Goal: Information Seeking & Learning: Learn about a topic

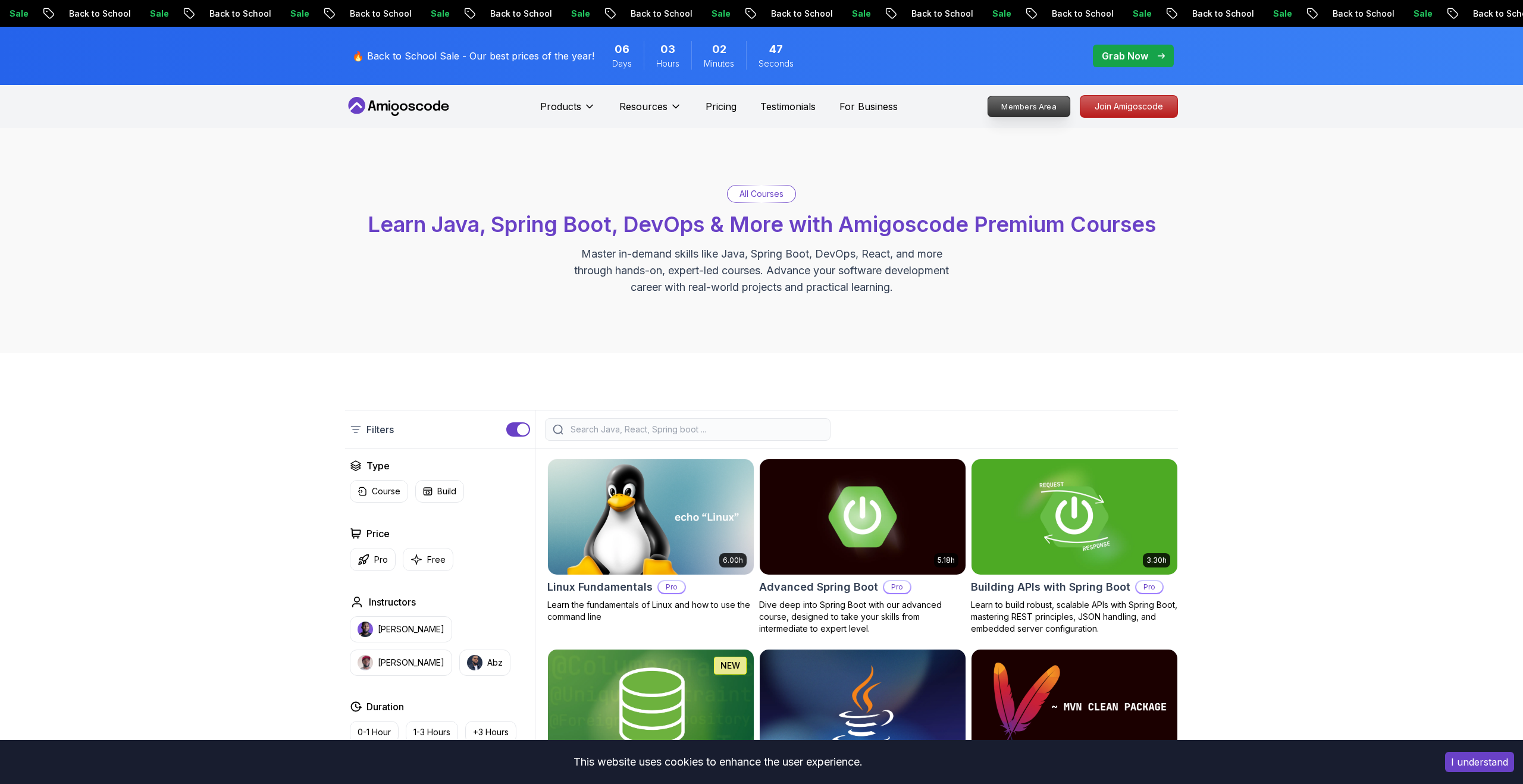
click at [1052, 103] on p "Members Area" at bounding box center [1029, 106] width 82 height 20
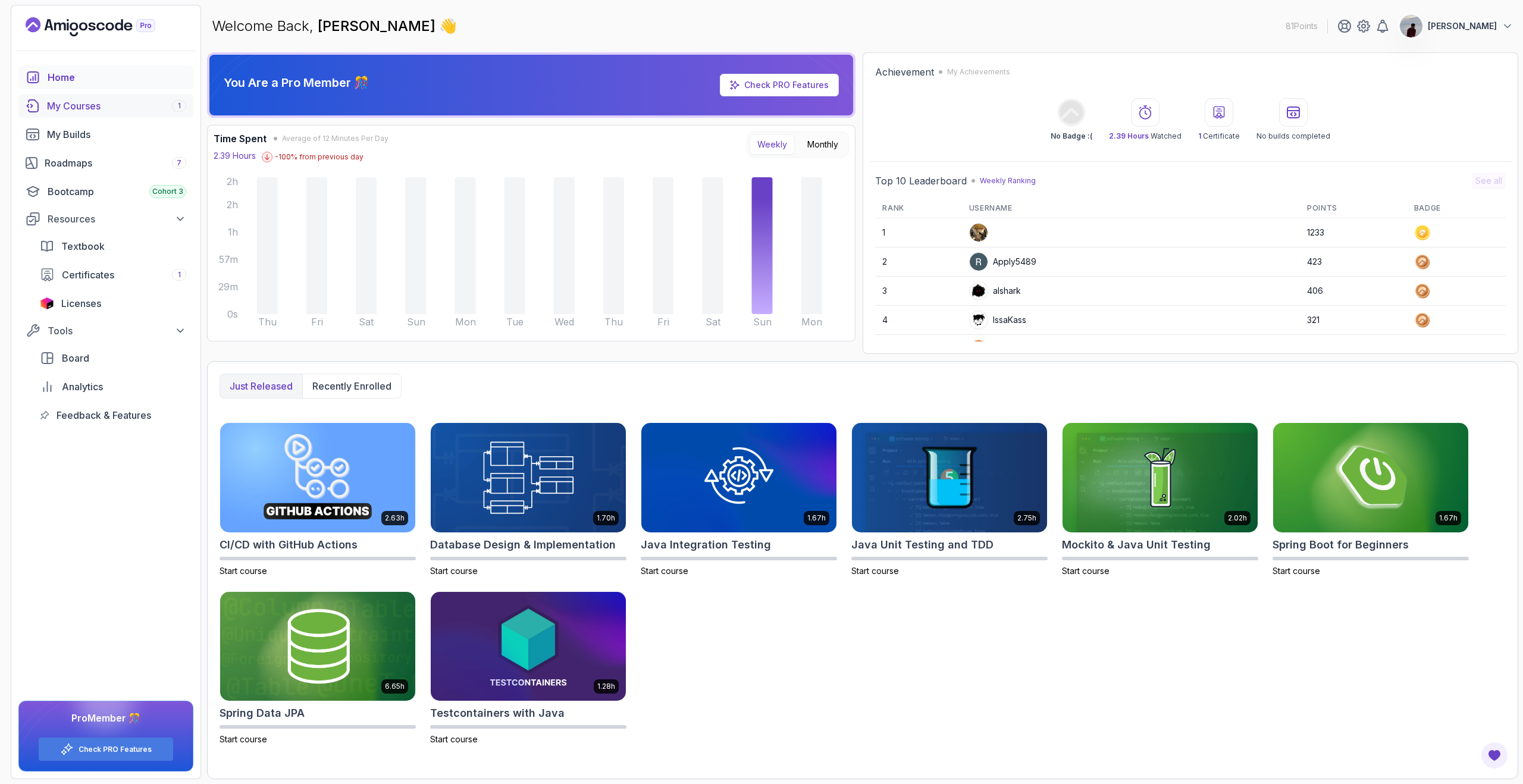
click at [77, 104] on div "My Courses 1" at bounding box center [116, 106] width 139 height 14
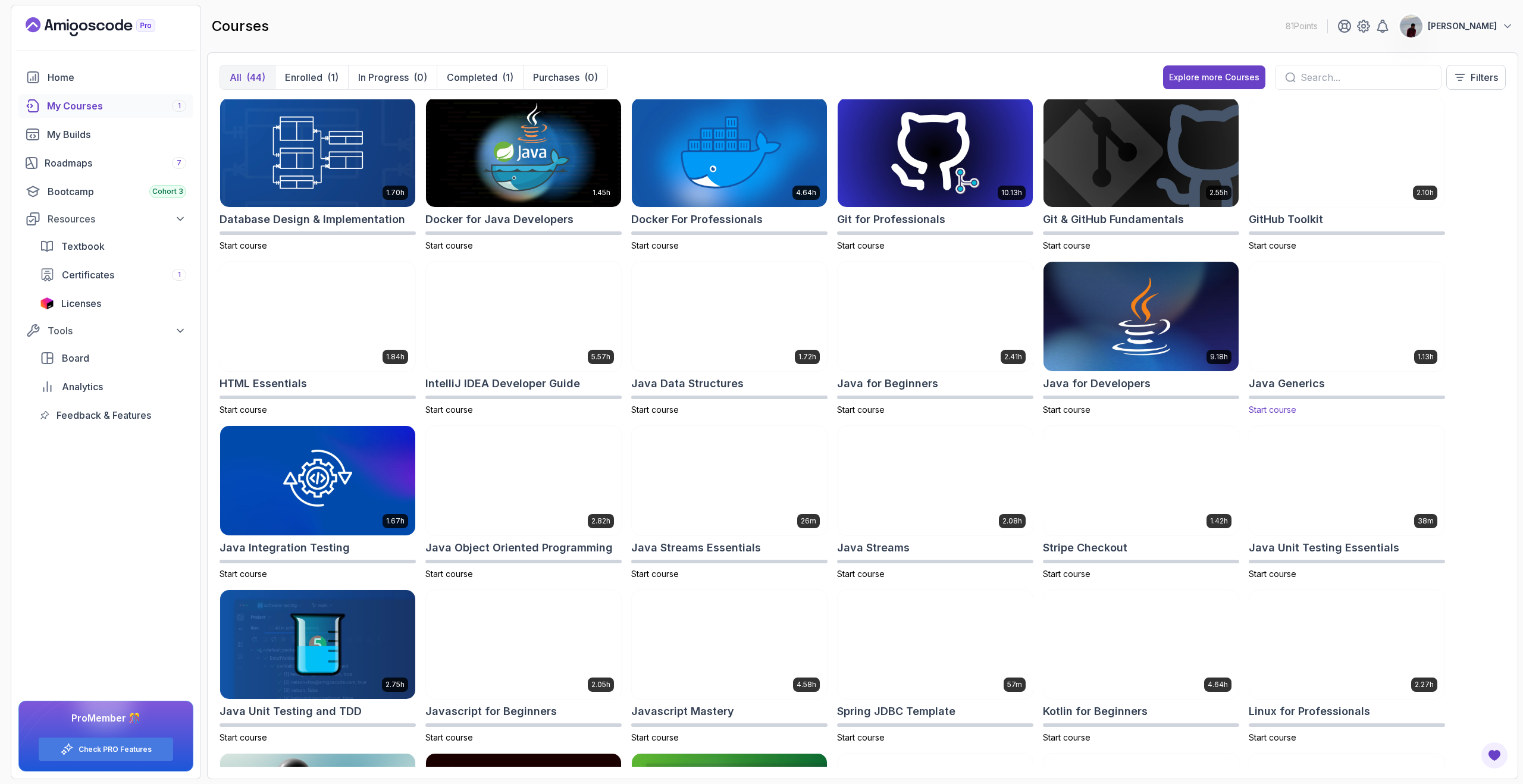
scroll to position [155, 0]
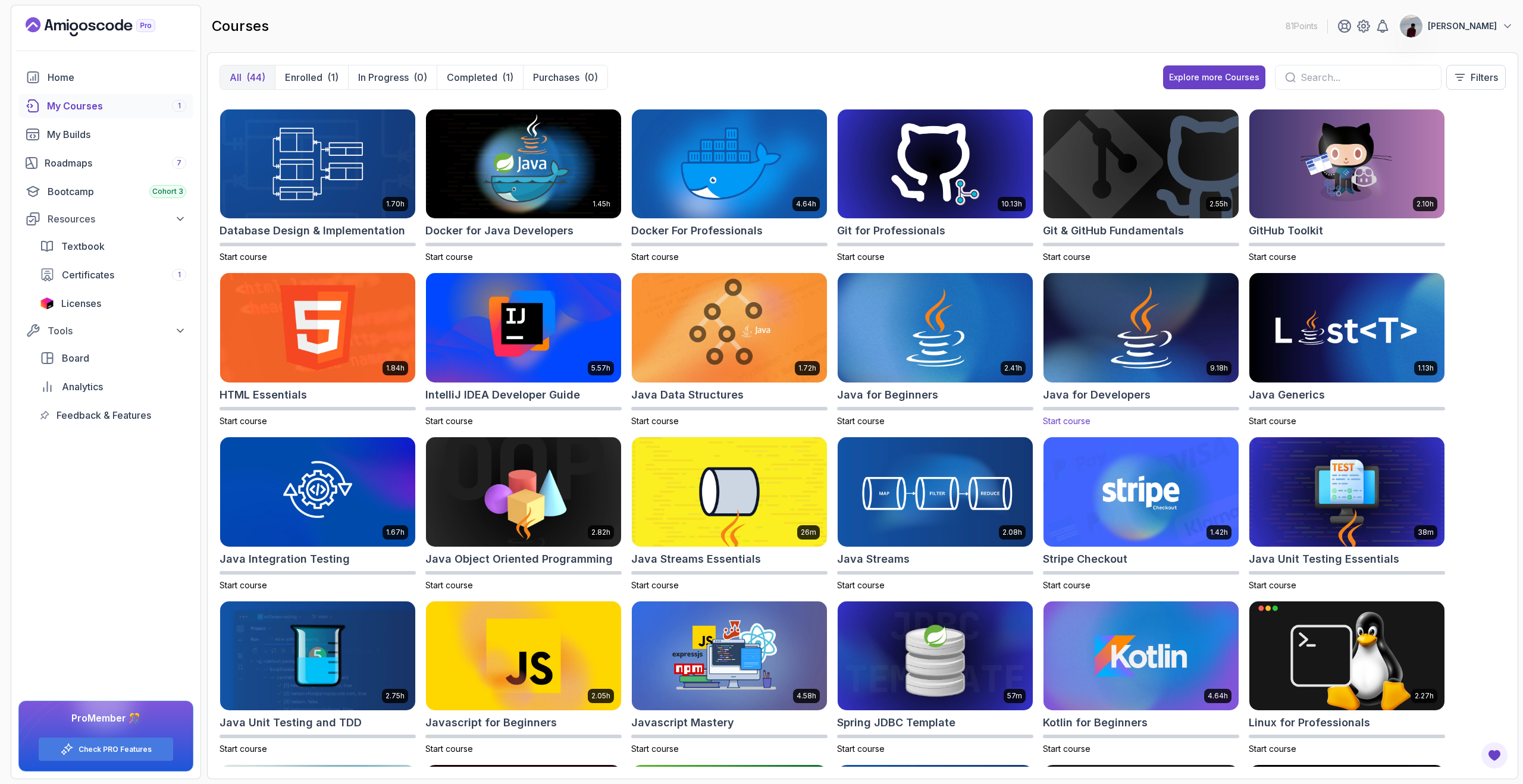
click at [1141, 300] on img at bounding box center [1140, 328] width 205 height 115
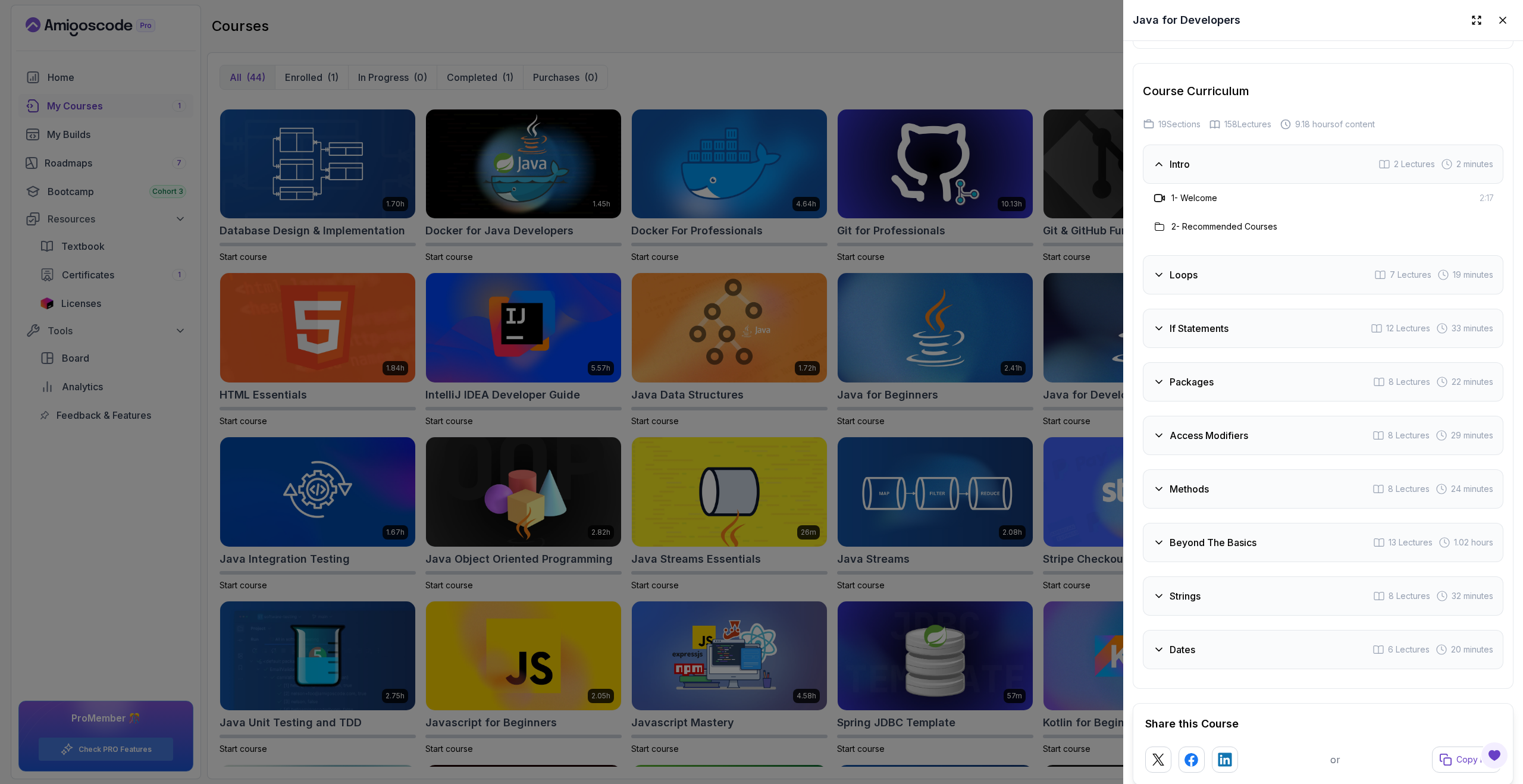
scroll to position [1922, 0]
click at [1160, 538] on icon at bounding box center [1159, 539] width 6 height 3
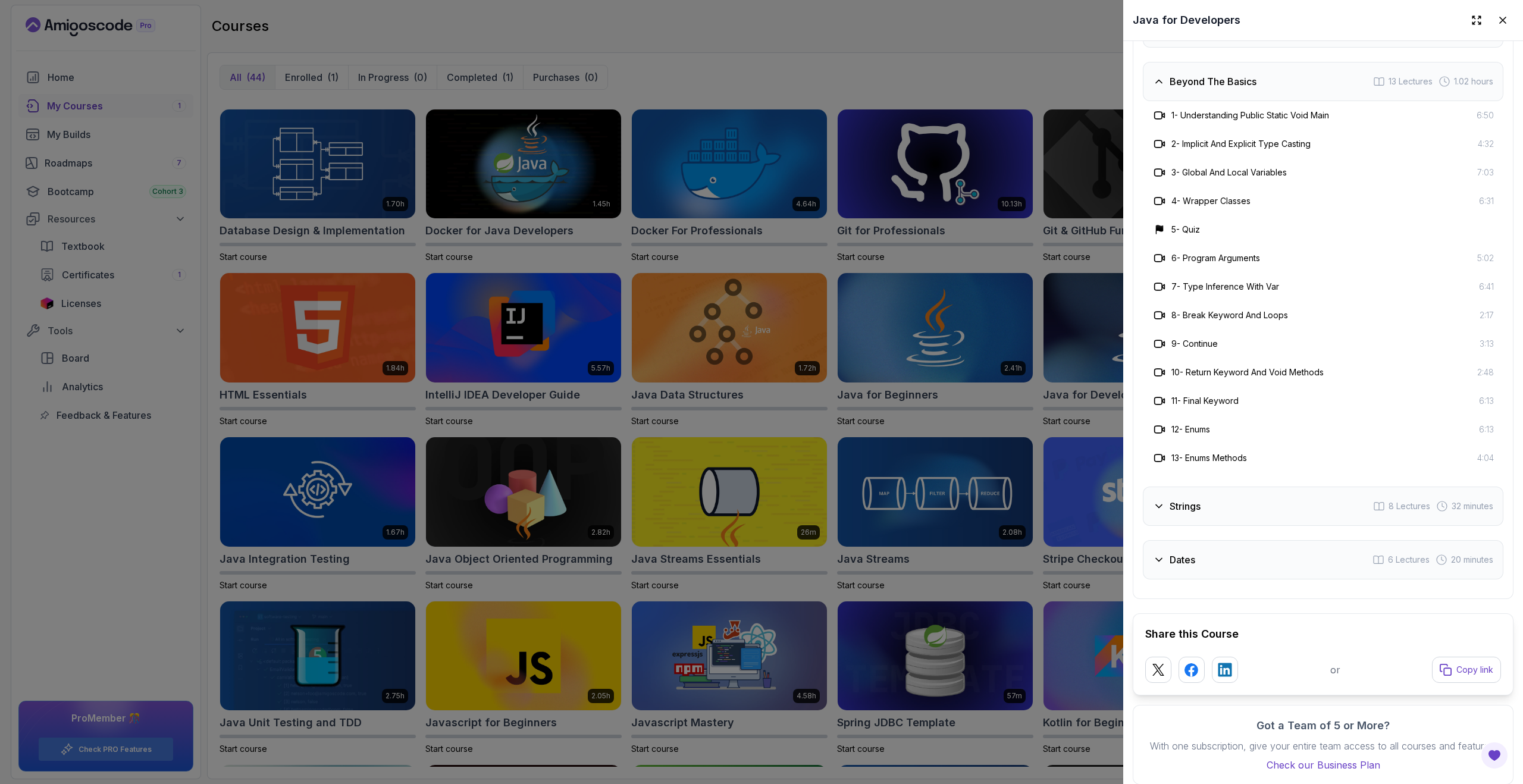
scroll to position [2332, 0]
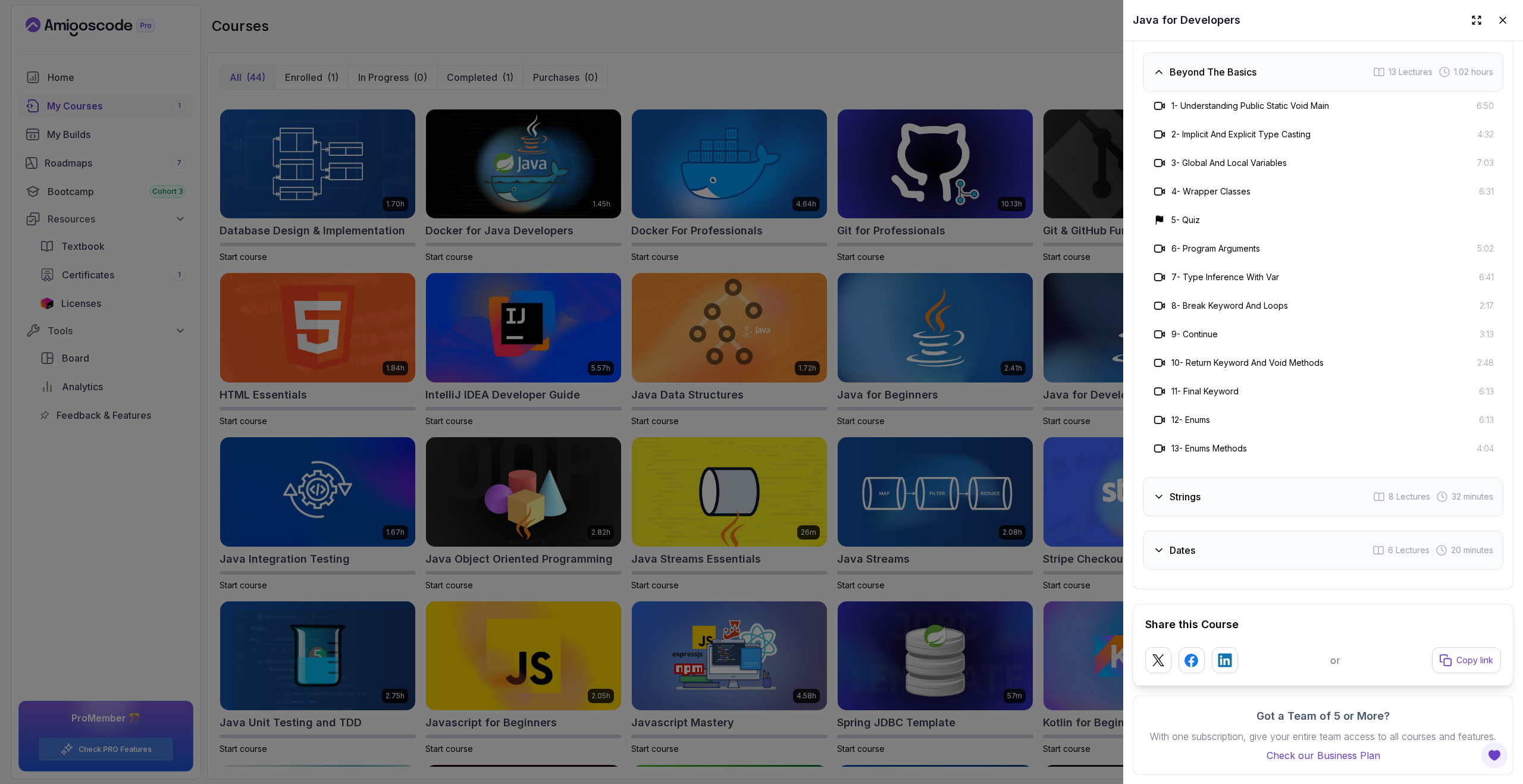
click at [1183, 551] on h3 "Dates" at bounding box center [1182, 550] width 26 height 14
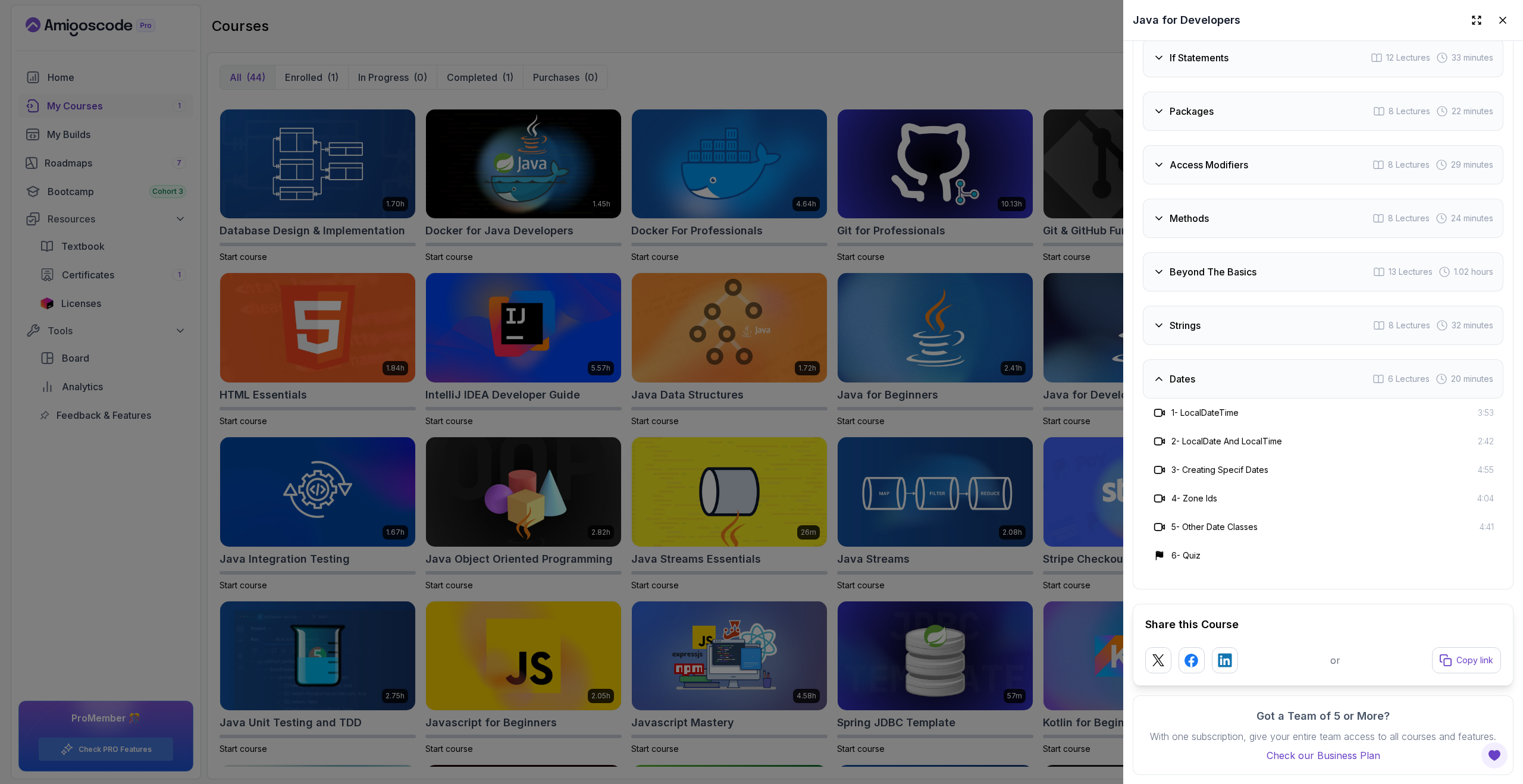
click at [1169, 331] on h3 "Strings" at bounding box center [1184, 325] width 31 height 14
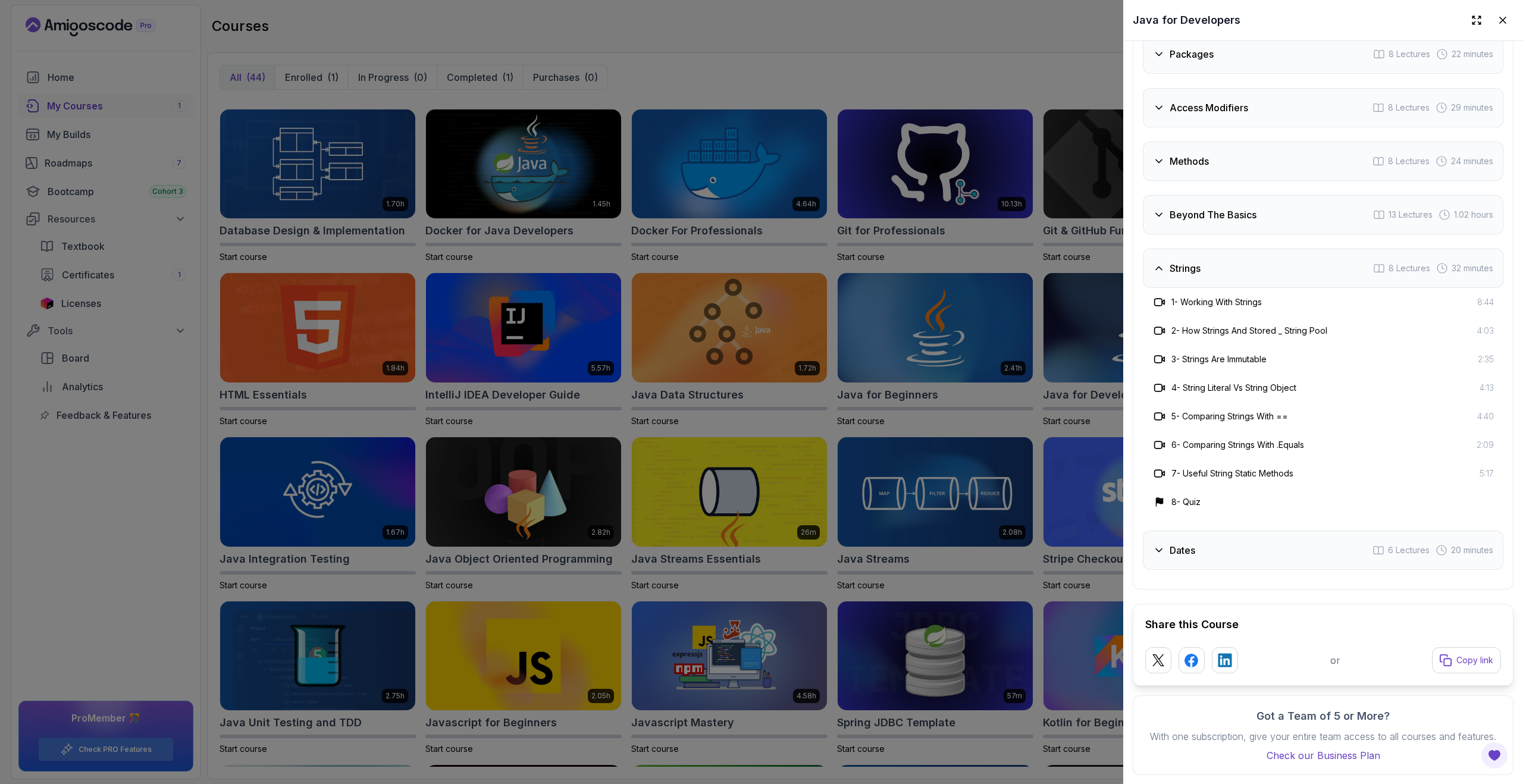
scroll to position [2179, 0]
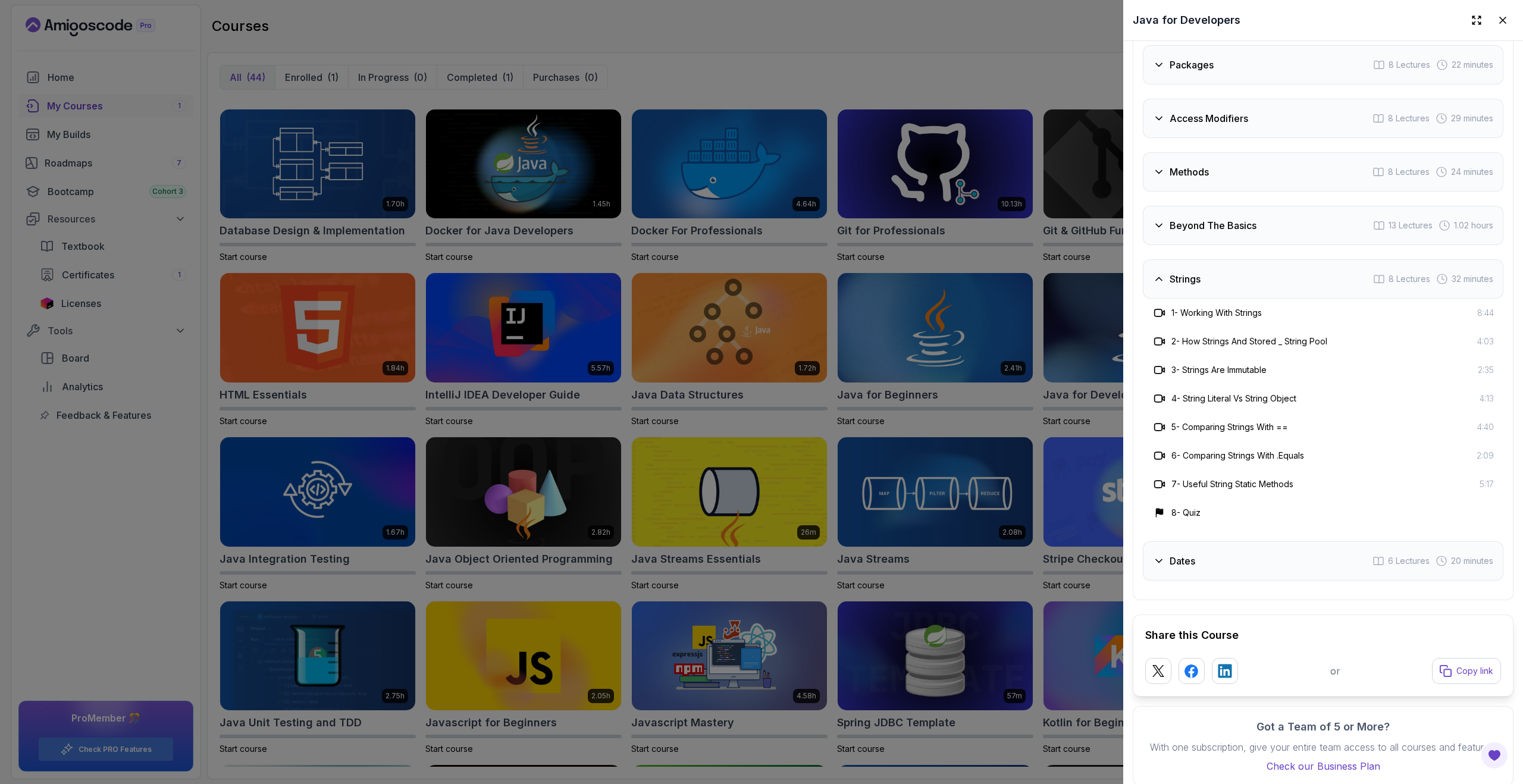
click at [1077, 70] on div at bounding box center [762, 392] width 1523 height 784
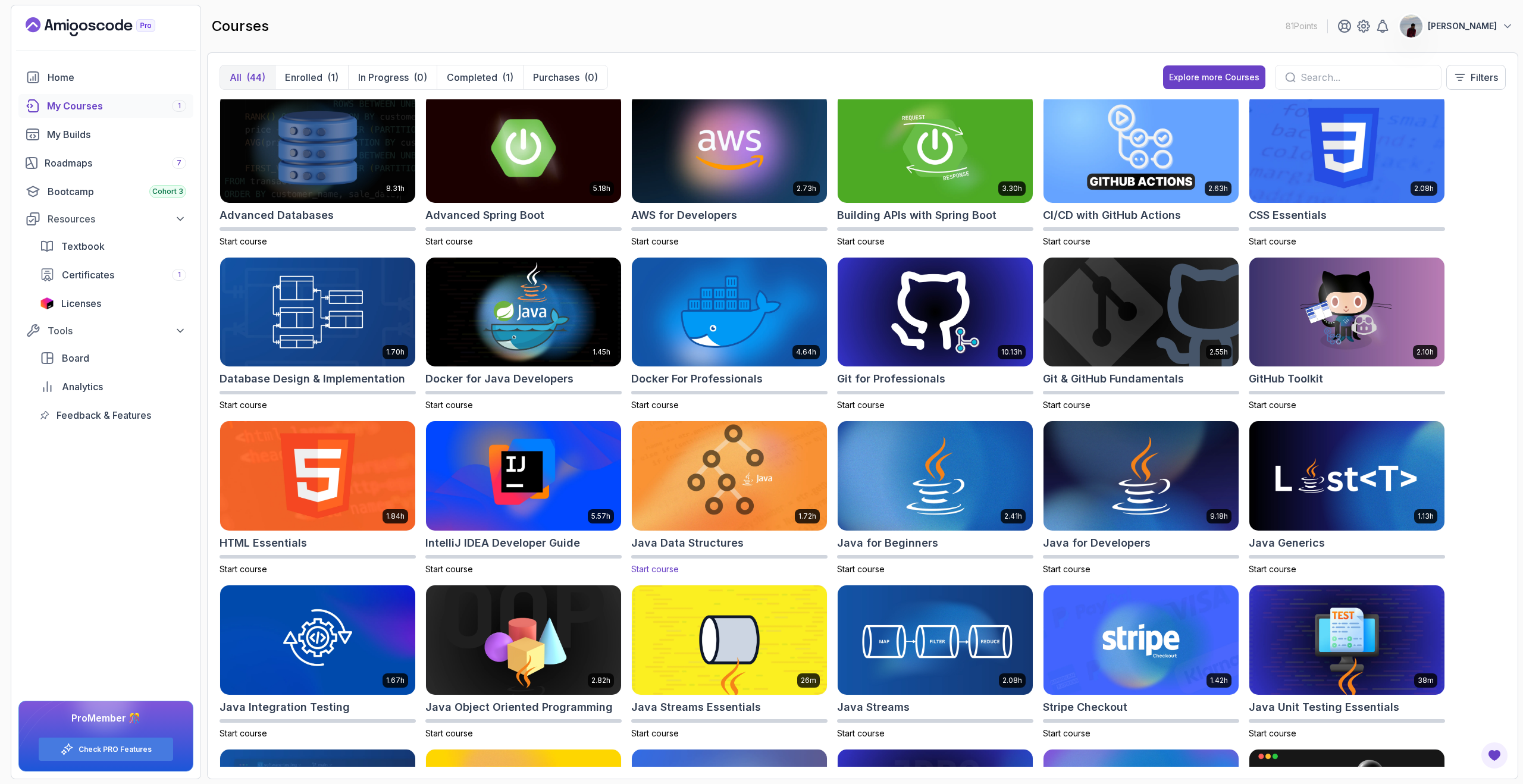
scroll to position [0, 0]
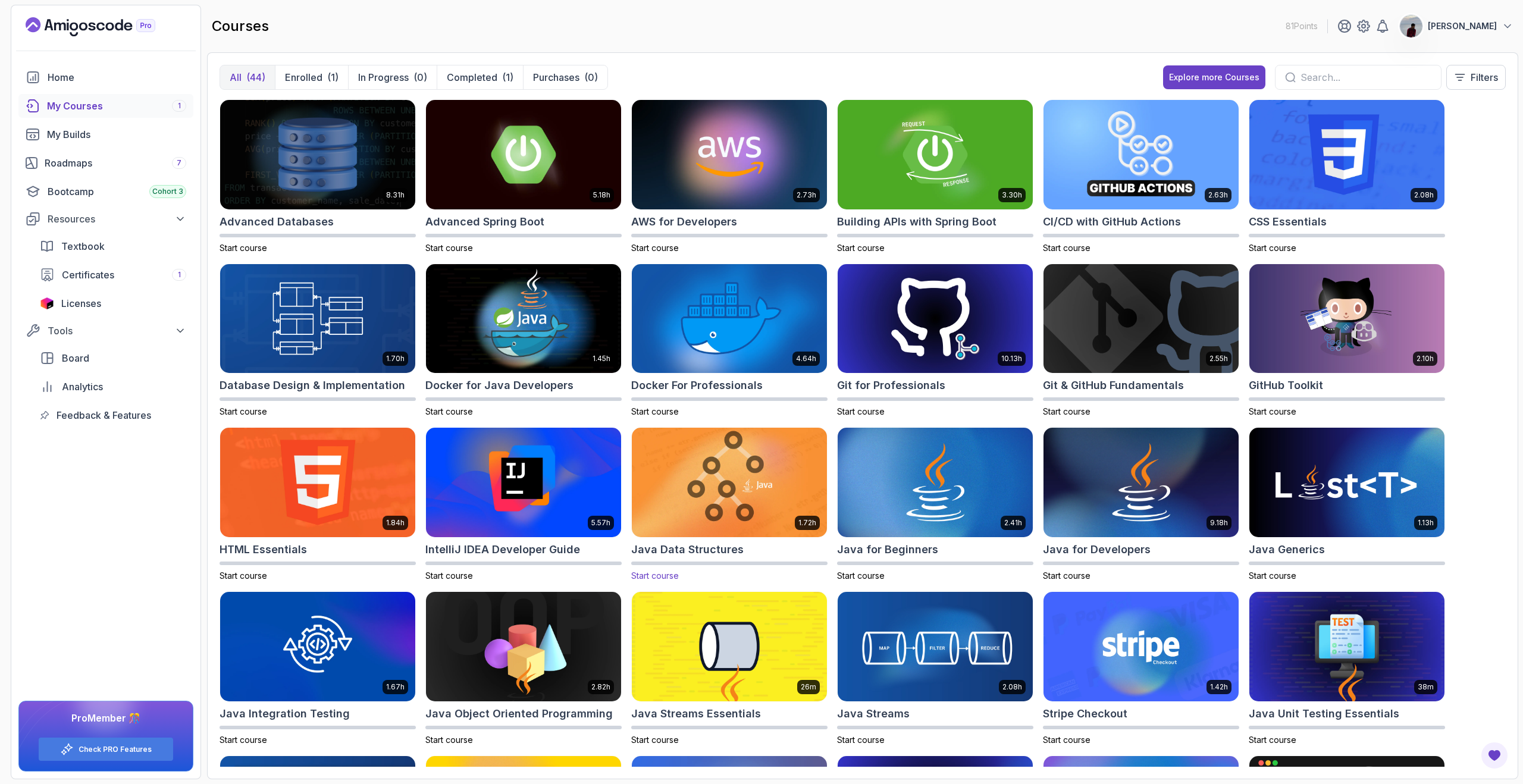
click at [706, 548] on h2 "Java Data Structures" at bounding box center [687, 549] width 113 height 16
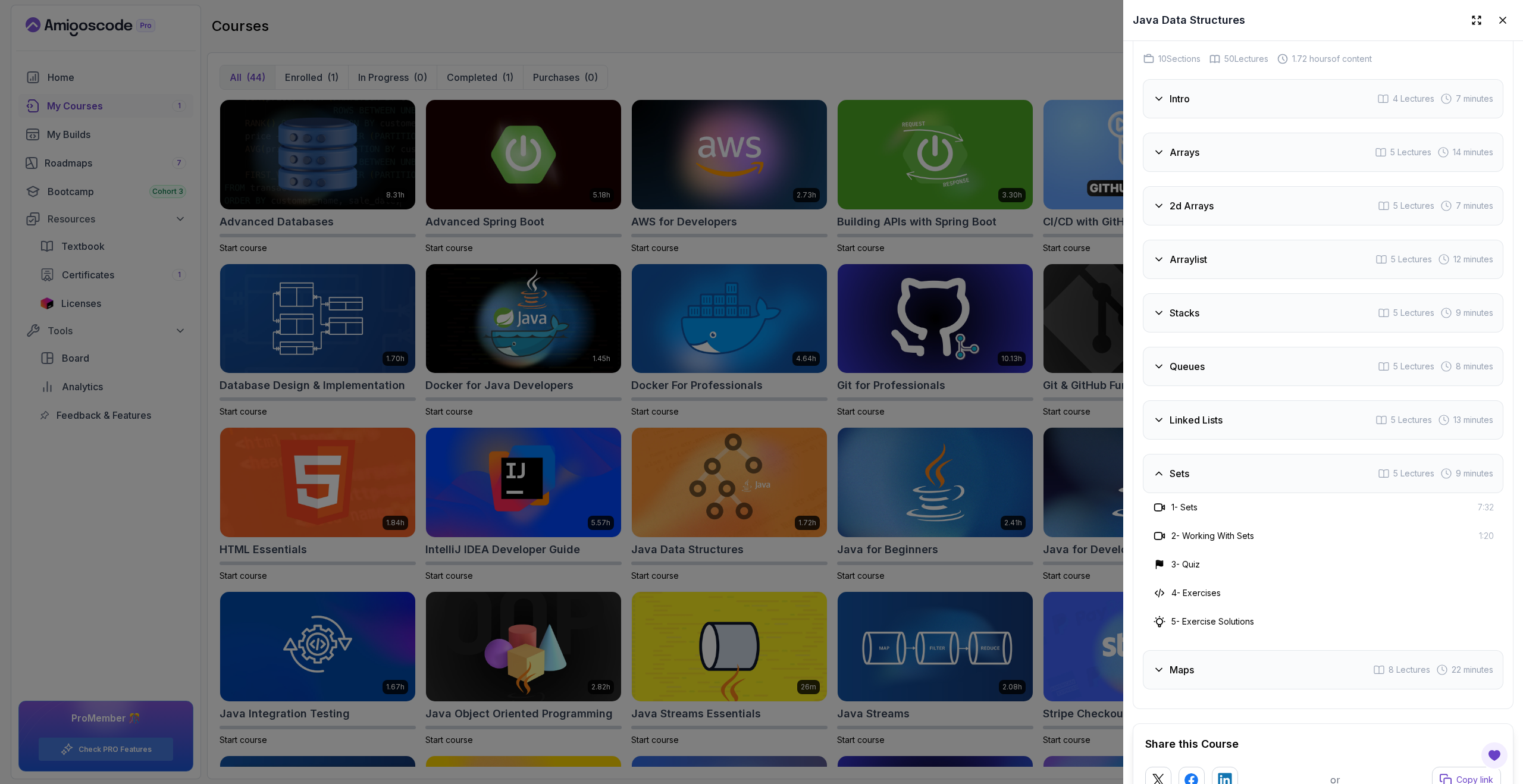
scroll to position [1964, 0]
click at [972, 417] on div at bounding box center [762, 392] width 1523 height 784
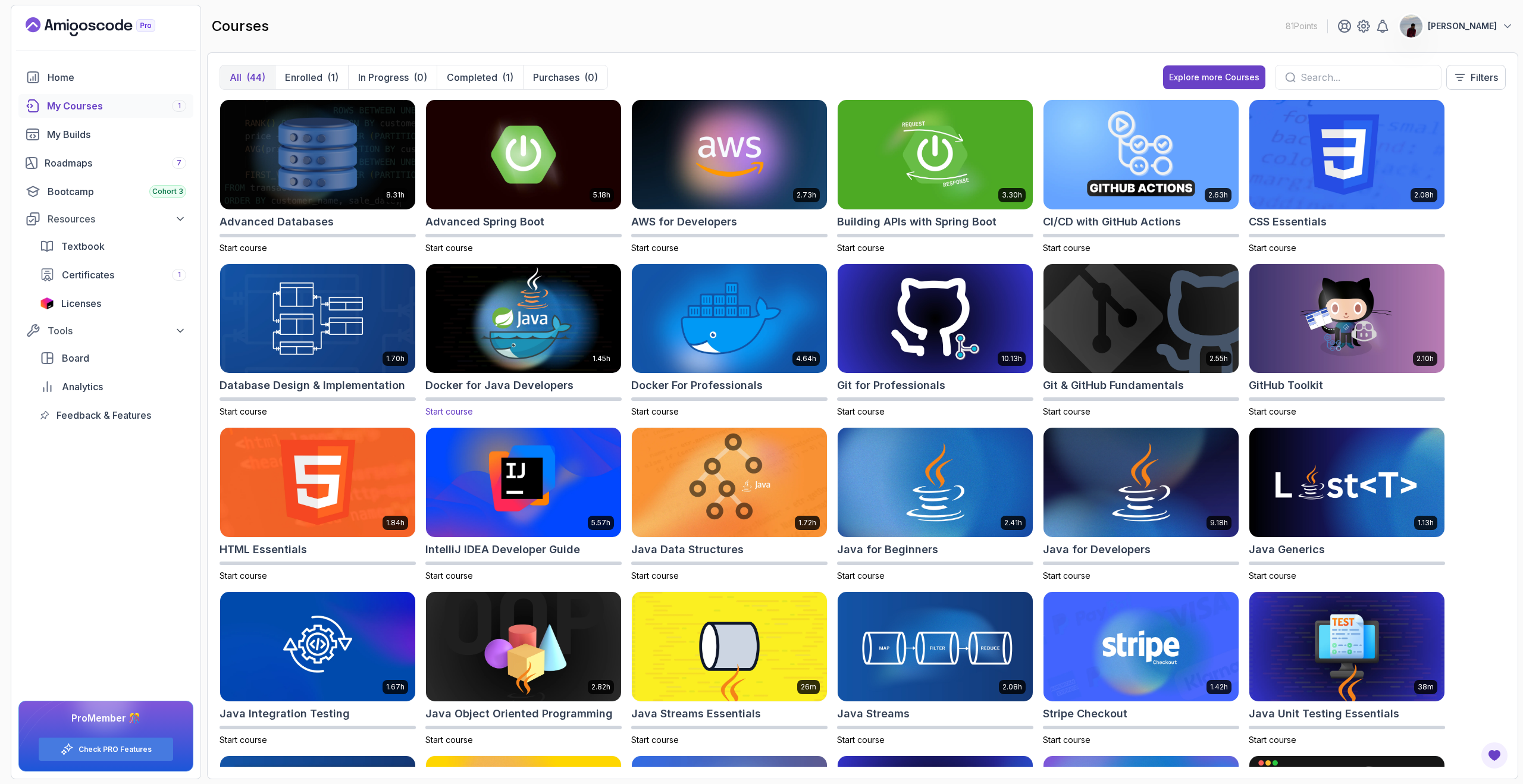
click at [515, 388] on h2 "Docker for Java Developers" at bounding box center [499, 385] width 148 height 16
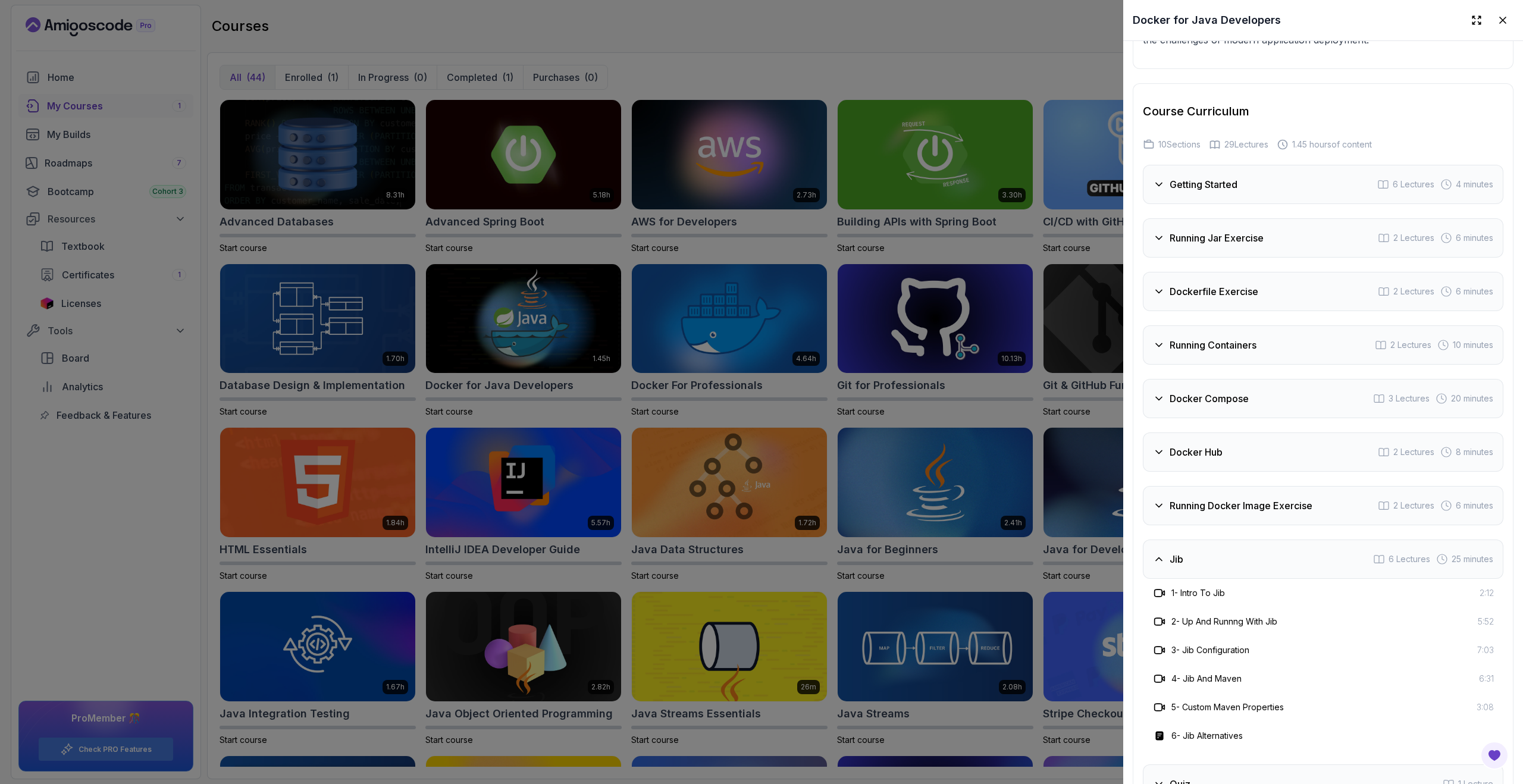
scroll to position [1862, 0]
click at [1158, 244] on icon at bounding box center [1159, 241] width 12 height 12
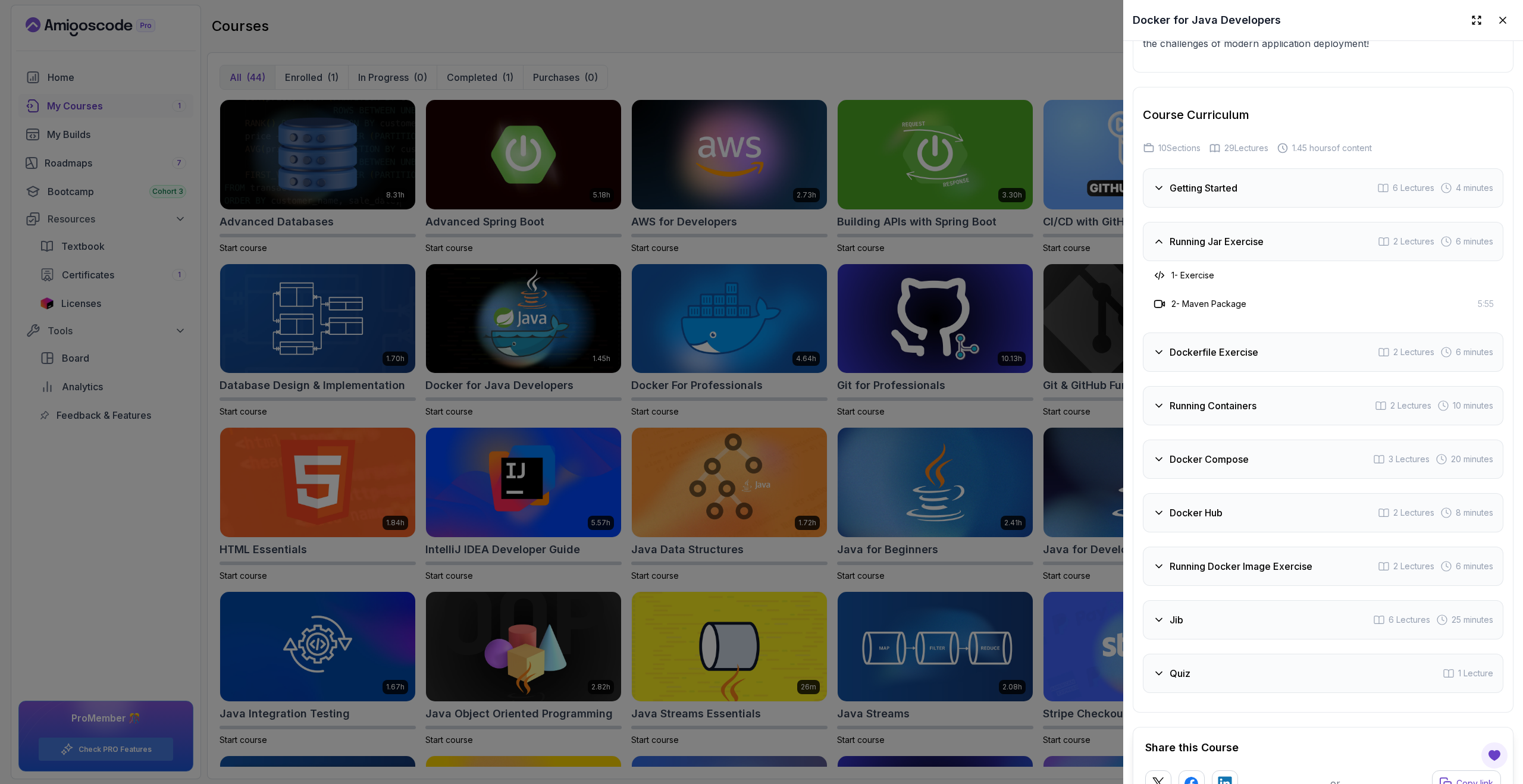
click at [1162, 356] on icon at bounding box center [1159, 352] width 12 height 12
click at [1180, 410] on h3 "Running Containers" at bounding box center [1213, 405] width 87 height 14
click at [1200, 458] on h3 "Docker Compose" at bounding box center [1209, 459] width 79 height 14
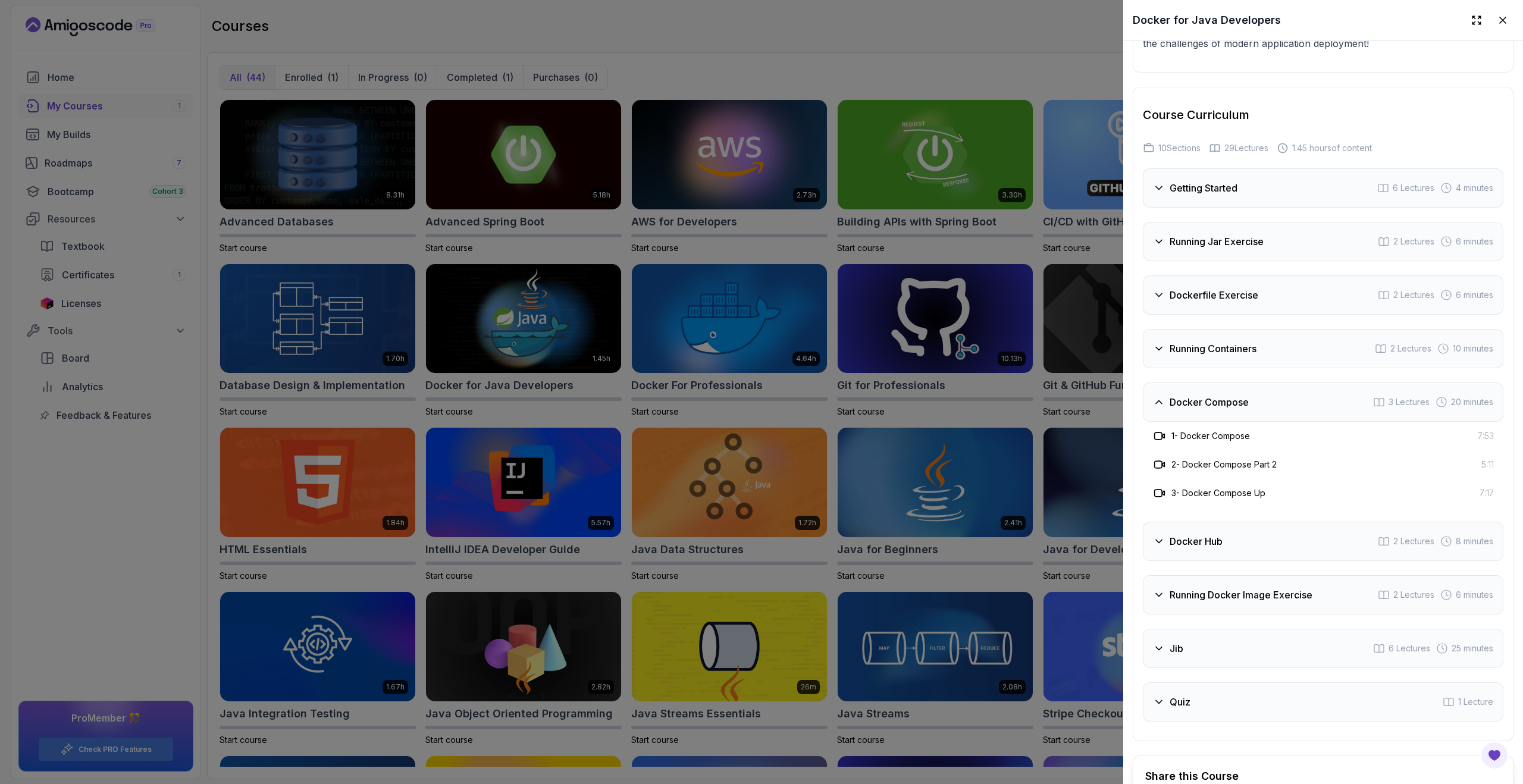
scroll to position [1980, 0]
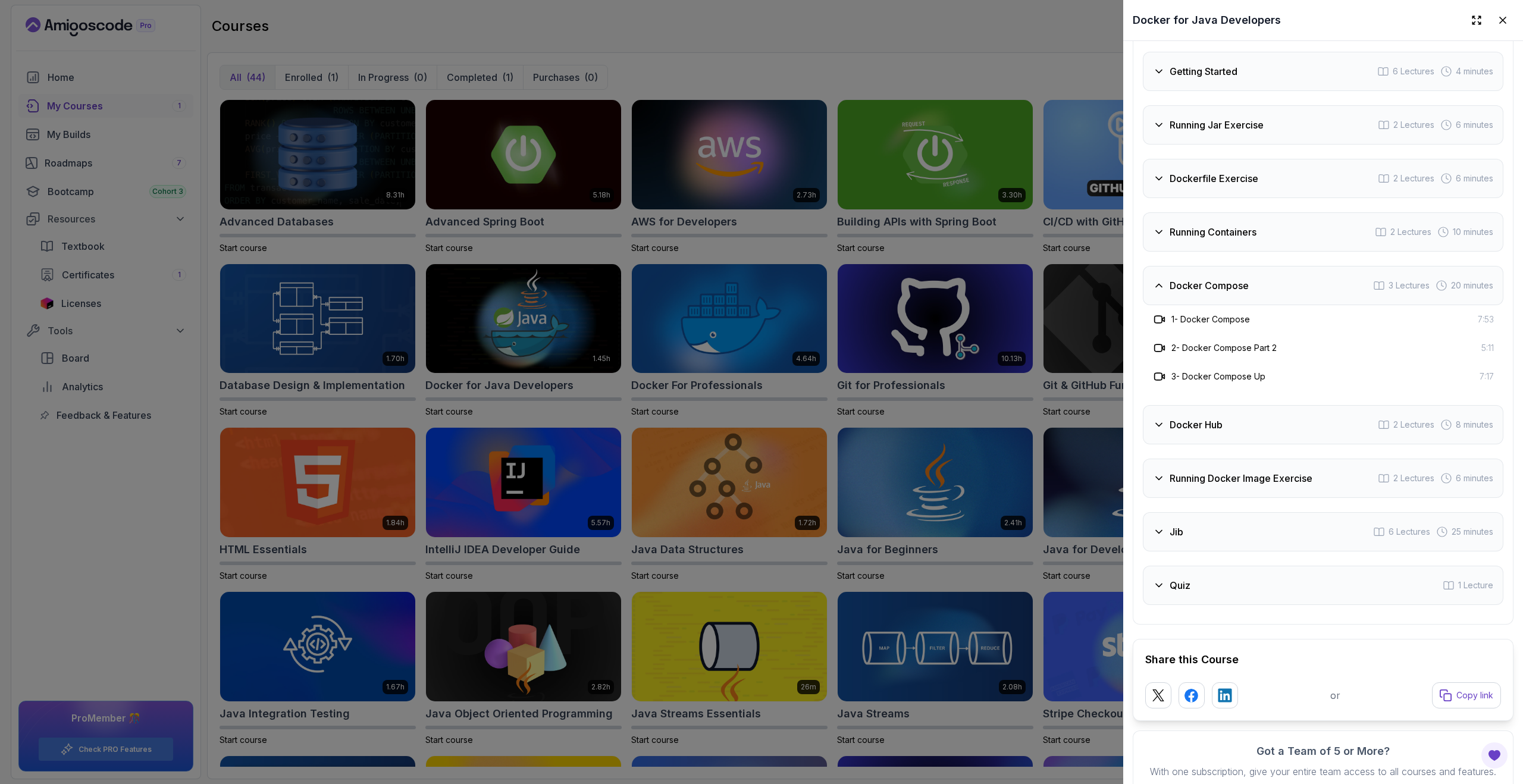
click at [1216, 430] on h3 "Docker Hub" at bounding box center [1196, 425] width 53 height 14
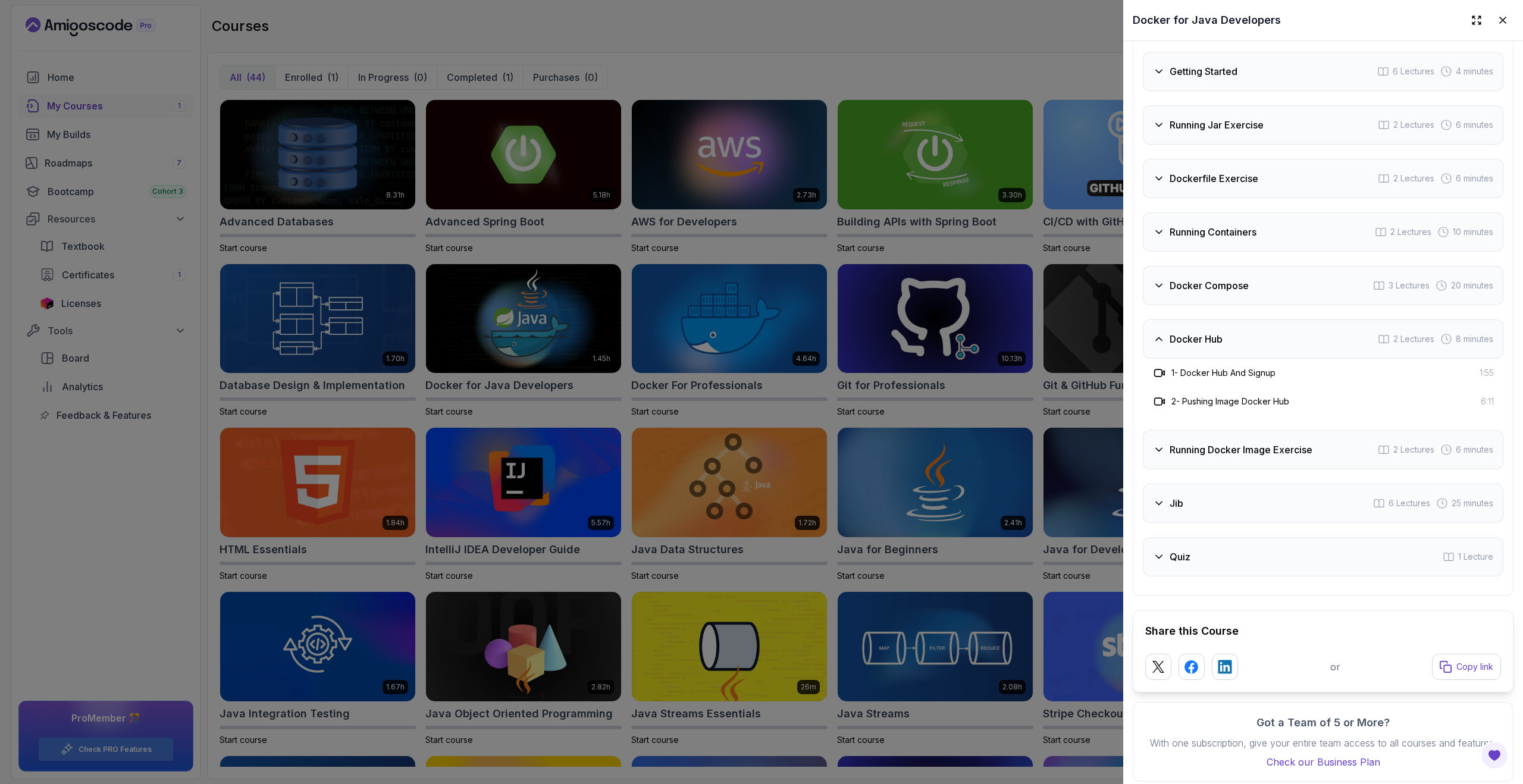
scroll to position [1986, 0]
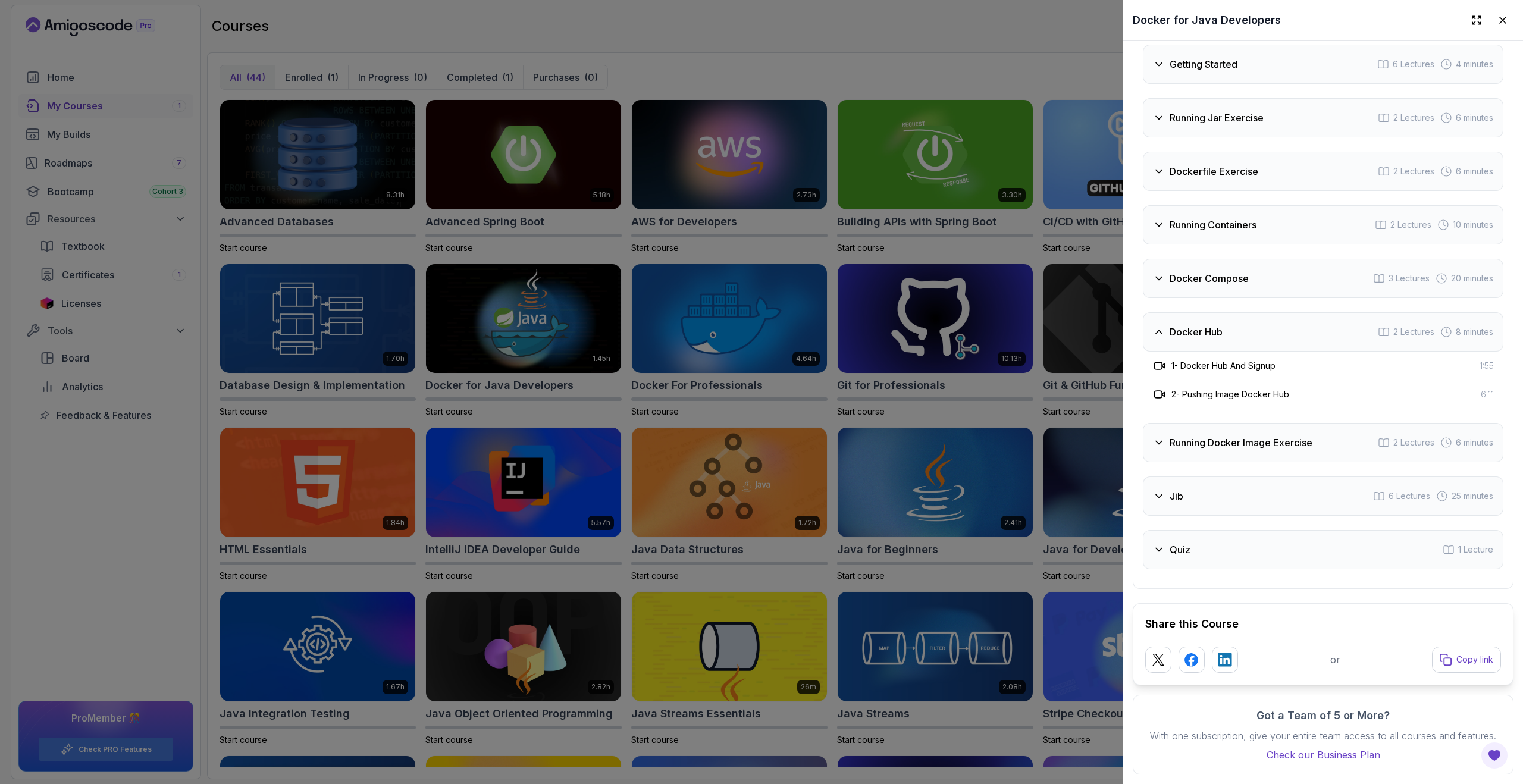
click at [1215, 501] on div "Jib 6 Lectures 25 minutes" at bounding box center [1323, 496] width 361 height 39
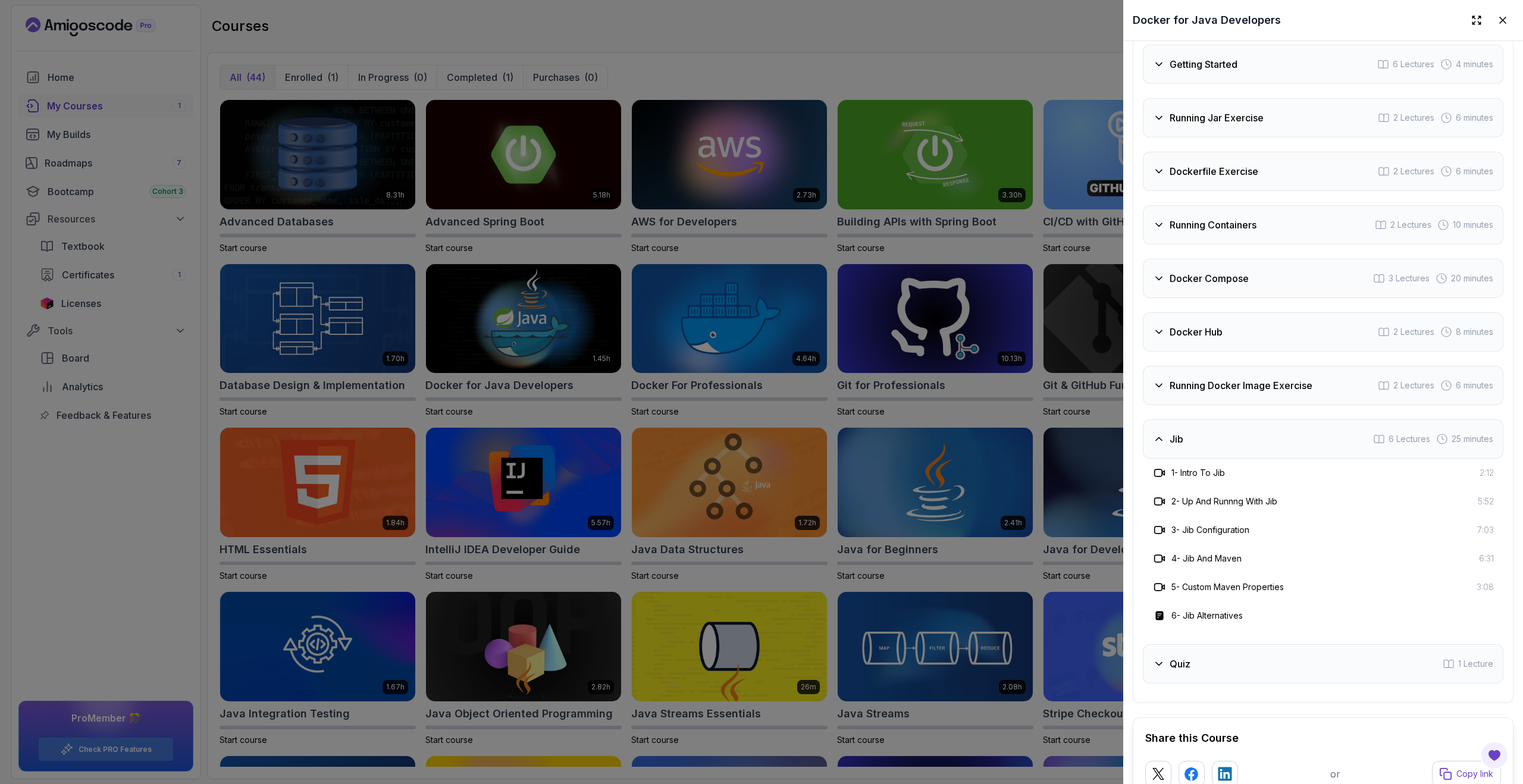
click at [1005, 423] on div at bounding box center [762, 392] width 1523 height 784
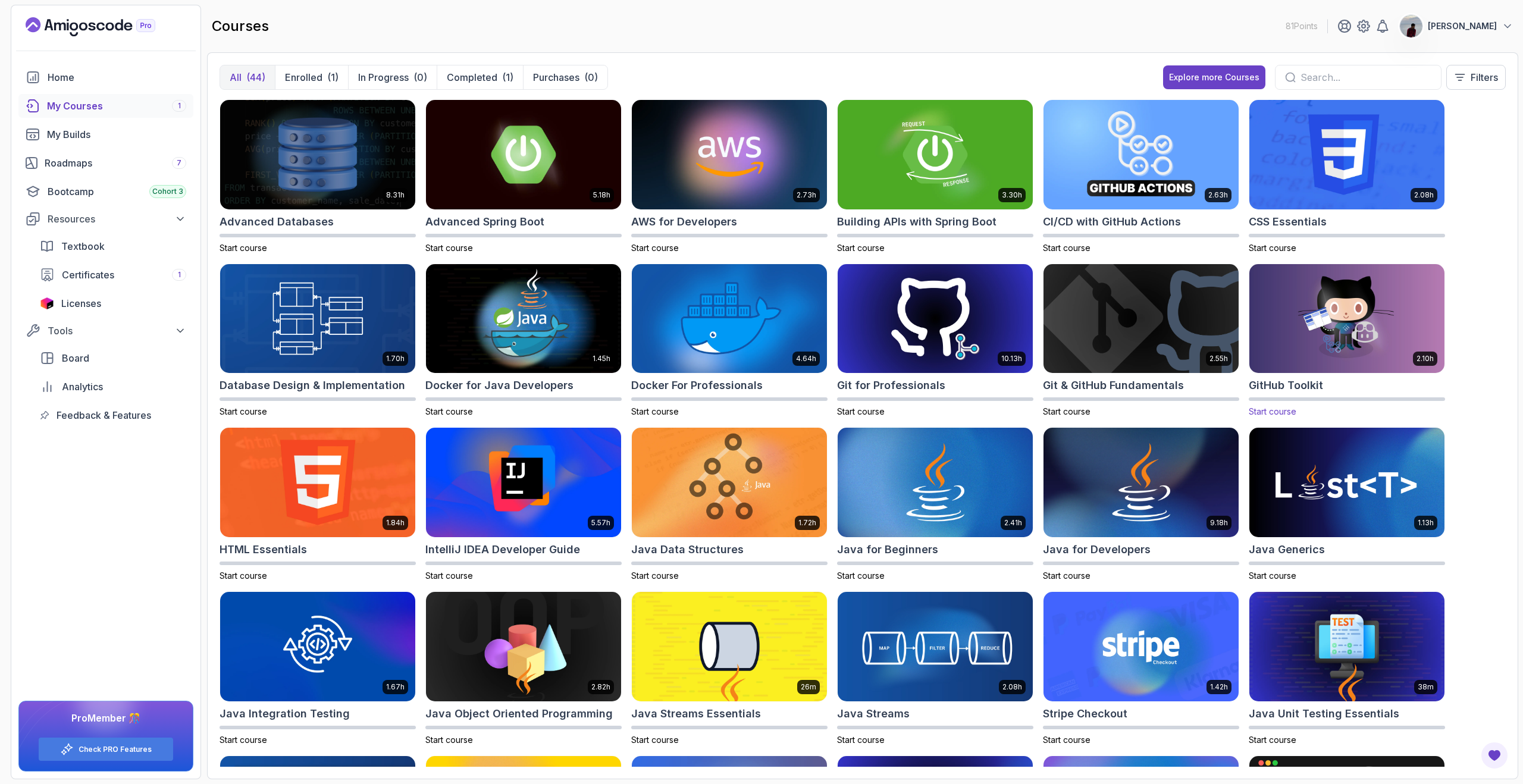
click at [1273, 380] on h2 "GitHub Toolkit" at bounding box center [1286, 385] width 74 height 16
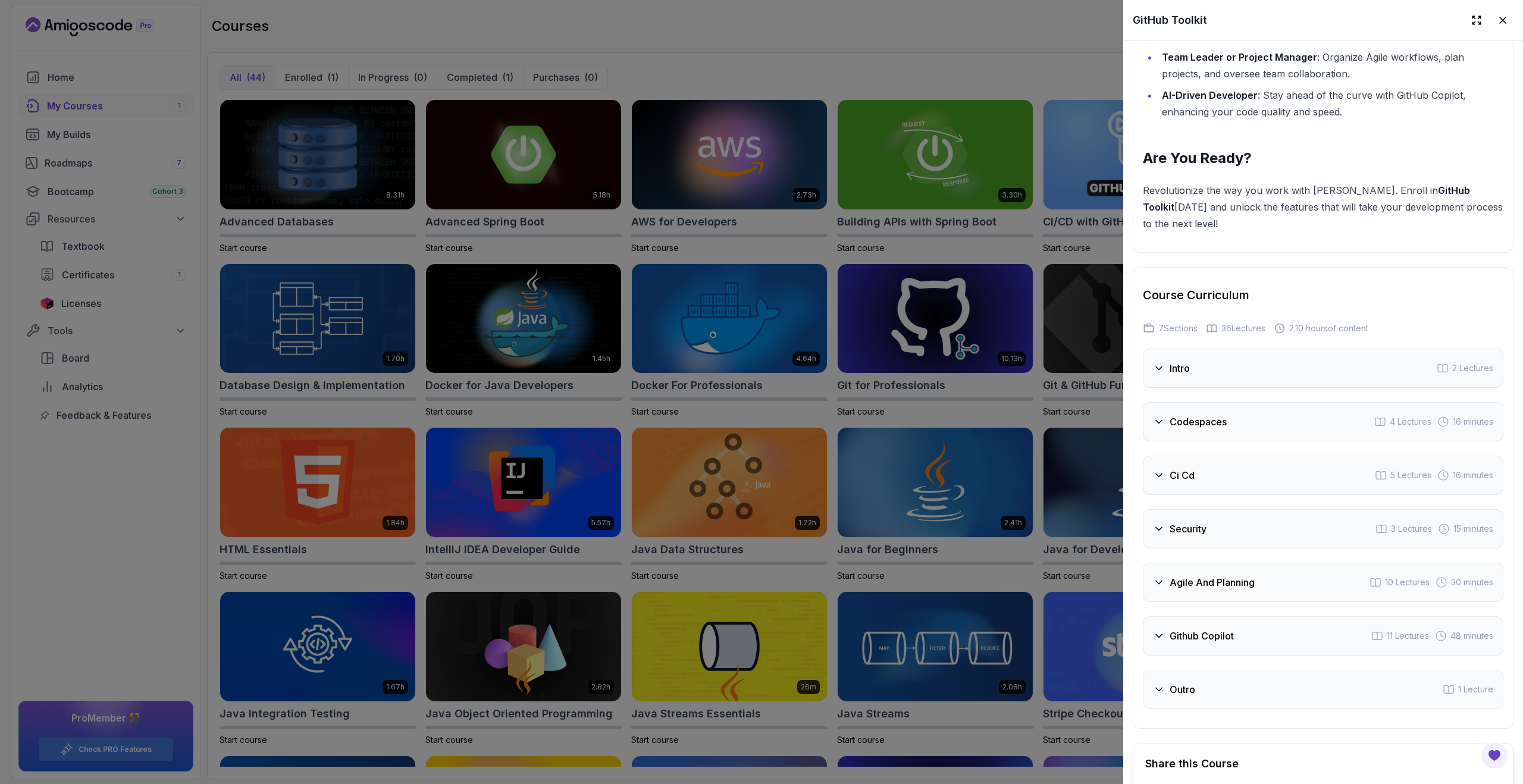
scroll to position [1806, 0]
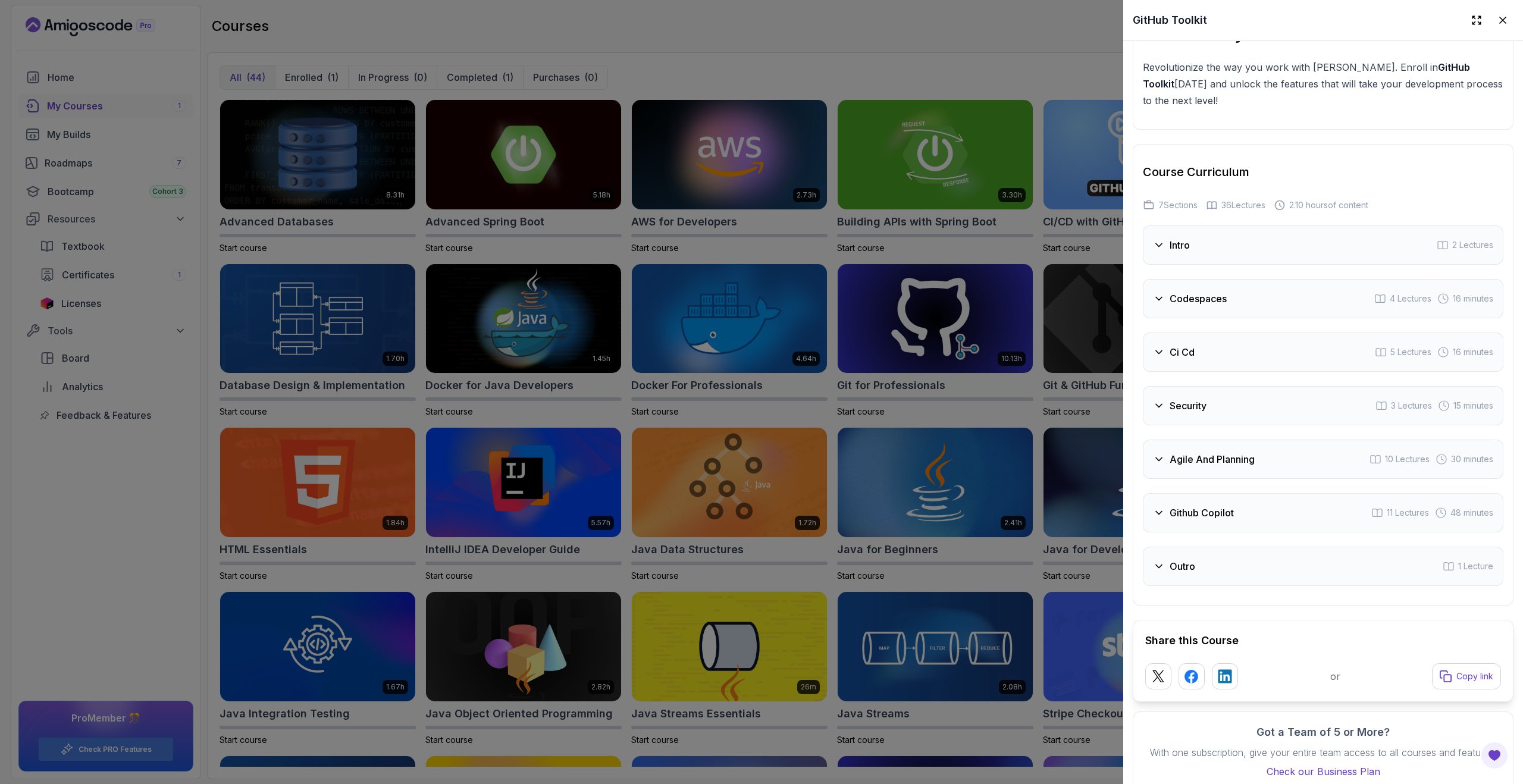
click at [1043, 410] on div at bounding box center [762, 392] width 1523 height 784
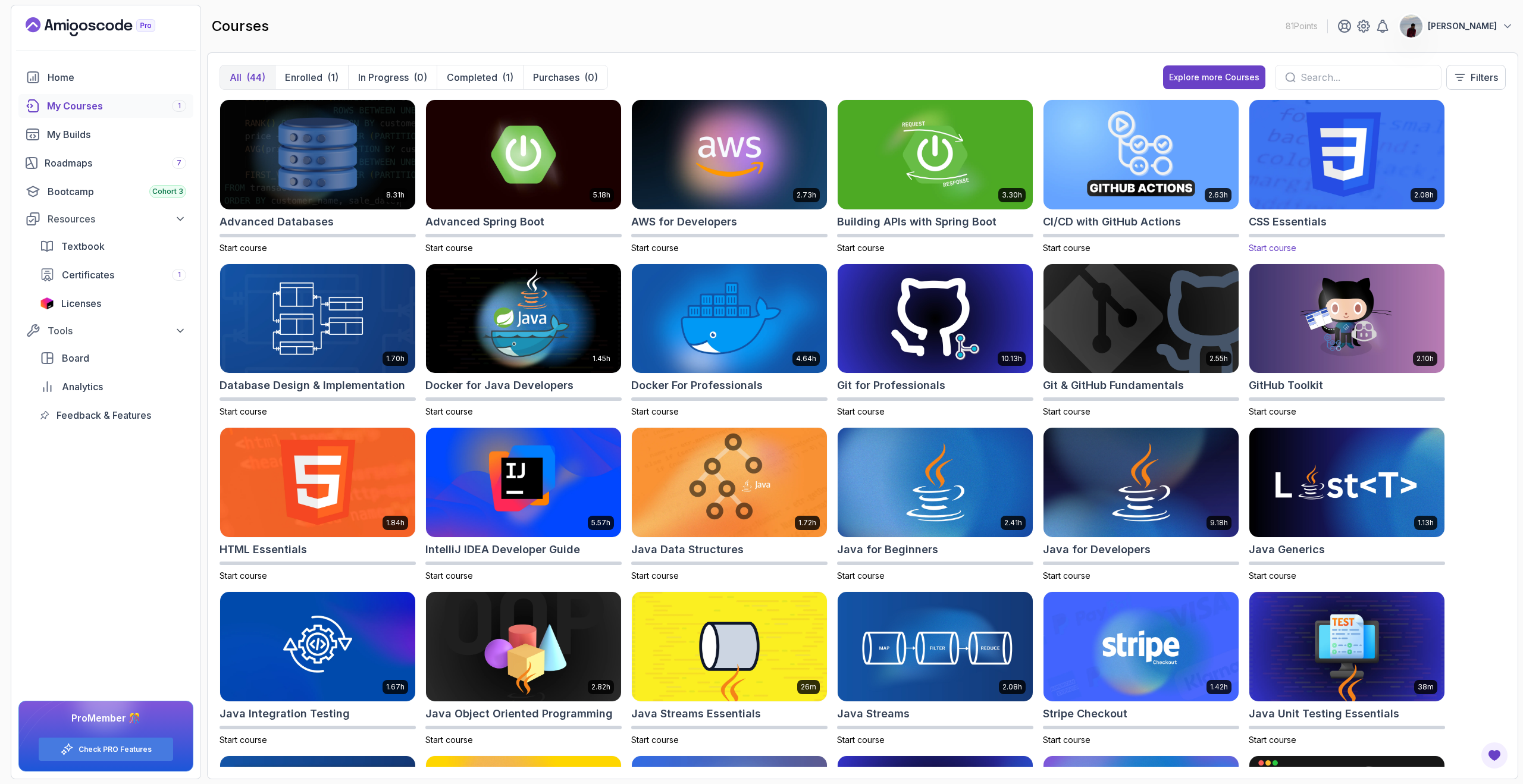
click at [1310, 213] on h2 "CSS Essentials" at bounding box center [1288, 221] width 78 height 16
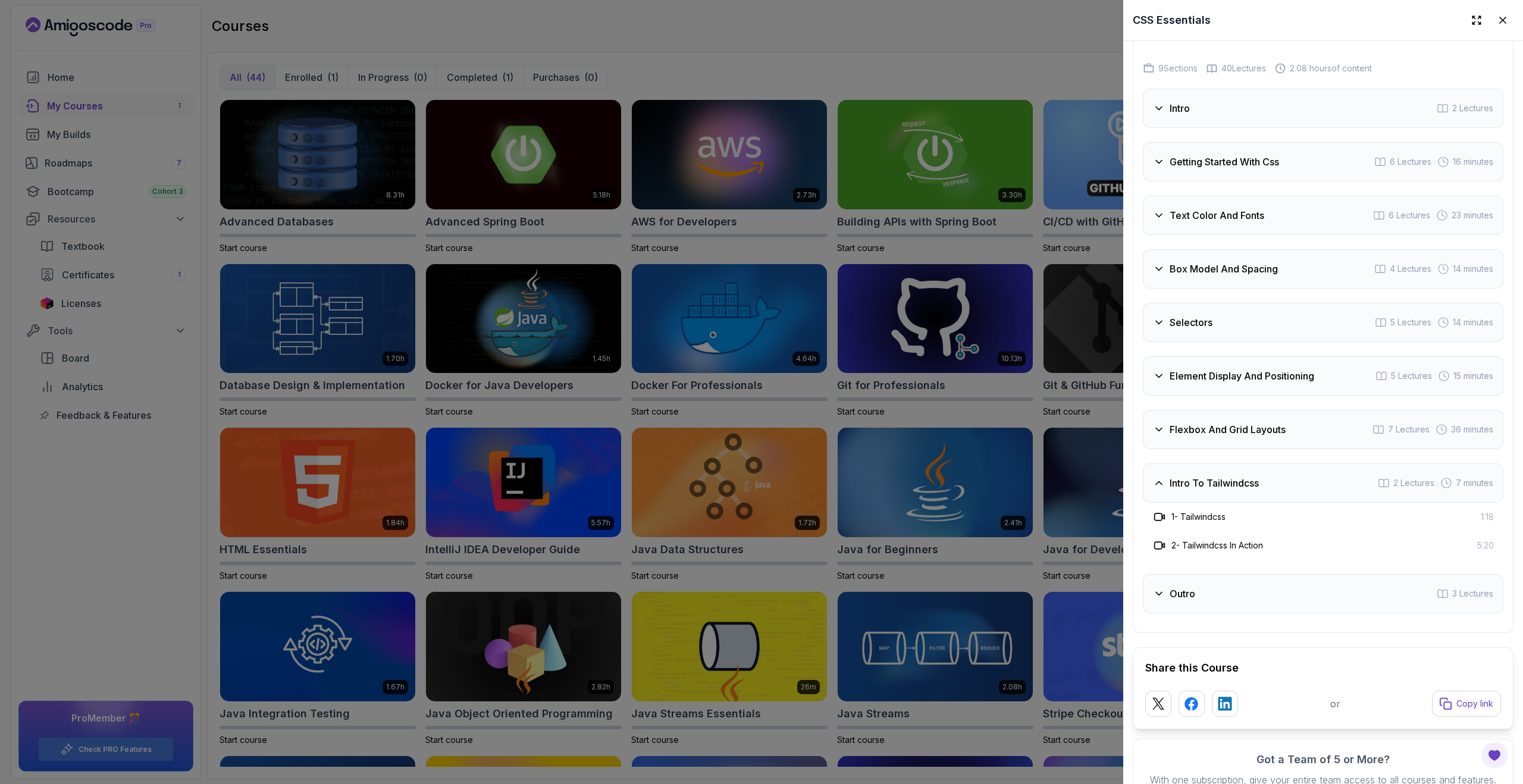
scroll to position [2282, 0]
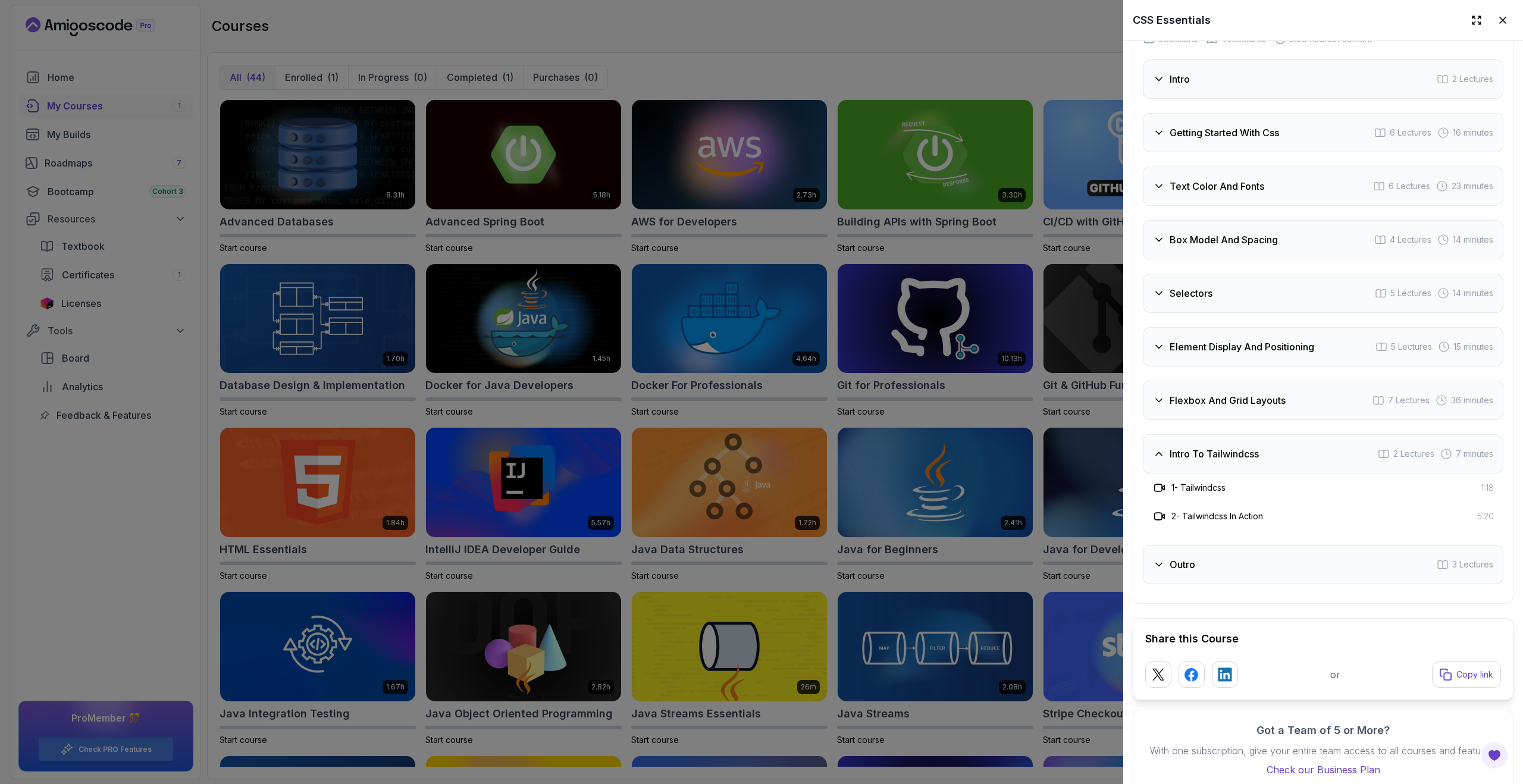
click at [1064, 416] on div at bounding box center [762, 392] width 1523 height 784
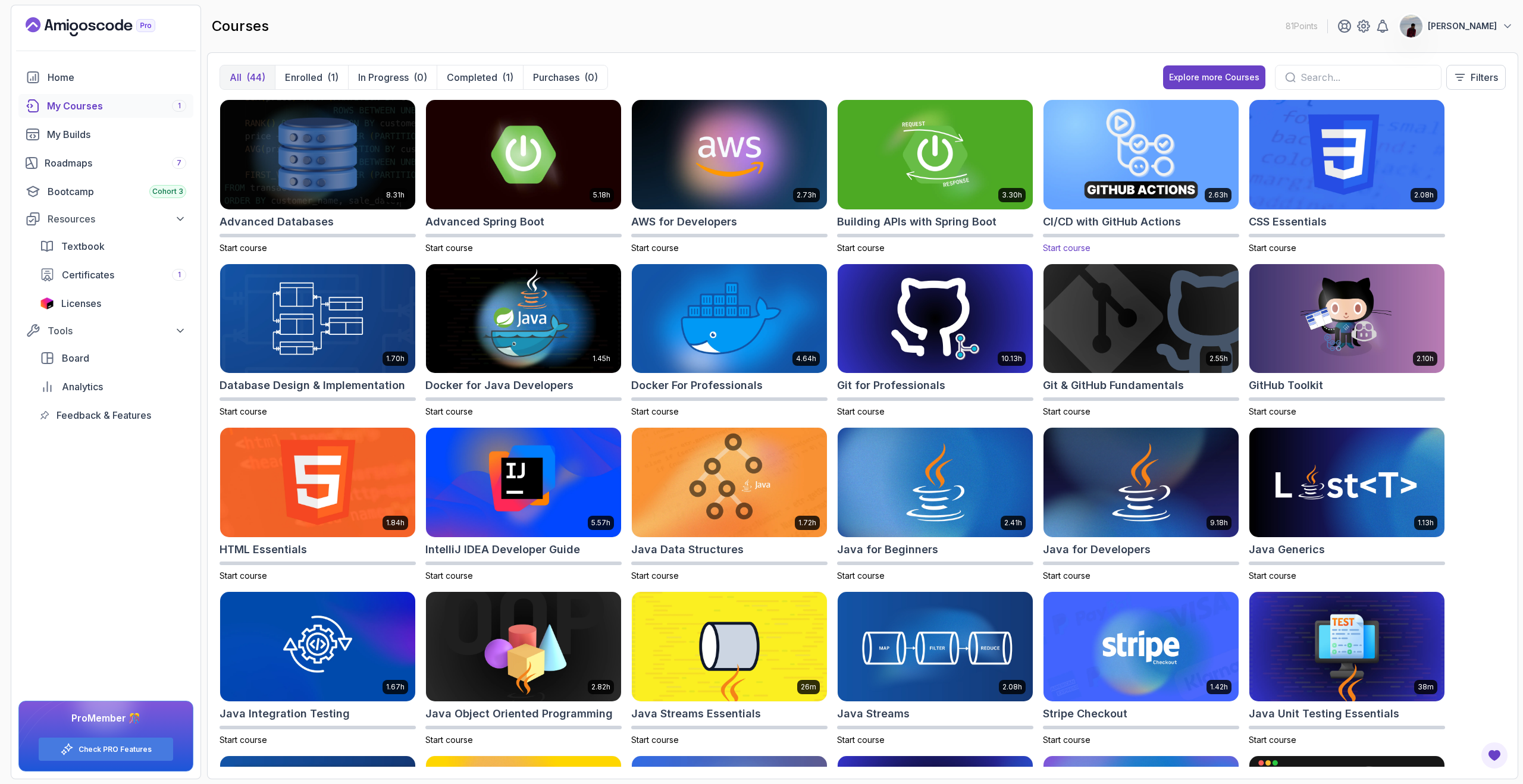
click at [1089, 223] on h2 "CI/CD with GitHub Actions" at bounding box center [1111, 221] width 138 height 16
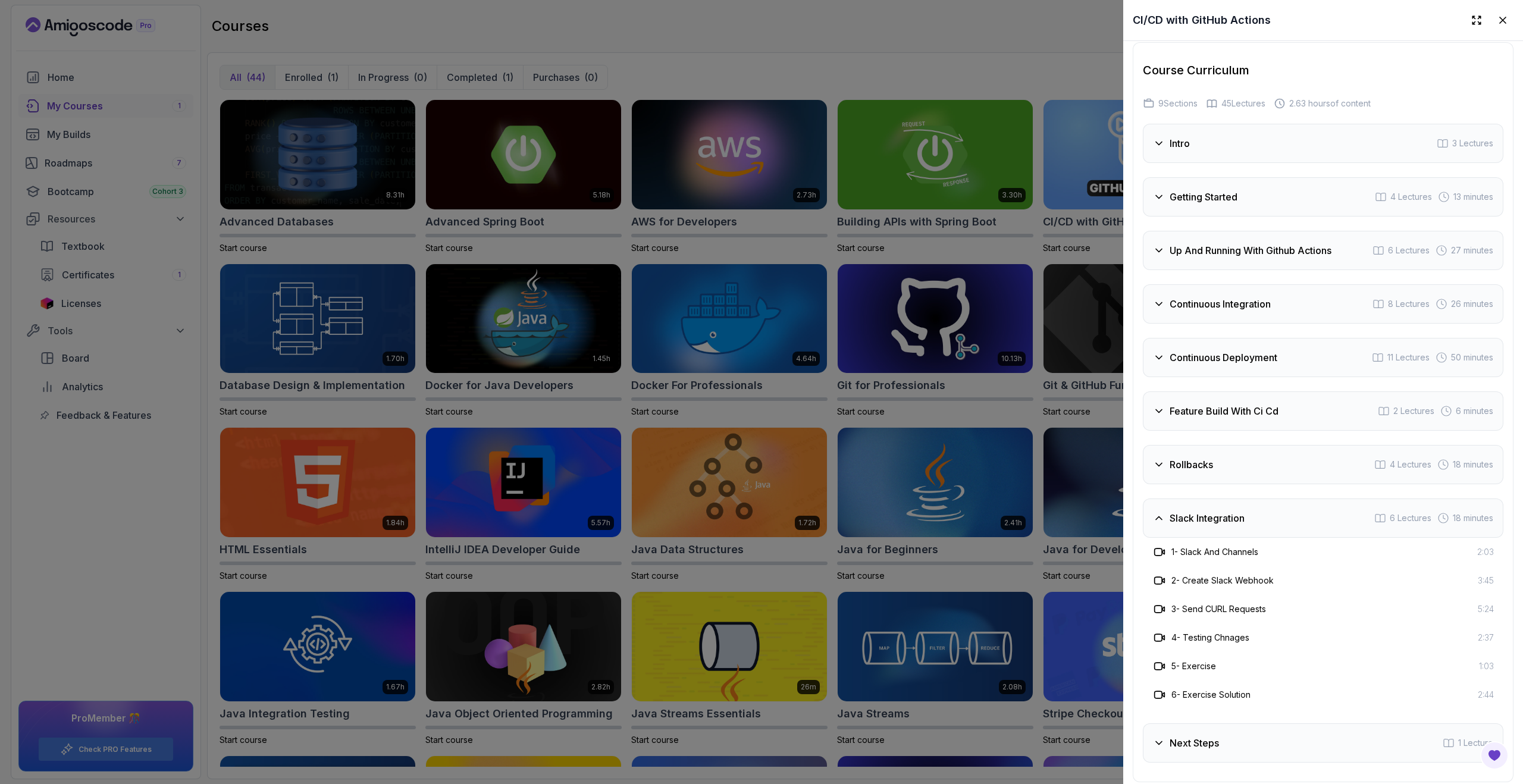
scroll to position [2461, 0]
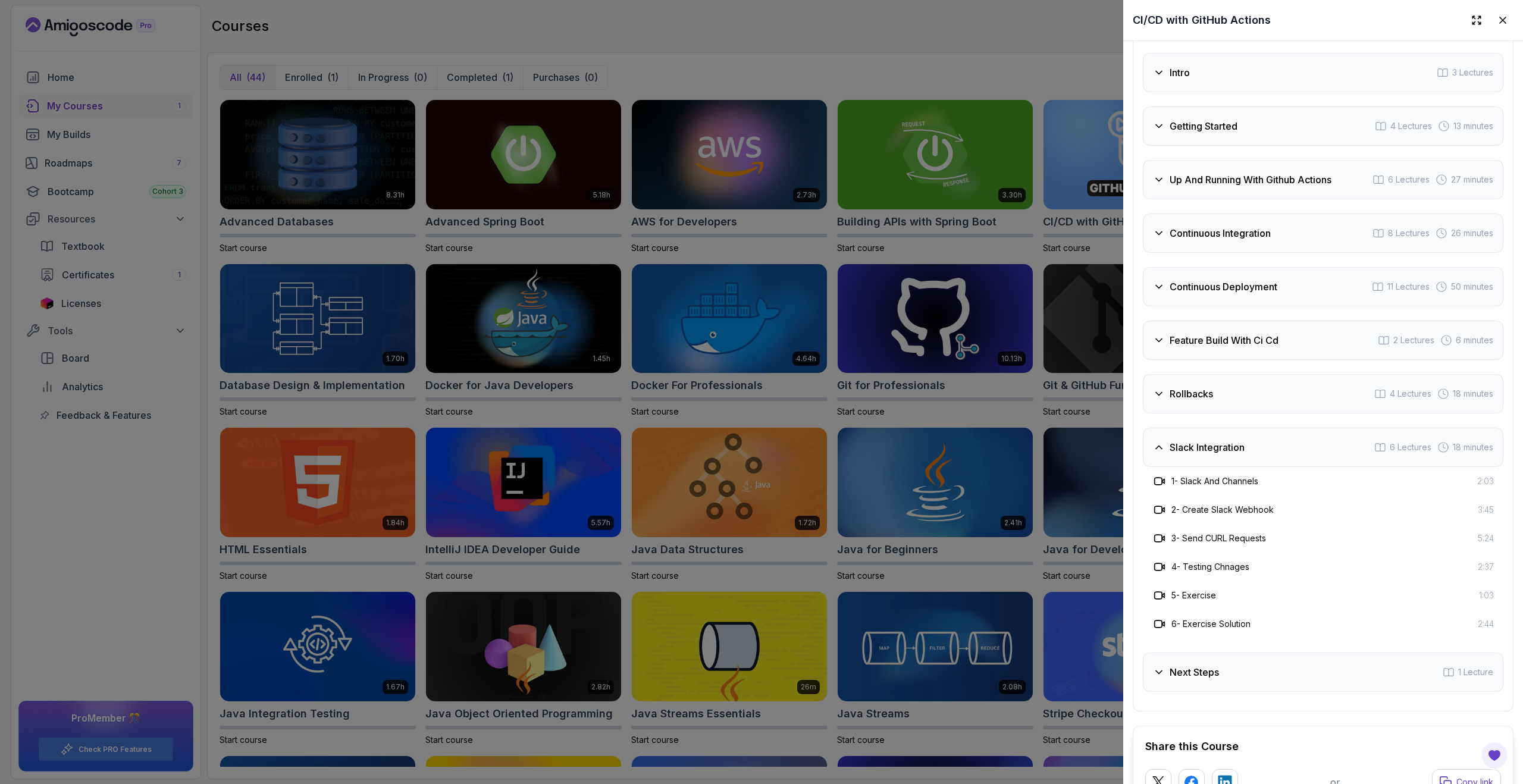
click at [1045, 413] on div at bounding box center [762, 392] width 1523 height 784
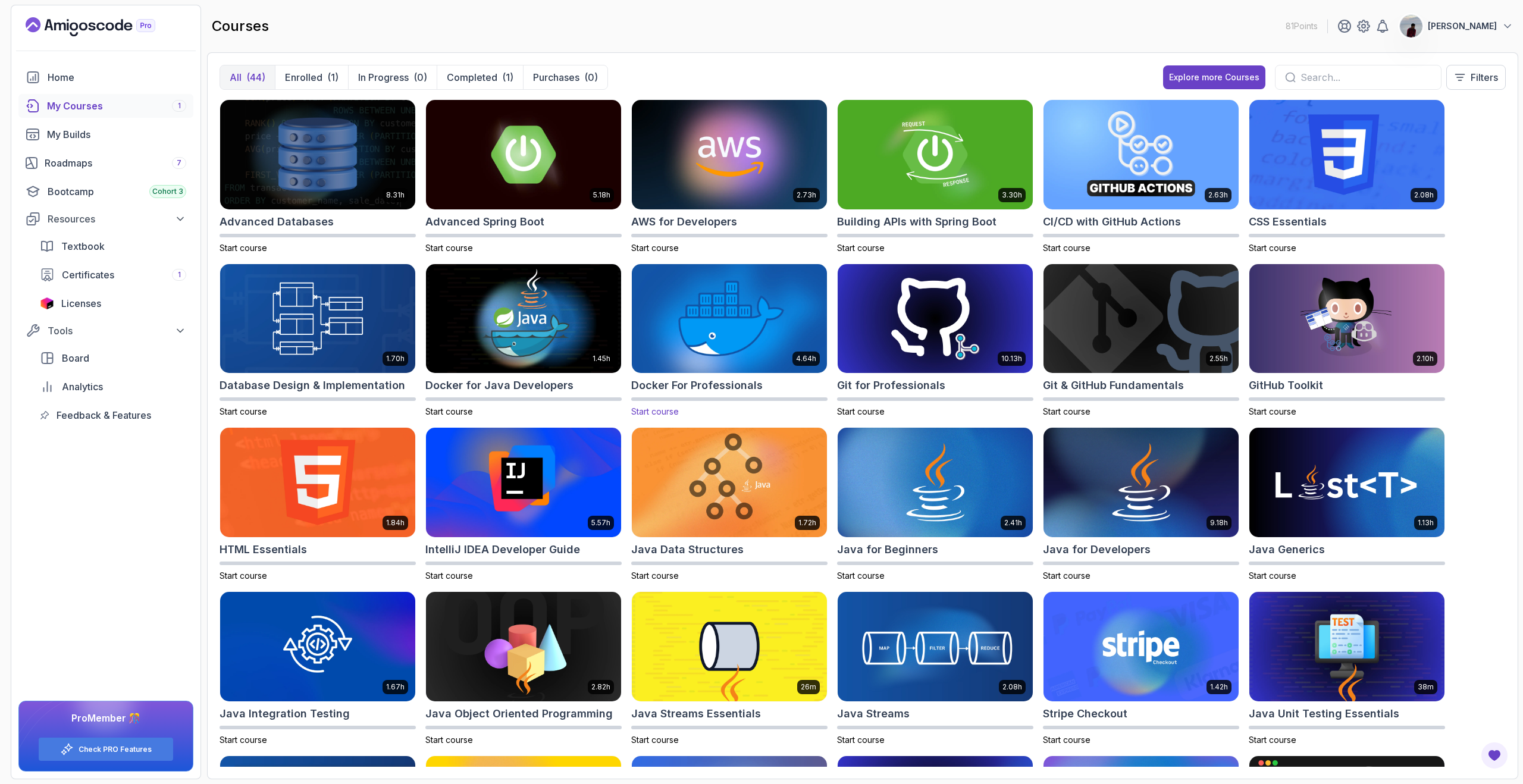
click at [724, 377] on h2 "Docker For Professionals" at bounding box center [697, 385] width 132 height 16
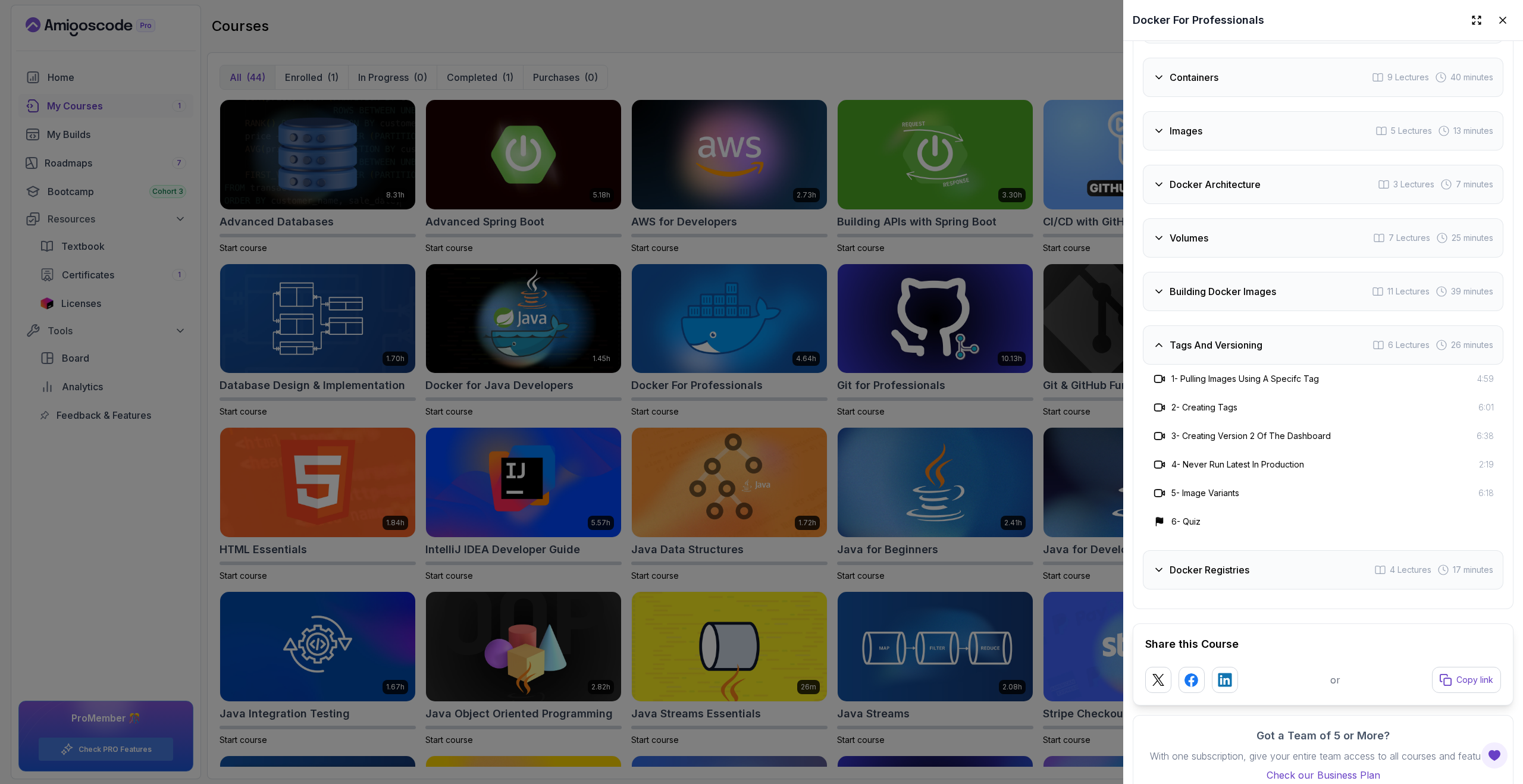
scroll to position [2799, 0]
click at [820, 252] on div at bounding box center [762, 392] width 1523 height 784
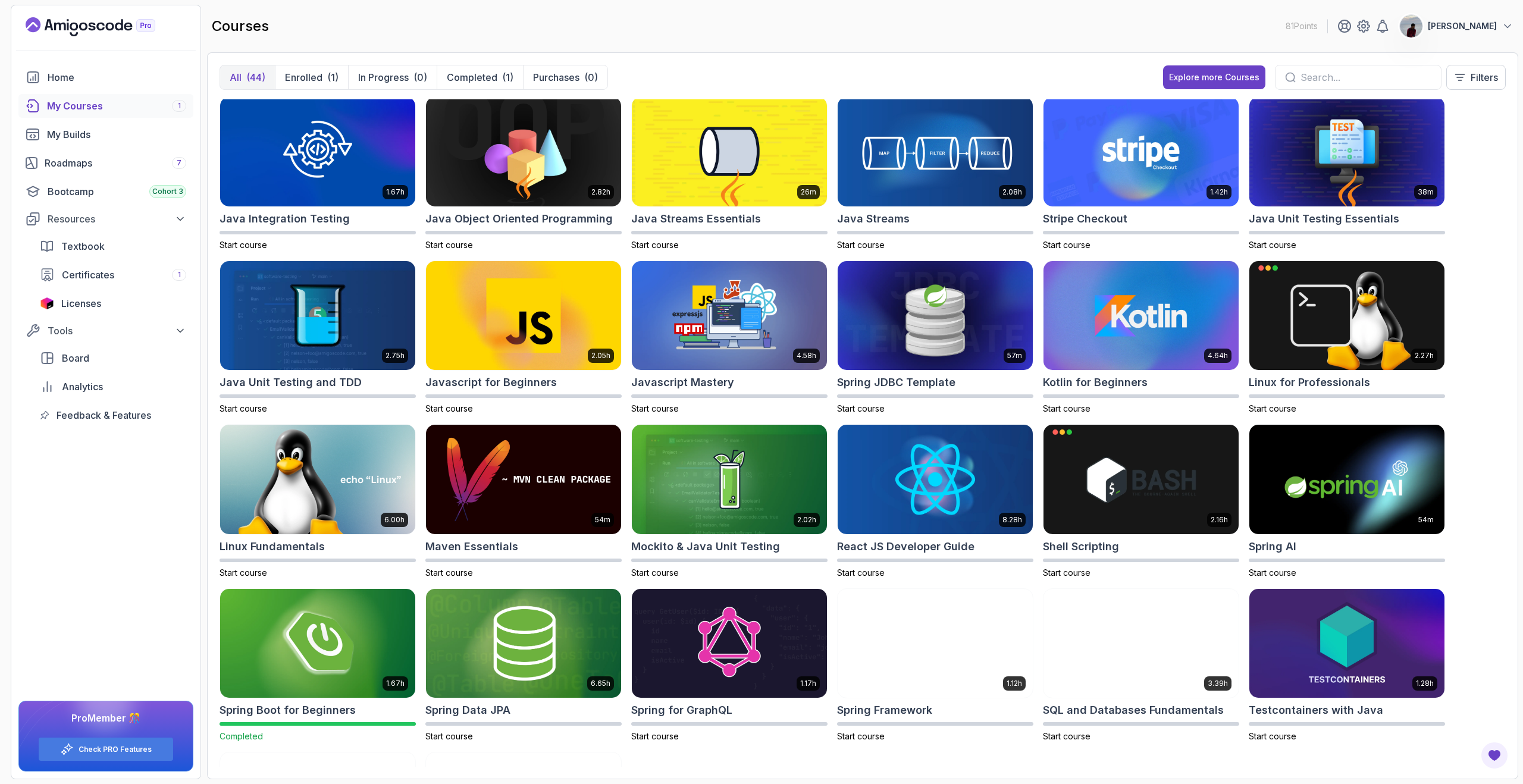
scroll to position [0, 0]
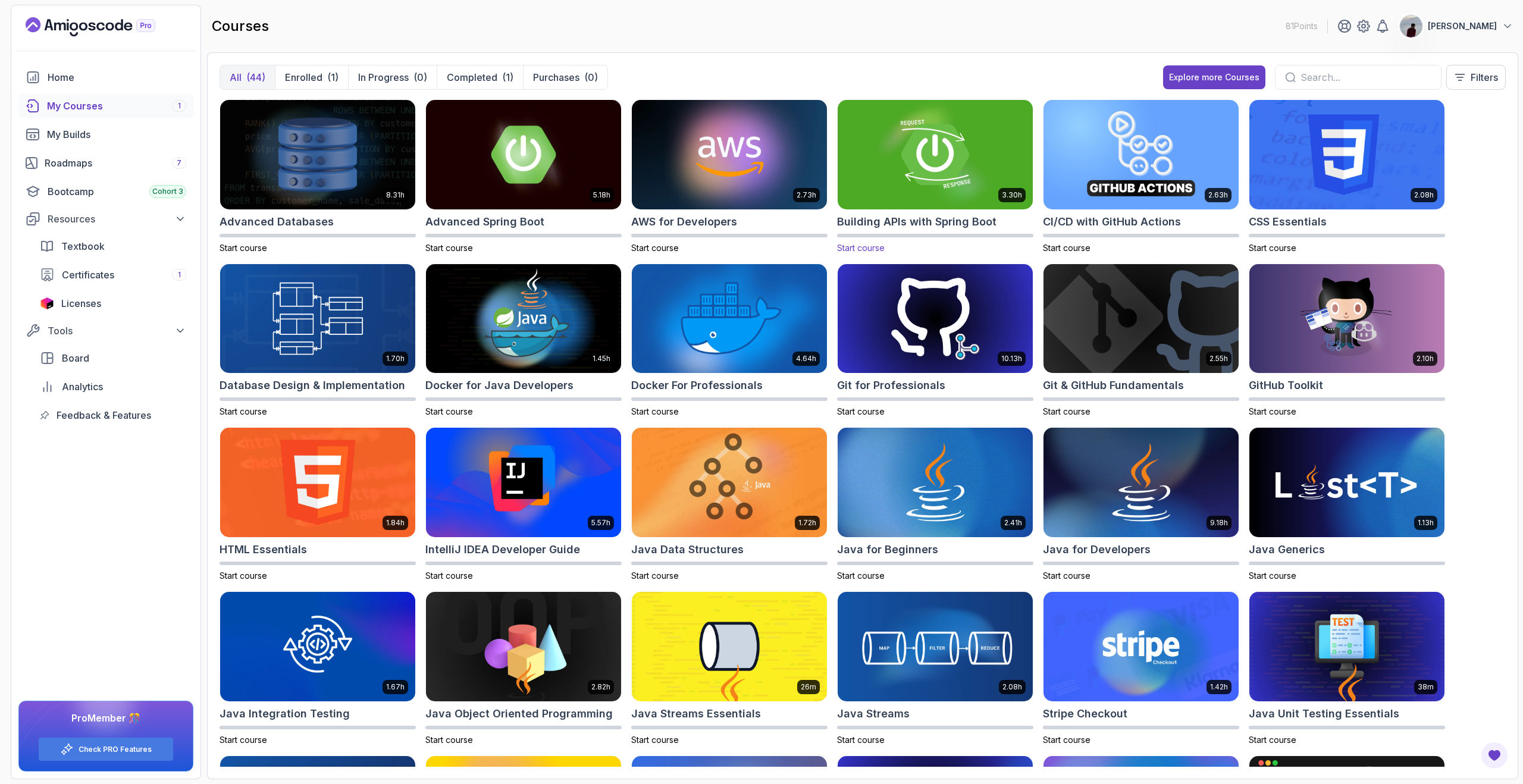
click at [909, 219] on h2 "Building APIs with Spring Boot" at bounding box center [916, 221] width 159 height 16
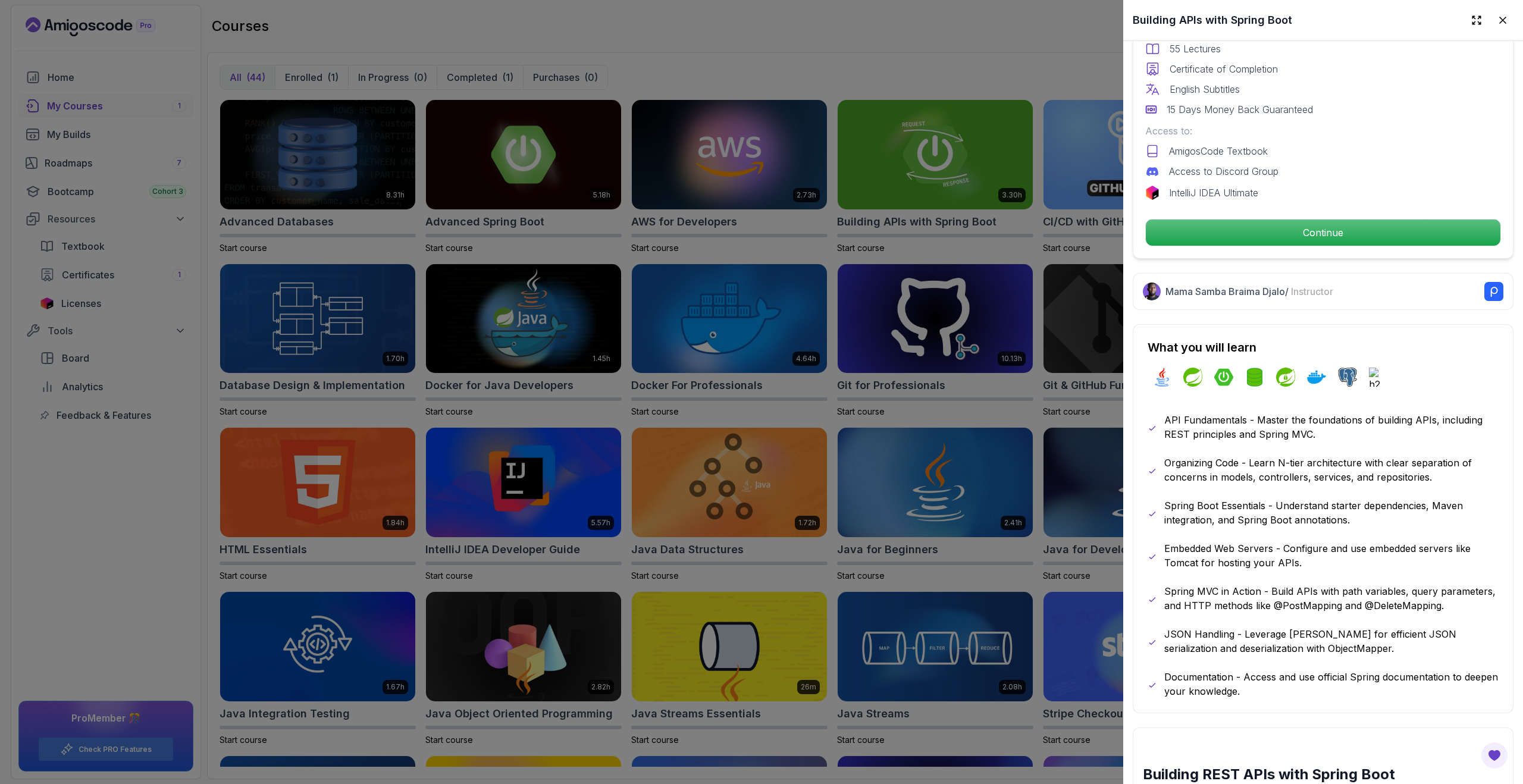
scroll to position [393, 0]
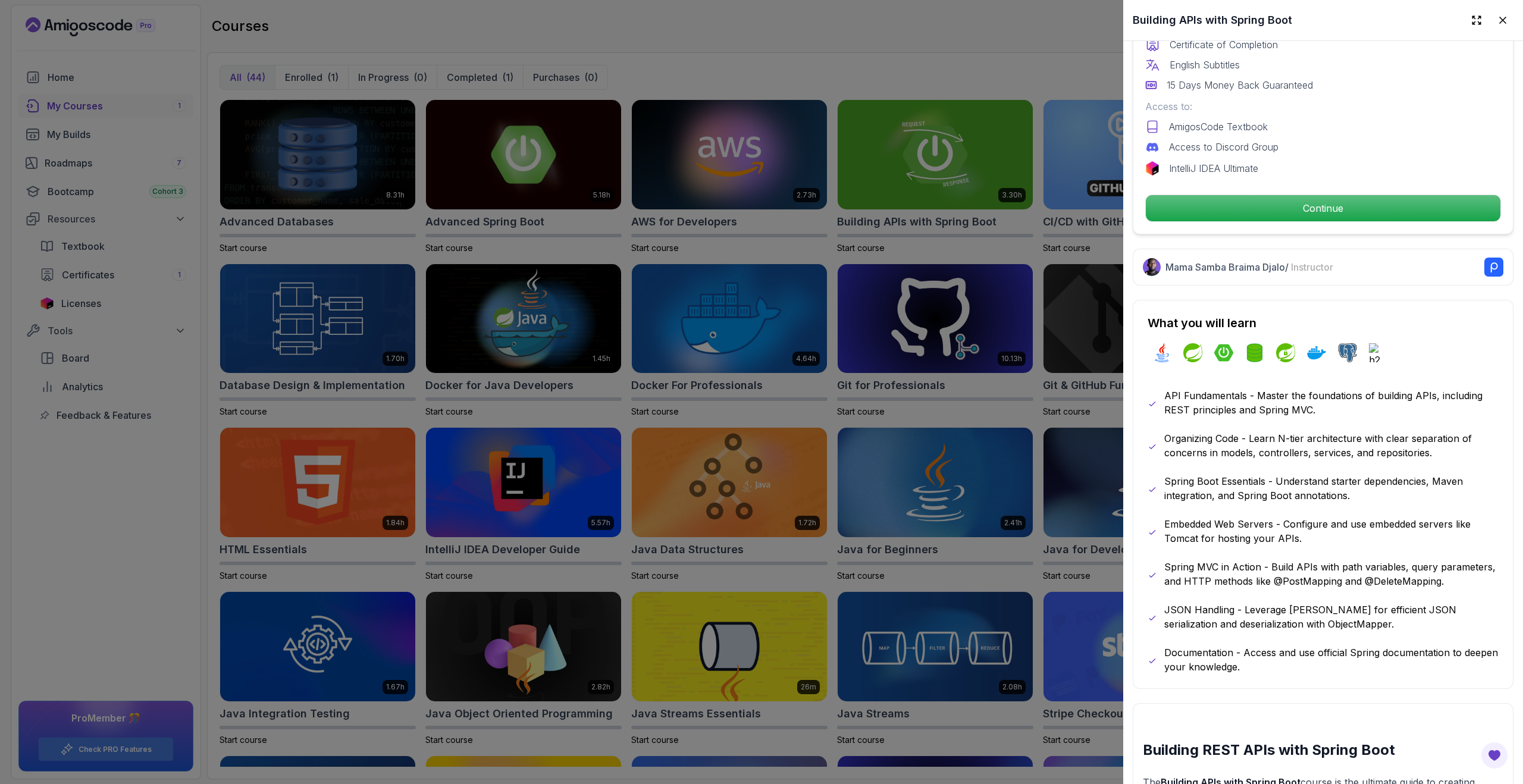
click at [1196, 607] on p "JSON Handling - Leverage Jackson for efficient JSON serialization and deseriali…" at bounding box center [1331, 616] width 334 height 28
drag, startPoint x: 1165, startPoint y: 610, endPoint x: 1233, endPoint y: 622, distance: 69.1
click at [1233, 622] on p "JSON Handling - Leverage Jackson for efficient JSON serialization and deseriali…" at bounding box center [1331, 616] width 334 height 28
click at [1220, 616] on p "JSON Handling - Leverage Jackson for efficient JSON serialization and deseriali…" at bounding box center [1331, 616] width 334 height 28
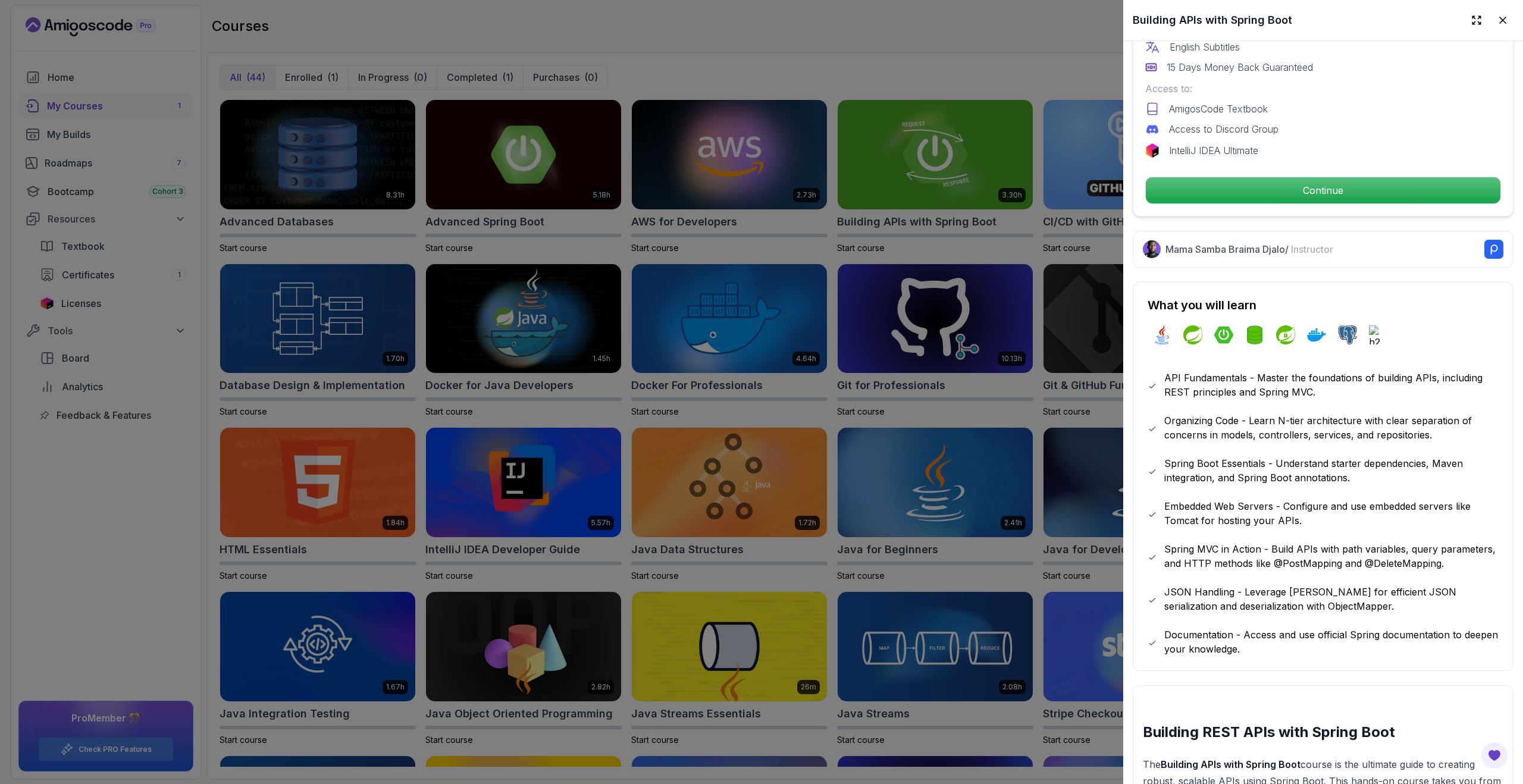
scroll to position [430, 0]
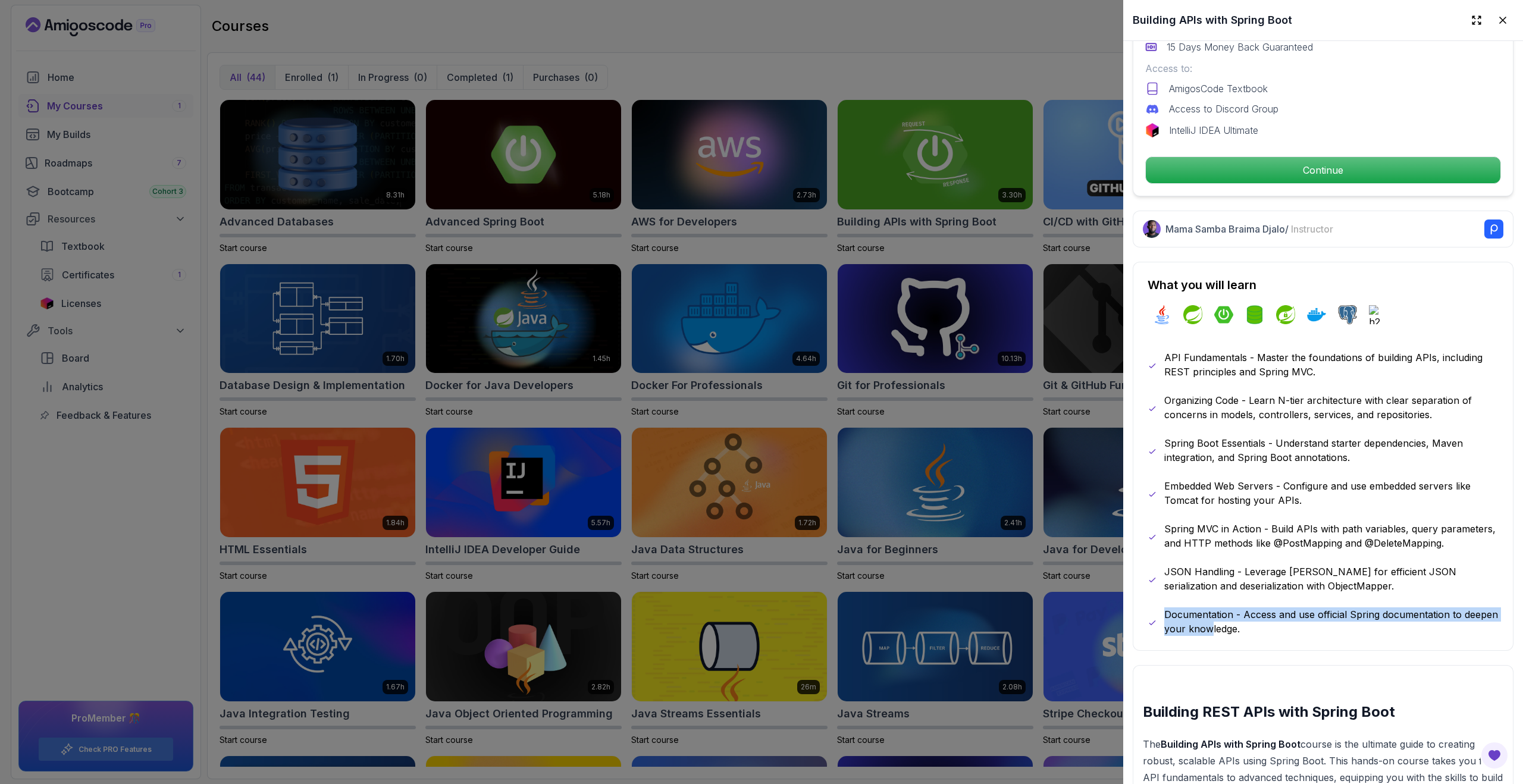
drag, startPoint x: 1157, startPoint y: 614, endPoint x: 1208, endPoint y: 623, distance: 51.8
click at [1208, 623] on div "Documentation - Access and use official Spring documentation to deepen your kno…" at bounding box center [1323, 621] width 351 height 28
click at [1208, 595] on div "API Fundamentals - Master the foundations of building APIs, including REST prin…" at bounding box center [1323, 493] width 351 height 286
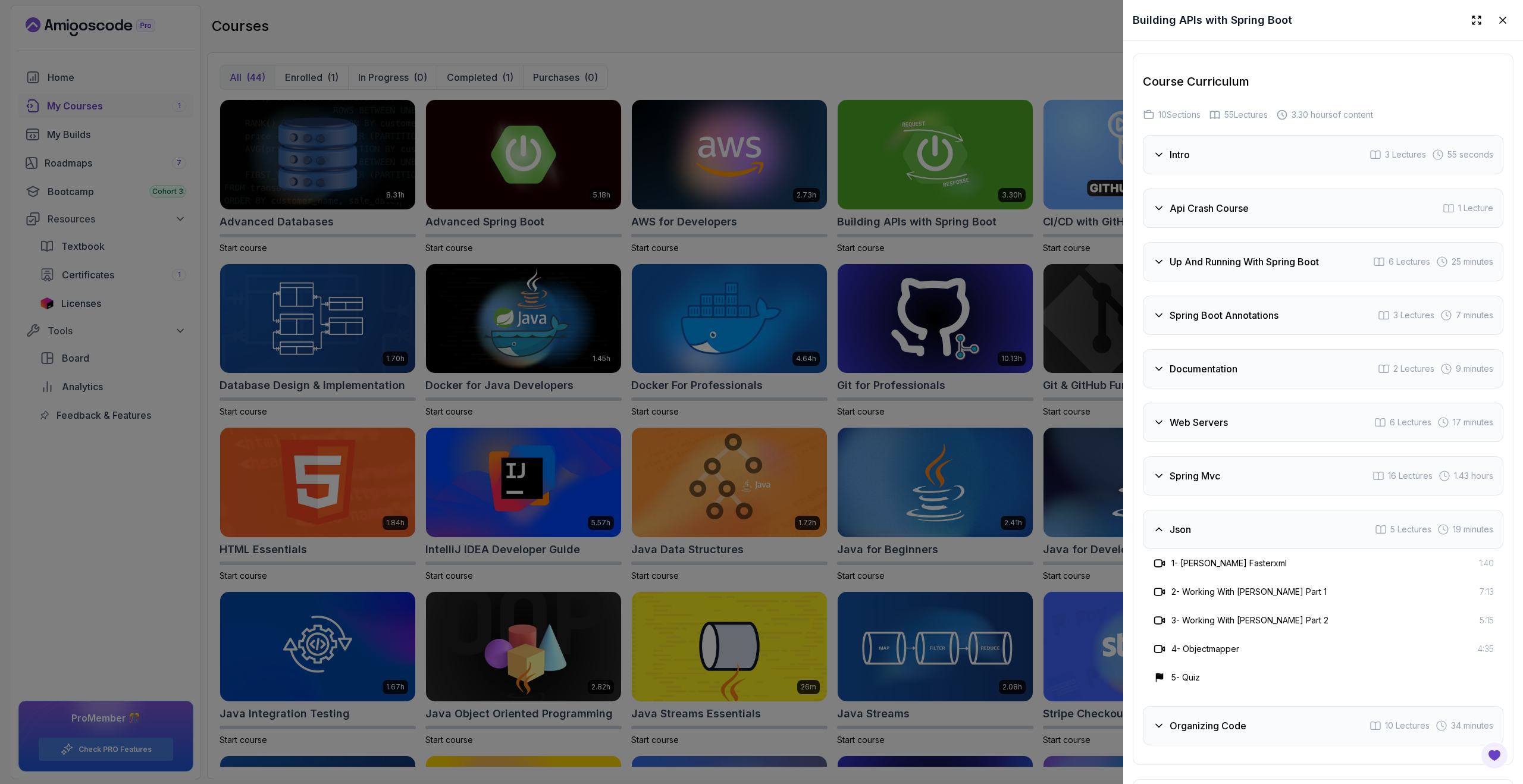
scroll to position [2187, 0]
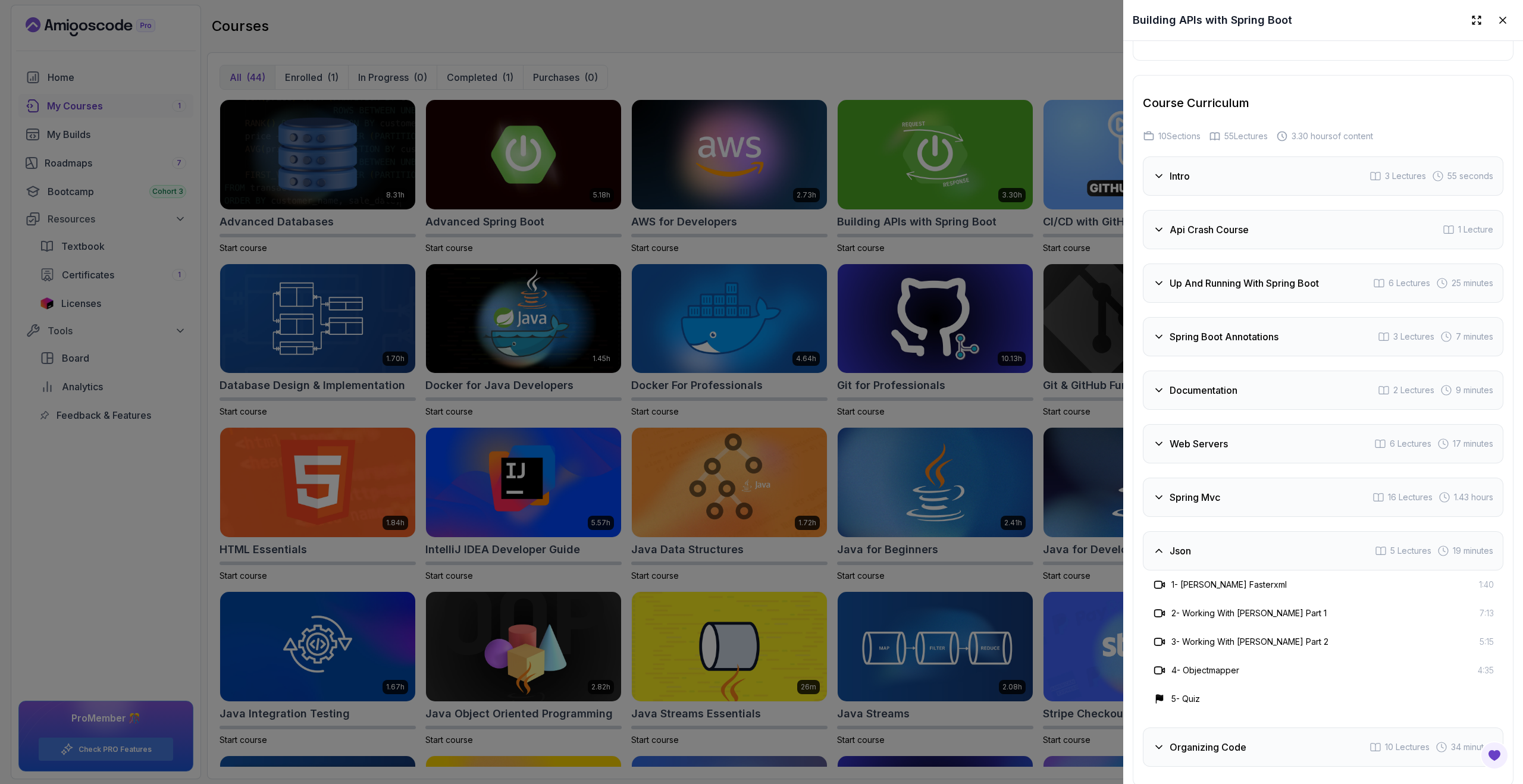
click at [1188, 235] on h3 "Api Crash Course" at bounding box center [1209, 230] width 79 height 14
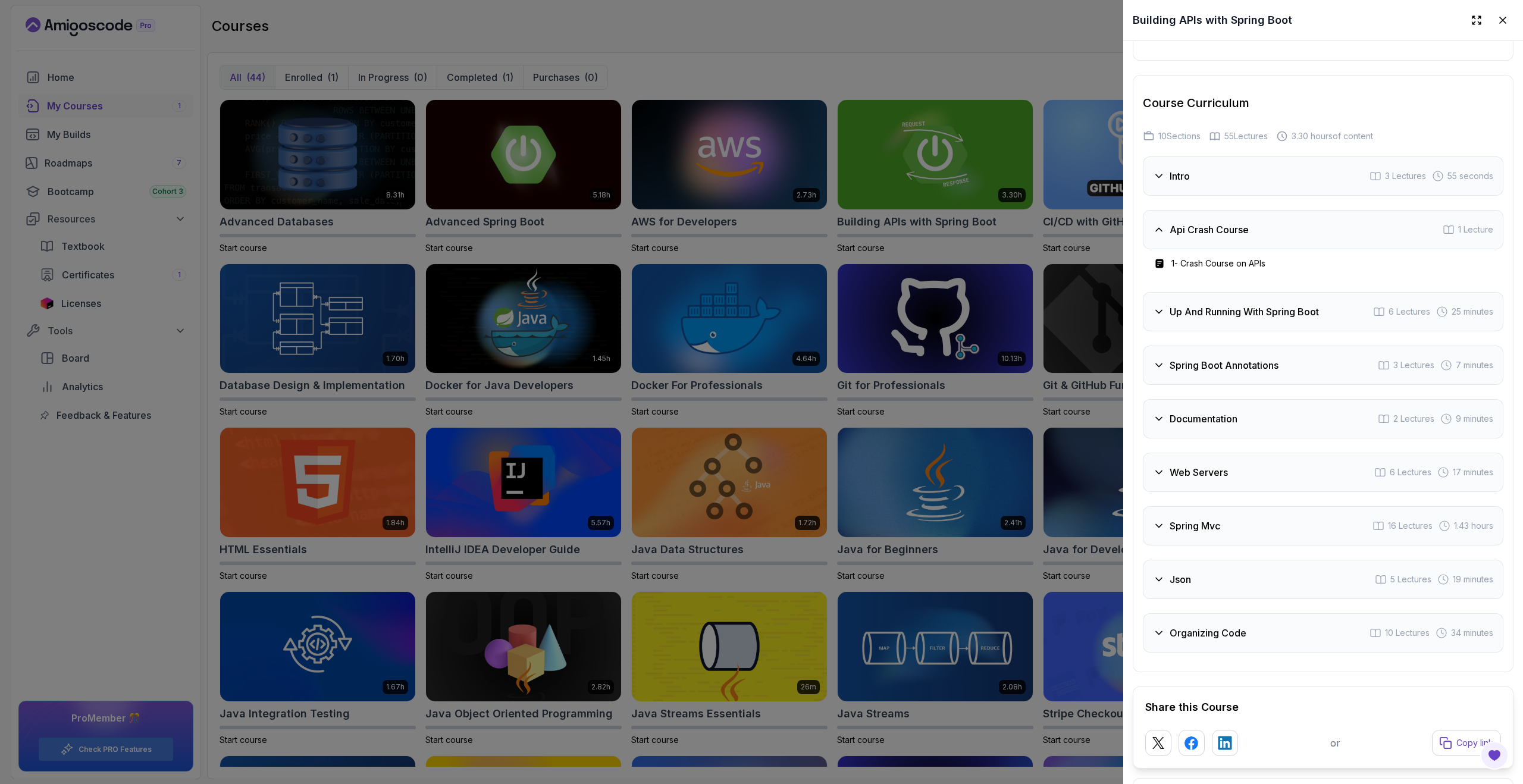
click at [1188, 235] on h3 "Api Crash Course" at bounding box center [1209, 230] width 79 height 14
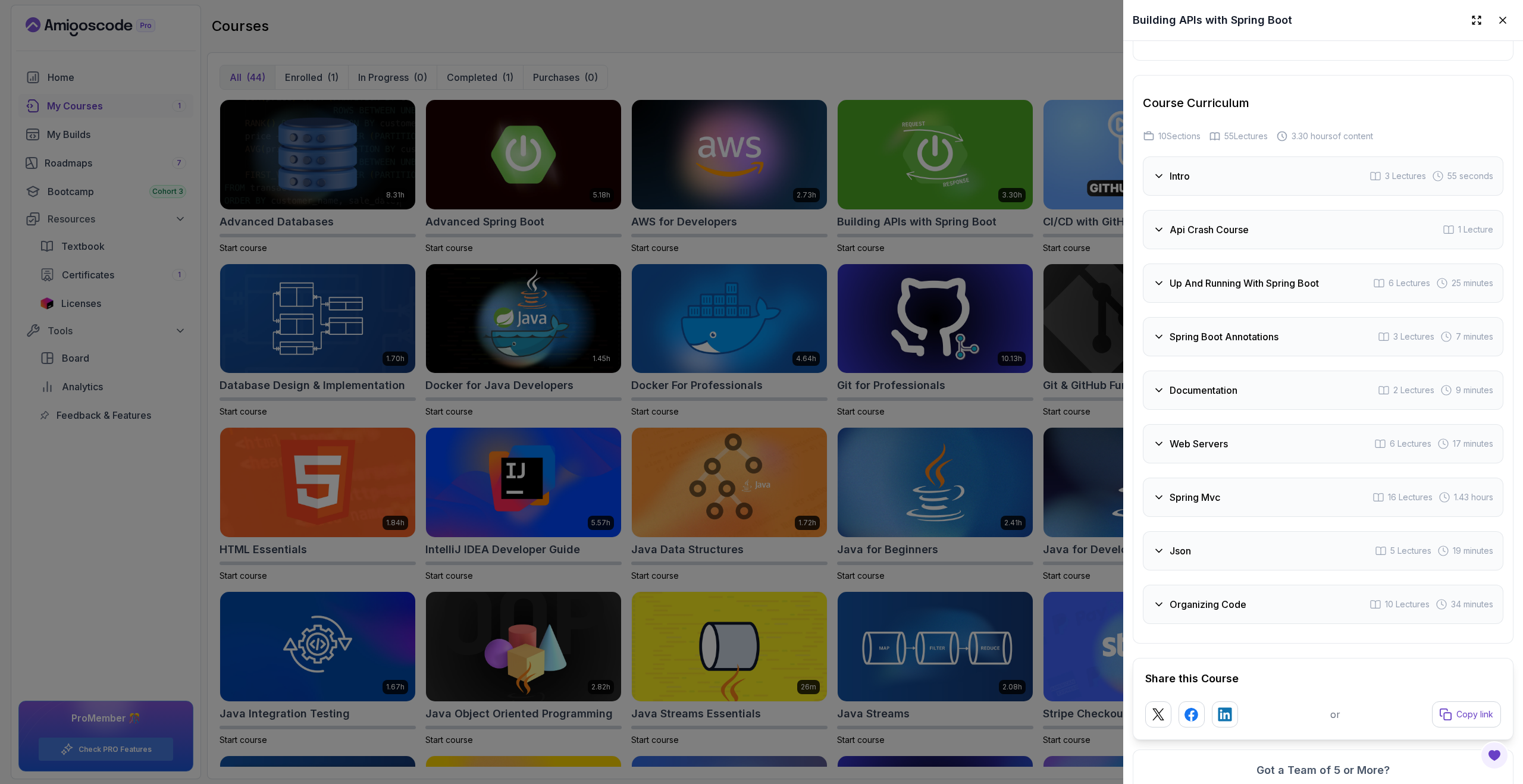
click at [1189, 271] on div "Up And Running With Spring Boot 6 Lectures 25 minutes" at bounding box center [1323, 283] width 361 height 39
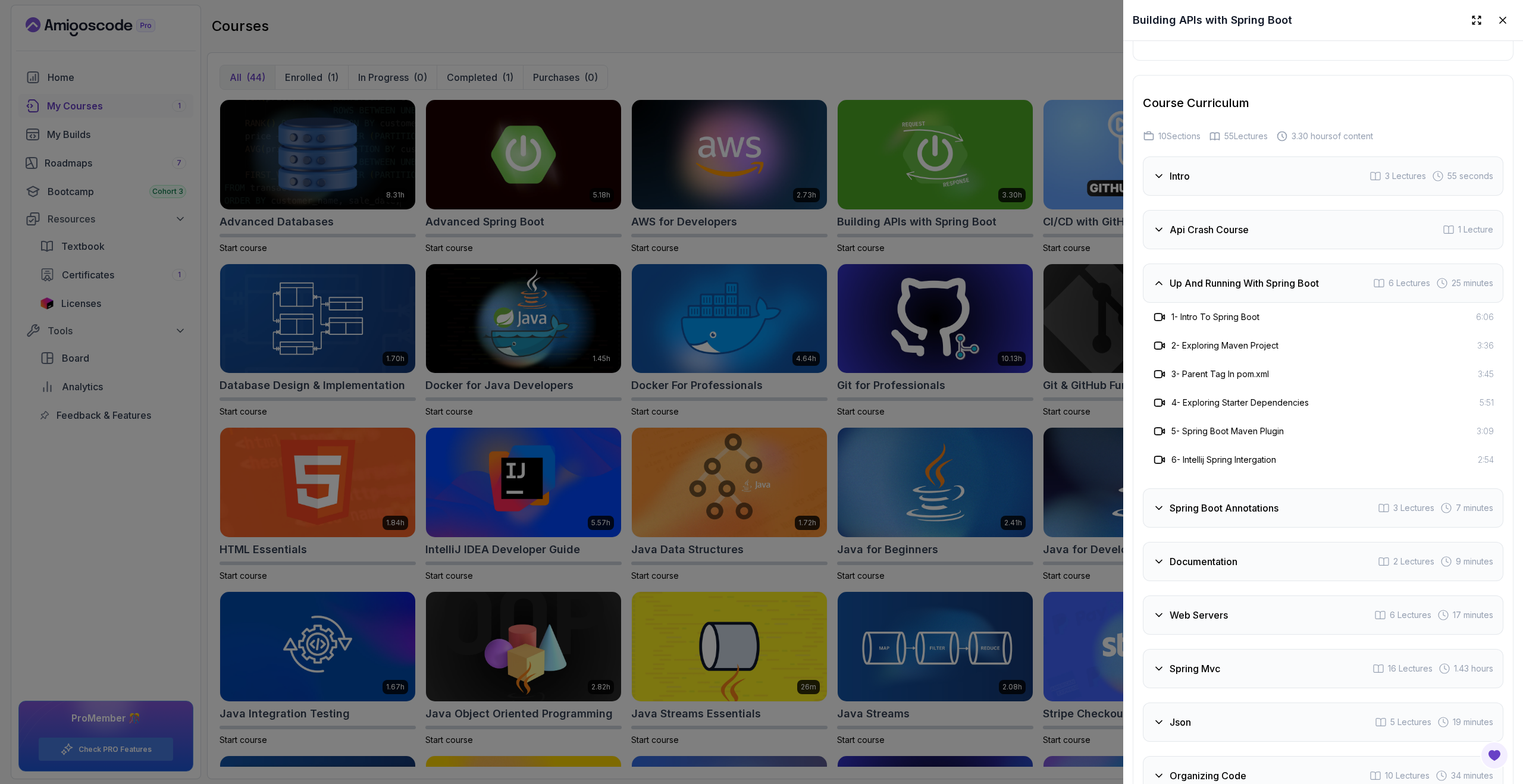
click at [1189, 271] on div "Up And Running With Spring Boot 6 Lectures 25 minutes" at bounding box center [1323, 283] width 361 height 39
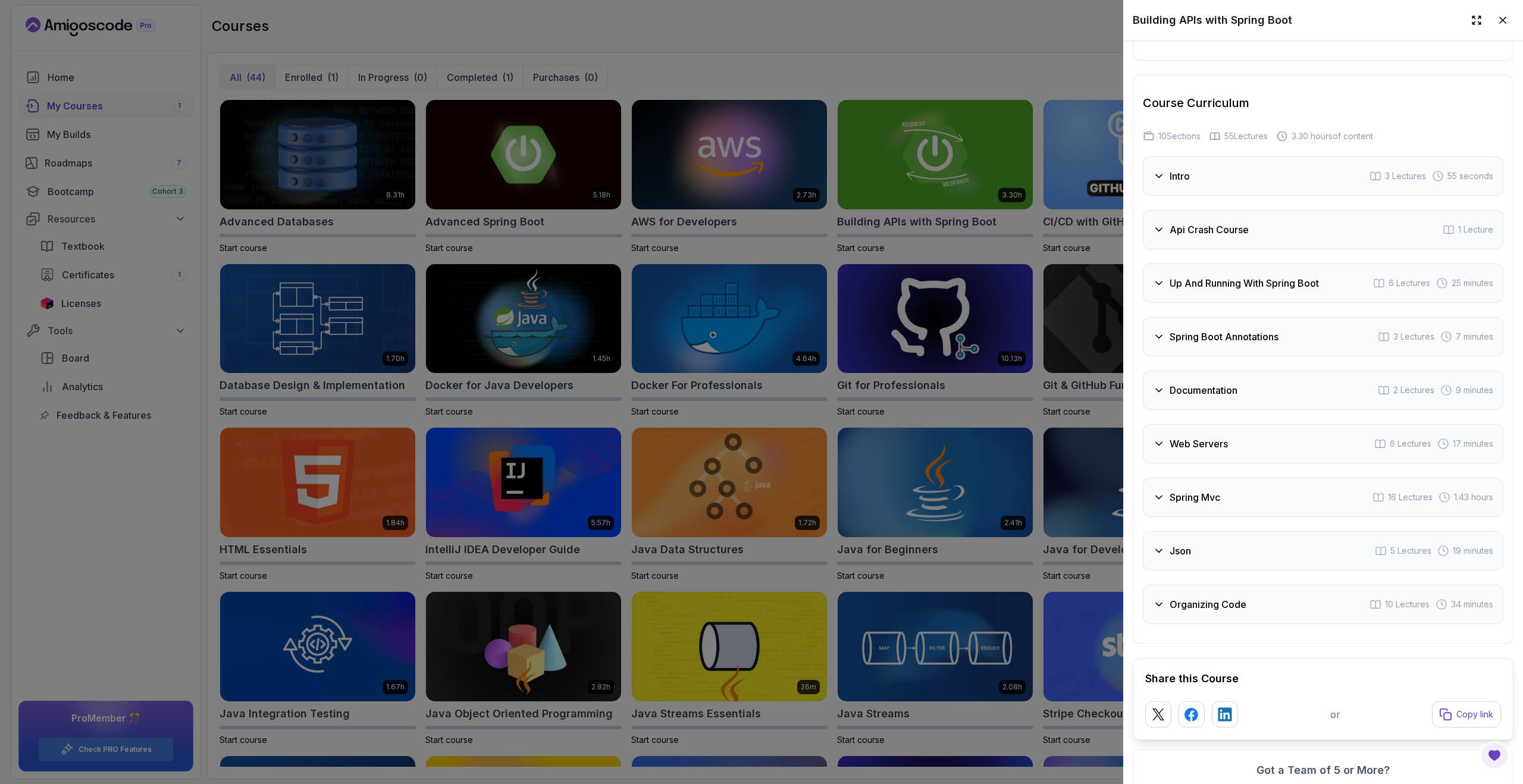
click at [1200, 324] on div "Spring Boot Annotations 3 Lectures 7 minutes" at bounding box center [1323, 337] width 361 height 39
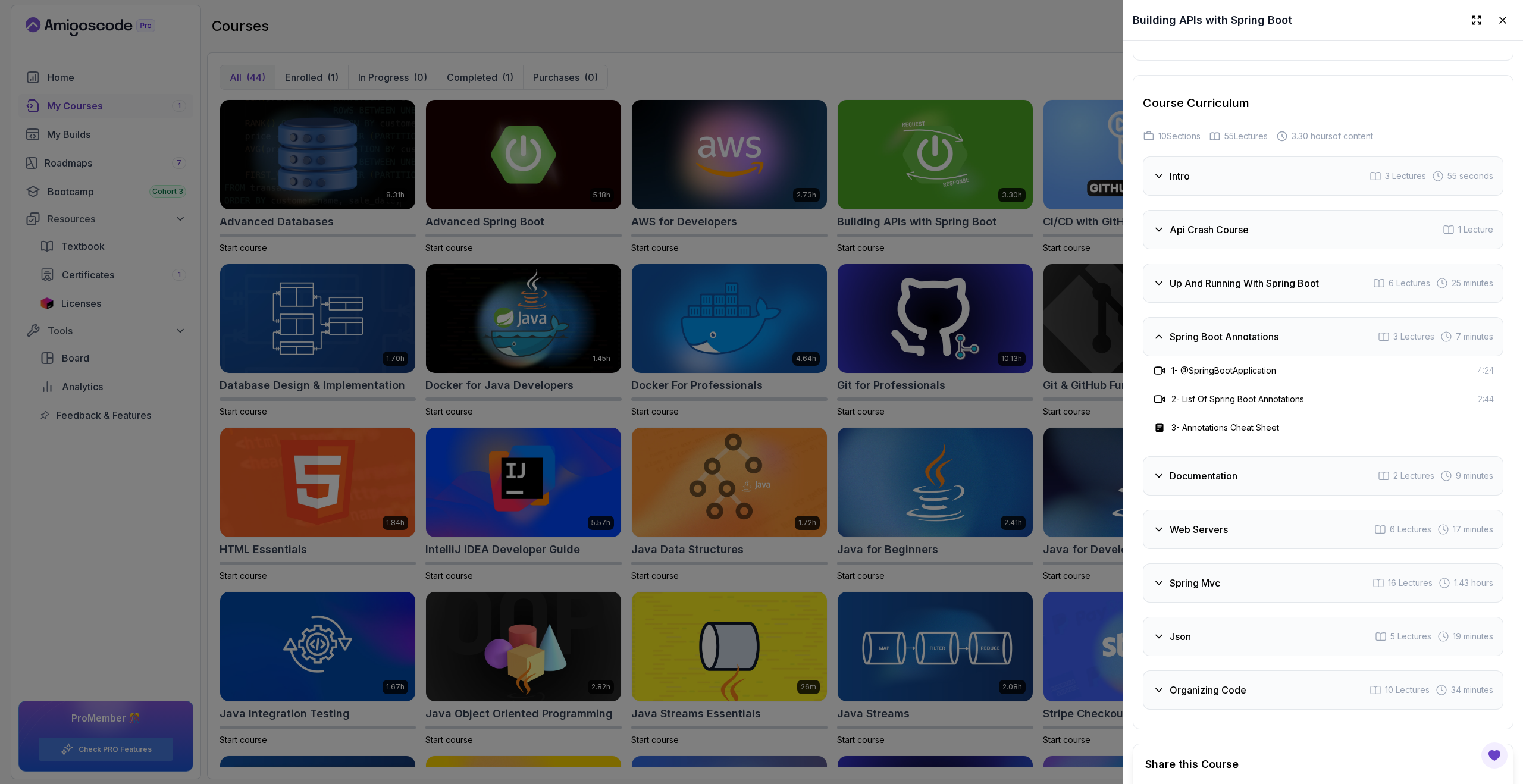
click at [1200, 324] on div "Spring Boot Annotations 3 Lectures 7 minutes" at bounding box center [1323, 337] width 361 height 39
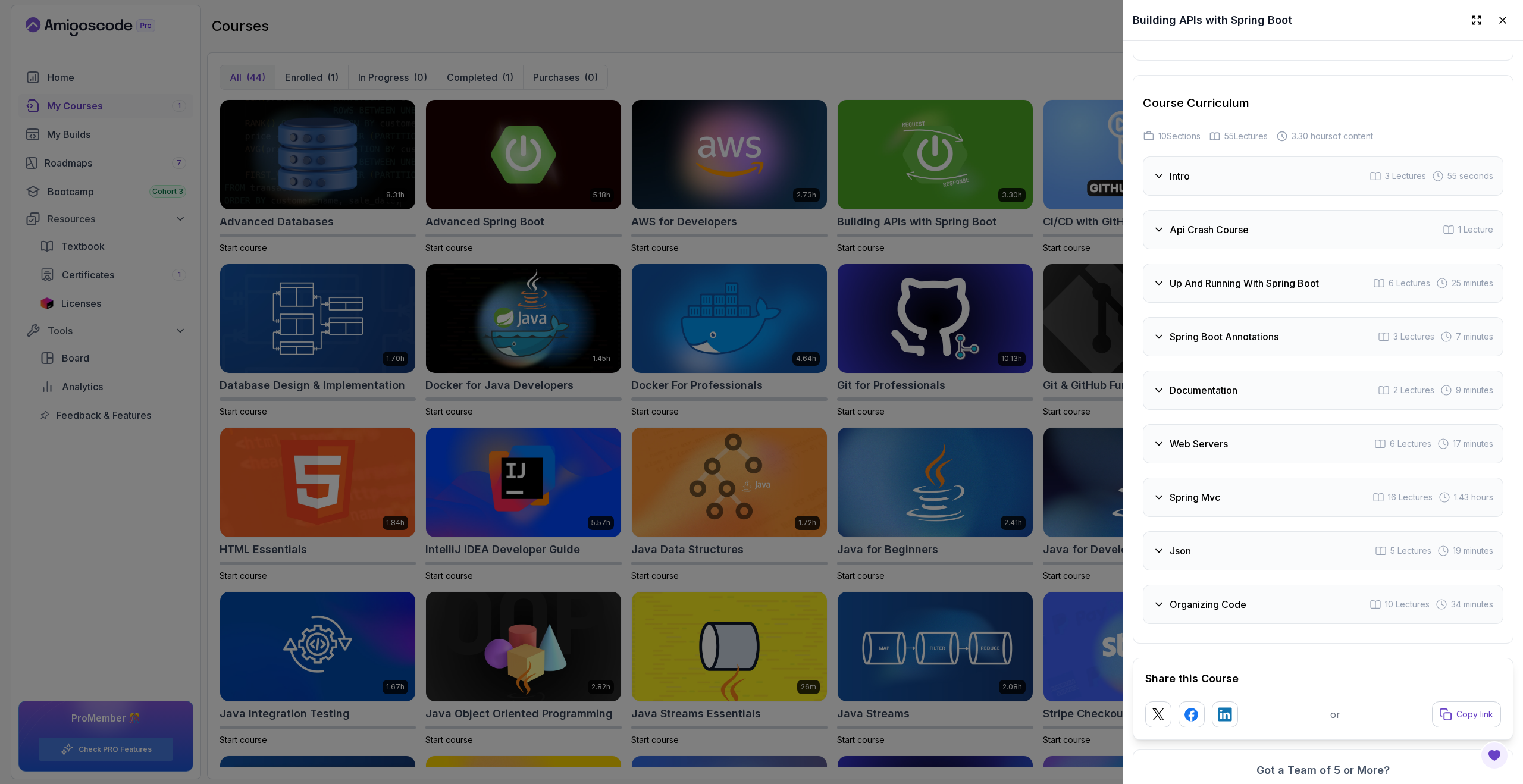
click at [1203, 375] on div "Documentation 2 Lectures 9 minutes" at bounding box center [1323, 390] width 361 height 39
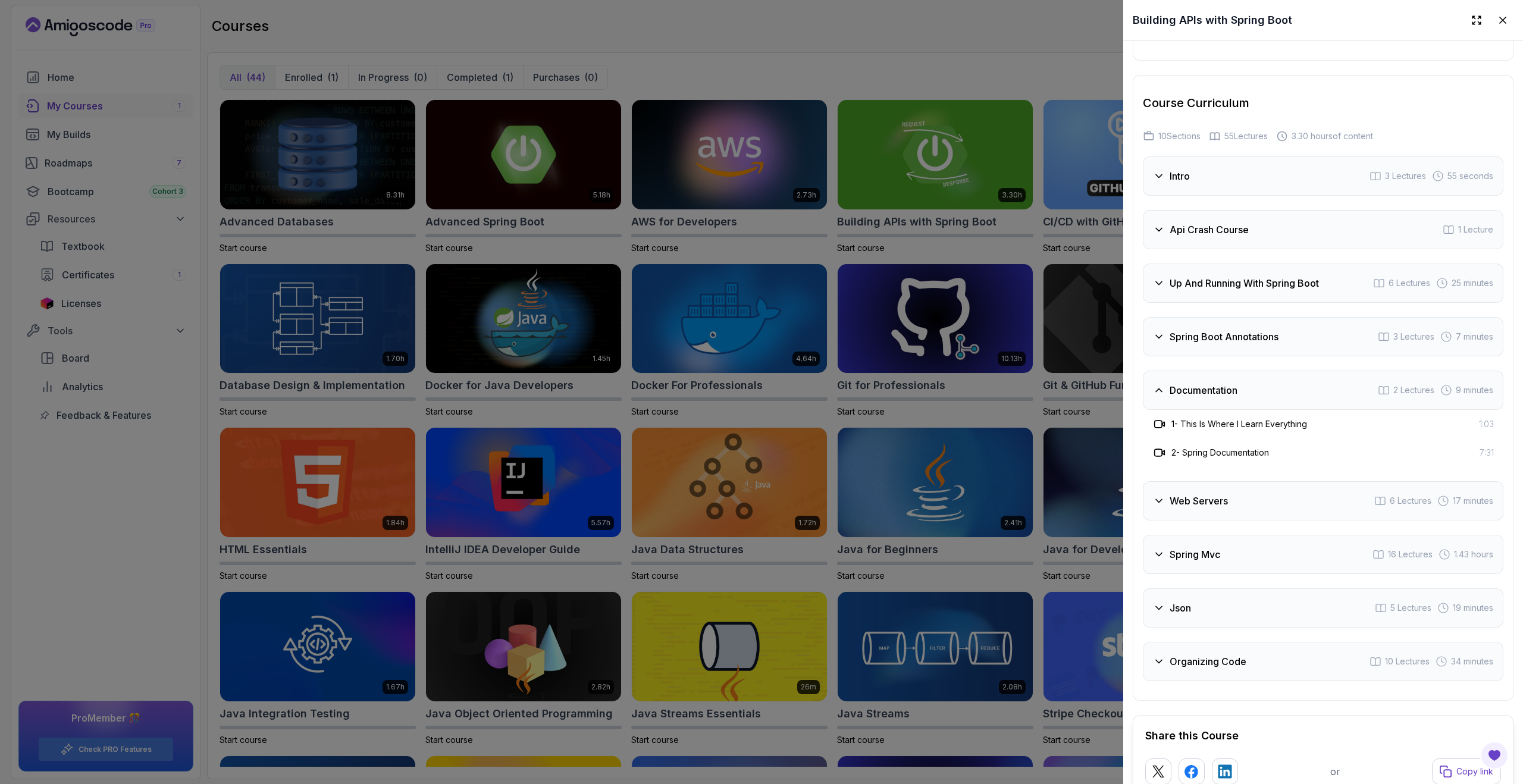
click at [1203, 375] on div "Documentation 2 Lectures 9 minutes" at bounding box center [1323, 390] width 361 height 39
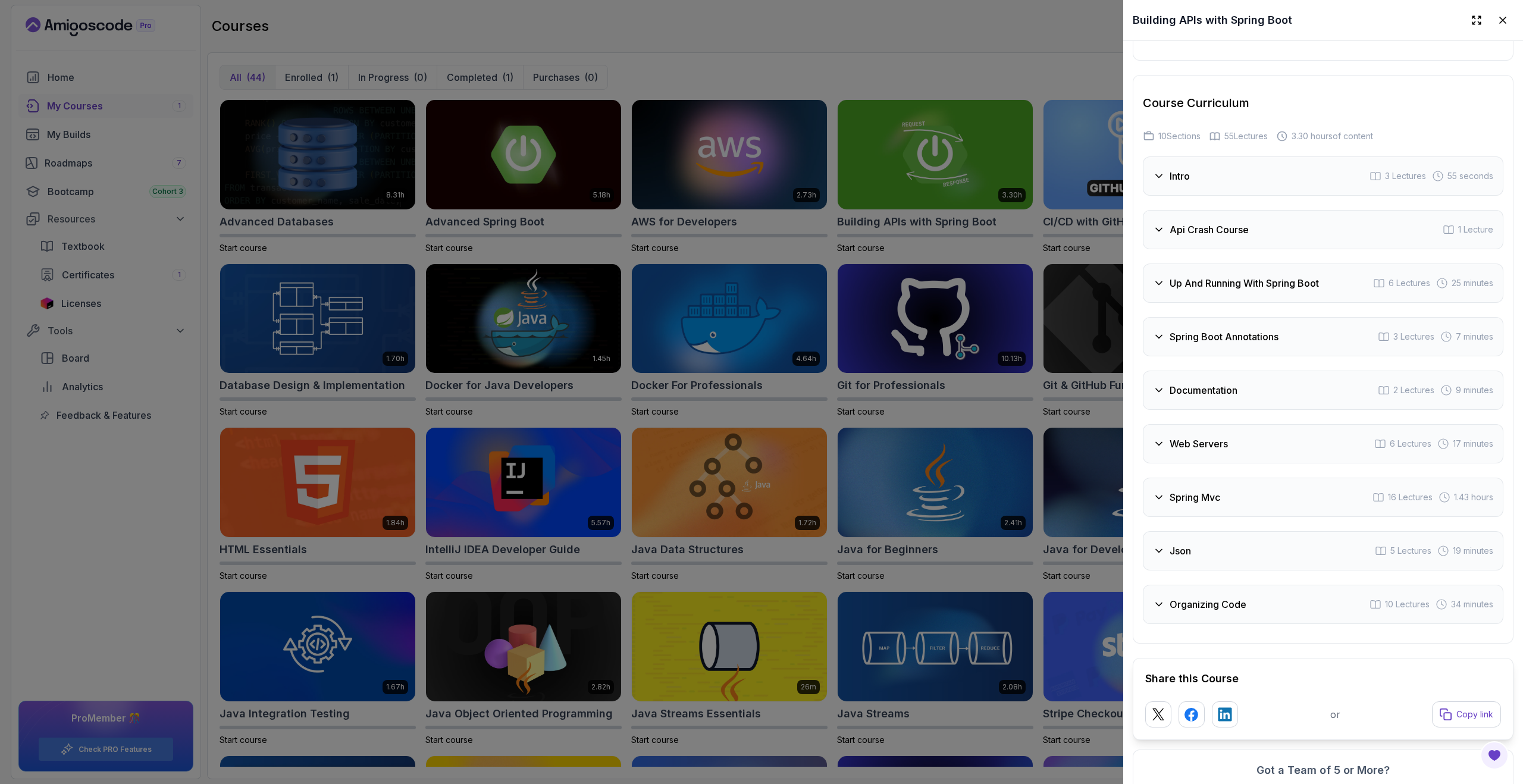
click at [1211, 441] on h3 "Web Servers" at bounding box center [1198, 444] width 59 height 14
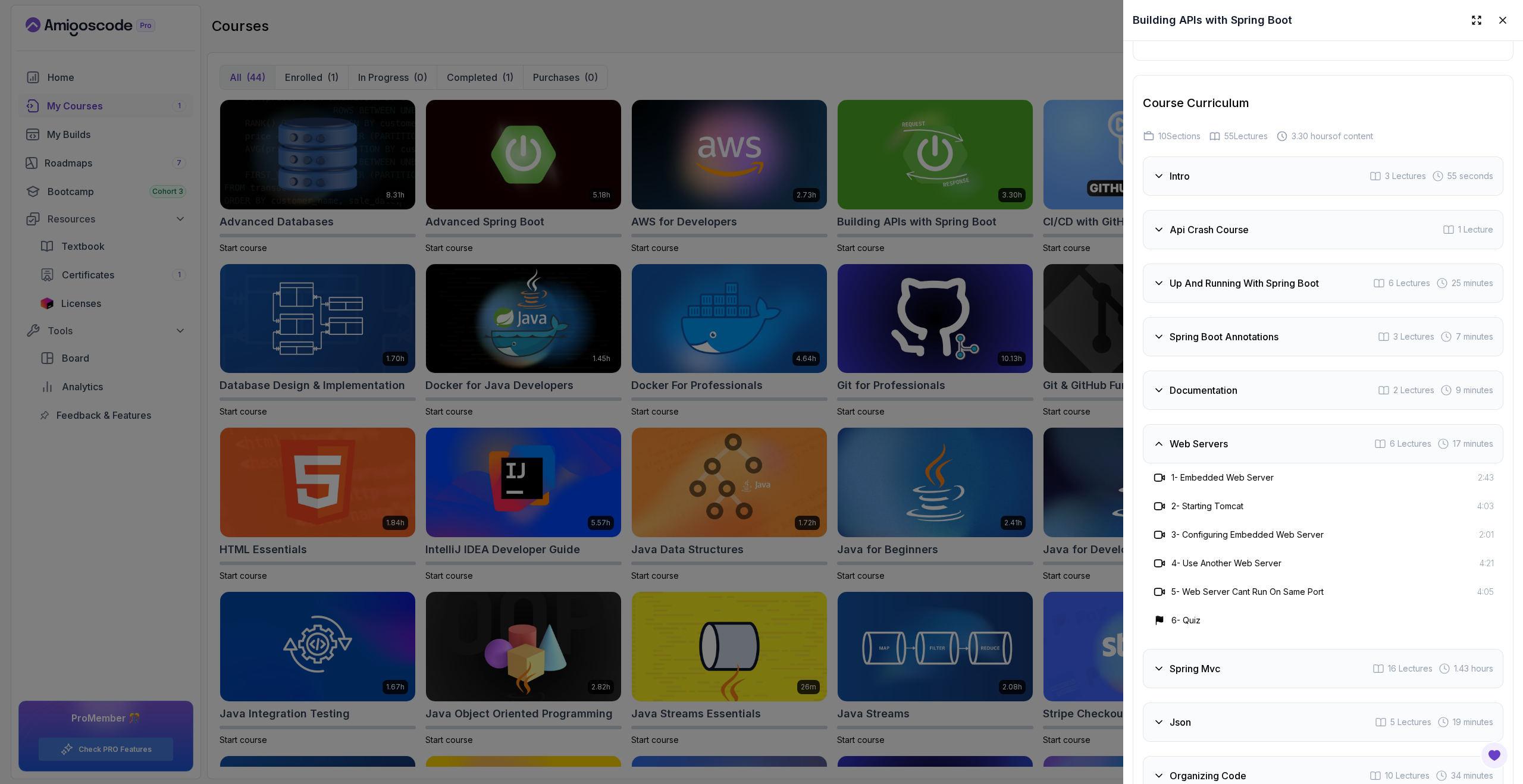
click at [1211, 441] on h3 "Web Servers" at bounding box center [1198, 444] width 59 height 14
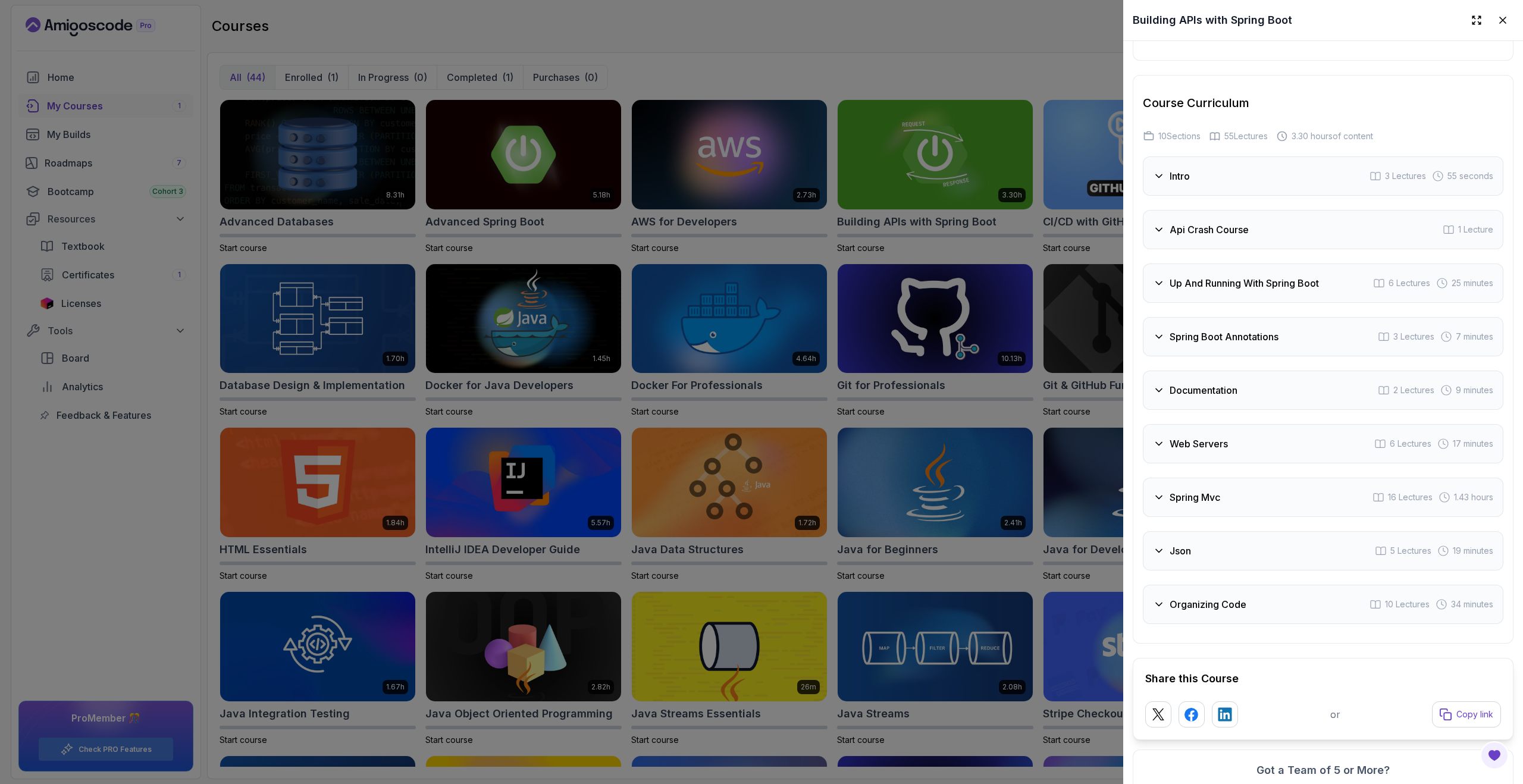
click at [1215, 503] on h3 "Spring Mvc" at bounding box center [1194, 497] width 50 height 14
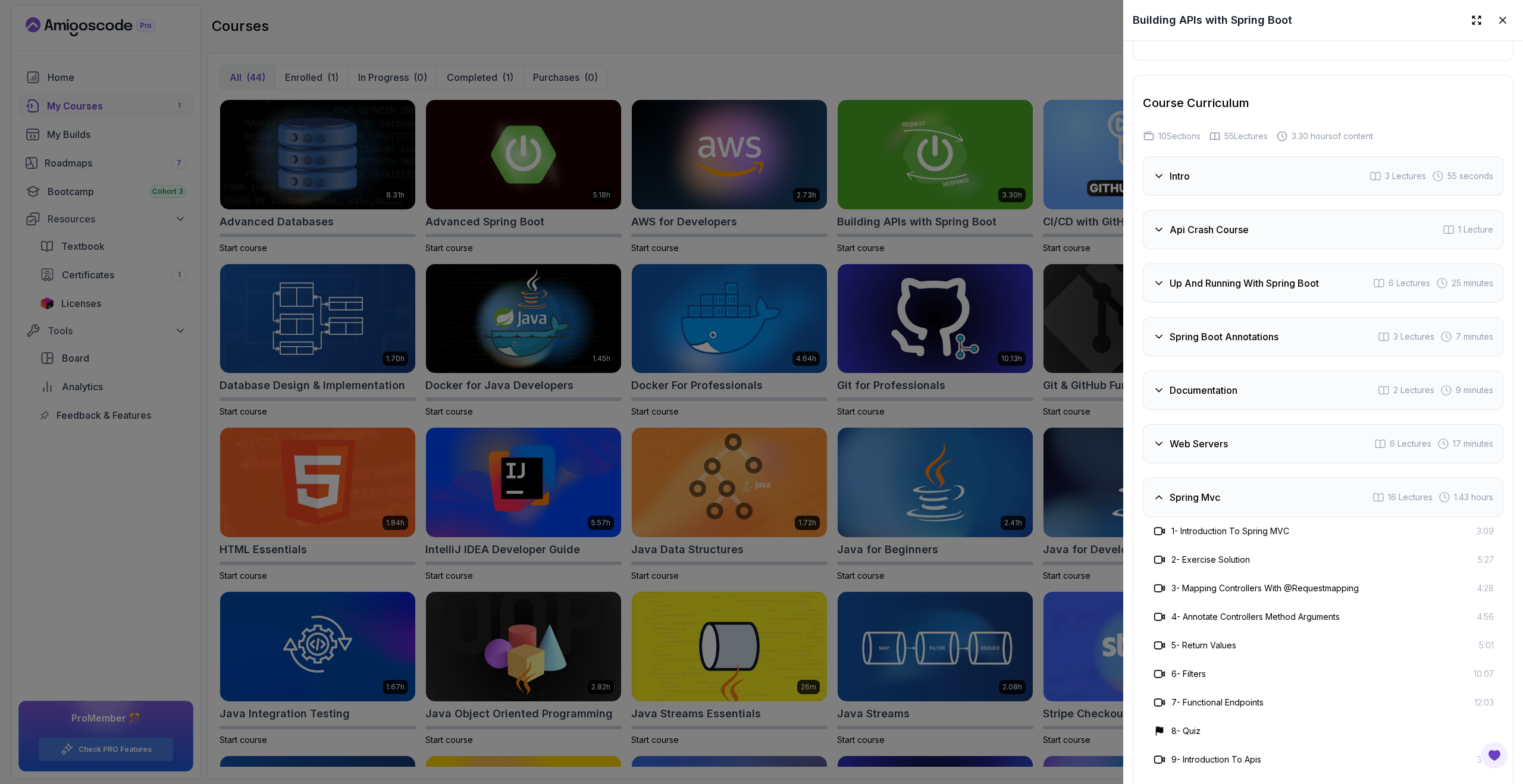
click at [1215, 503] on h3 "Spring Mvc" at bounding box center [1194, 497] width 50 height 14
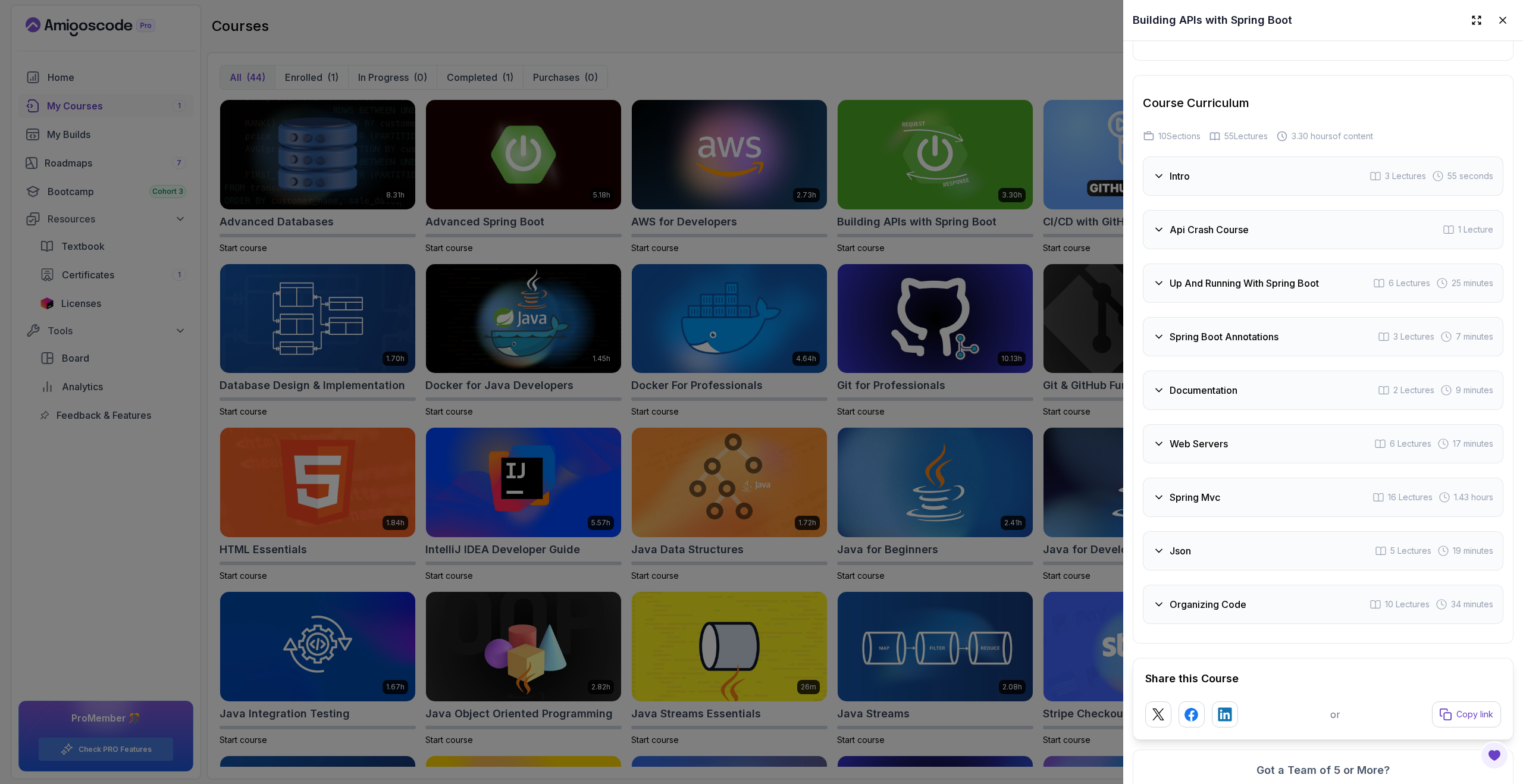
click at [1213, 547] on div "Json 5 Lectures 19 minutes" at bounding box center [1323, 551] width 361 height 39
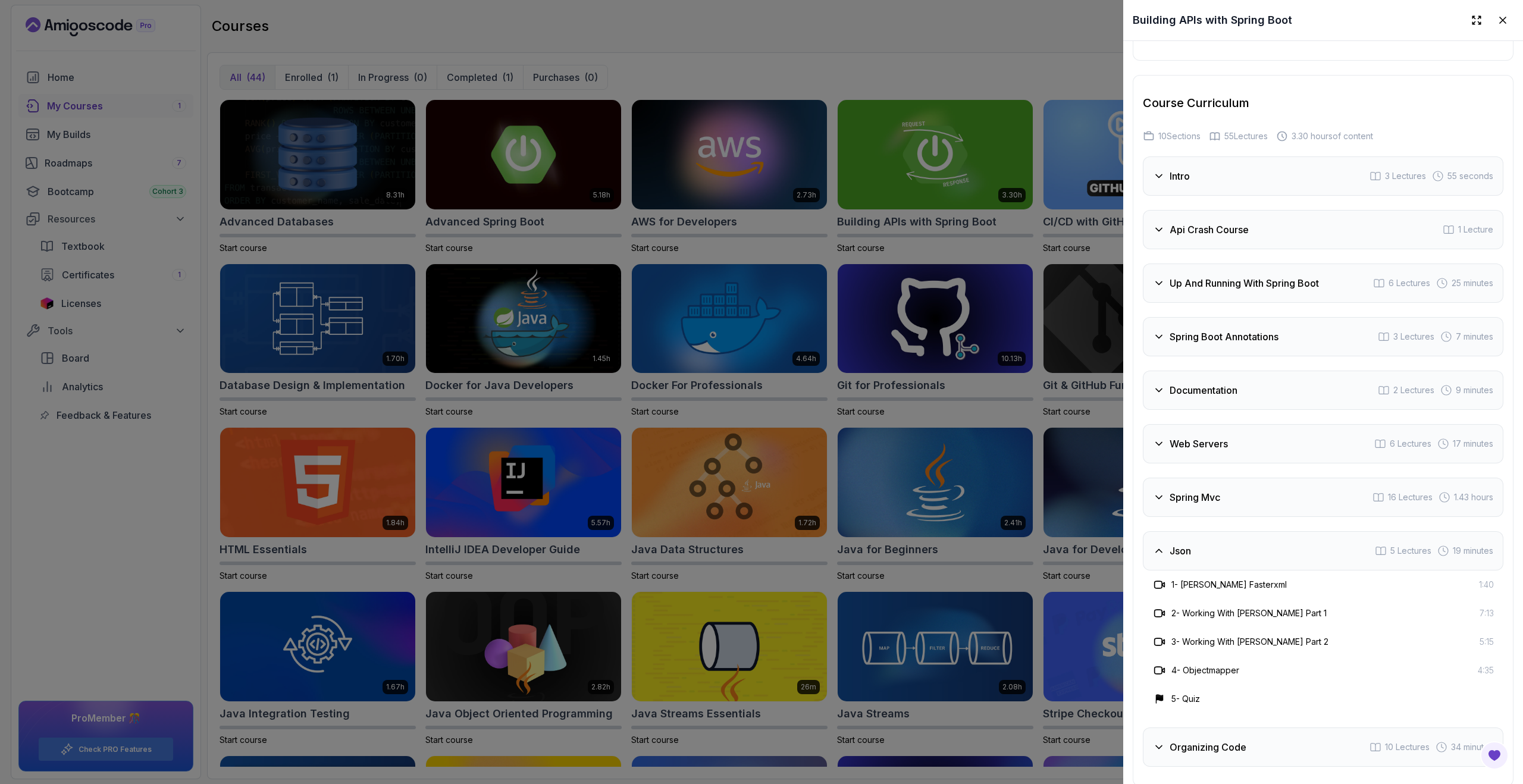
click at [1213, 547] on div "Json 5 Lectures 19 minutes" at bounding box center [1323, 551] width 361 height 39
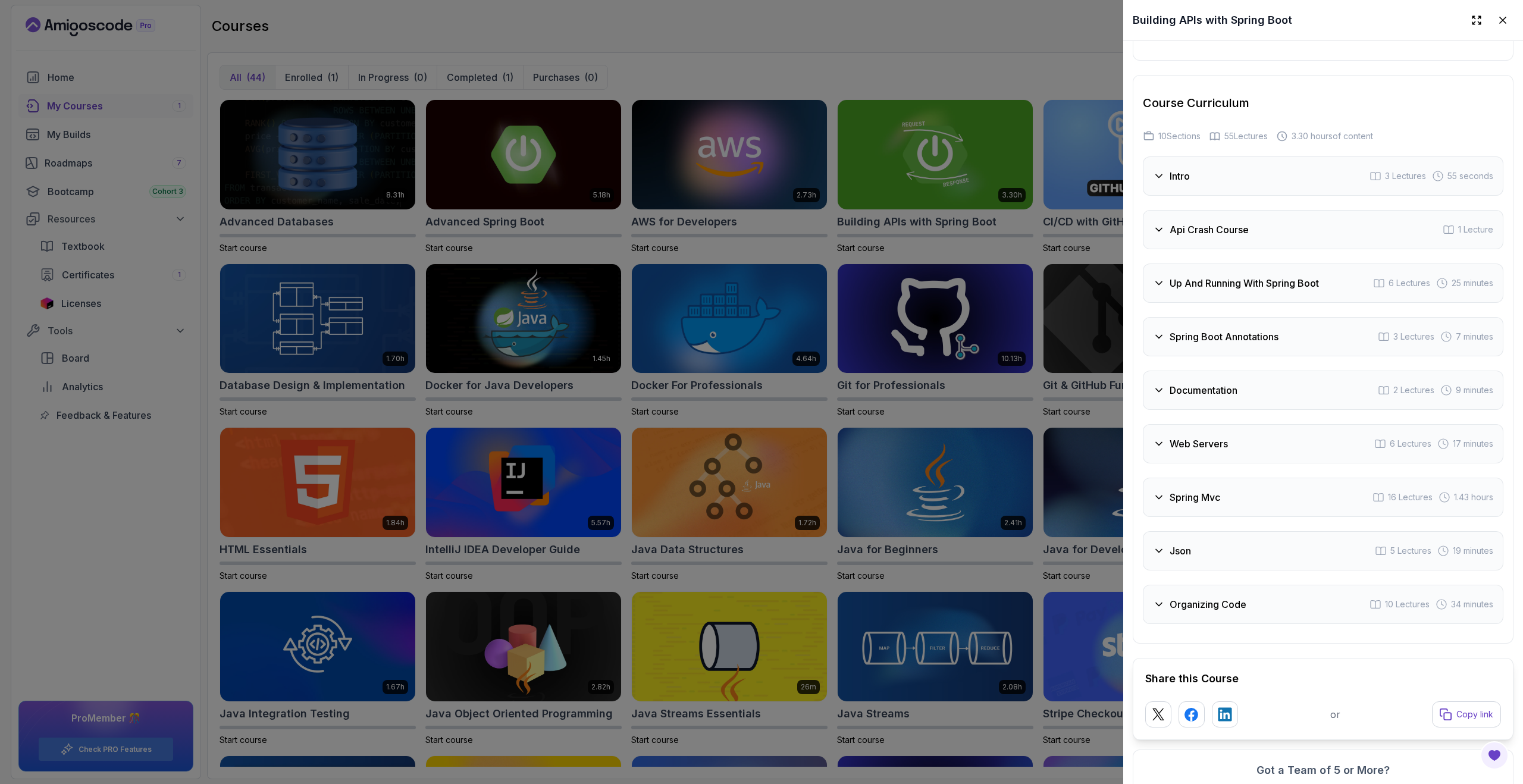
click at [1216, 605] on h3 "Organizing Code" at bounding box center [1208, 604] width 77 height 14
click at [1042, 583] on div at bounding box center [762, 392] width 1523 height 784
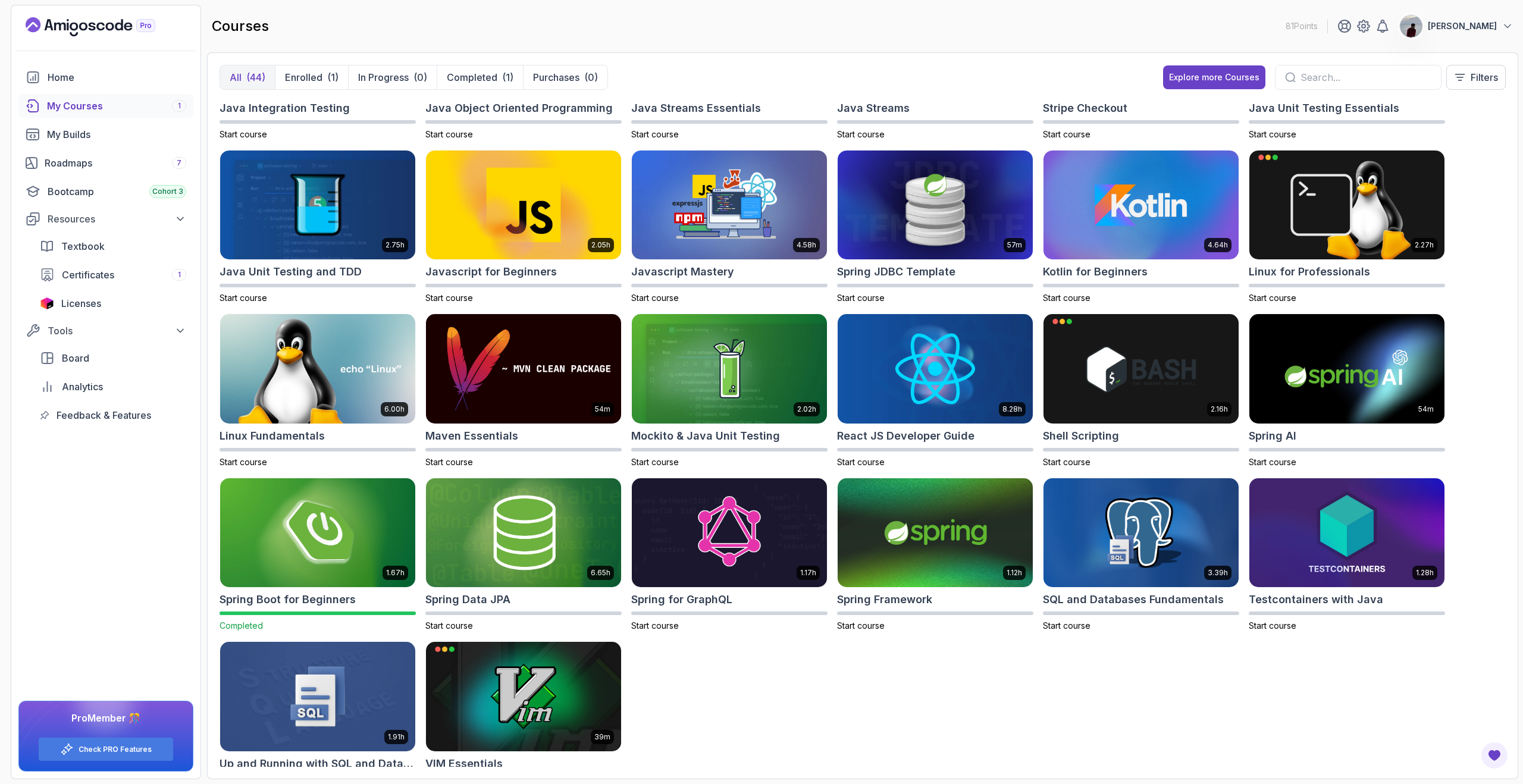
scroll to position [649, 0]
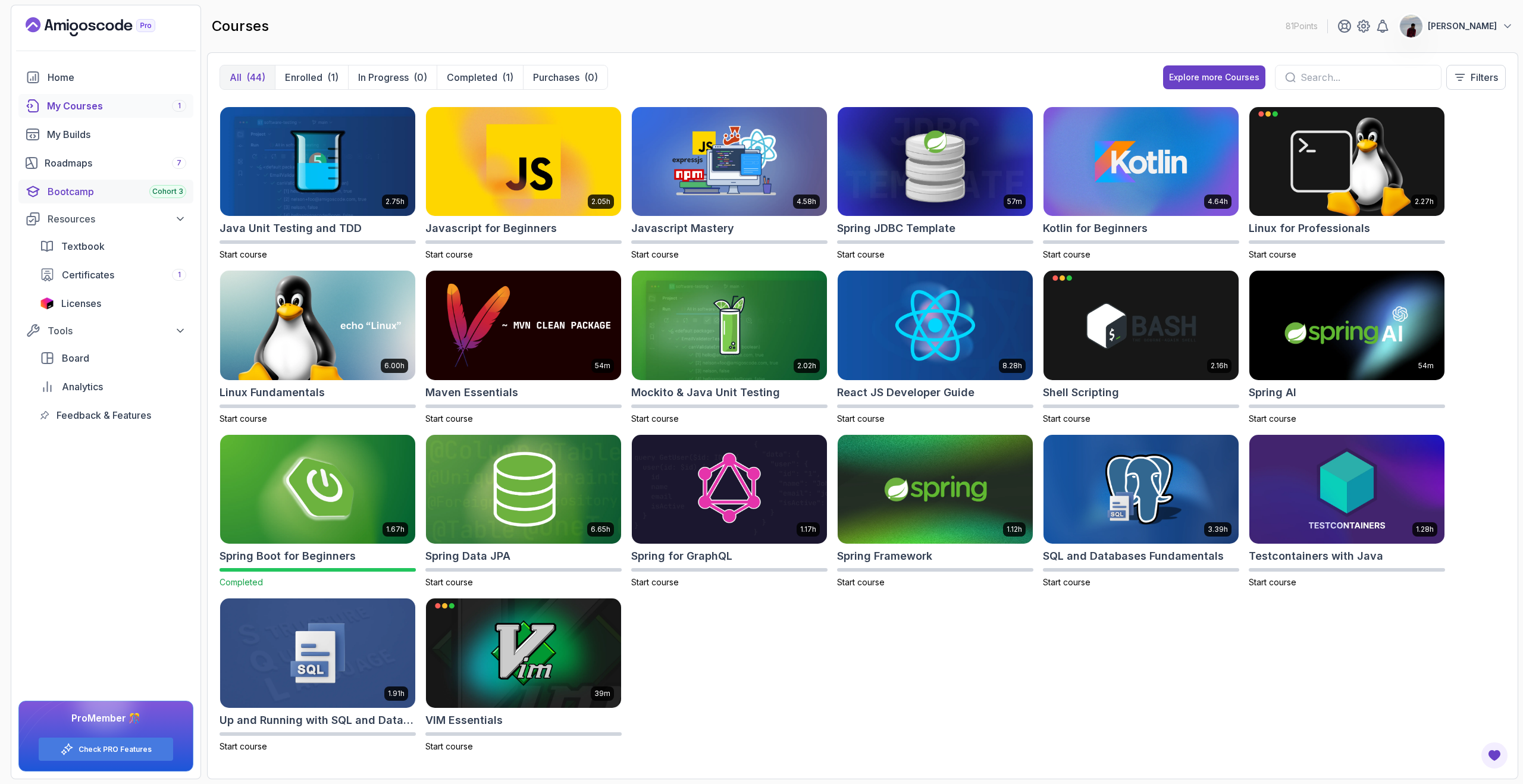
click at [163, 190] on span "Cohort 3" at bounding box center [167, 191] width 31 height 9
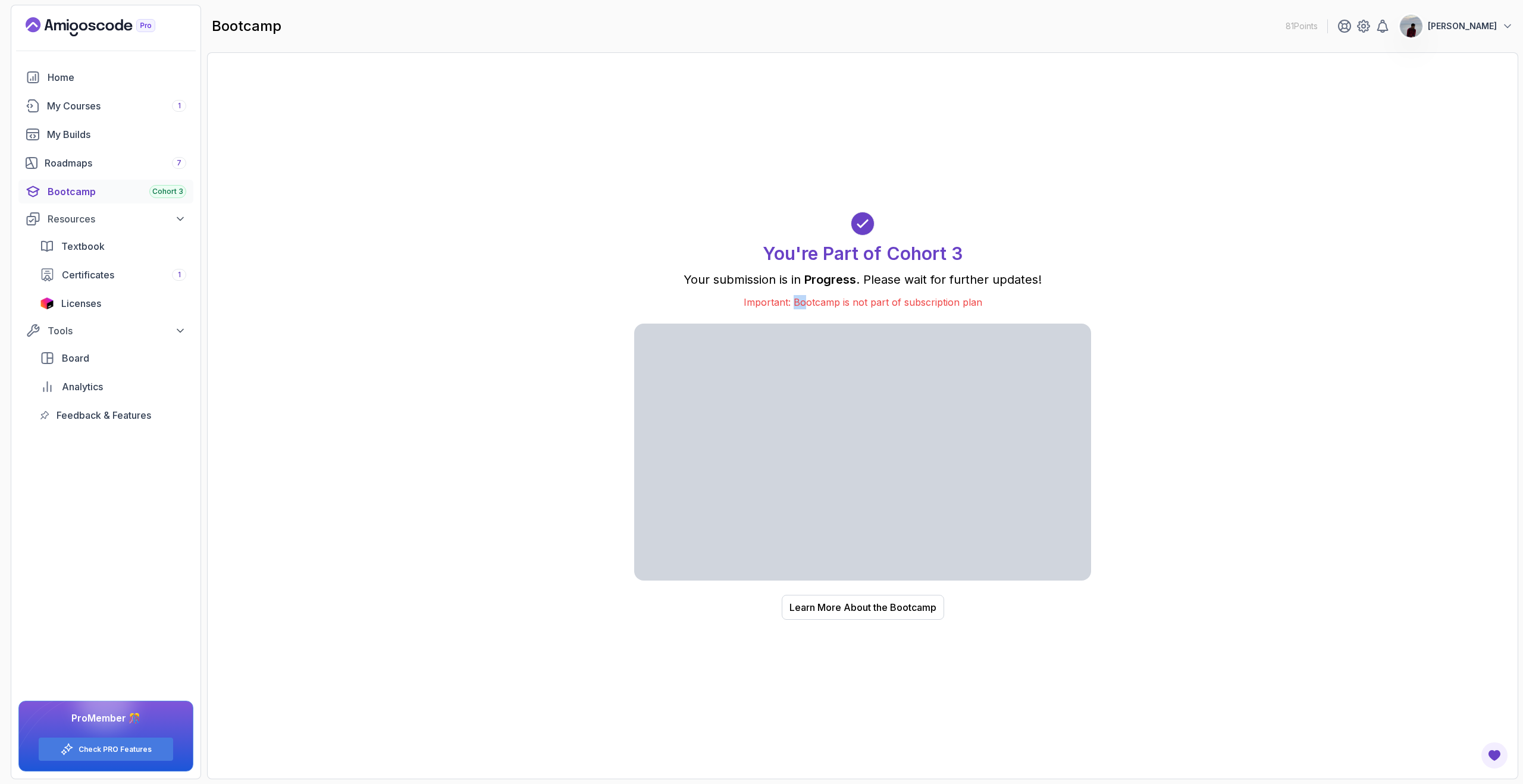
drag, startPoint x: 795, startPoint y: 303, endPoint x: 807, endPoint y: 303, distance: 12.0
click at [807, 303] on p "Important: Bootcamp is not part of subscription plan" at bounding box center [863, 302] width 457 height 14
click at [730, 298] on p "Important: Bootcamp is not part of subscription plan" at bounding box center [863, 302] width 457 height 14
click at [836, 606] on div "Learn More About the Bootcamp" at bounding box center [862, 607] width 147 height 14
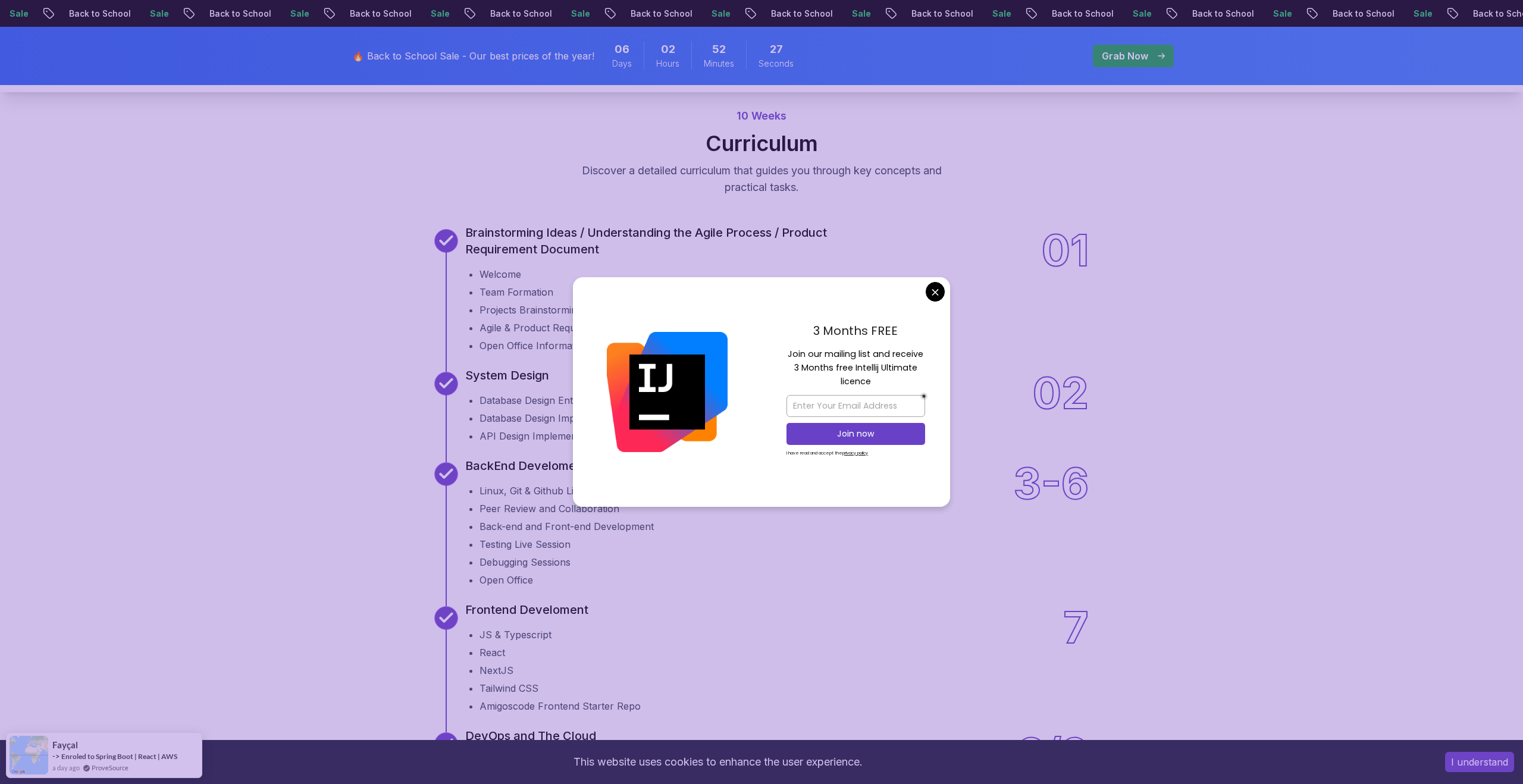
scroll to position [1435, 0]
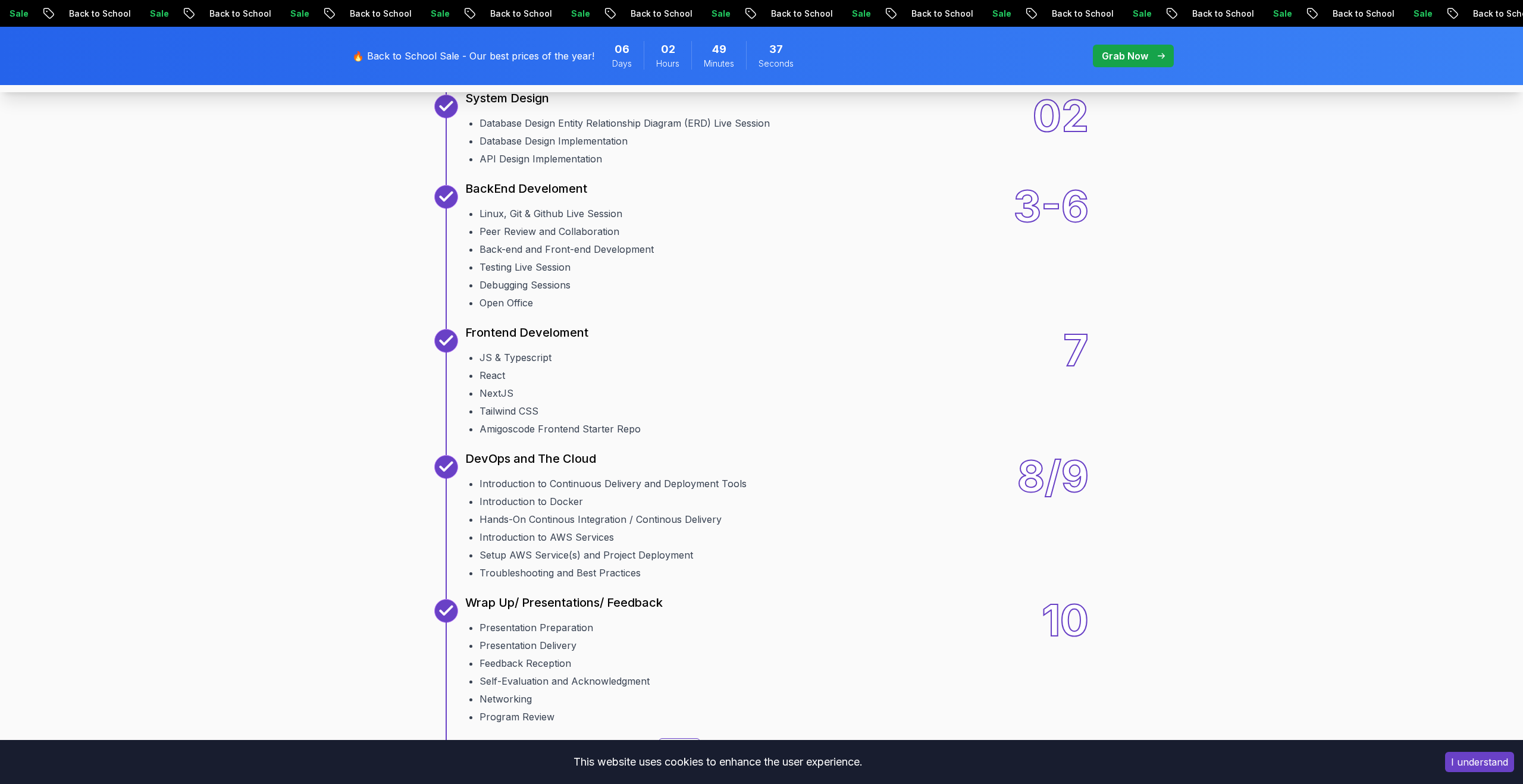
scroll to position [1509, 0]
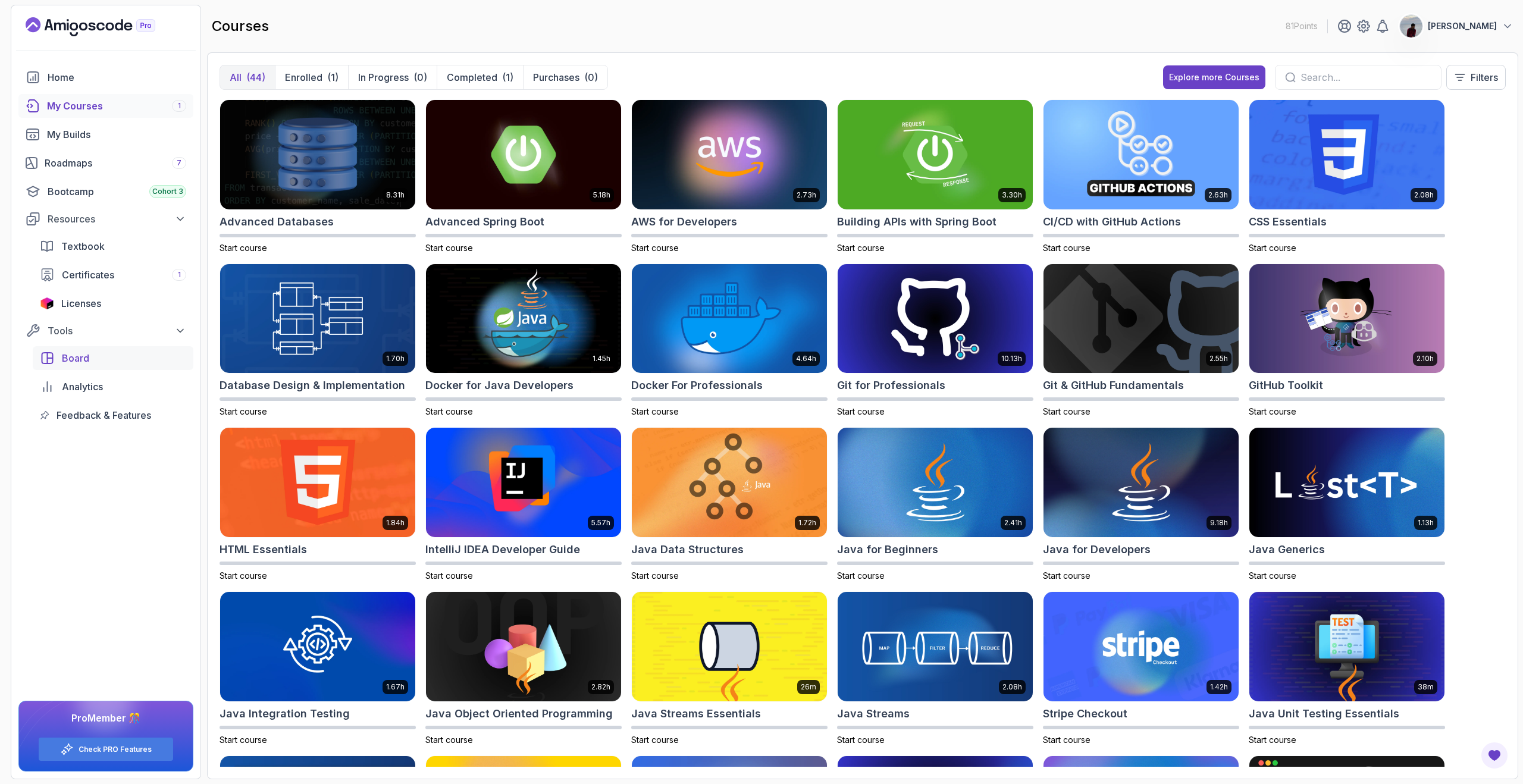
click at [102, 359] on div "Board" at bounding box center [124, 358] width 125 height 14
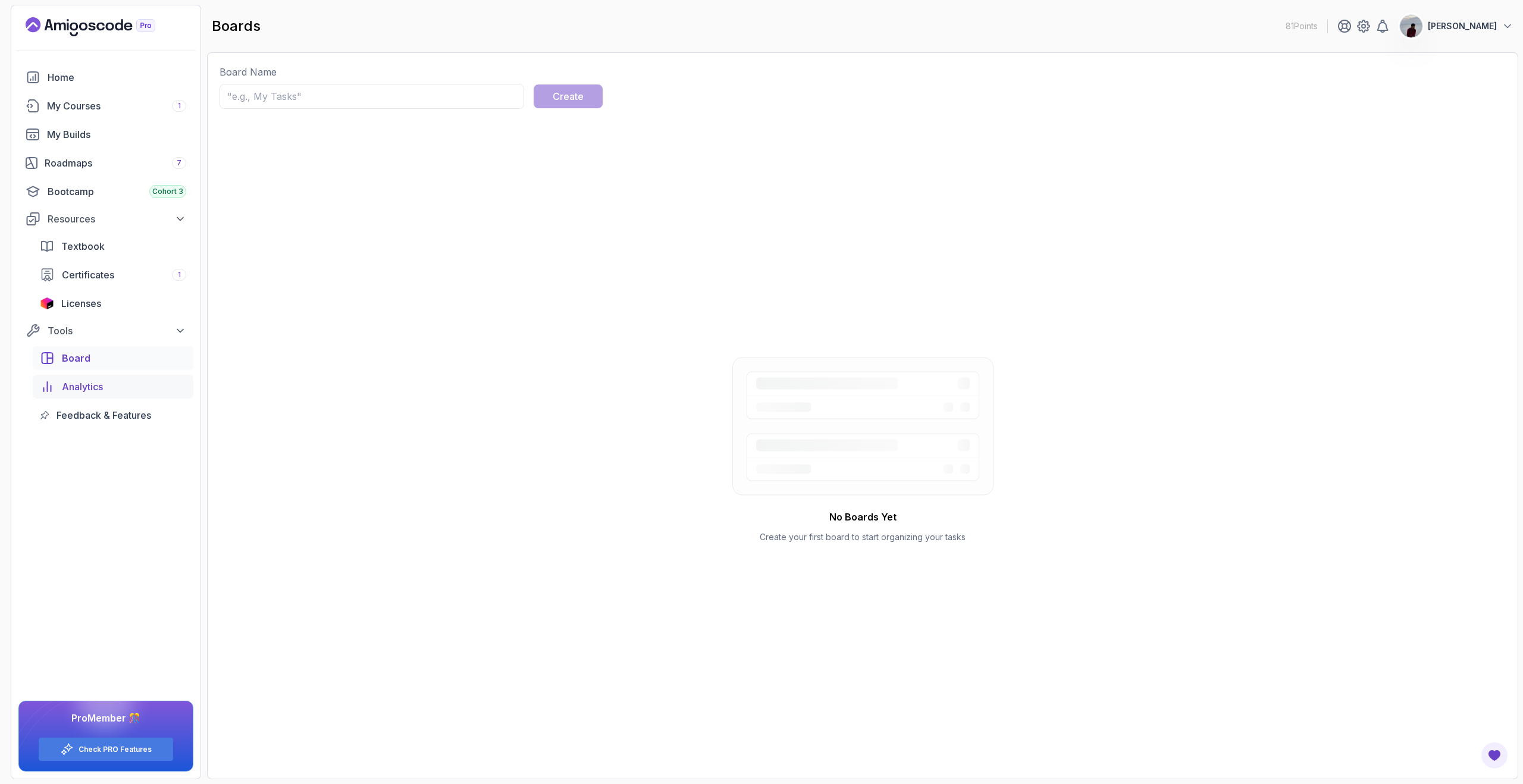
click at [93, 384] on span "Analytics" at bounding box center [82, 386] width 41 height 14
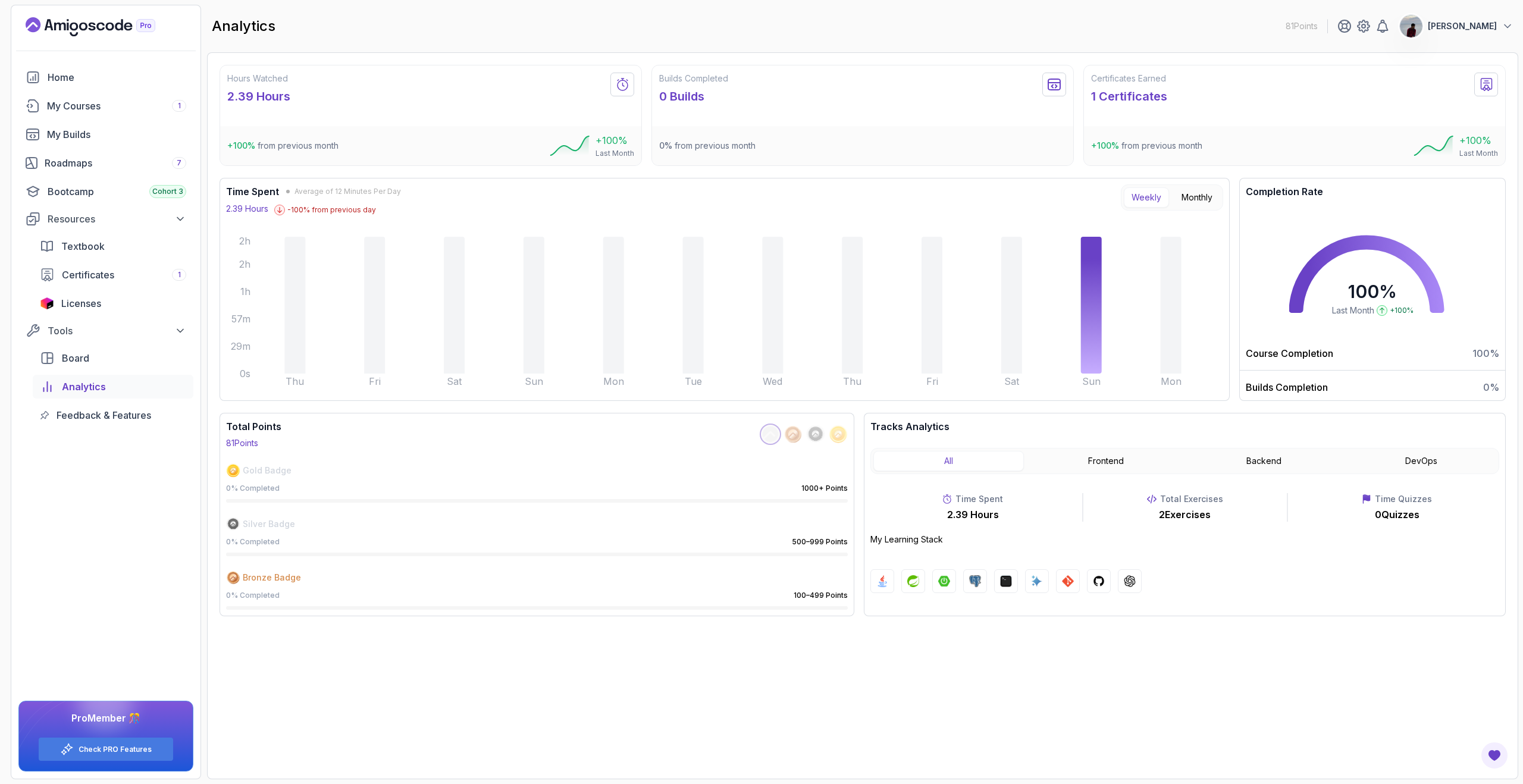
click at [858, 416] on div "Total Points 81 Points Gold Badge 0 % Completed 1000+ Points Silver Badge 0 % C…" at bounding box center [862, 514] width 1286 height 203
click at [950, 463] on button "All" at bounding box center [948, 461] width 150 height 20
click at [1114, 456] on button "Frontend" at bounding box center [1106, 461] width 150 height 20
click at [1241, 454] on button "Backend" at bounding box center [1263, 461] width 150 height 20
click at [1354, 461] on button "DevOps" at bounding box center [1420, 461] width 150 height 20
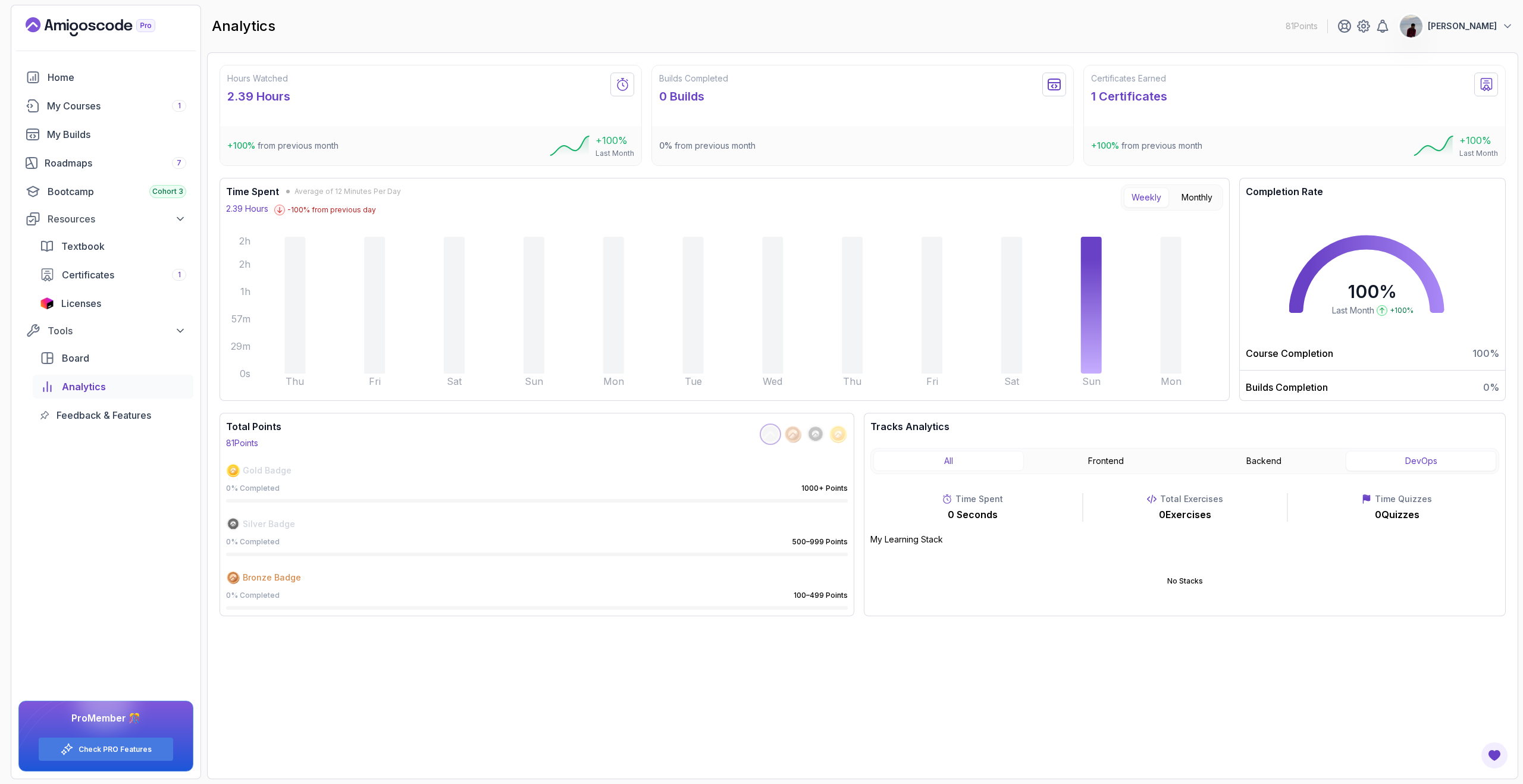
click at [961, 462] on button "All" at bounding box center [948, 461] width 150 height 20
click at [124, 410] on span "Feedback & Features" at bounding box center [104, 415] width 94 height 14
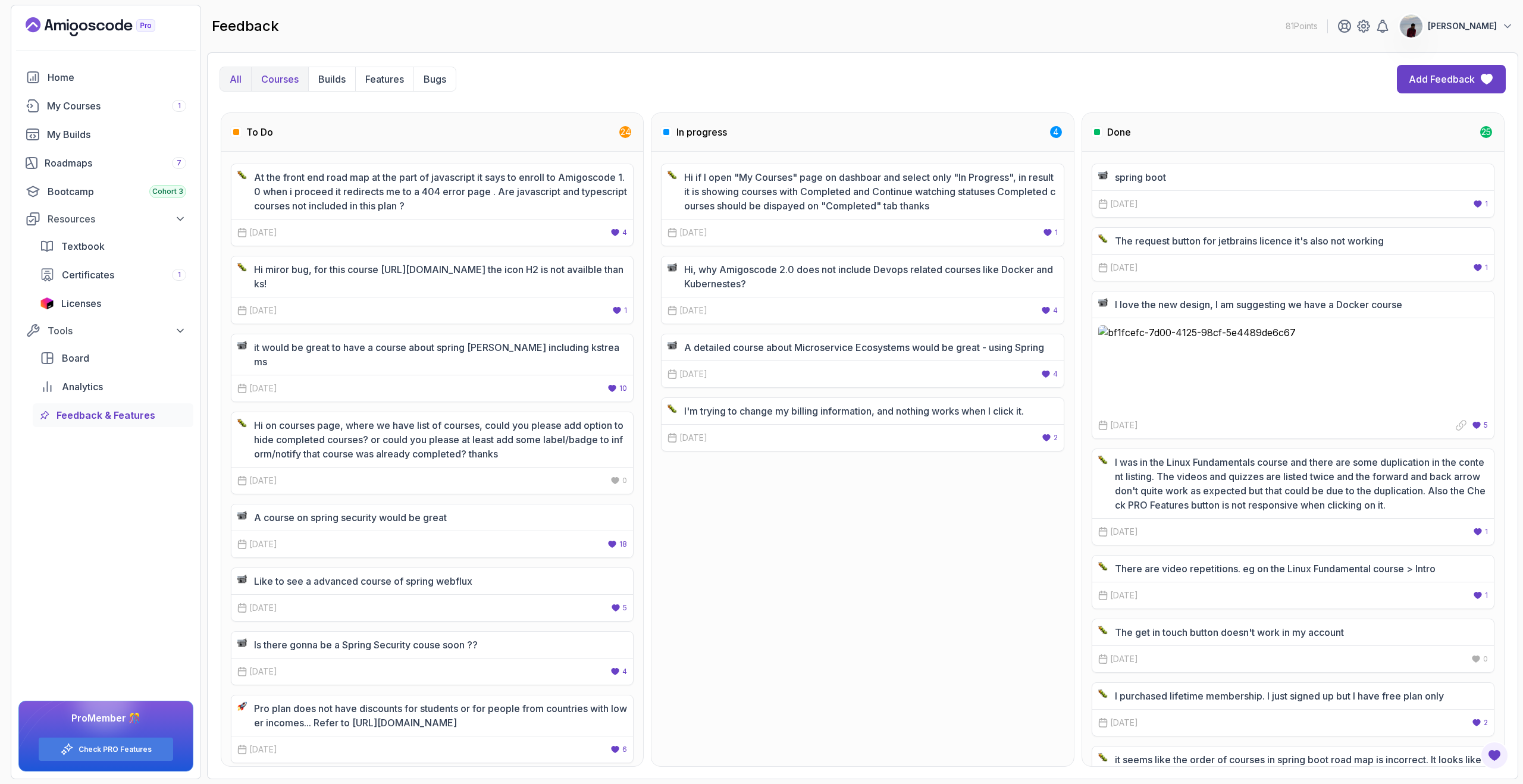
click at [260, 84] on button "Courses" at bounding box center [279, 79] width 57 height 24
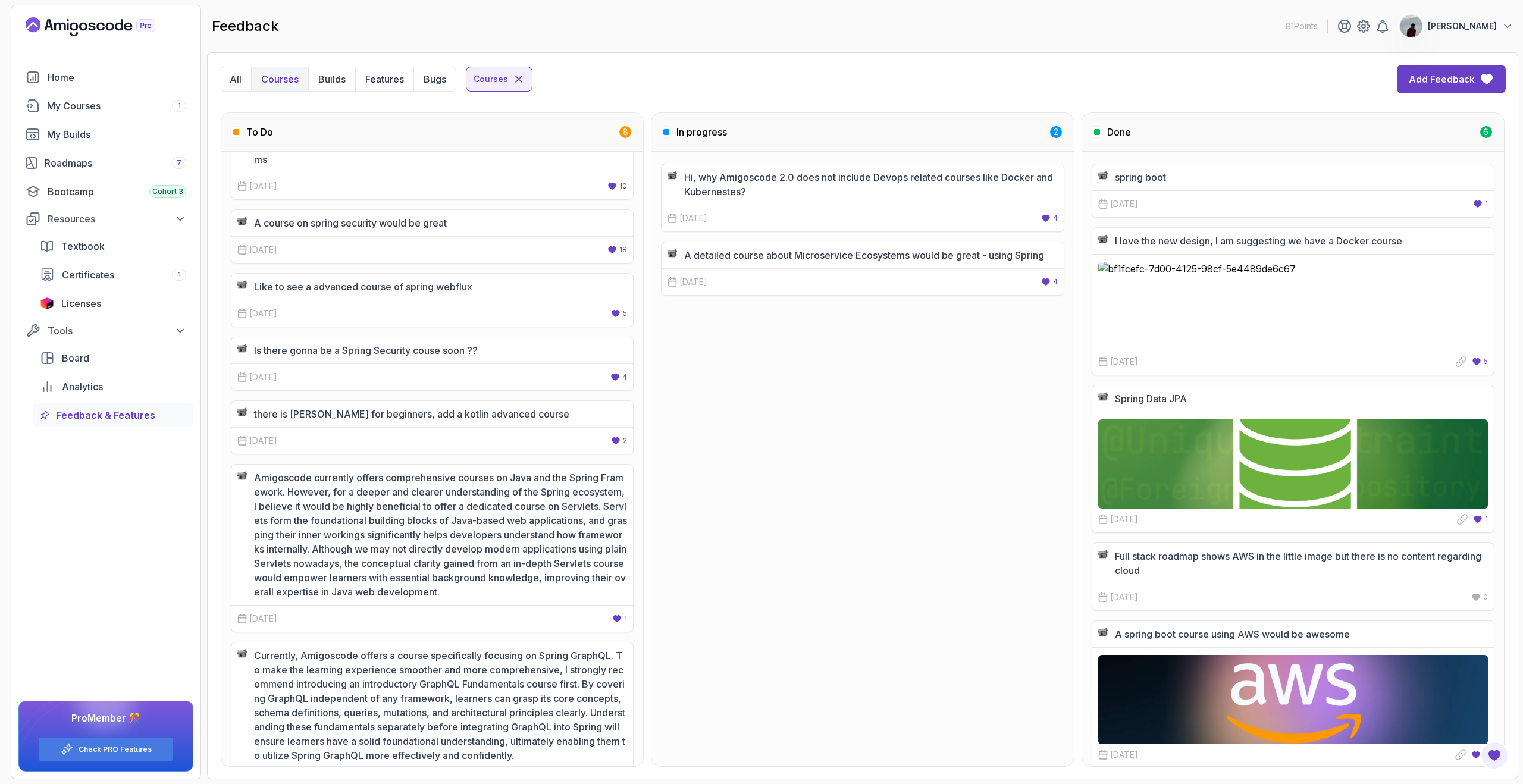
scroll to position [123, 0]
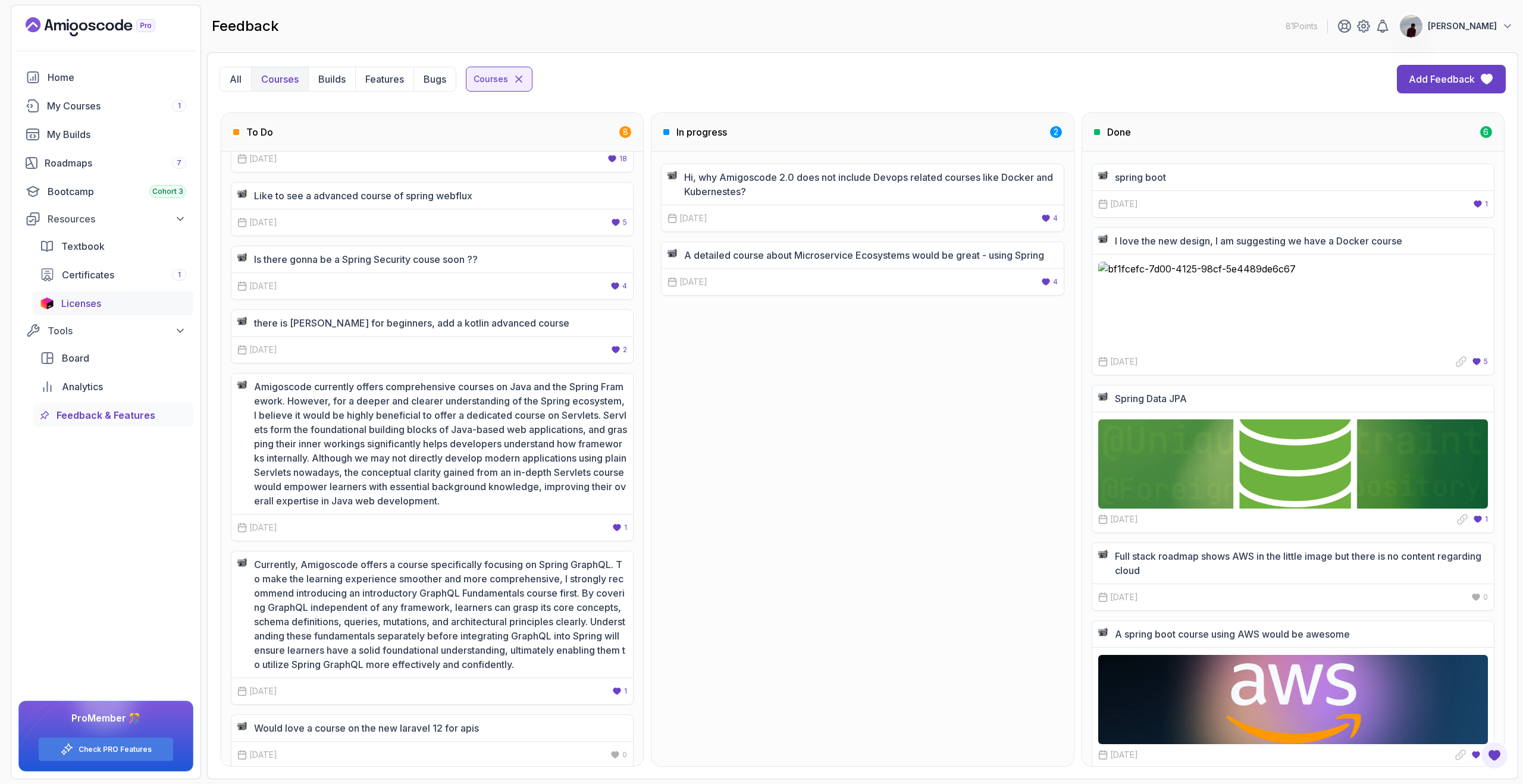
click at [111, 301] on div "Licenses" at bounding box center [123, 303] width 125 height 14
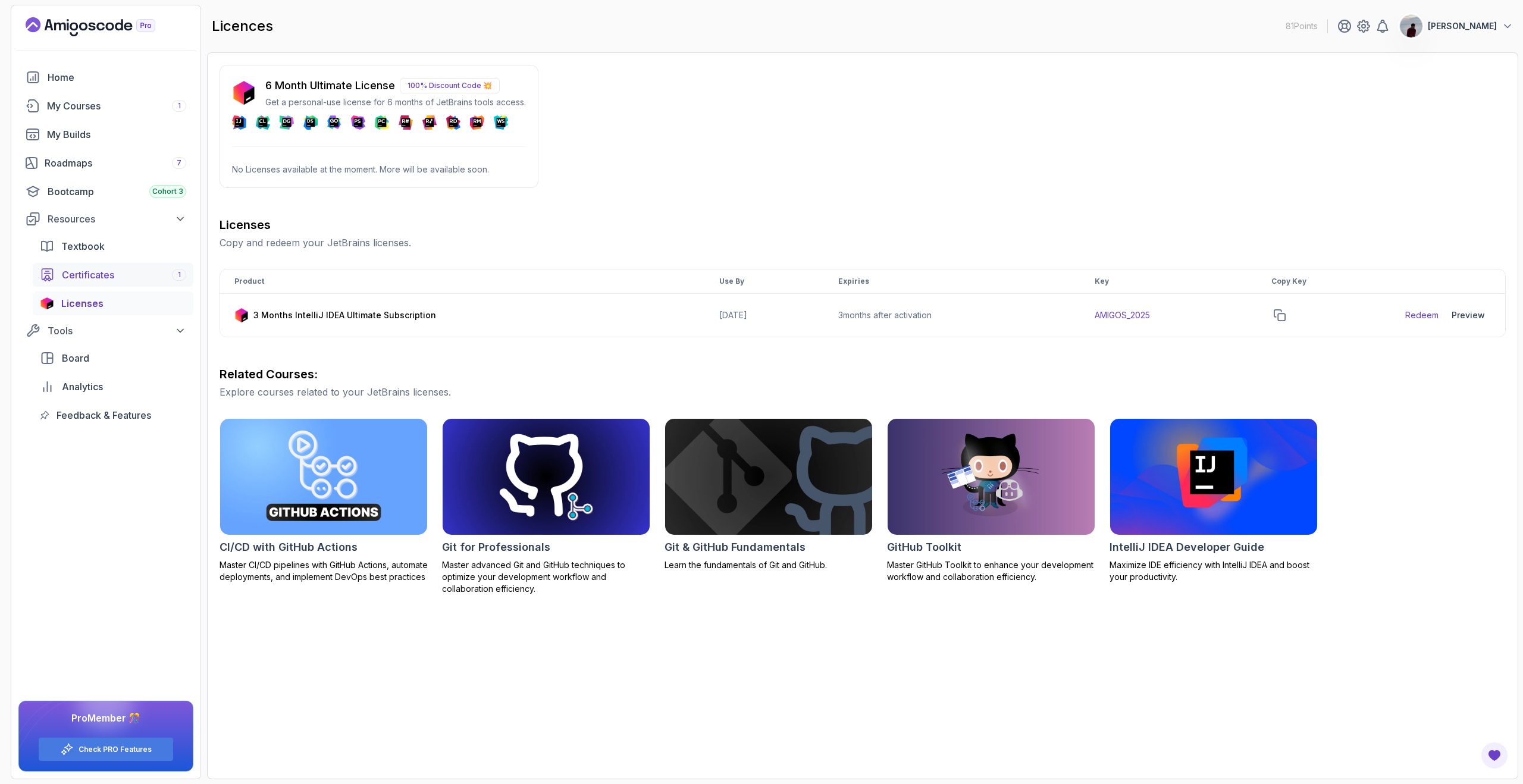
click at [70, 280] on span "Certificates" at bounding box center [87, 274] width 52 height 14
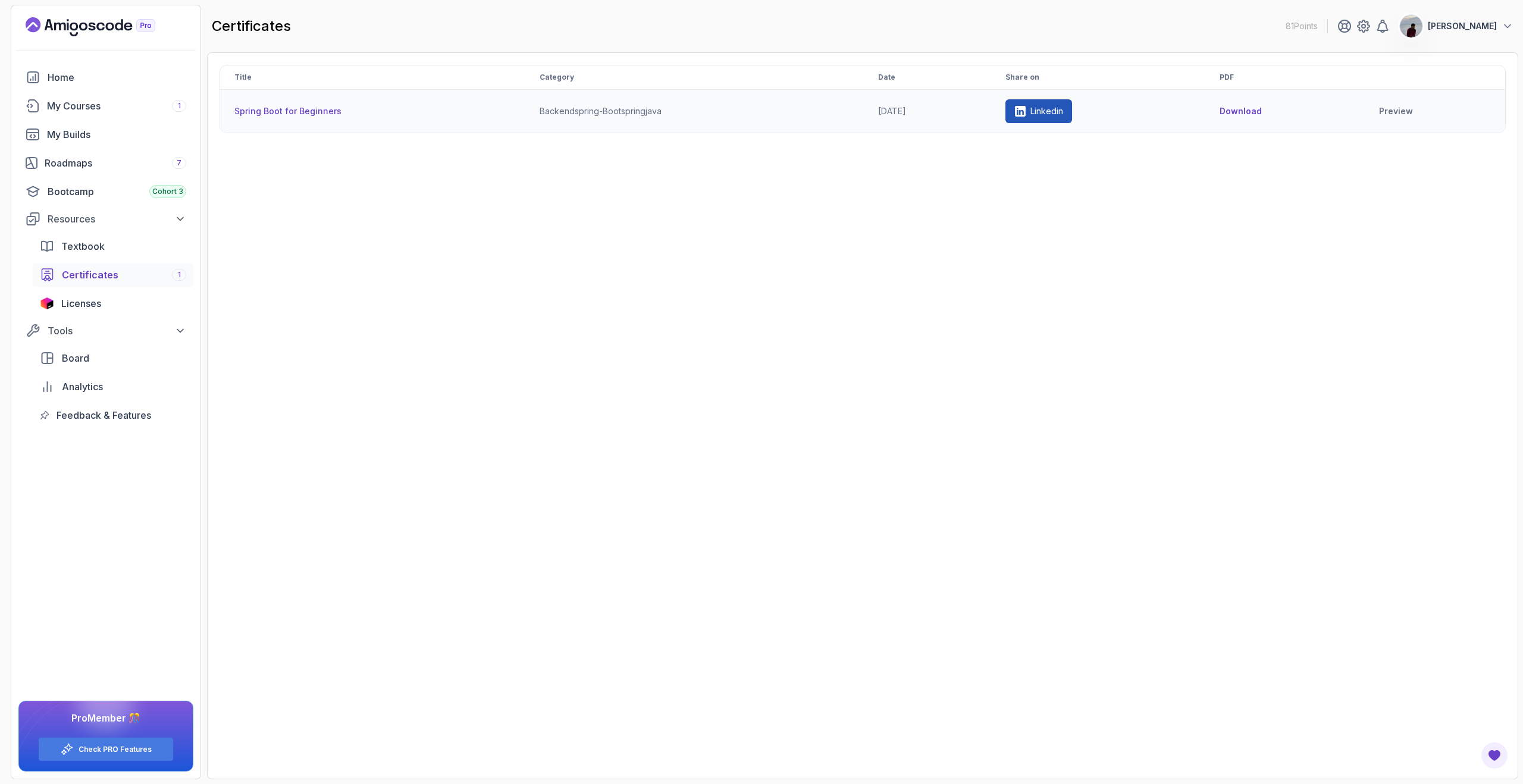
click at [1026, 106] on icon at bounding box center [1020, 111] width 11 height 11
click at [82, 249] on span "Textbook" at bounding box center [82, 246] width 43 height 14
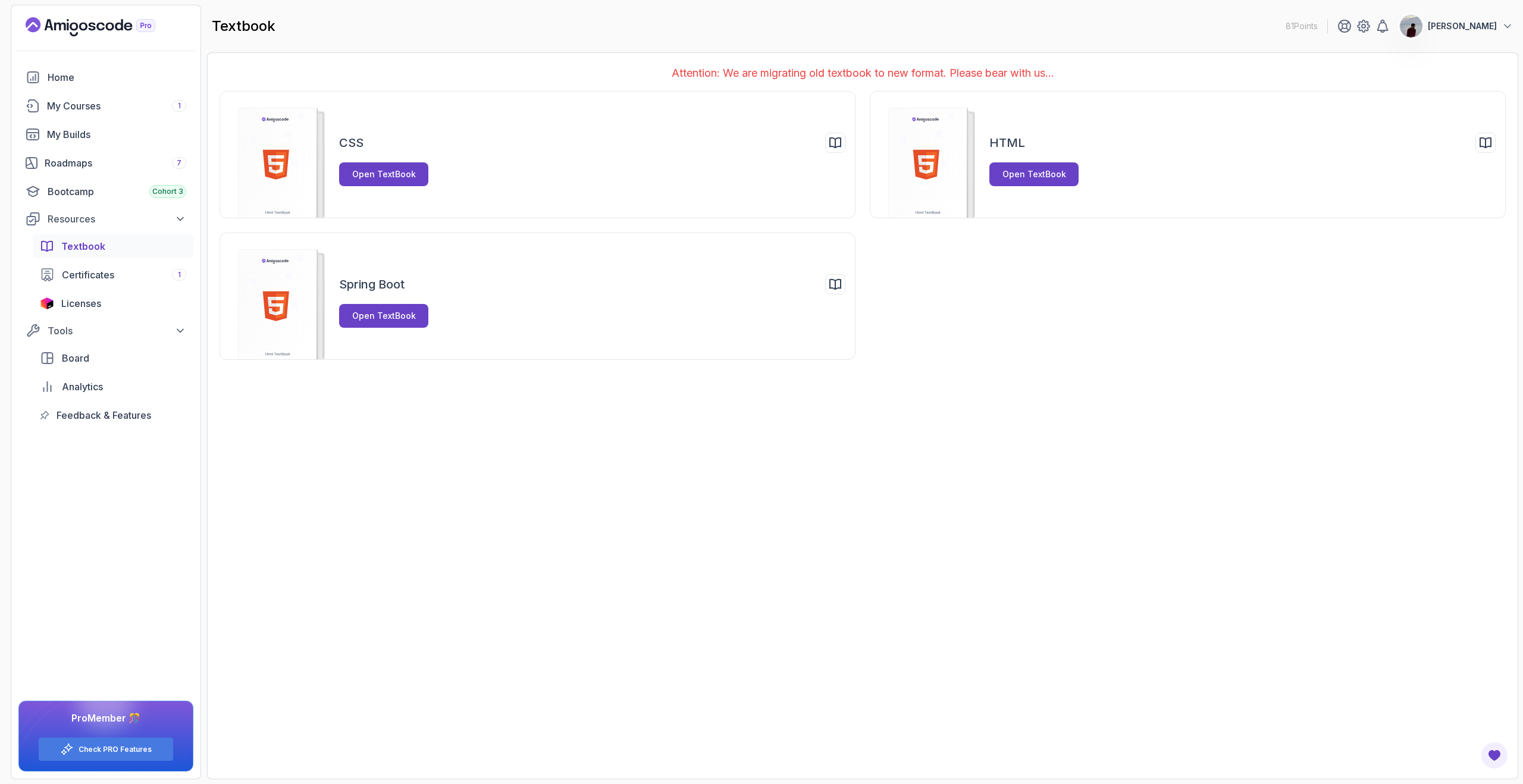
click at [307, 408] on div "Attention: We are migrating old textbook to new format. Please bear with us... …" at bounding box center [862, 415] width 1311 height 727
click at [371, 171] on div "Open TextBook" at bounding box center [384, 174] width 64 height 12
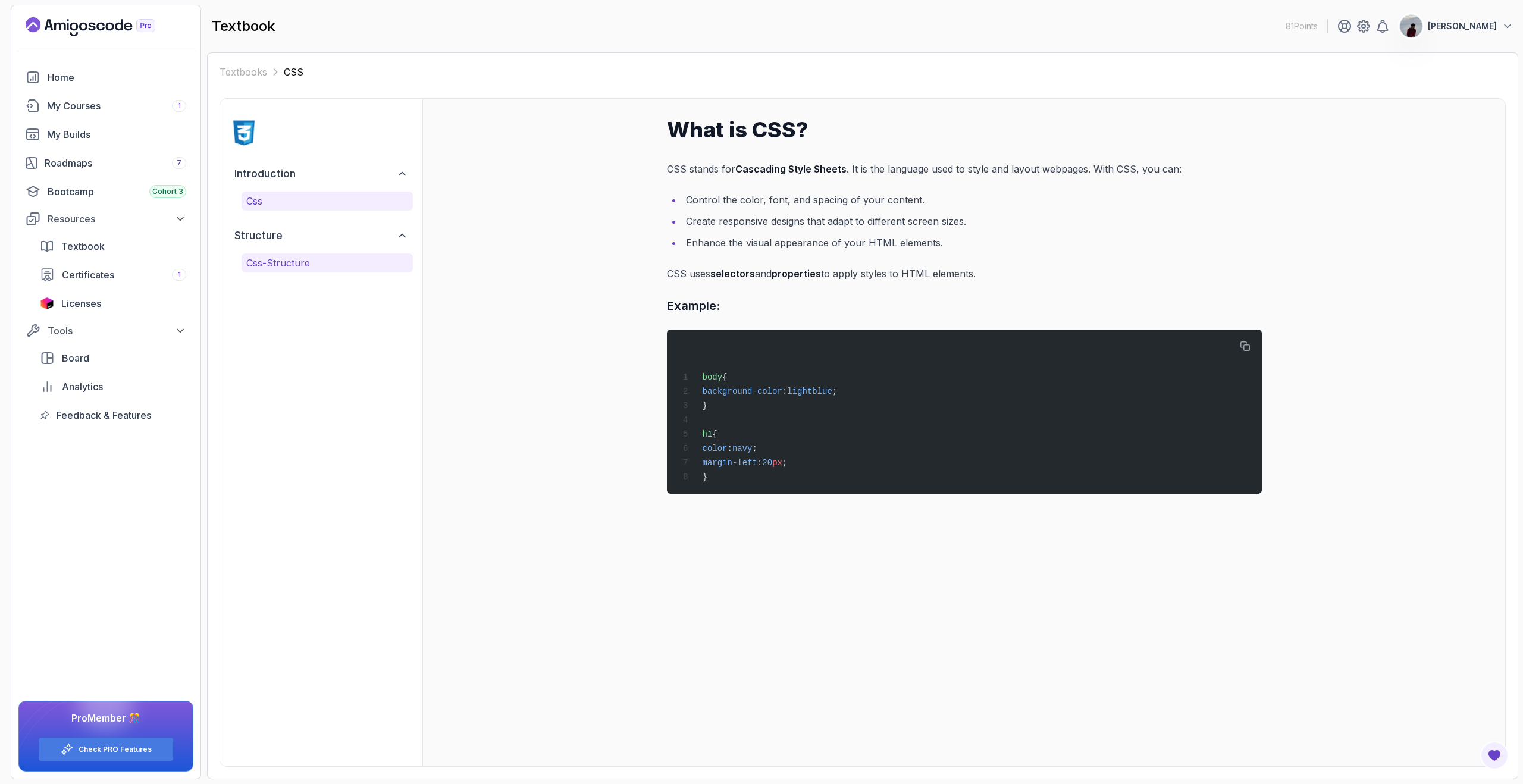
click at [340, 255] on button "css-structure" at bounding box center [327, 263] width 171 height 19
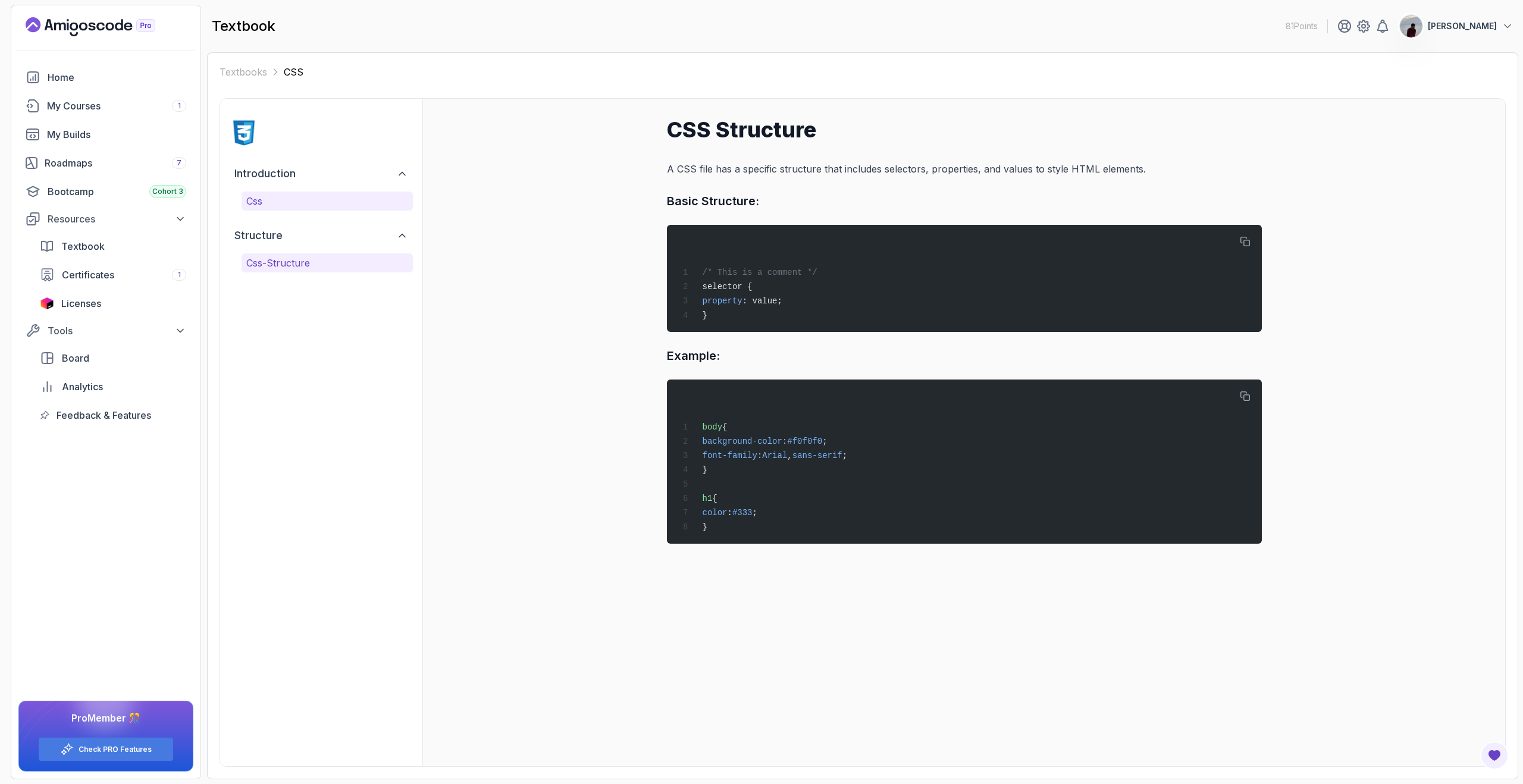
click at [303, 201] on p "css" at bounding box center [327, 201] width 162 height 14
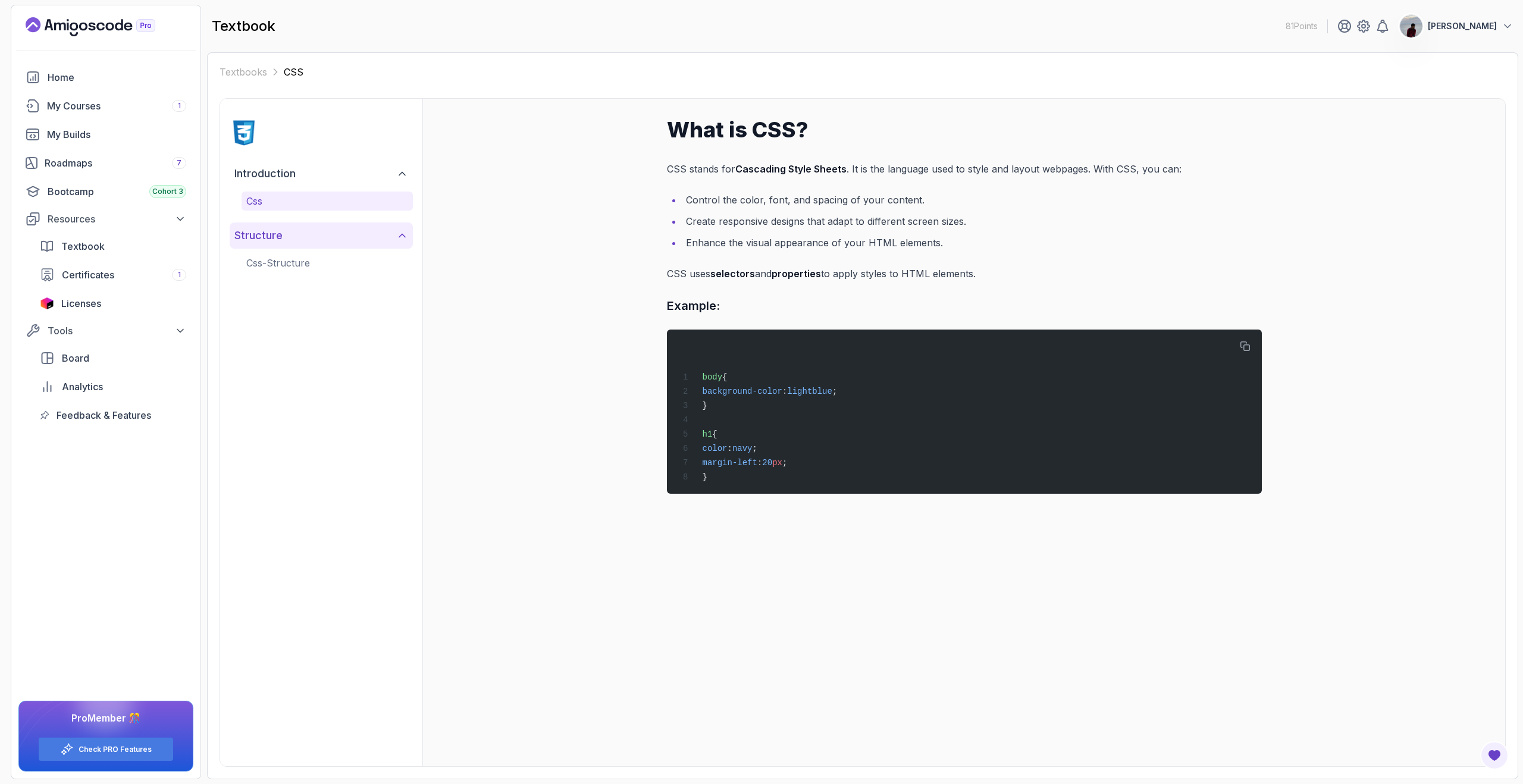
click at [306, 240] on button "structure" at bounding box center [321, 236] width 183 height 26
click at [298, 247] on button "structure" at bounding box center [321, 236] width 183 height 26
click at [283, 262] on p "css-structure" at bounding box center [327, 262] width 162 height 14
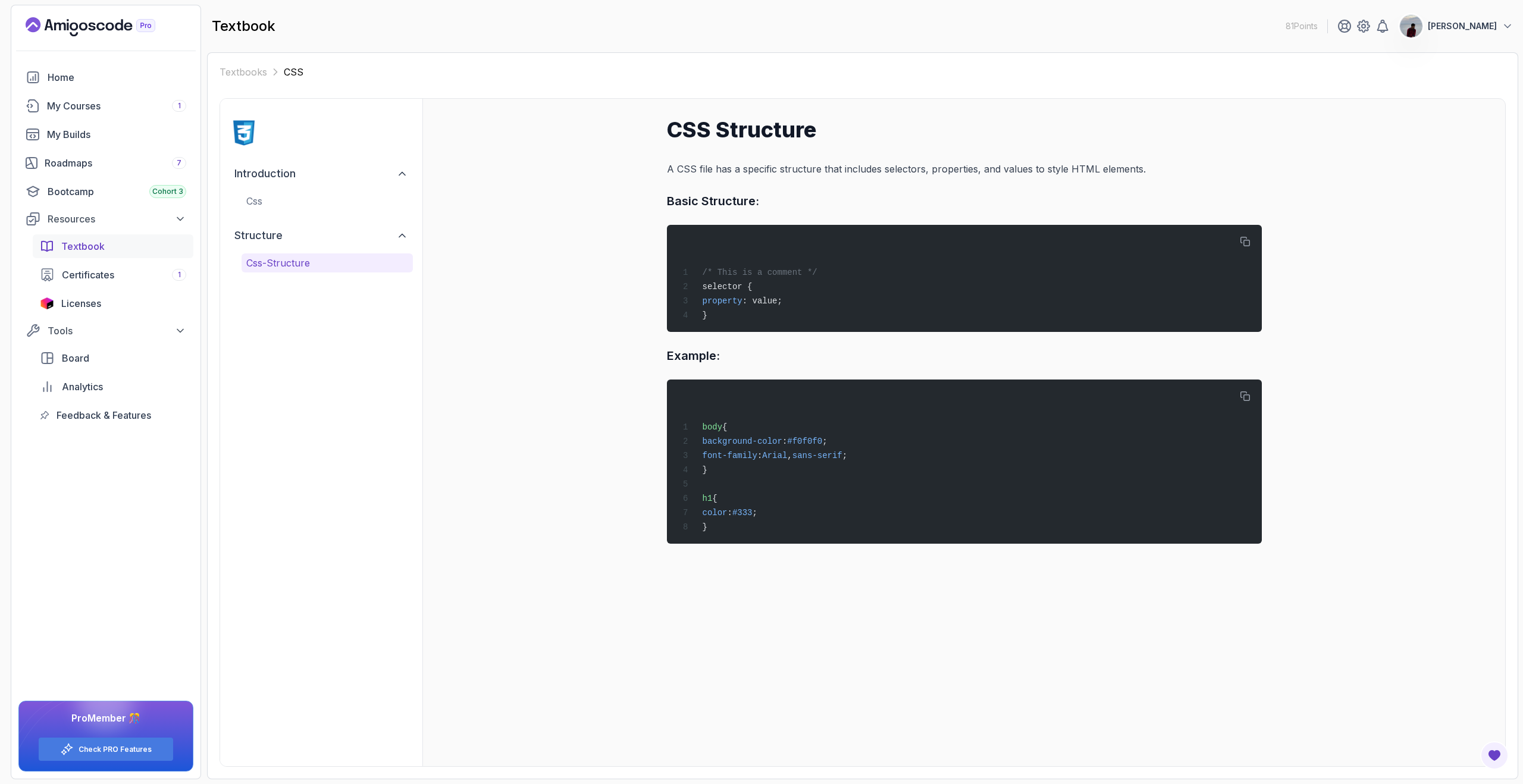
click at [98, 252] on span "Textbook" at bounding box center [82, 246] width 43 height 14
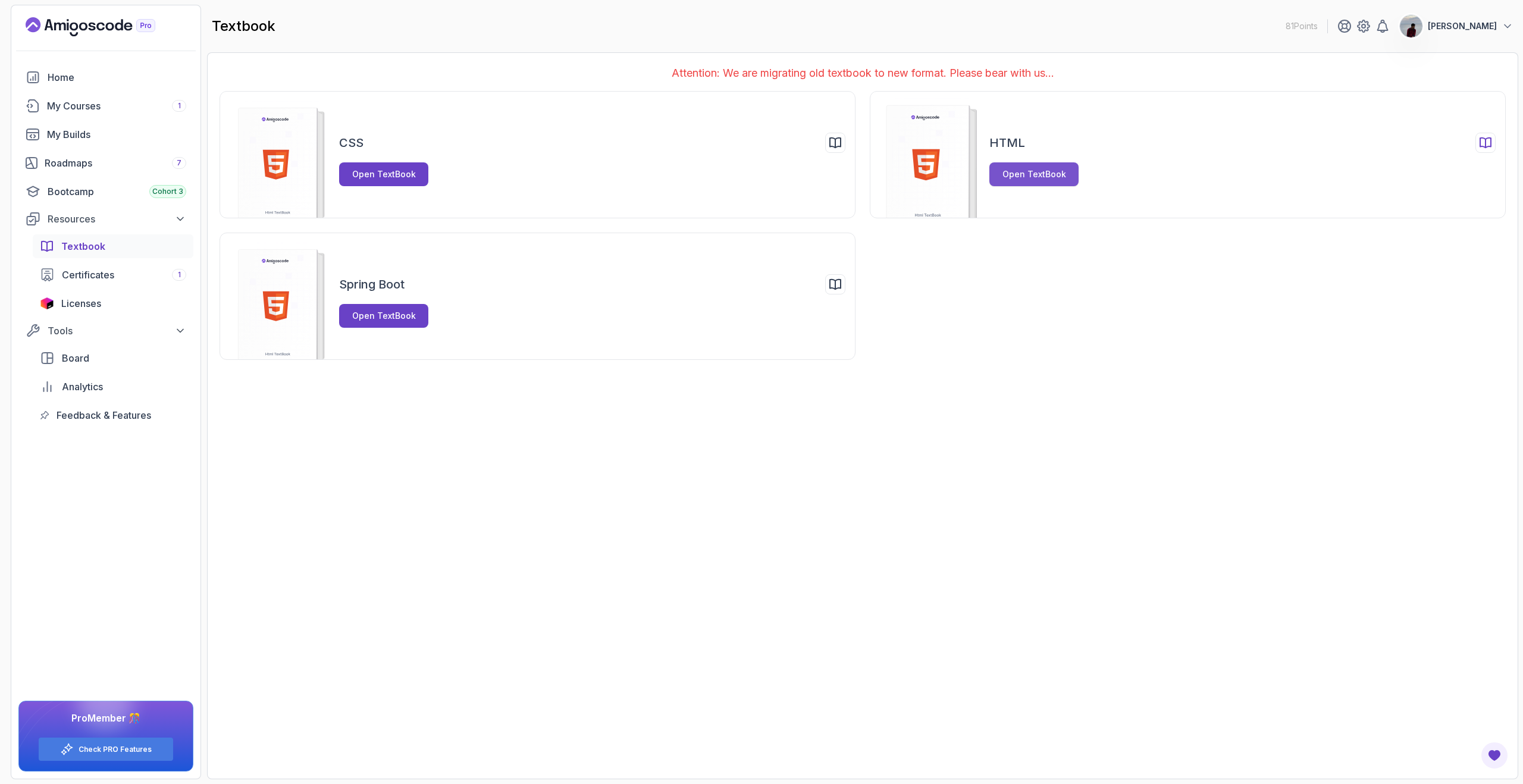
click at [996, 178] on button "Open TextBook" at bounding box center [1034, 174] width 89 height 24
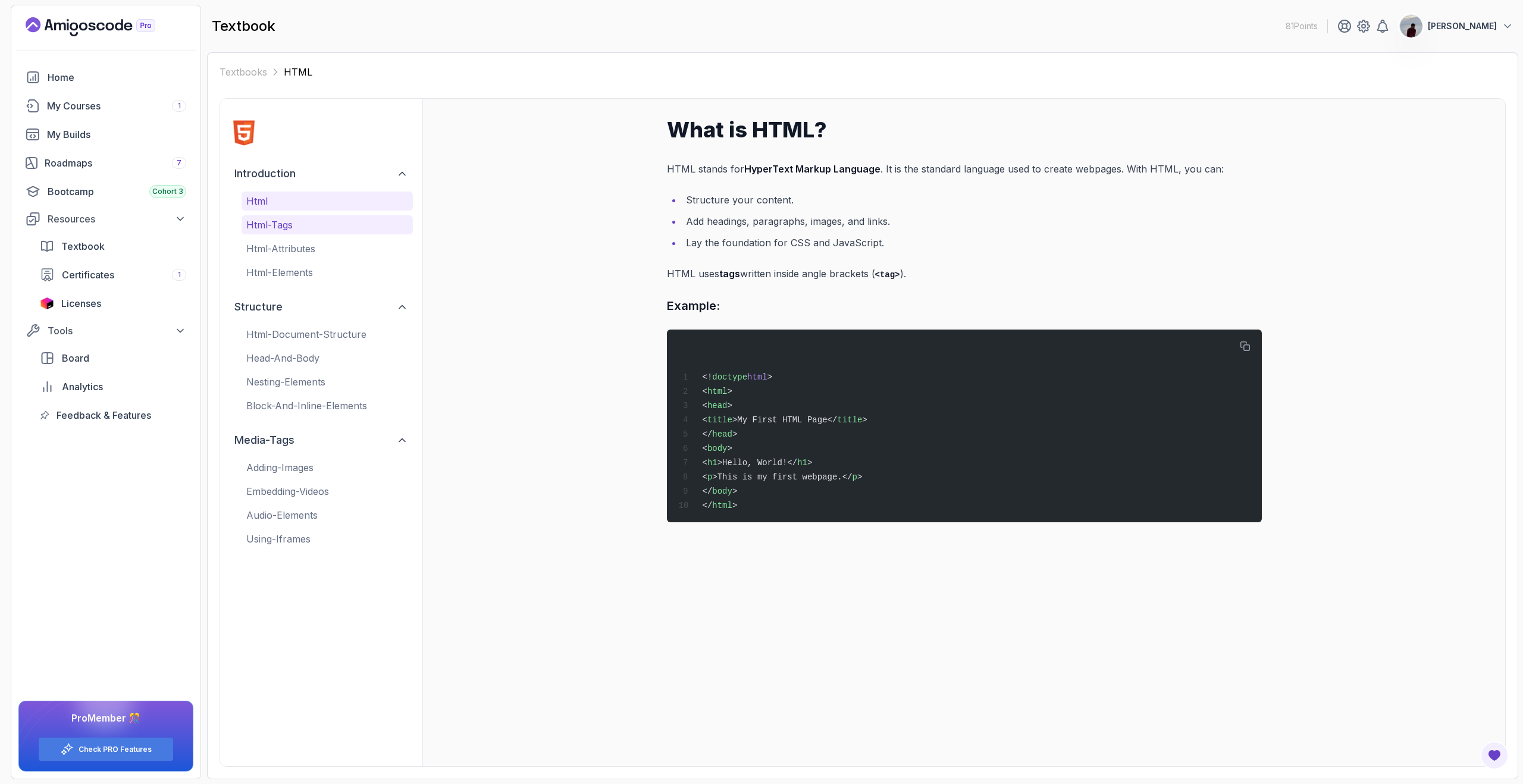
click at [315, 228] on p "html-tags" at bounding box center [327, 225] width 162 height 14
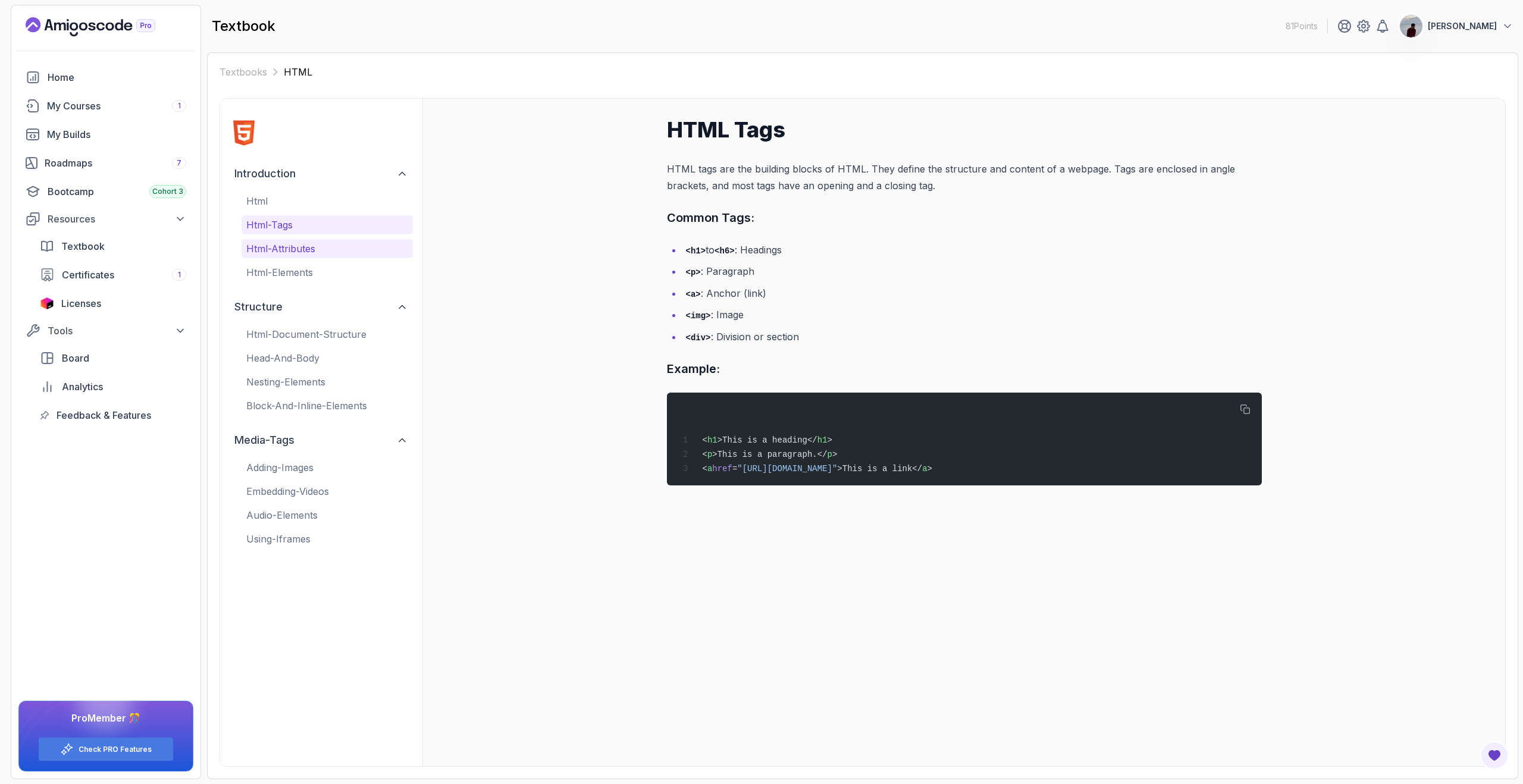
click at [314, 240] on button "html-attributes" at bounding box center [327, 249] width 171 height 19
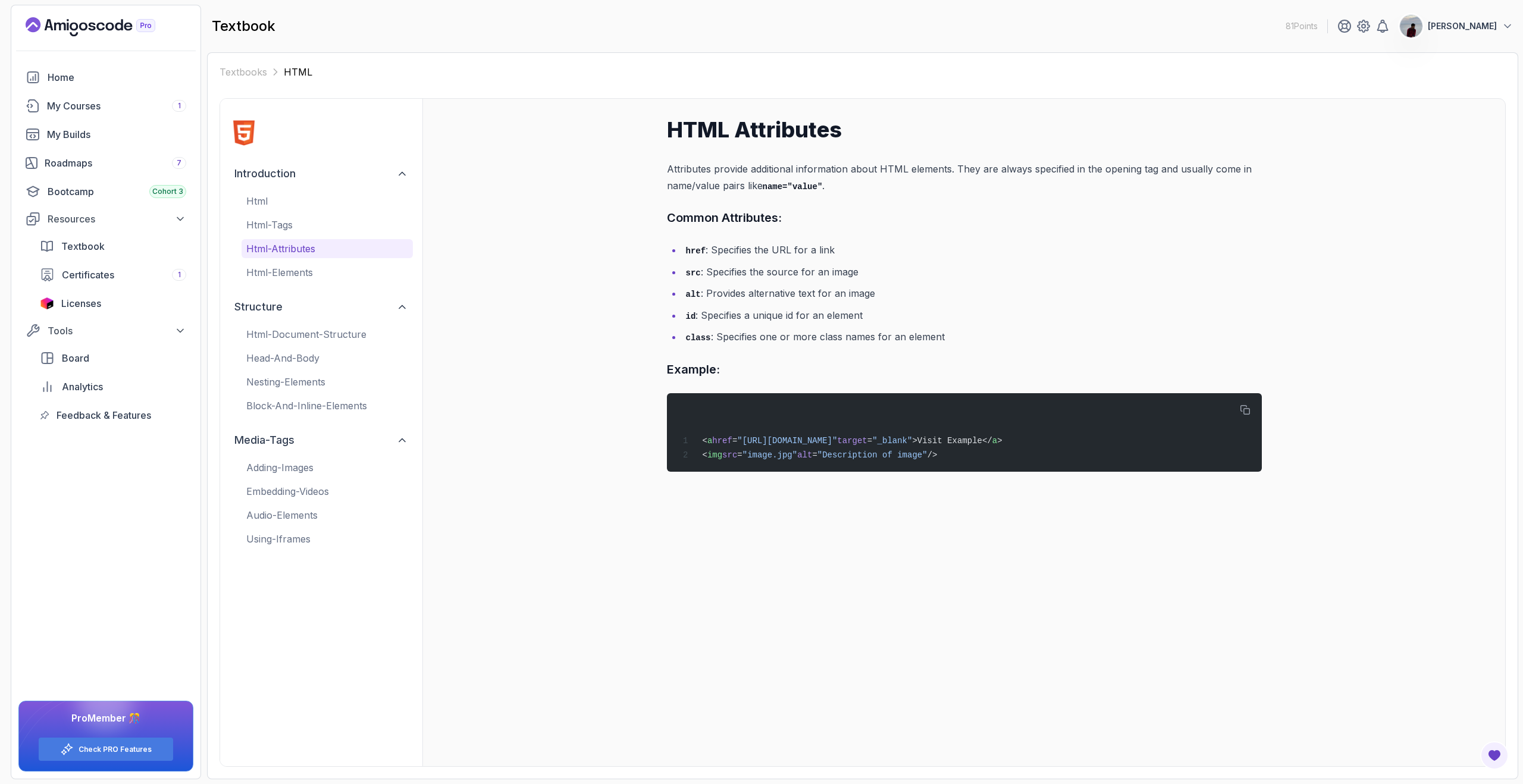
click at [314, 253] on p "html-attributes" at bounding box center [327, 249] width 162 height 14
click at [313, 273] on p "html-elements" at bounding box center [327, 272] width 162 height 14
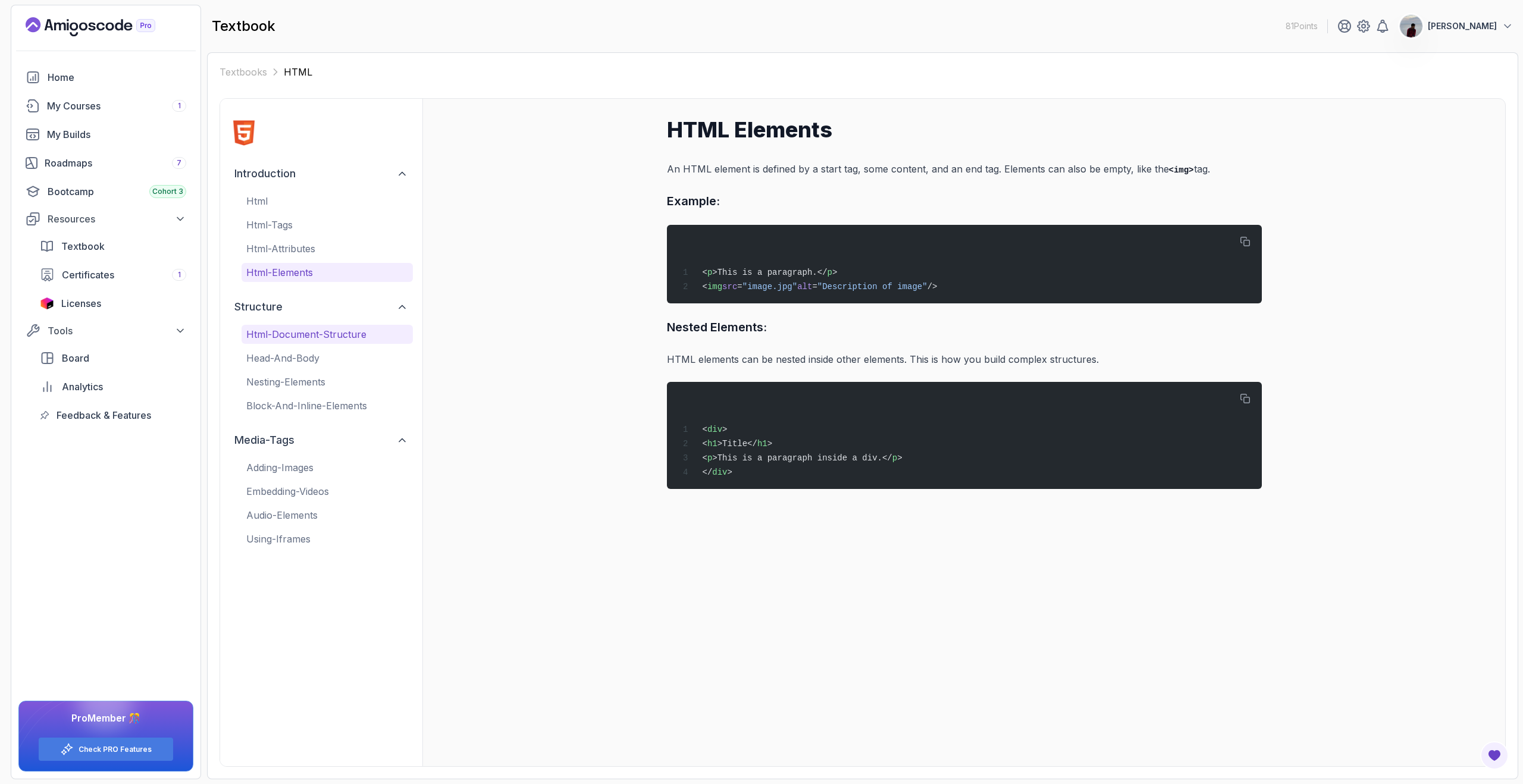
click at [315, 337] on p "html-document-structure" at bounding box center [327, 334] width 162 height 14
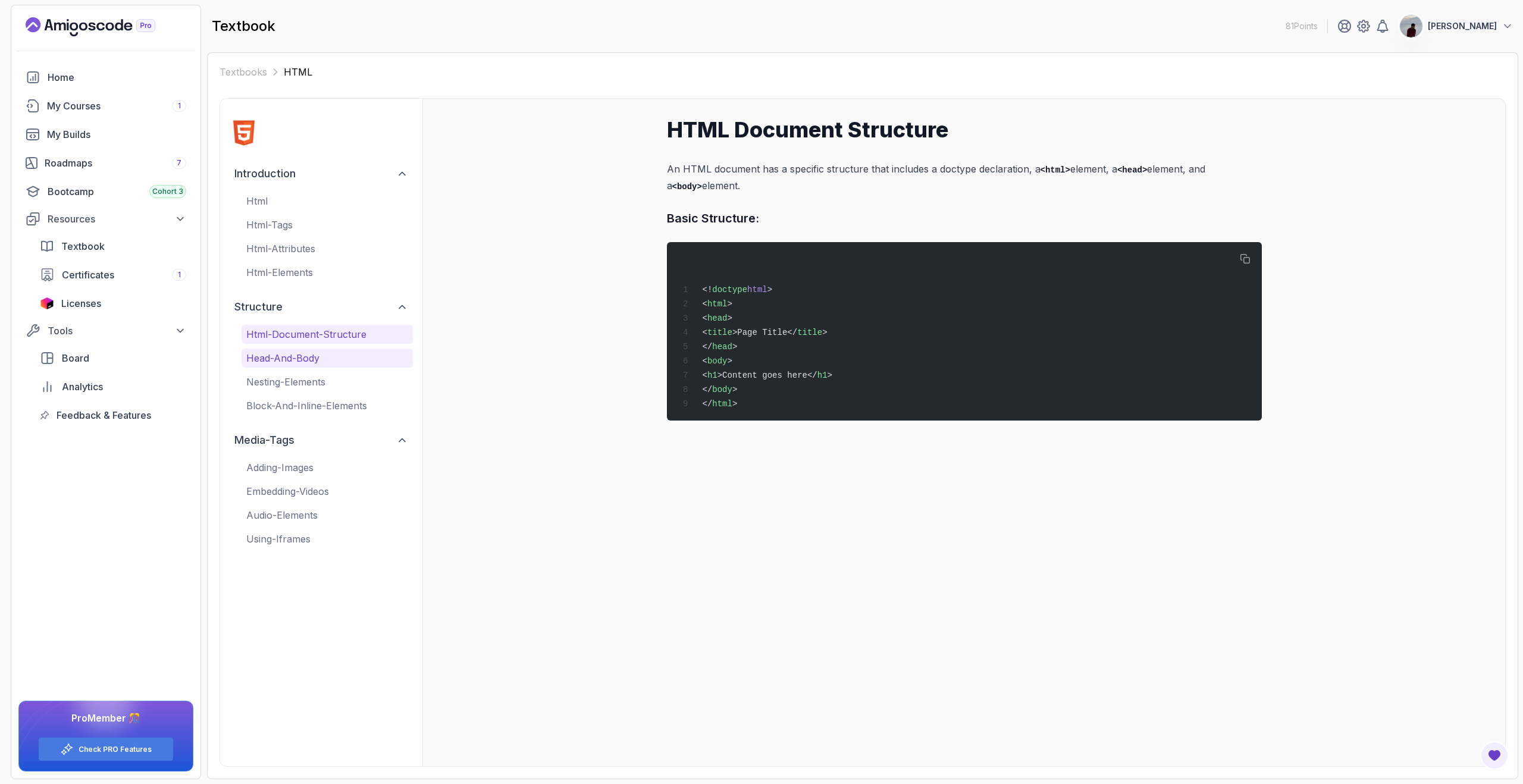
click at [315, 356] on p "head-and-body" at bounding box center [327, 358] width 162 height 14
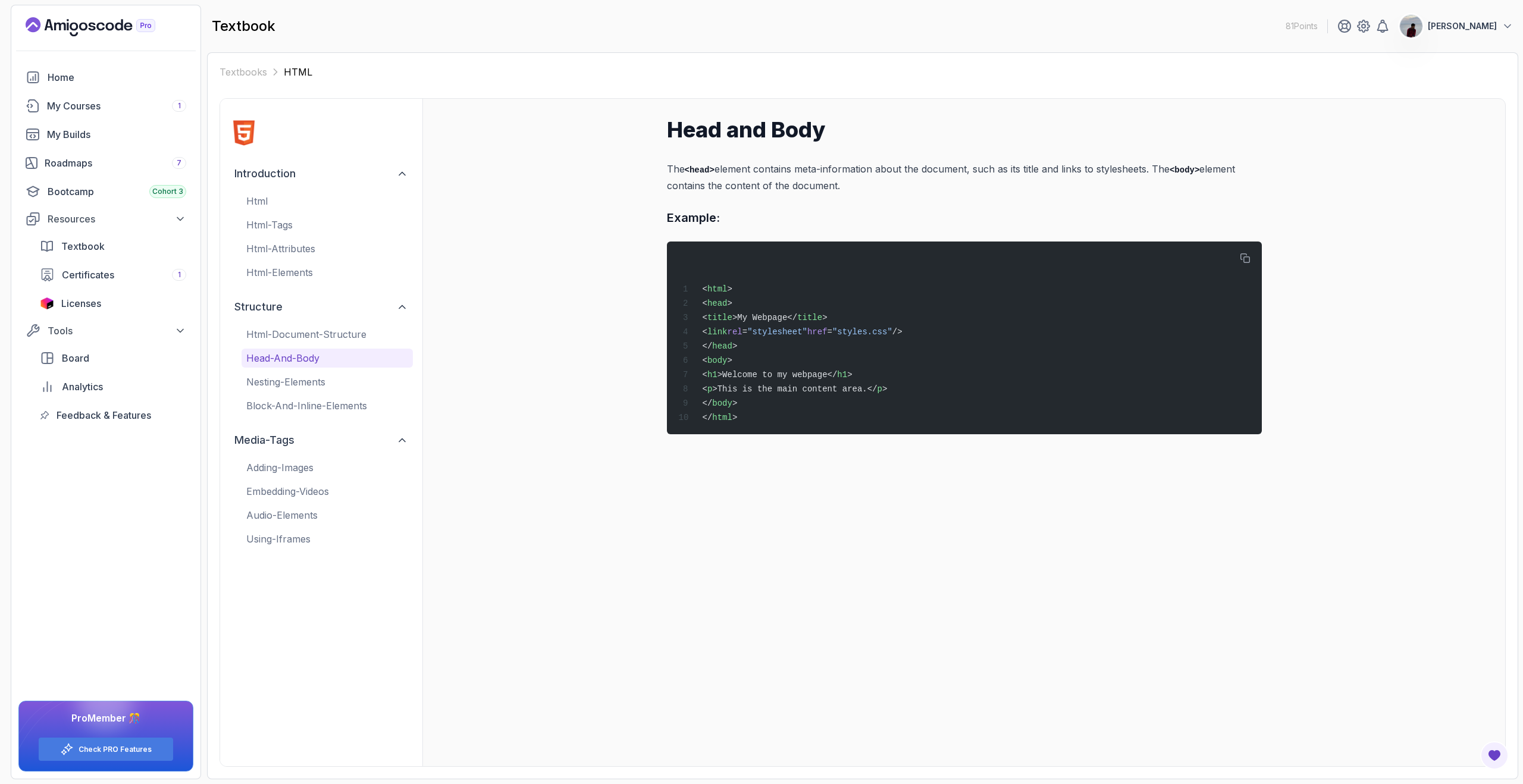
click at [318, 370] on div "html-document-structure head-and-body nesting-elements block-and-inline-elements" at bounding box center [327, 370] width 171 height 91
click at [318, 388] on p "nesting-elements" at bounding box center [327, 381] width 162 height 14
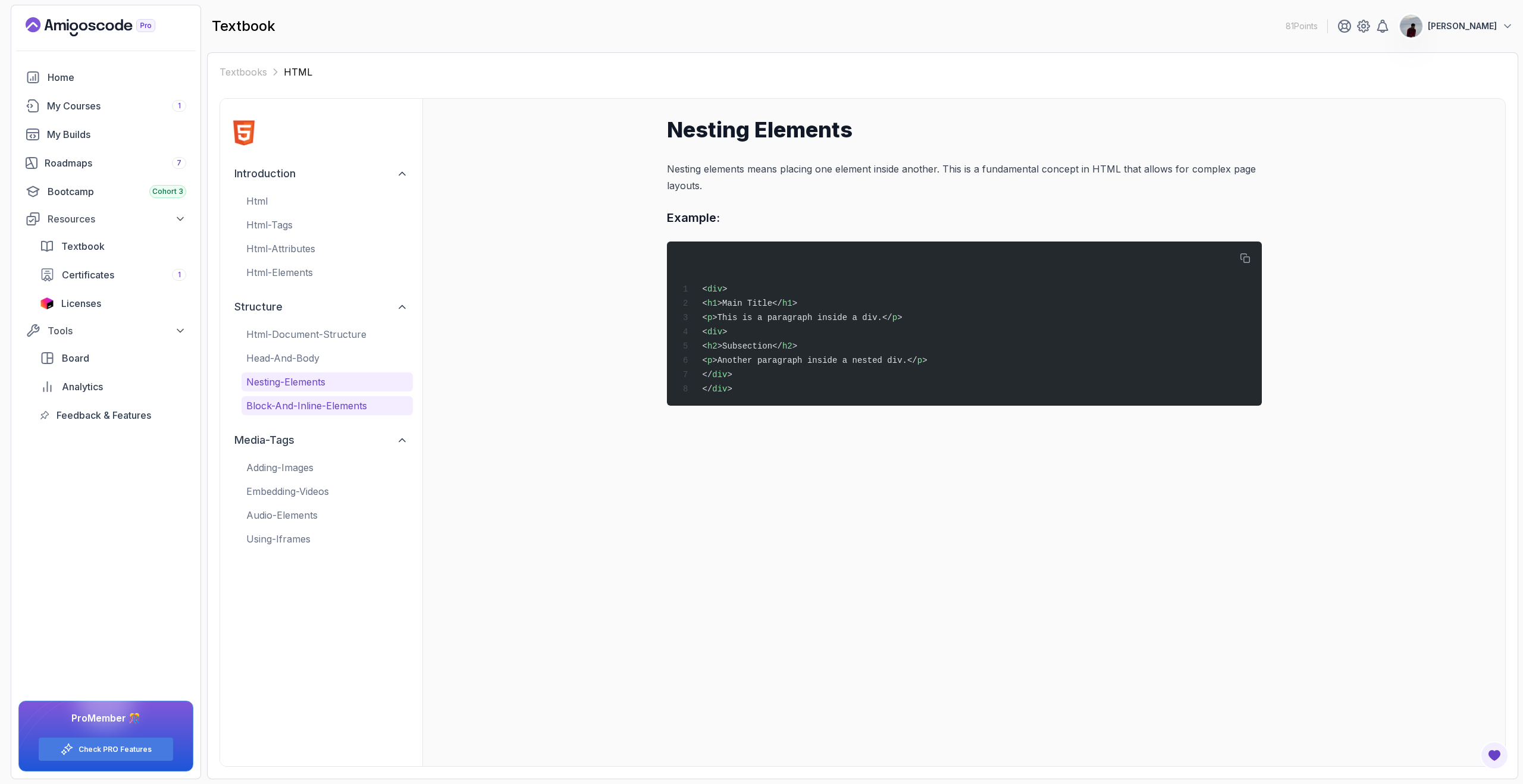
click at [322, 400] on p "block-and-inline-elements" at bounding box center [327, 405] width 162 height 14
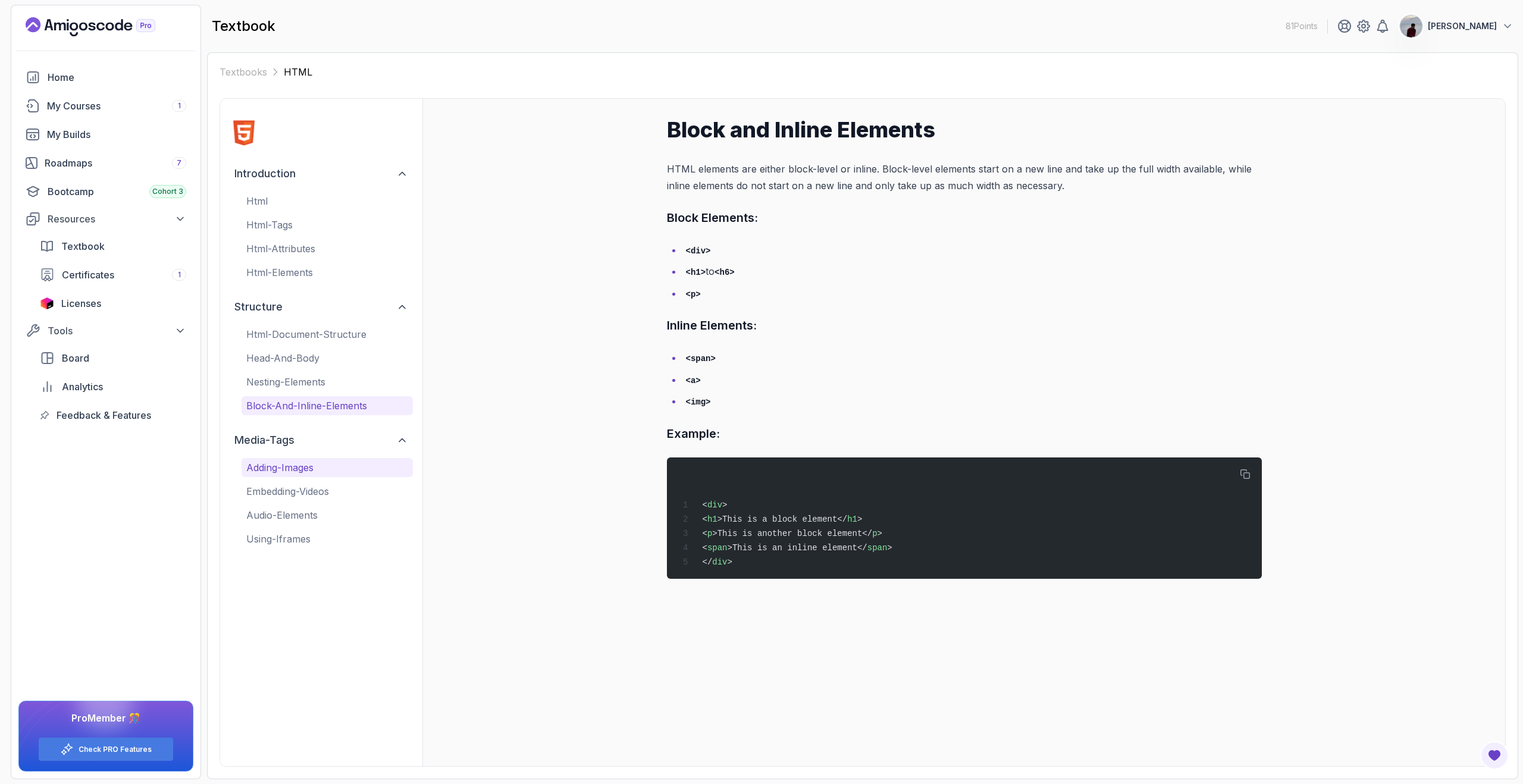
click at [319, 461] on p "adding-images" at bounding box center [327, 468] width 162 height 14
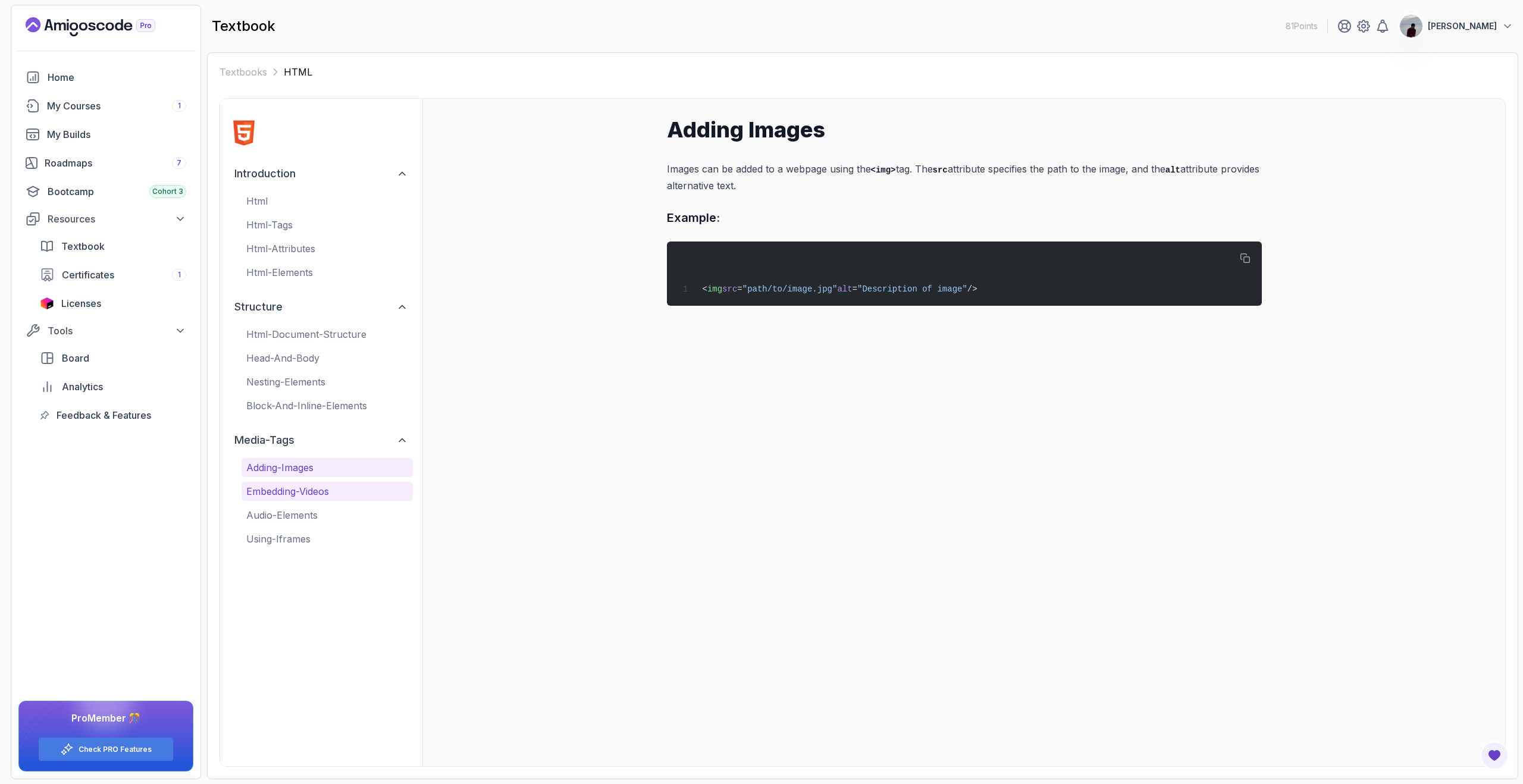
click at [323, 490] on p "embedding-videos" at bounding box center [327, 491] width 162 height 14
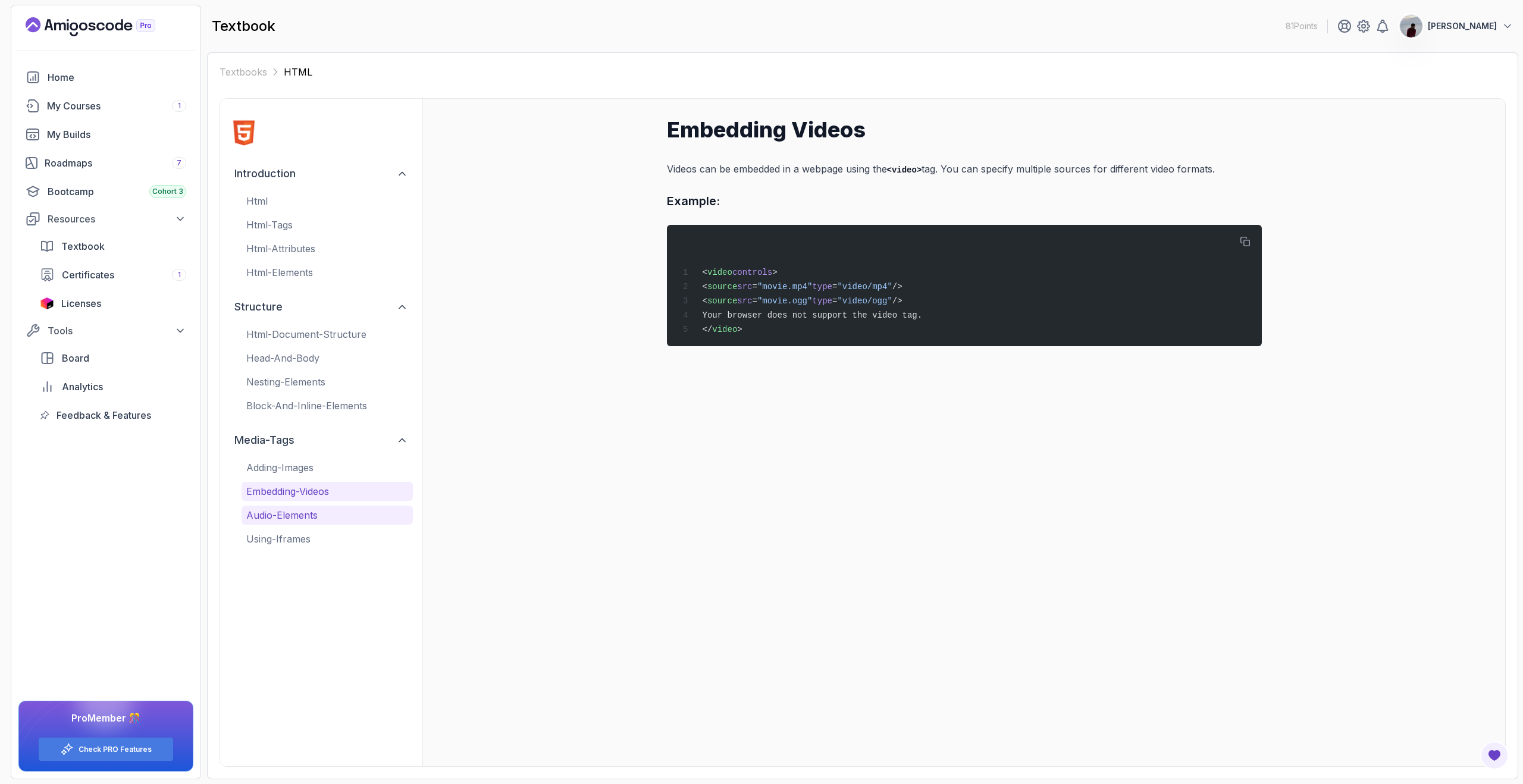
click at [324, 509] on p "audio-elements" at bounding box center [327, 515] width 162 height 14
click at [321, 534] on p "using-iframes" at bounding box center [327, 539] width 162 height 14
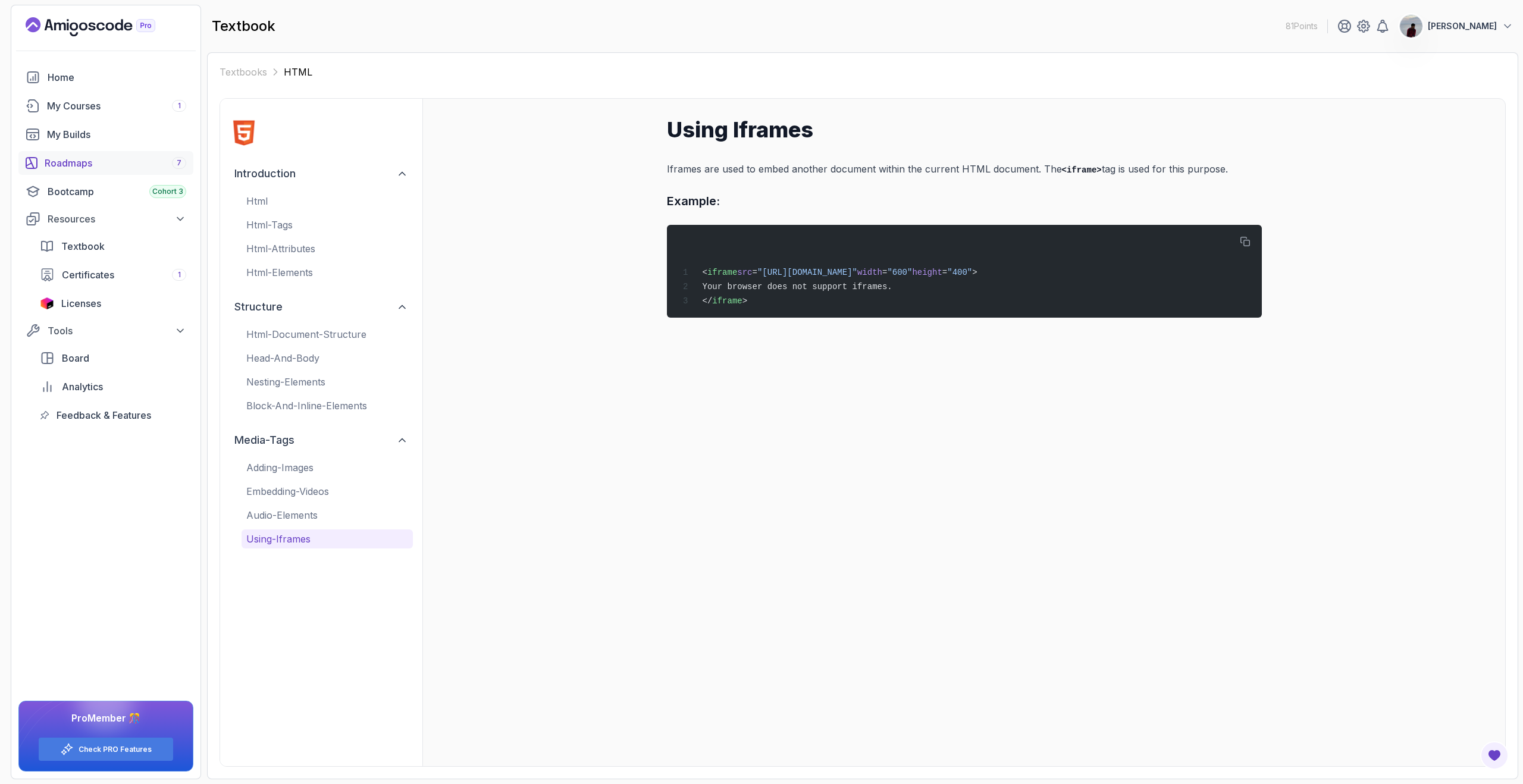
click at [72, 162] on div "Roadmaps 7" at bounding box center [115, 163] width 142 height 14
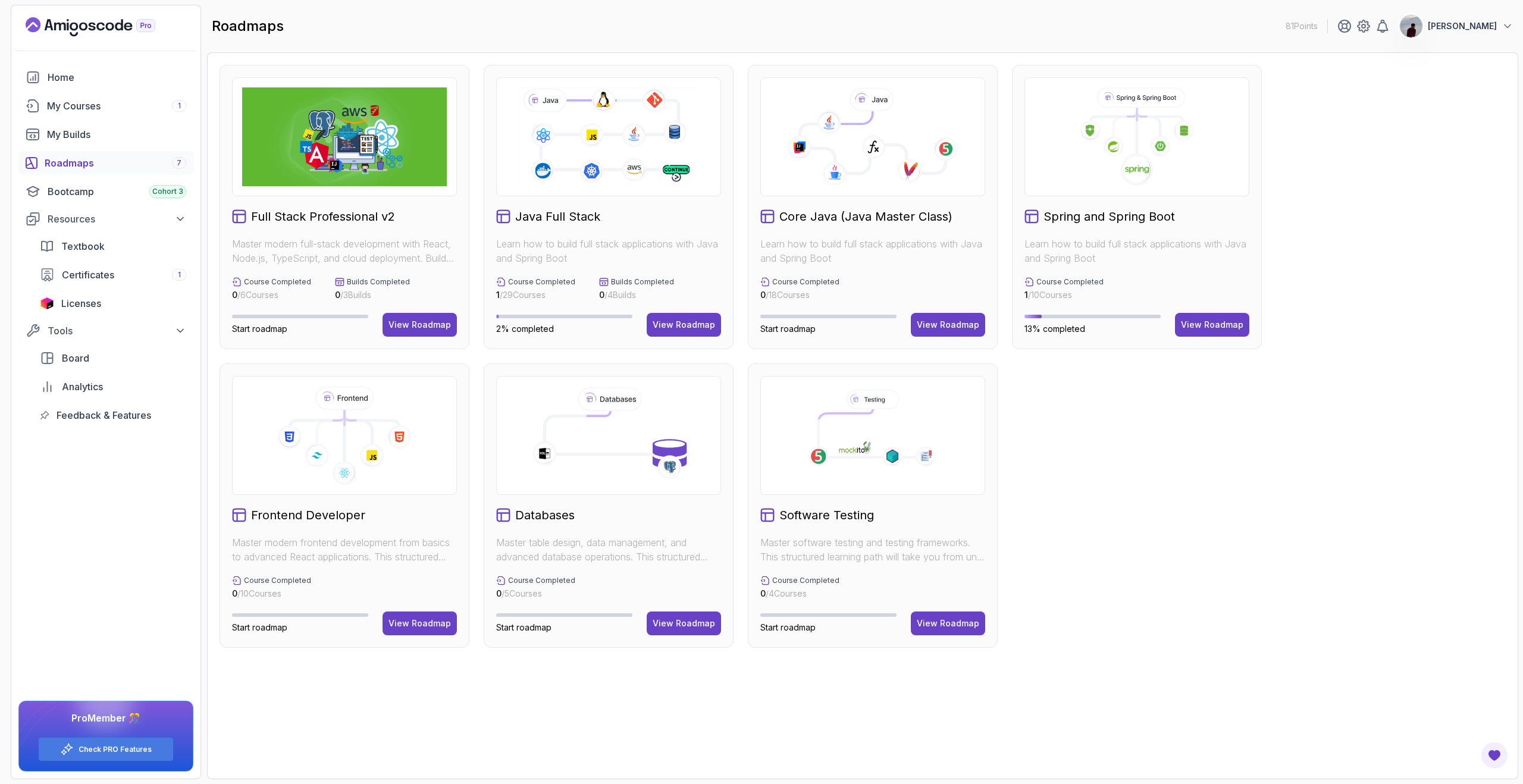
click at [784, 673] on div "Full Stack Professional v2 Master modern full-stack development with React, Nod…" at bounding box center [862, 415] width 1311 height 727
click at [805, 512] on h2 "Software Testing" at bounding box center [826, 515] width 94 height 16
click at [924, 624] on div "View Roadmap" at bounding box center [948, 623] width 62 height 12
click at [689, 617] on div "View Roadmap" at bounding box center [683, 623] width 62 height 12
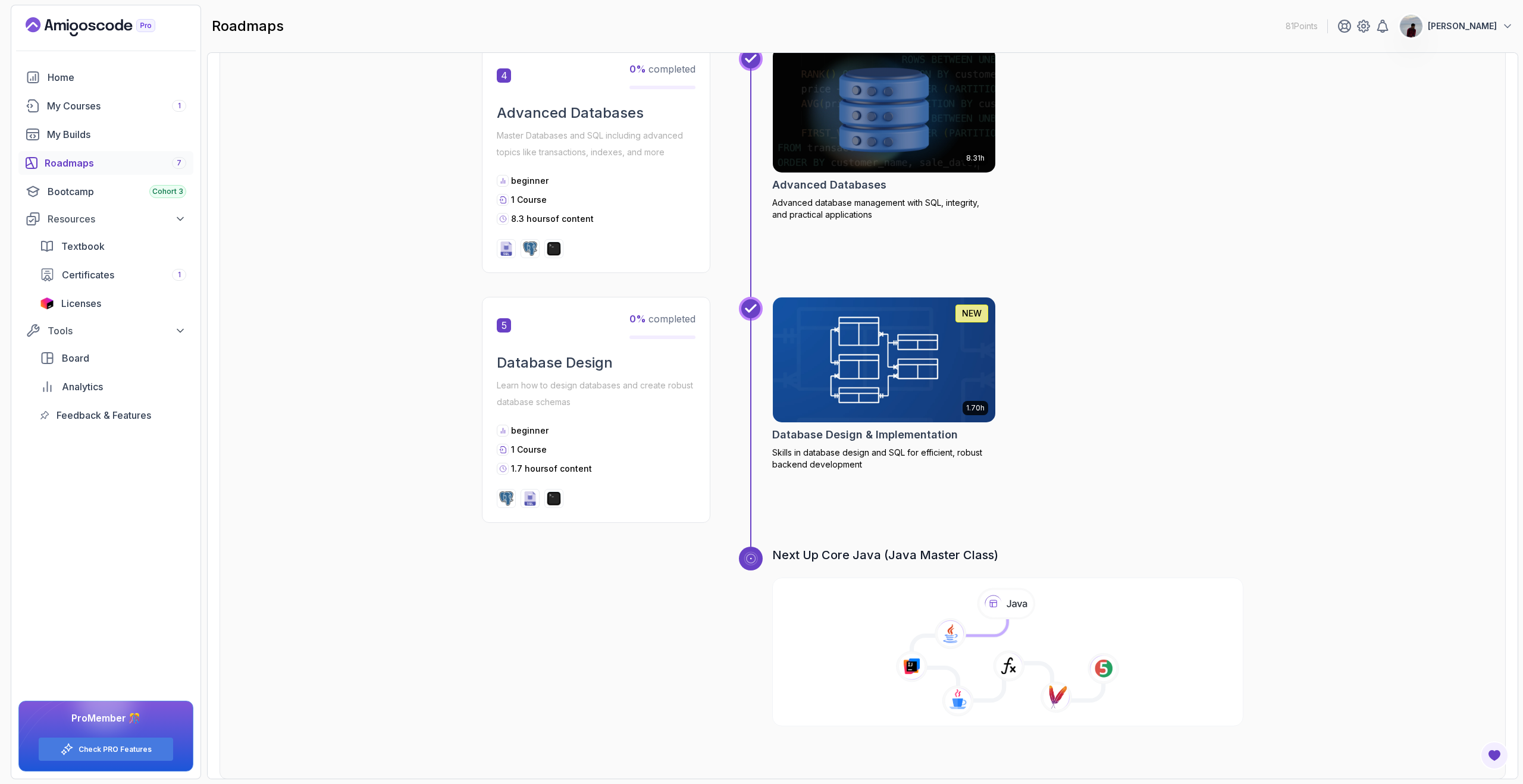
scroll to position [1081, 0]
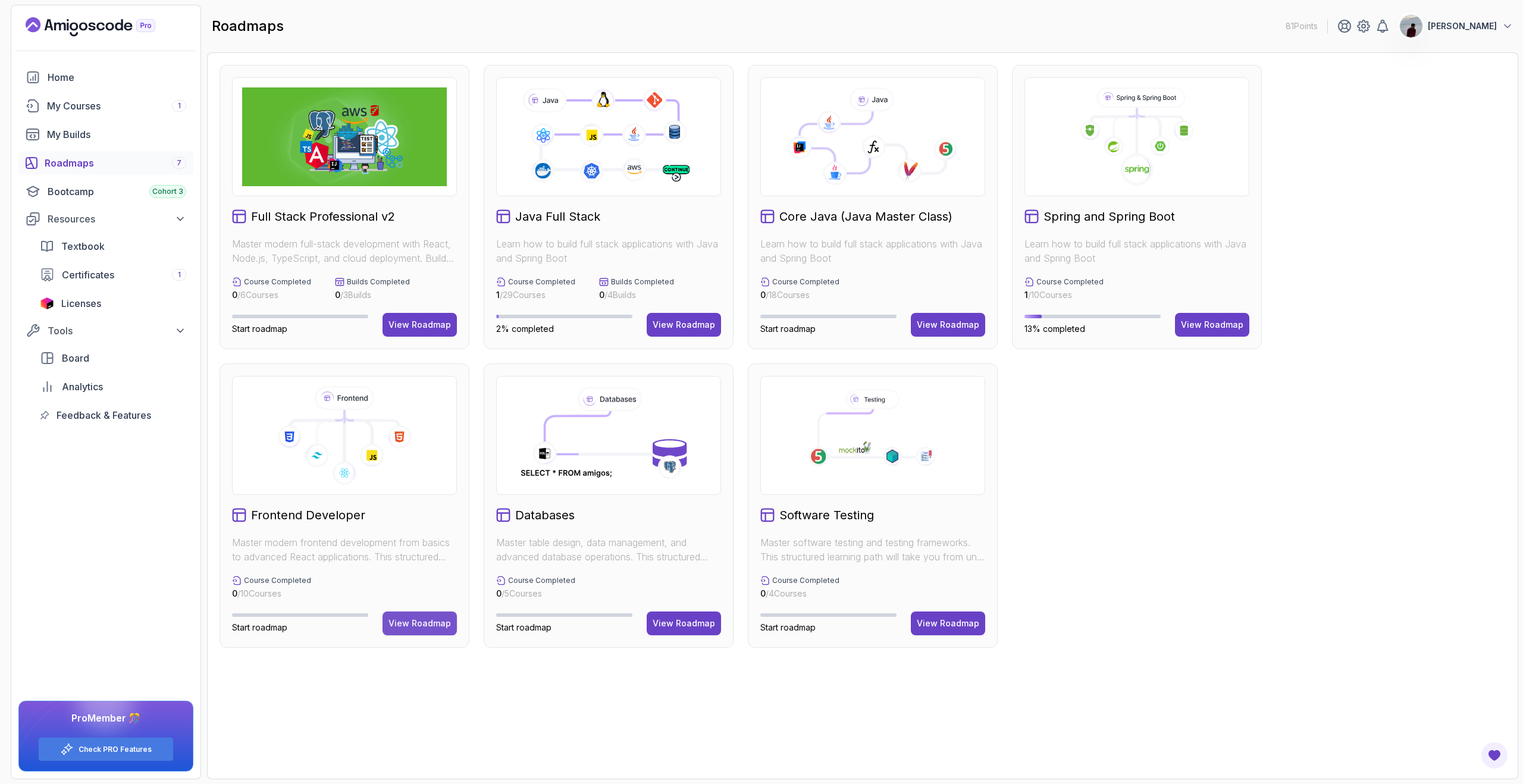
click at [429, 620] on div "View Roadmap" at bounding box center [419, 623] width 62 height 12
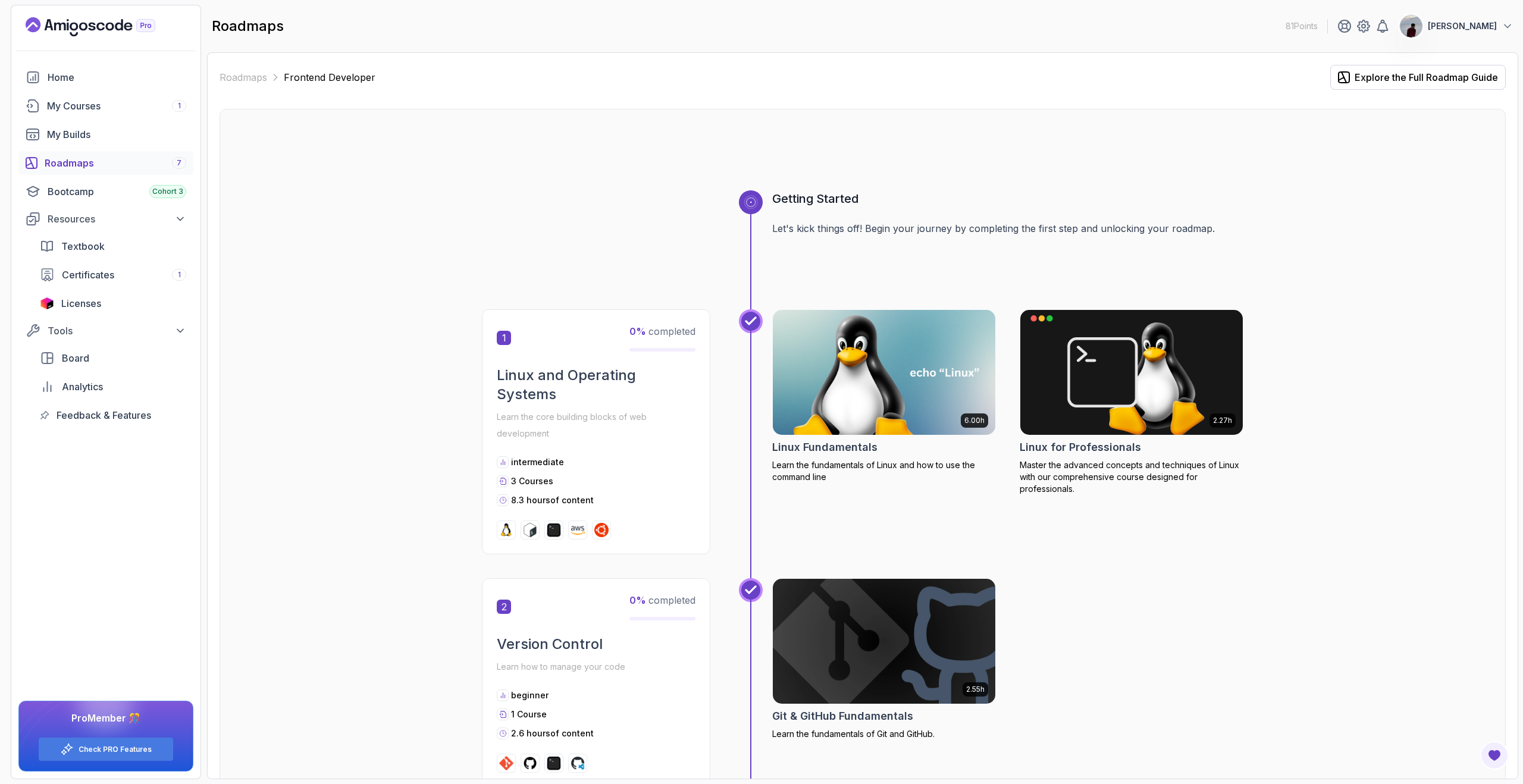
click at [975, 556] on div "6.00h Linux Fundamentals Learn the fundamentals of Linux and how to use the com…" at bounding box center [991, 443] width 505 height 269
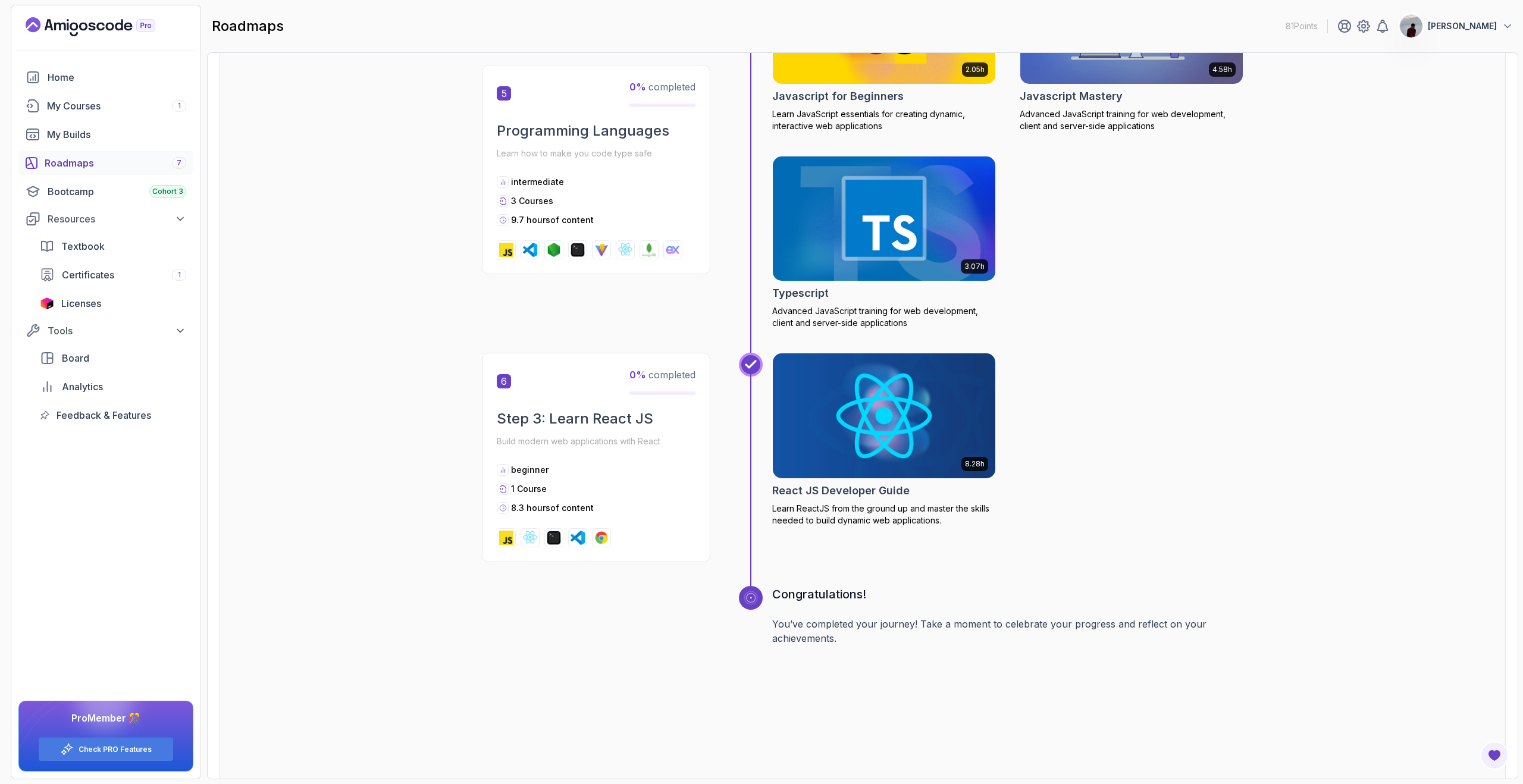
scroll to position [1352, 0]
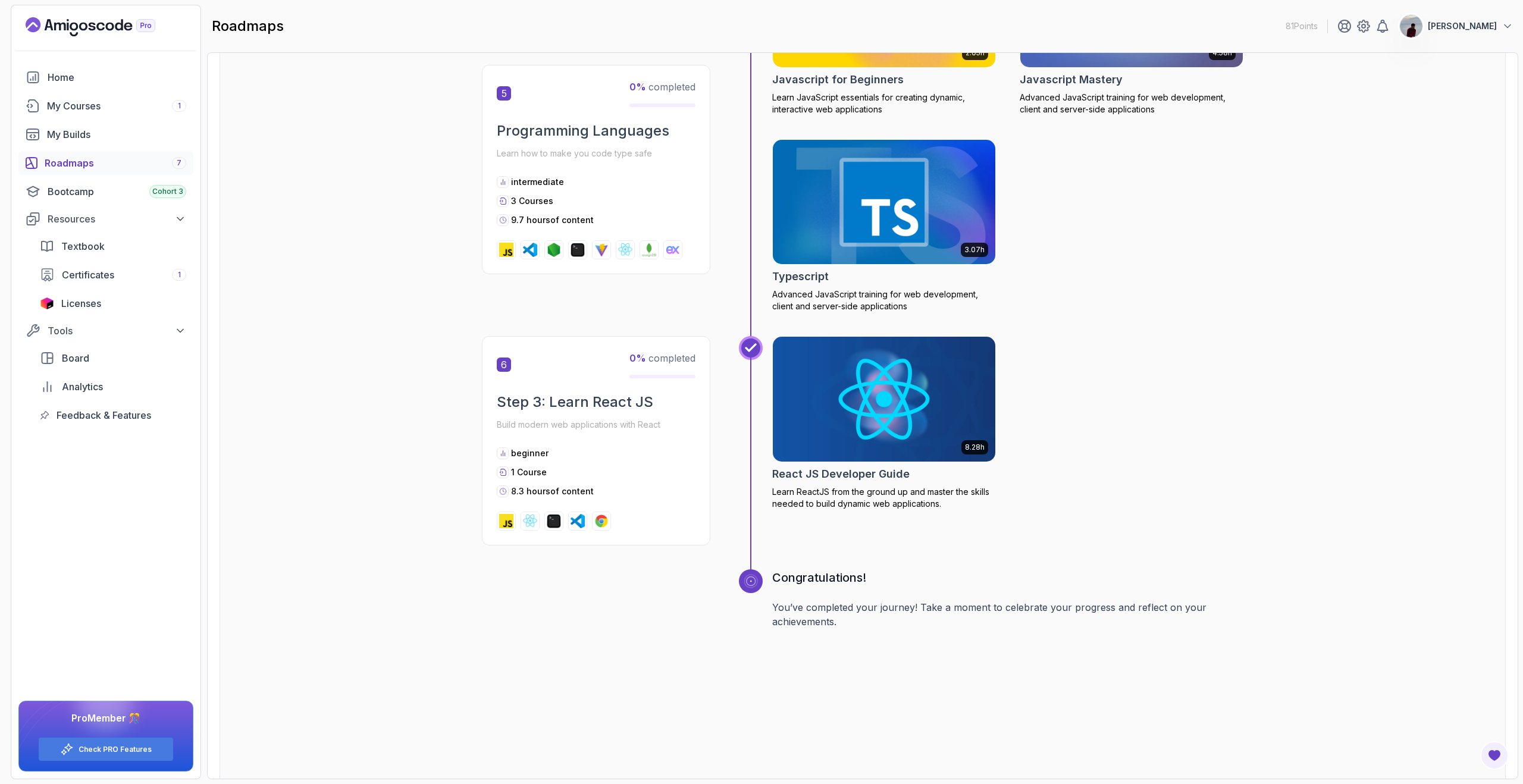
click at [828, 210] on img at bounding box center [884, 201] width 233 height 131
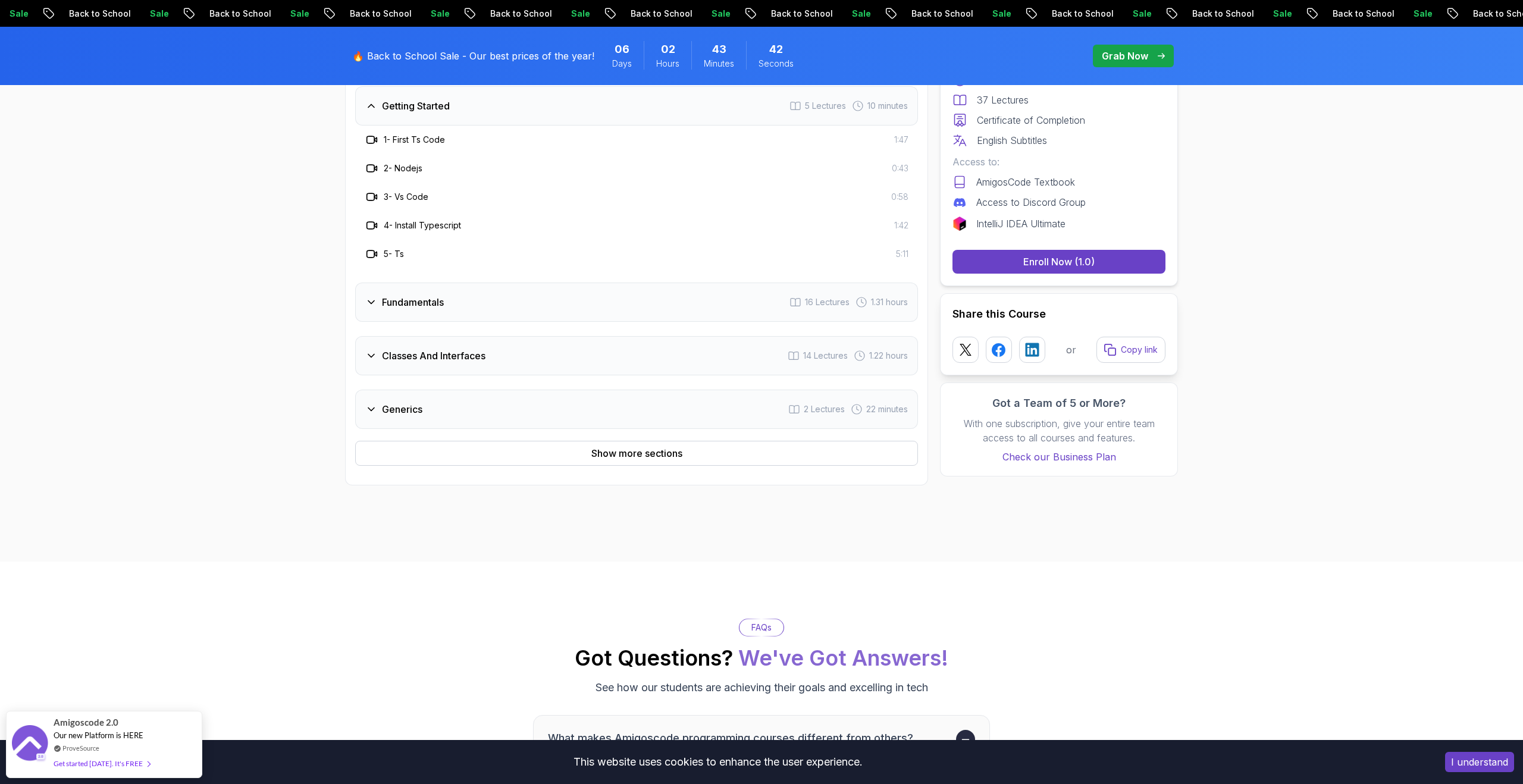
scroll to position [1155, 0]
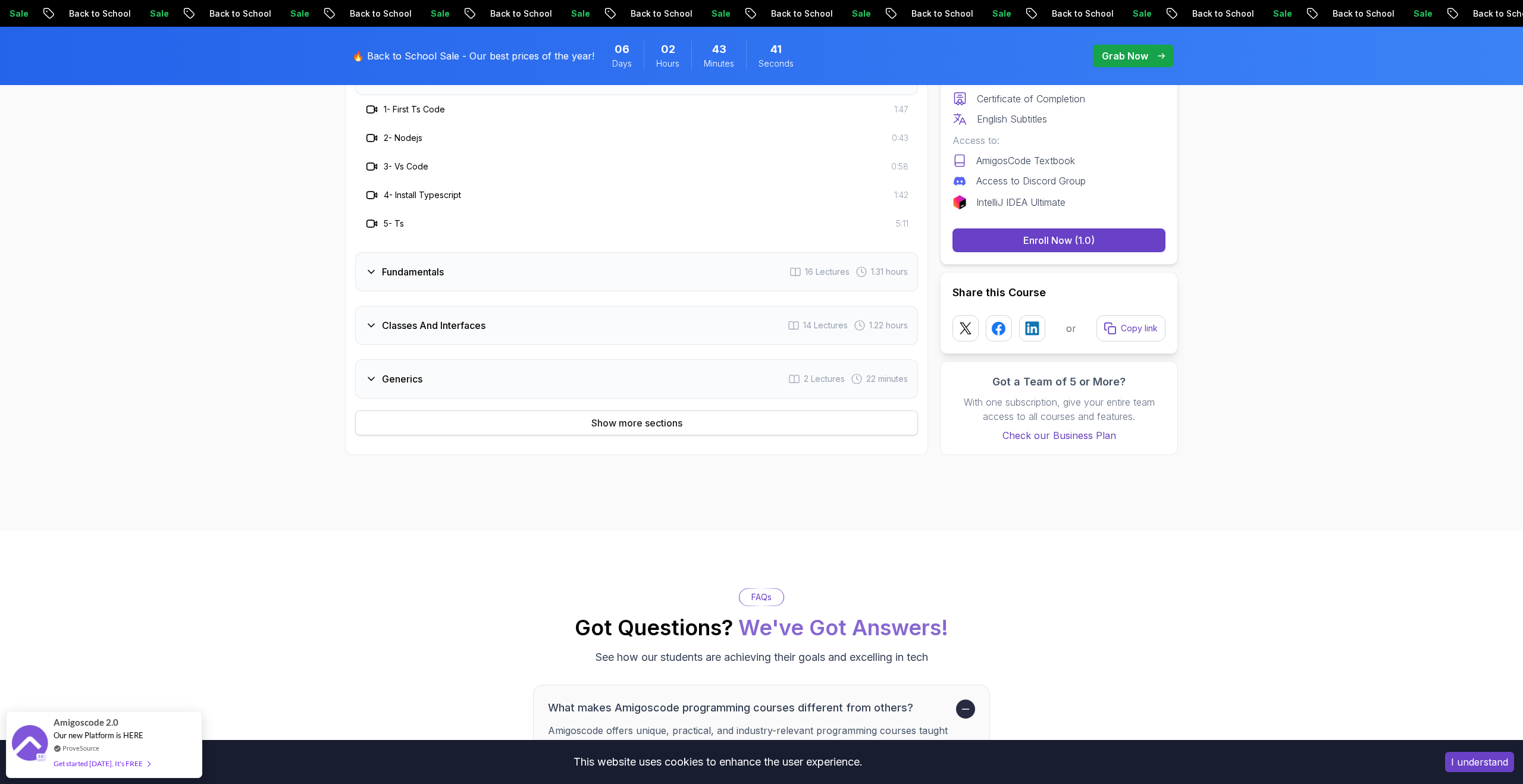
click at [745, 422] on button "Show more sections" at bounding box center [636, 423] width 563 height 25
click at [675, 422] on div "Show less sections" at bounding box center [636, 423] width 85 height 14
click at [664, 425] on div "Show more sections" at bounding box center [637, 423] width 91 height 14
click at [664, 425] on div "Show less sections" at bounding box center [636, 423] width 85 height 14
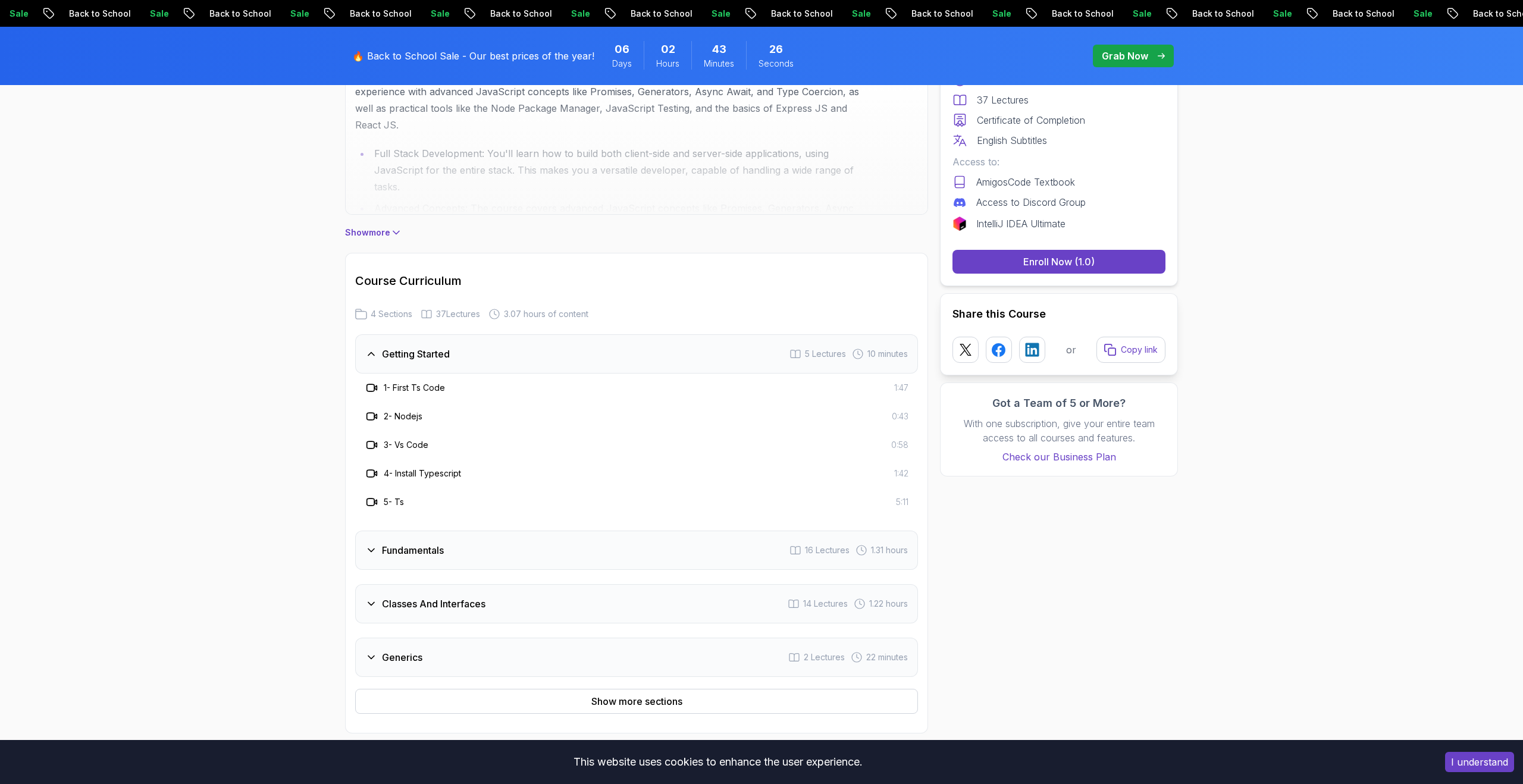
scroll to position [930, 0]
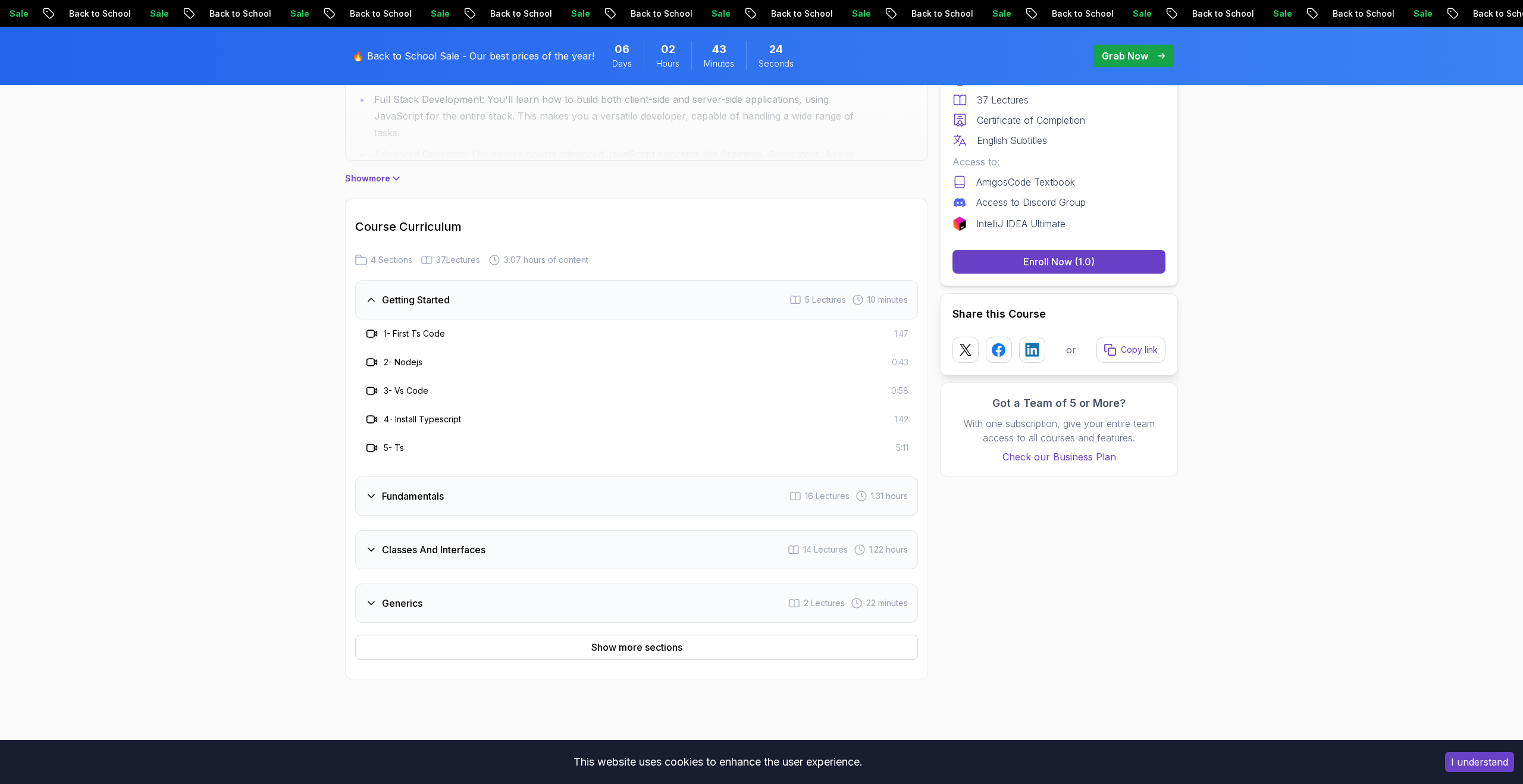
click at [671, 493] on div "Fundamentals 16 Lectures 1.31 hours" at bounding box center [636, 496] width 563 height 39
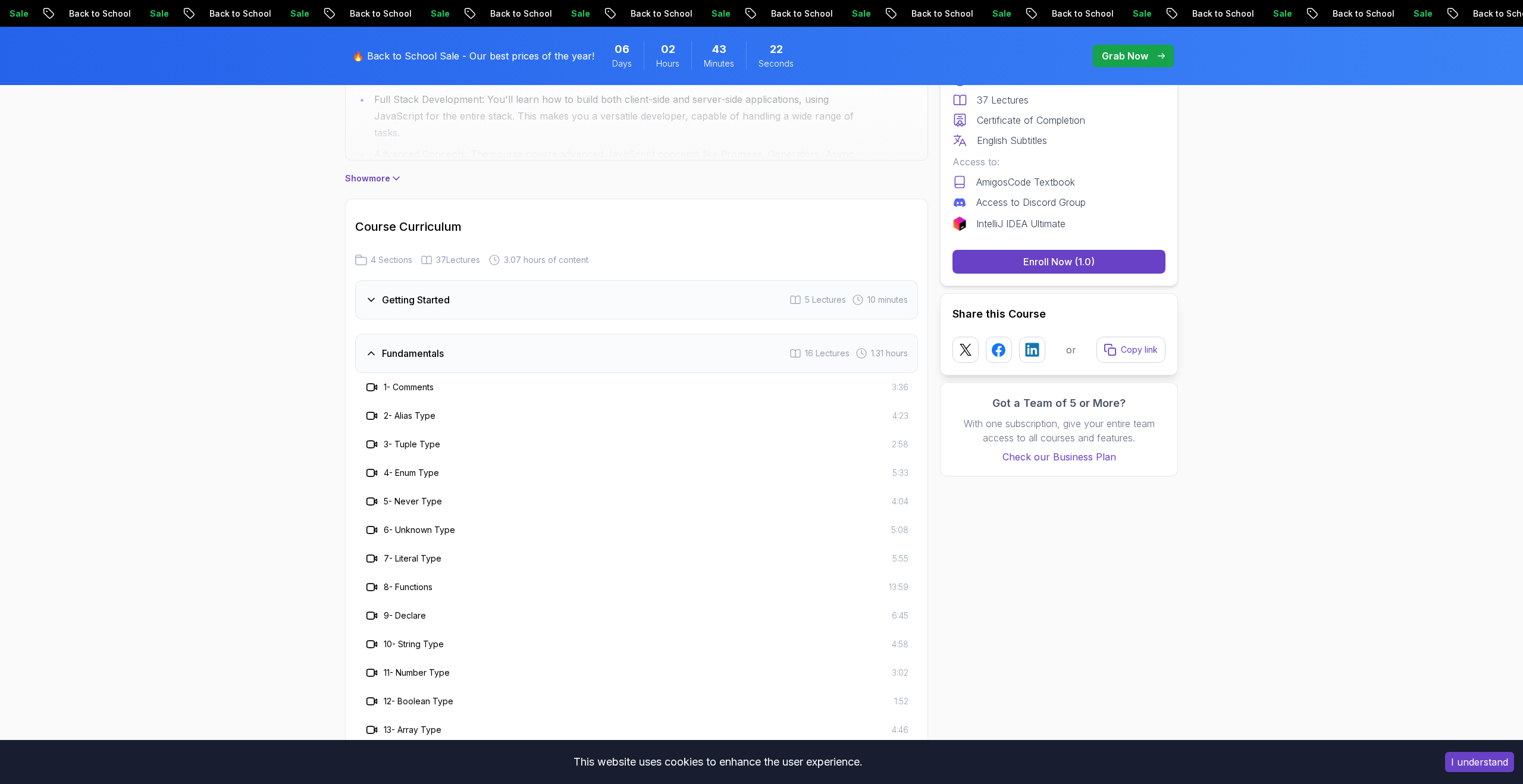
click at [683, 351] on div "Fundamentals 16 Lectures 1.31 hours" at bounding box center [636, 353] width 563 height 39
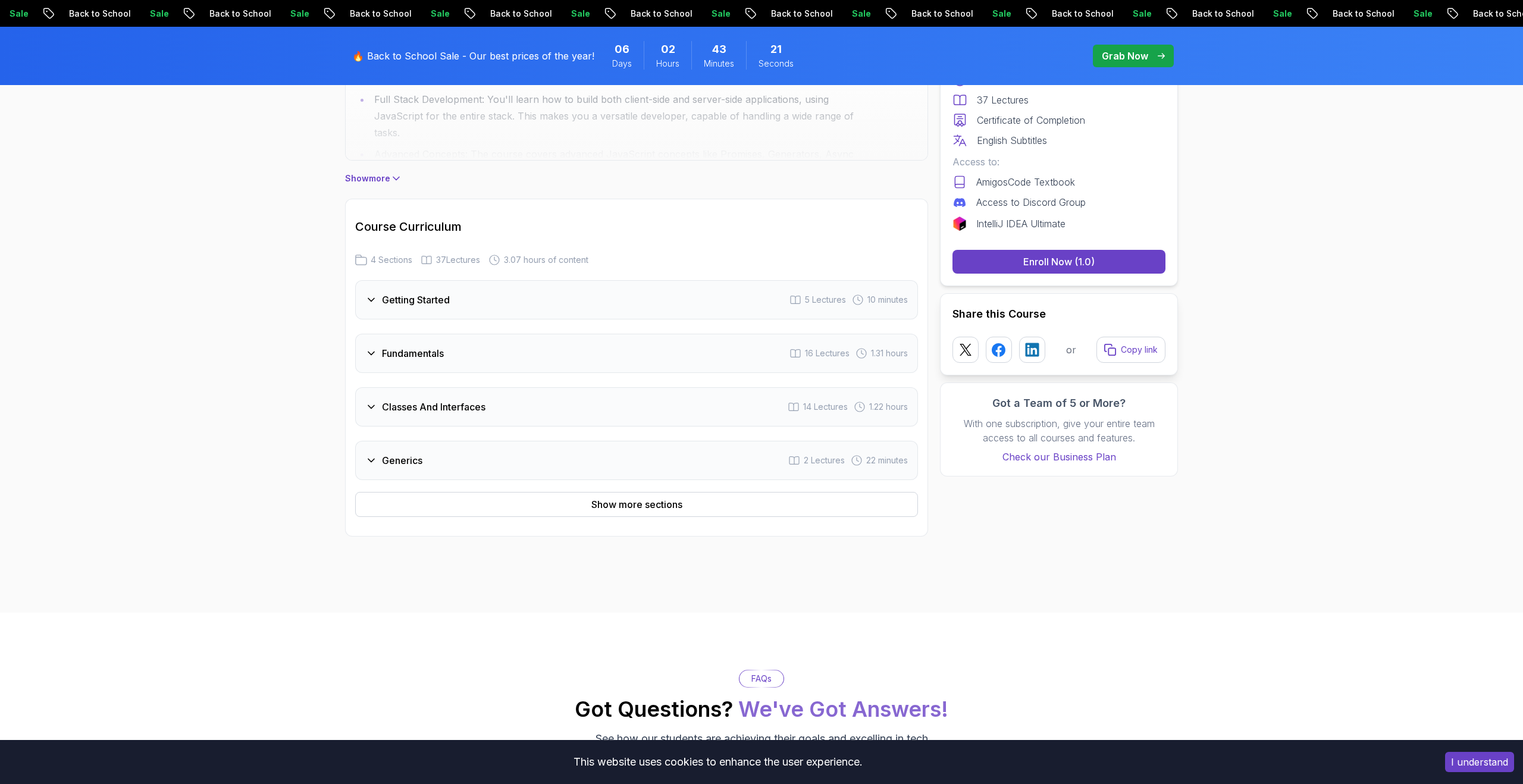
click at [641, 410] on div "Classes And Interfaces 14 Lectures 1.22 hours" at bounding box center [636, 406] width 563 height 39
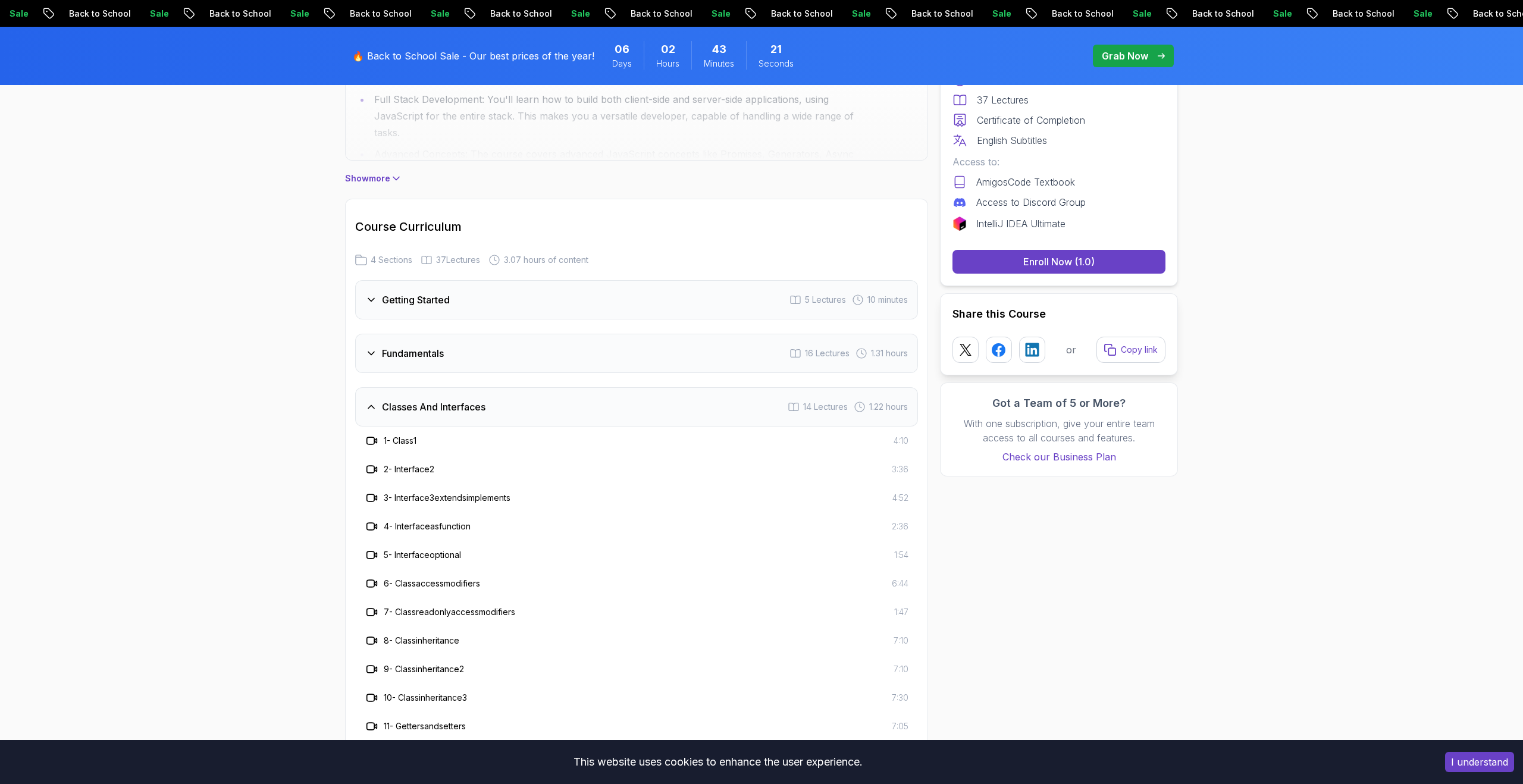
click at [641, 410] on div "Classes And Interfaces 14 Lectures 1.22 hours" at bounding box center [636, 406] width 563 height 39
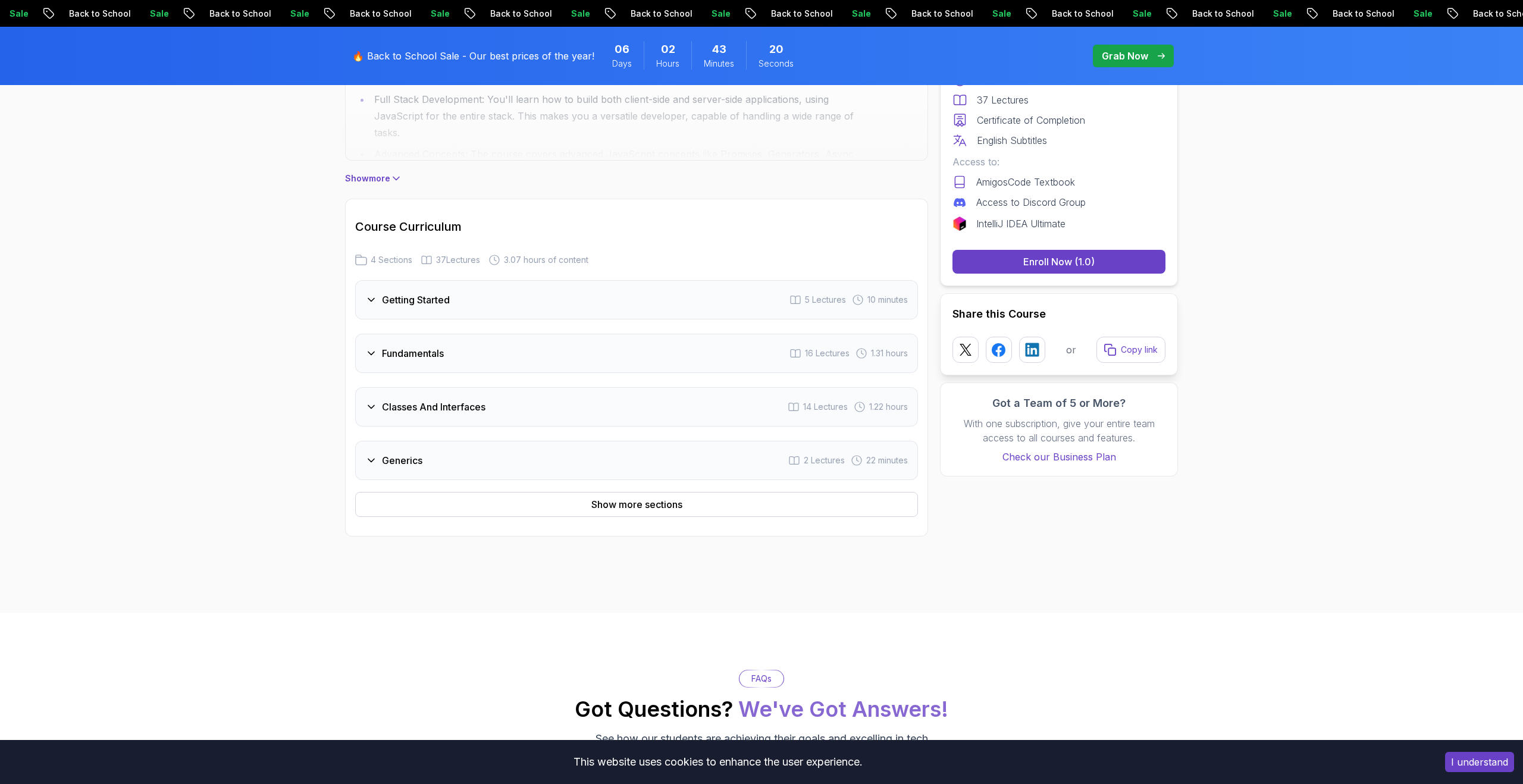
click at [597, 459] on div "Generics 2 Lectures 22 minutes" at bounding box center [636, 460] width 563 height 39
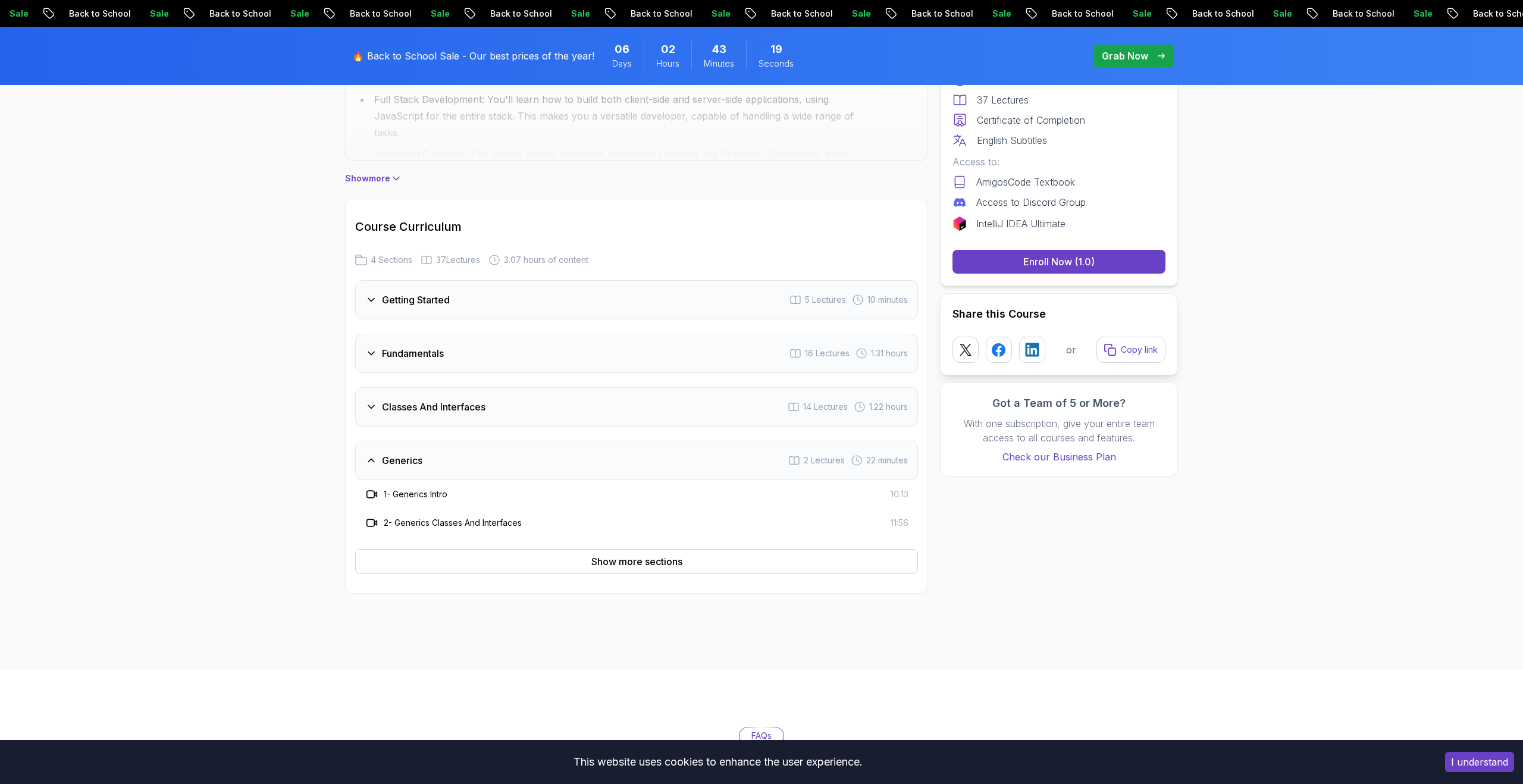
click at [597, 459] on div "Generics 2 Lectures 22 minutes" at bounding box center [636, 460] width 563 height 39
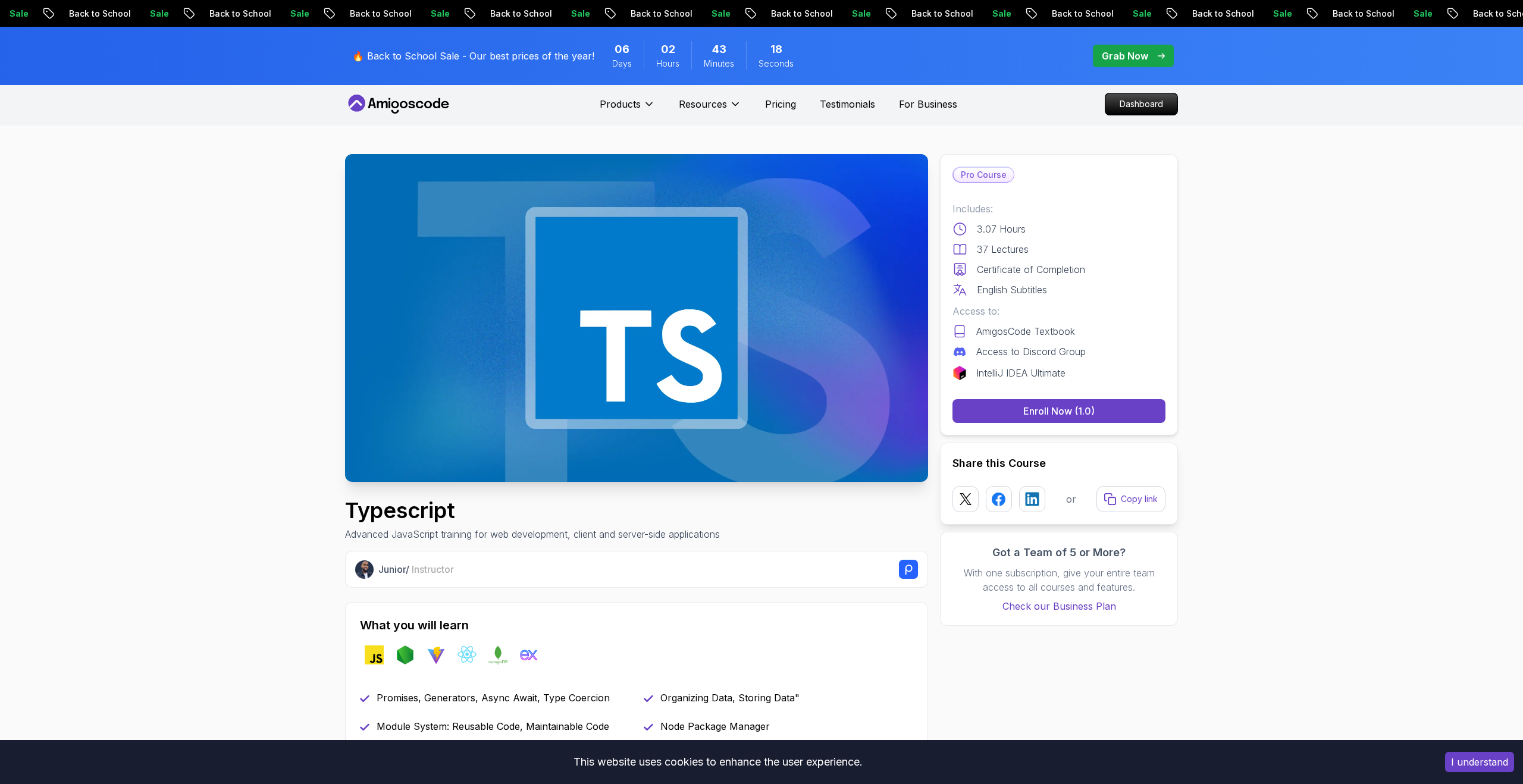
scroll to position [0, 0]
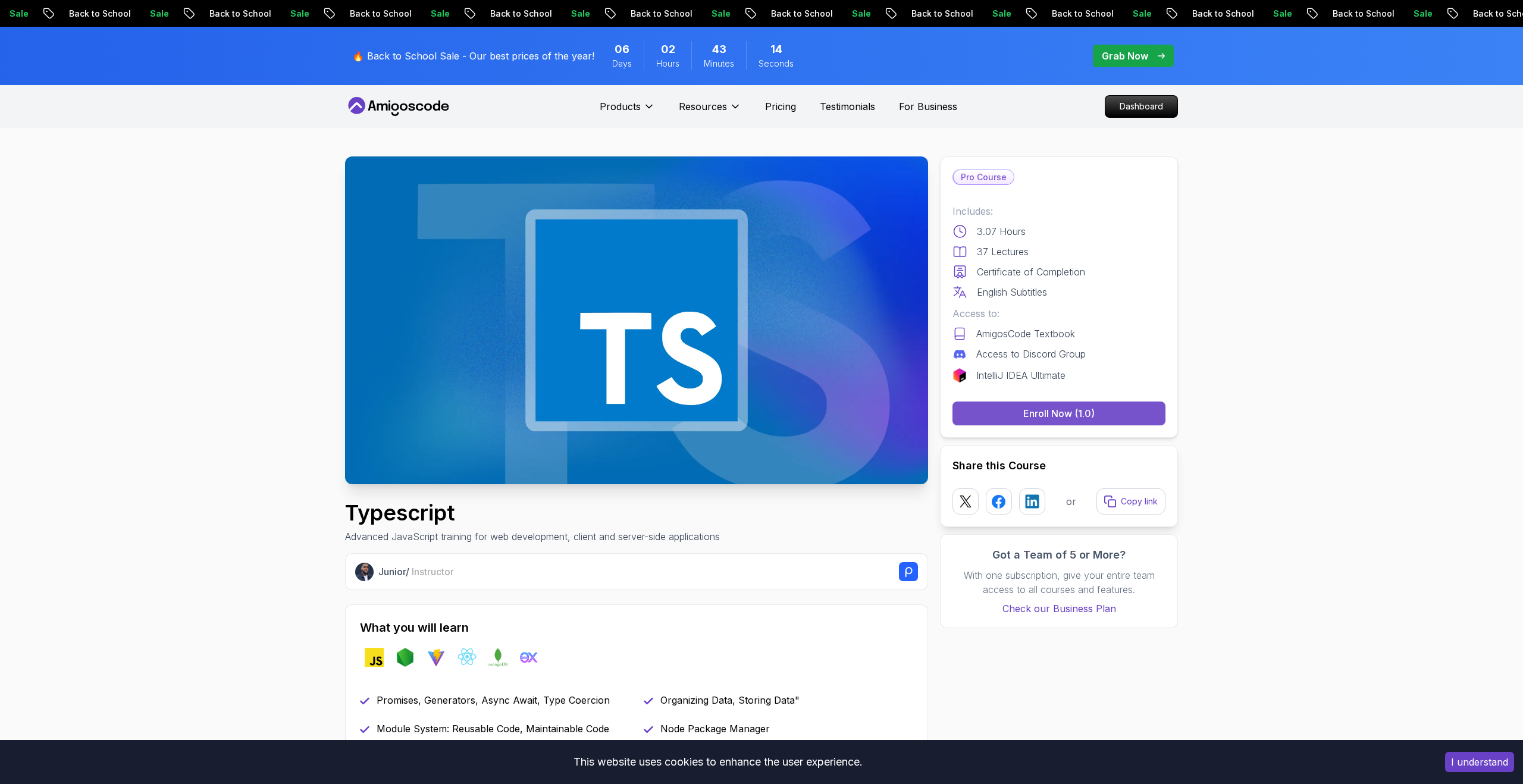
click at [1021, 414] on button "Enroll Now (1.0)" at bounding box center [1059, 413] width 213 height 24
click at [790, 401] on img at bounding box center [636, 320] width 583 height 328
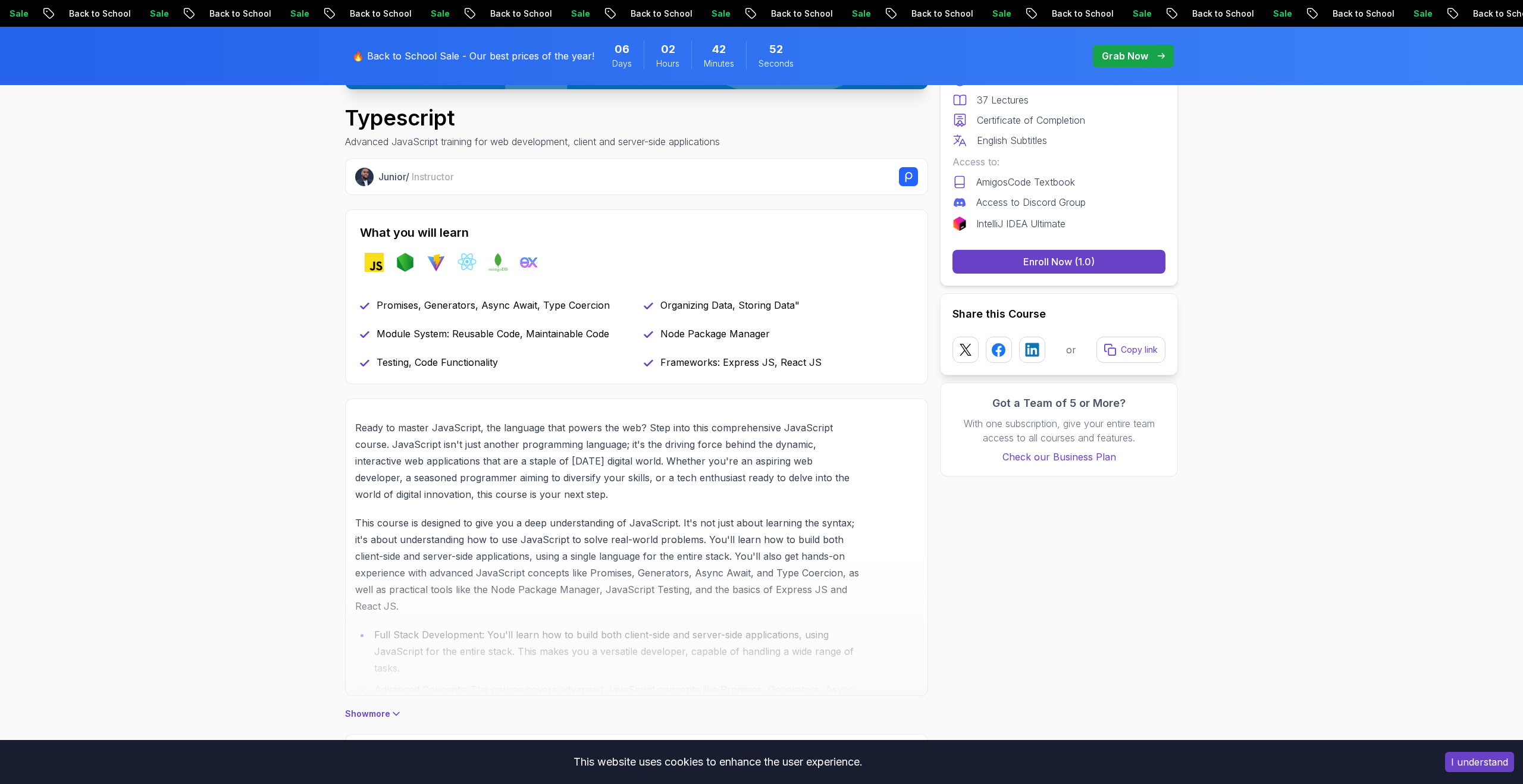
scroll to position [557, 0]
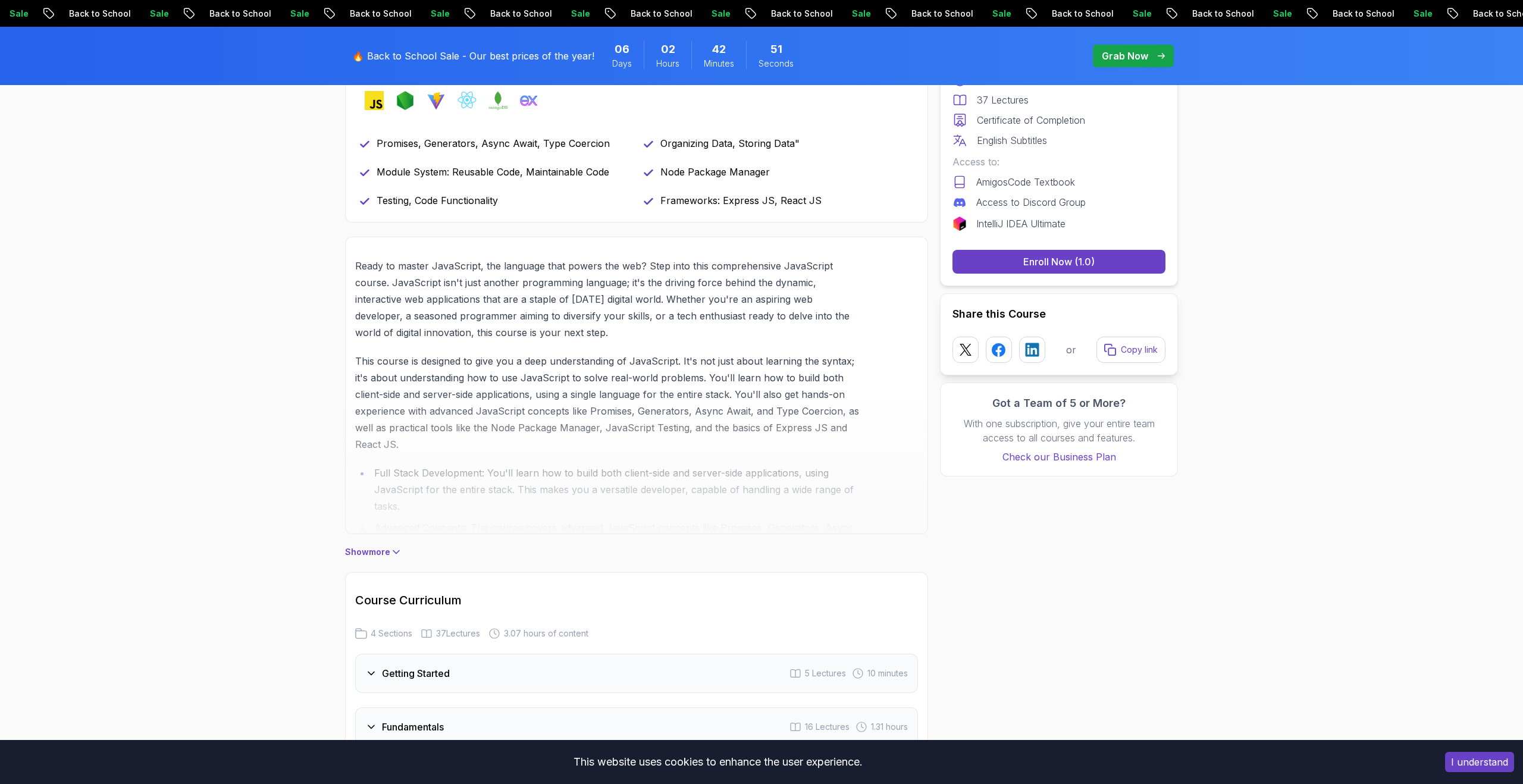
click at [476, 637] on span "37 Lectures" at bounding box center [458, 633] width 44 height 12
click at [450, 675] on h3 "Getting Started" at bounding box center [416, 673] width 68 height 14
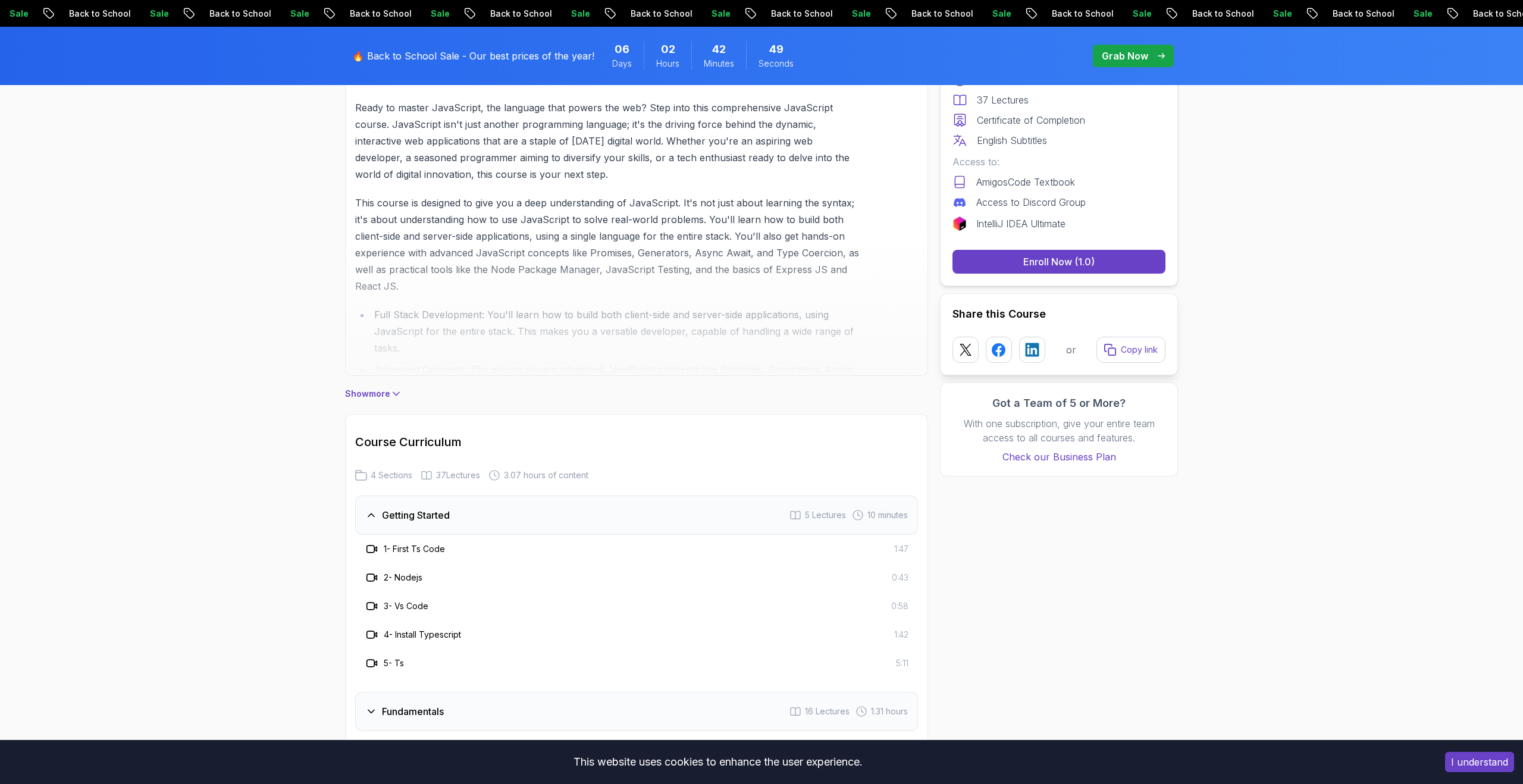
click at [413, 610] on h3 "3 - Vs Code" at bounding box center [406, 606] width 45 height 12
click at [415, 553] on h3 "1 - First Ts Code" at bounding box center [414, 549] width 61 height 12
click at [420, 540] on div "1 - First Ts Code 1:47" at bounding box center [636, 549] width 563 height 28
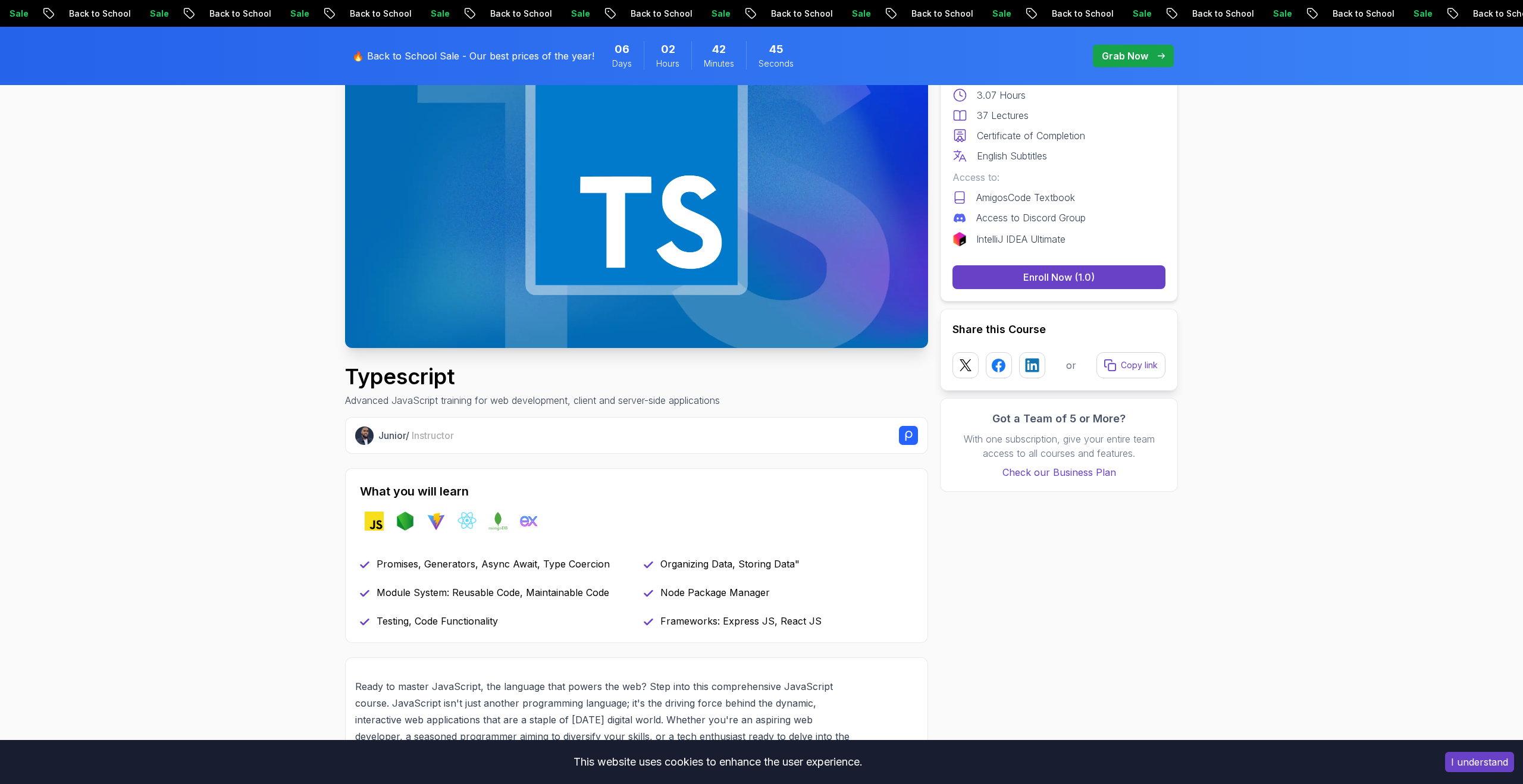
scroll to position [0, 0]
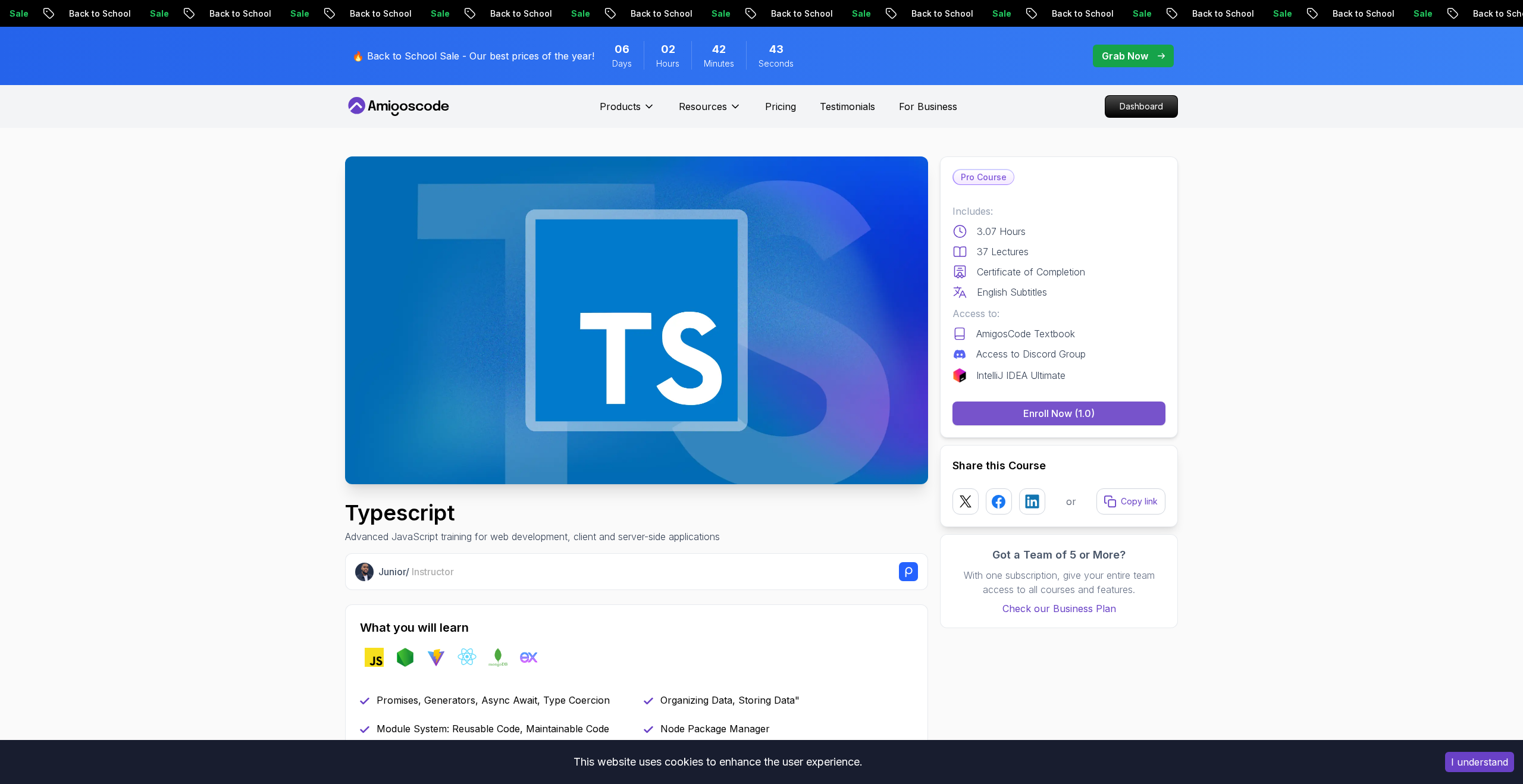
click at [1054, 408] on div "Enroll Now (1.0)" at bounding box center [1059, 413] width 71 height 14
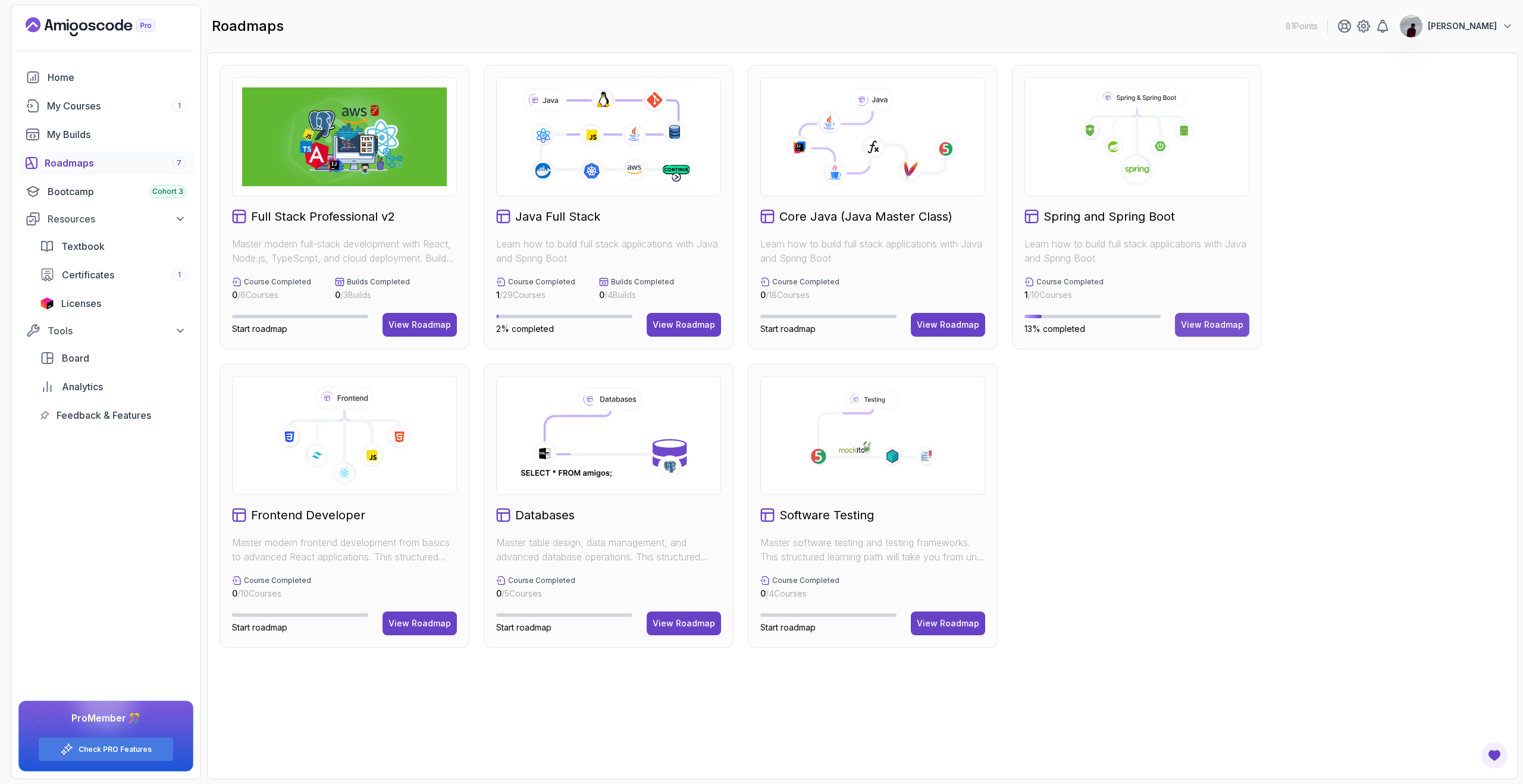
click at [1216, 328] on div "View Roadmap" at bounding box center [1211, 325] width 62 height 12
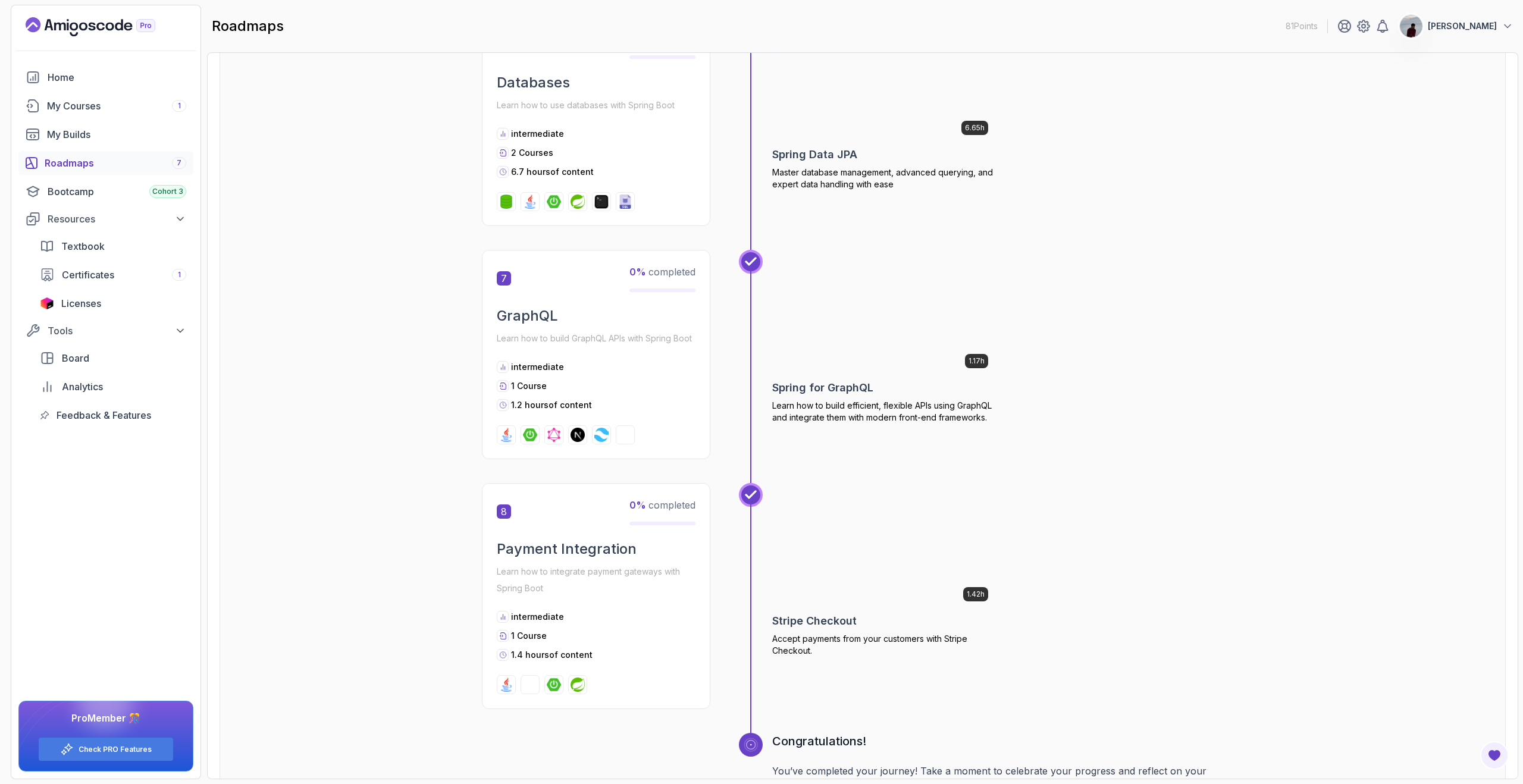
scroll to position [1521, 0]
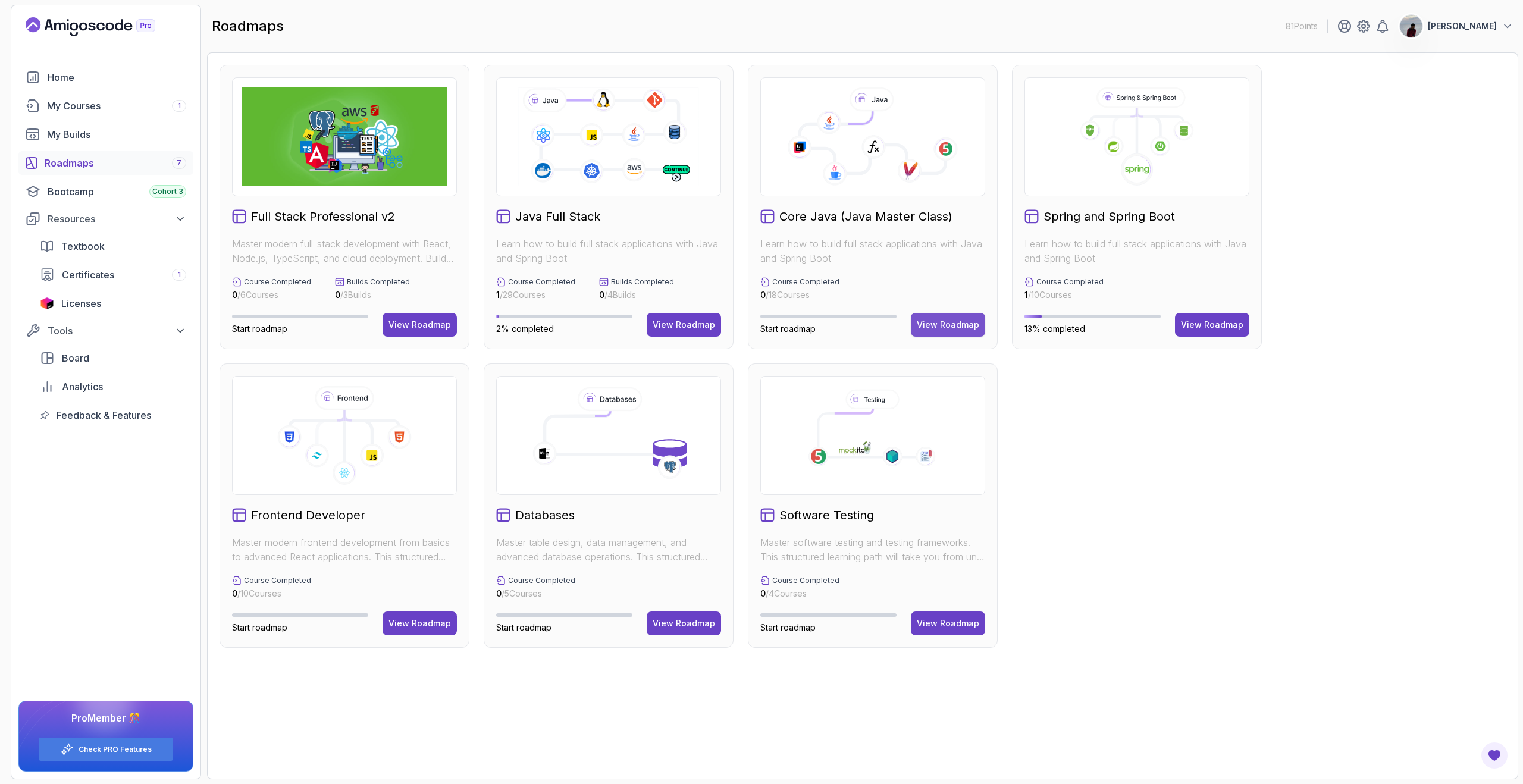
click at [947, 320] on div "View Roadmap" at bounding box center [948, 325] width 62 height 12
click at [678, 331] on button "View Roadmap" at bounding box center [683, 325] width 74 height 24
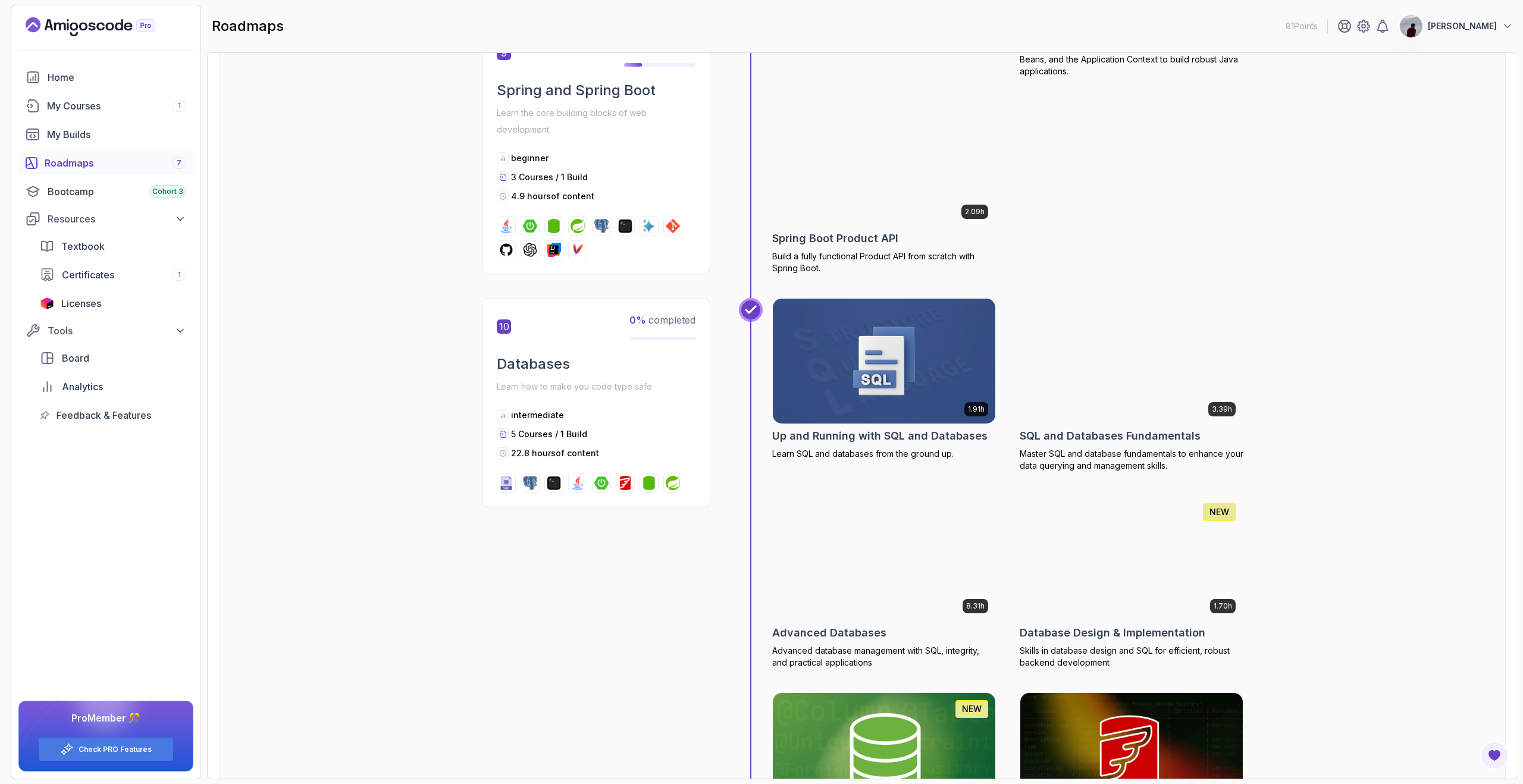
scroll to position [2468, 0]
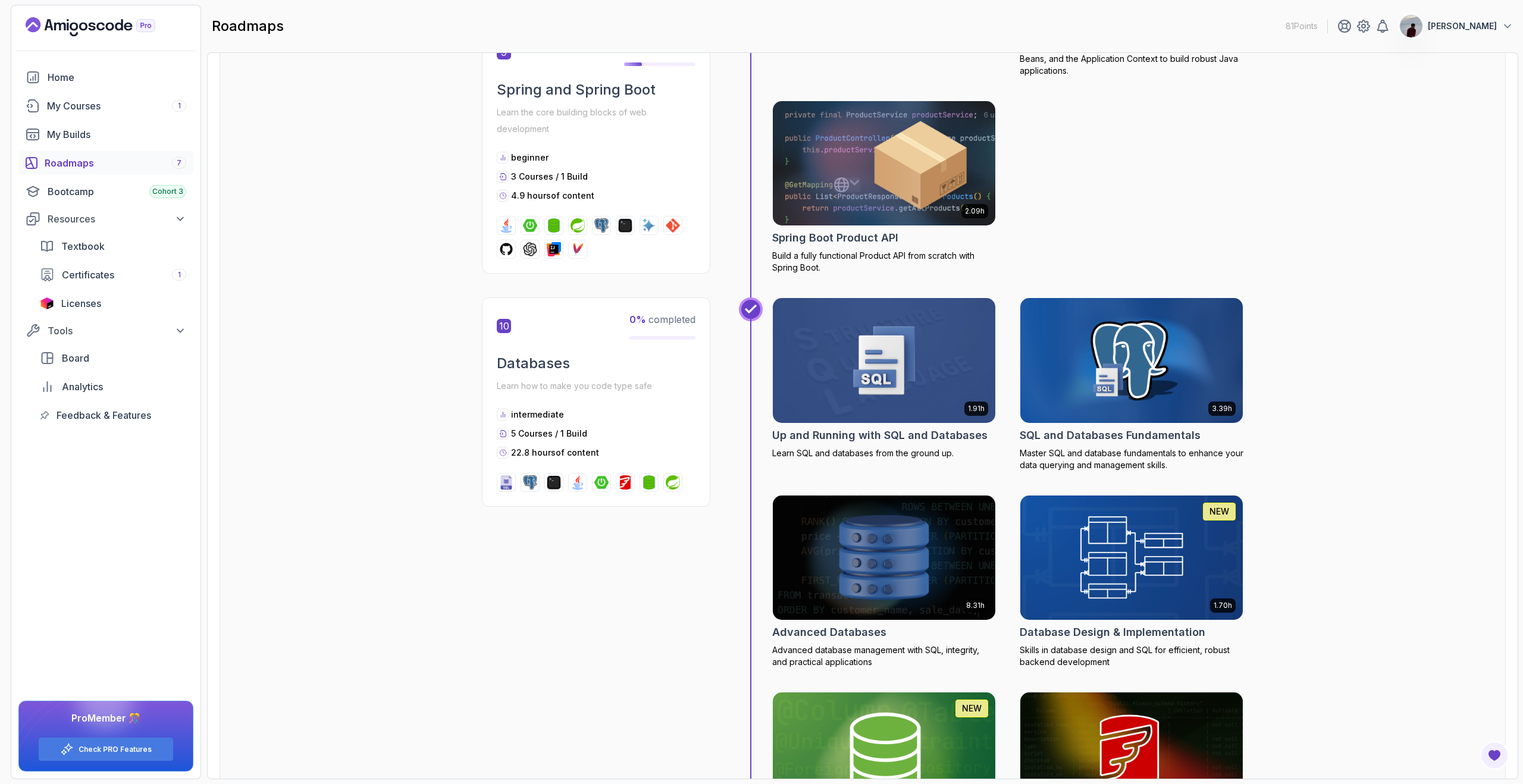
click at [825, 242] on h2 "Spring Boot Product API" at bounding box center [835, 238] width 126 height 16
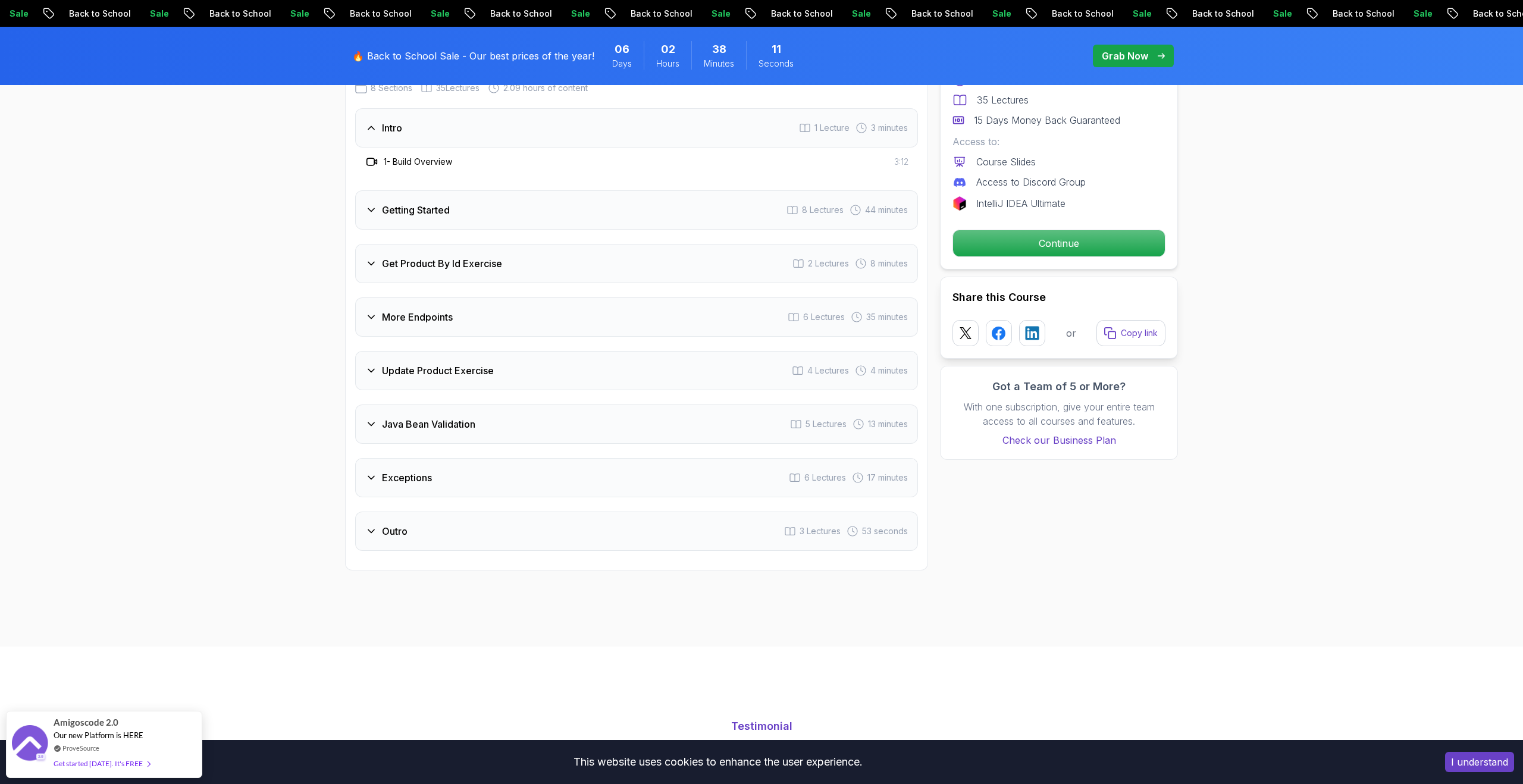
scroll to position [1492, 0]
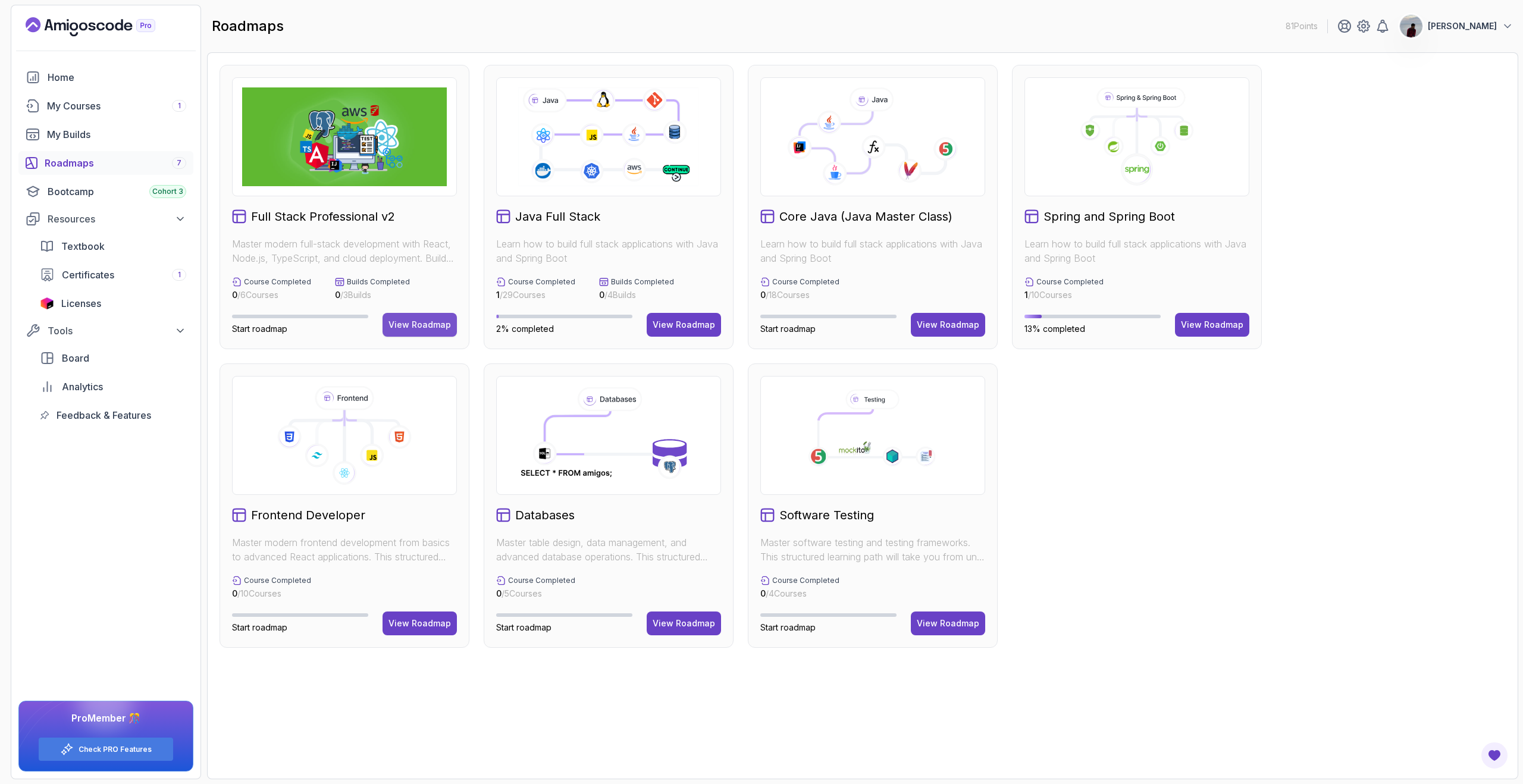
click at [394, 331] on button "View Roadmap" at bounding box center [420, 325] width 74 height 24
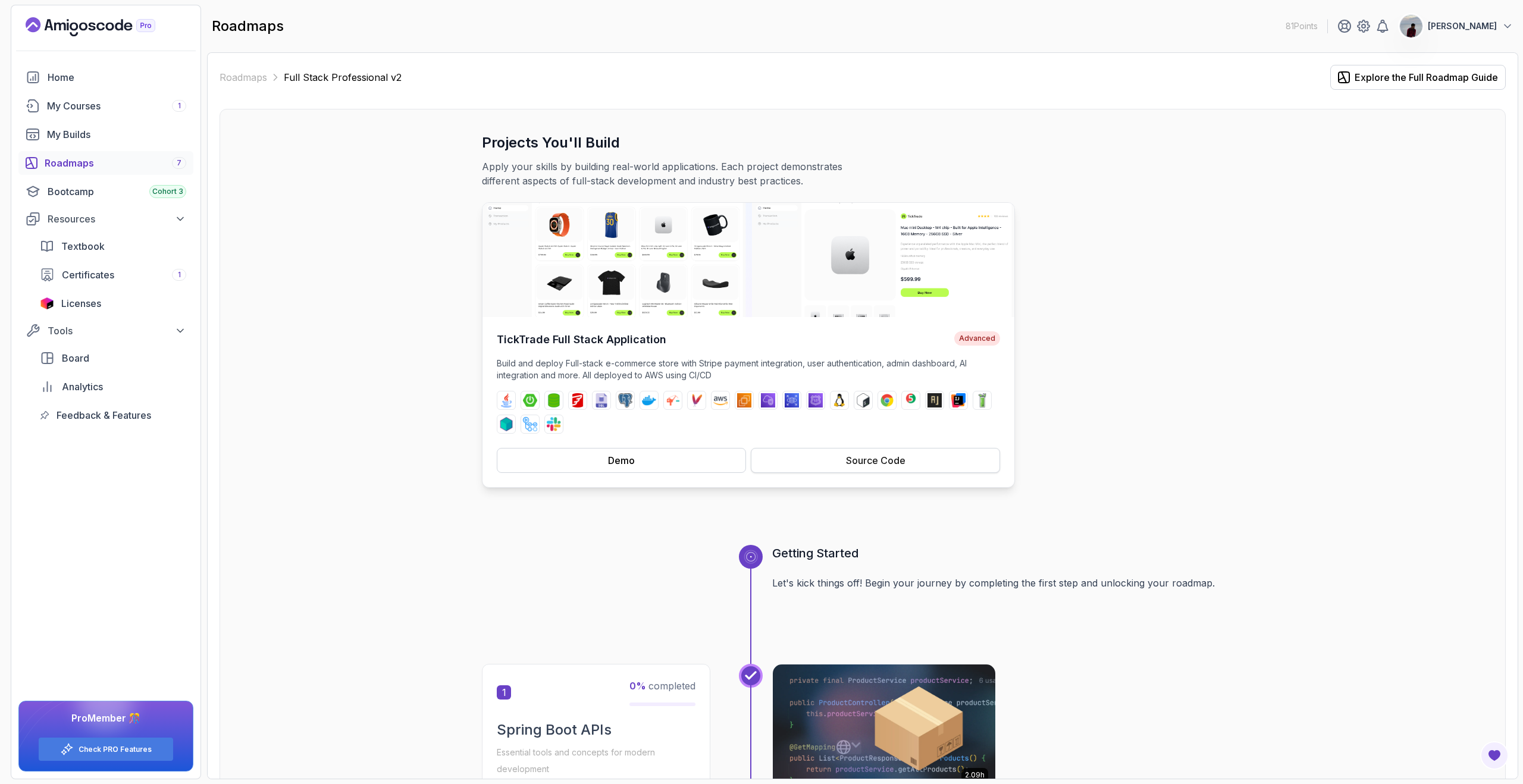
click at [838, 457] on button "Source Code" at bounding box center [875, 461] width 249 height 25
click at [83, 108] on div "My Courses 1" at bounding box center [116, 106] width 139 height 14
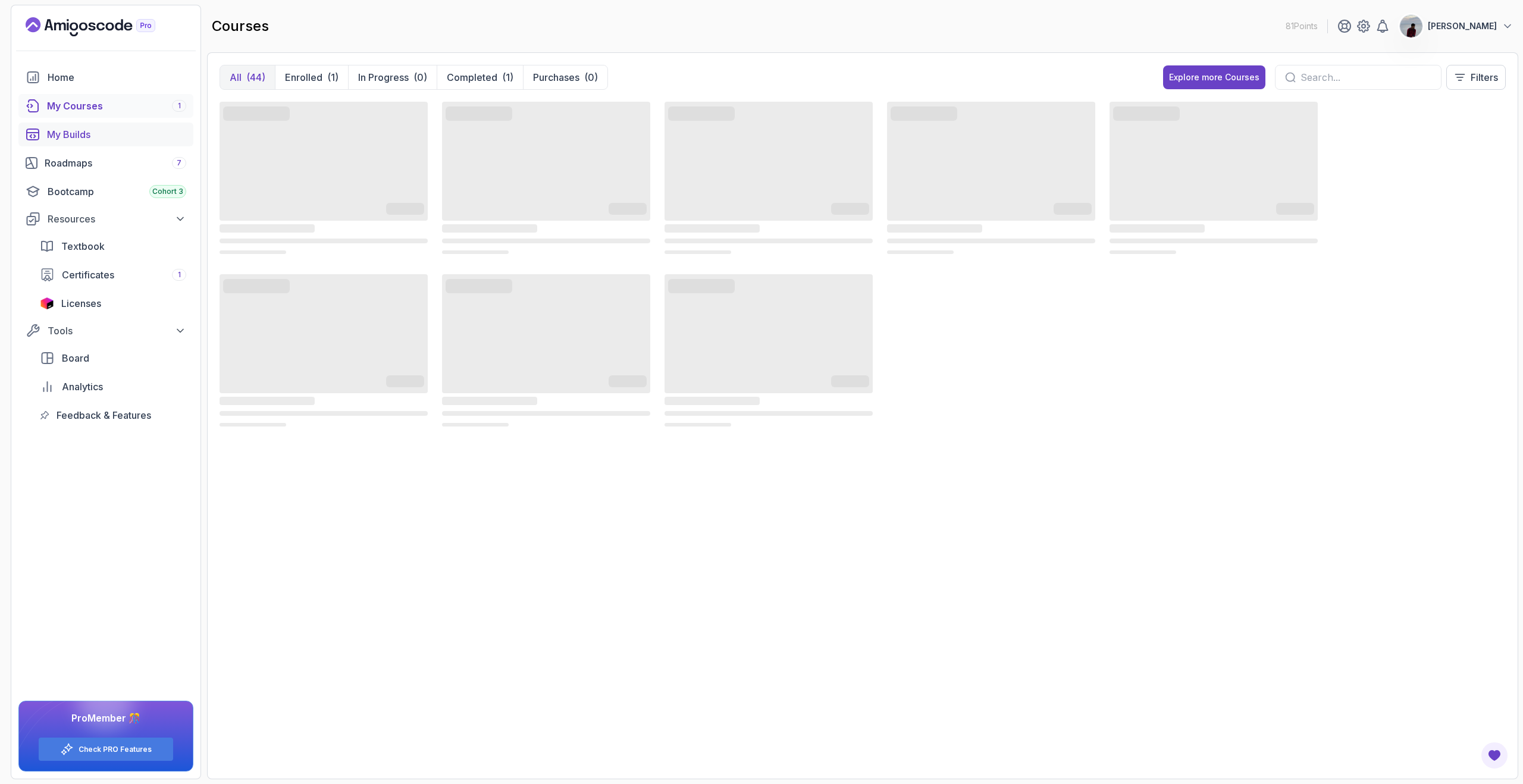
click at [82, 134] on div "My Builds" at bounding box center [116, 134] width 139 height 14
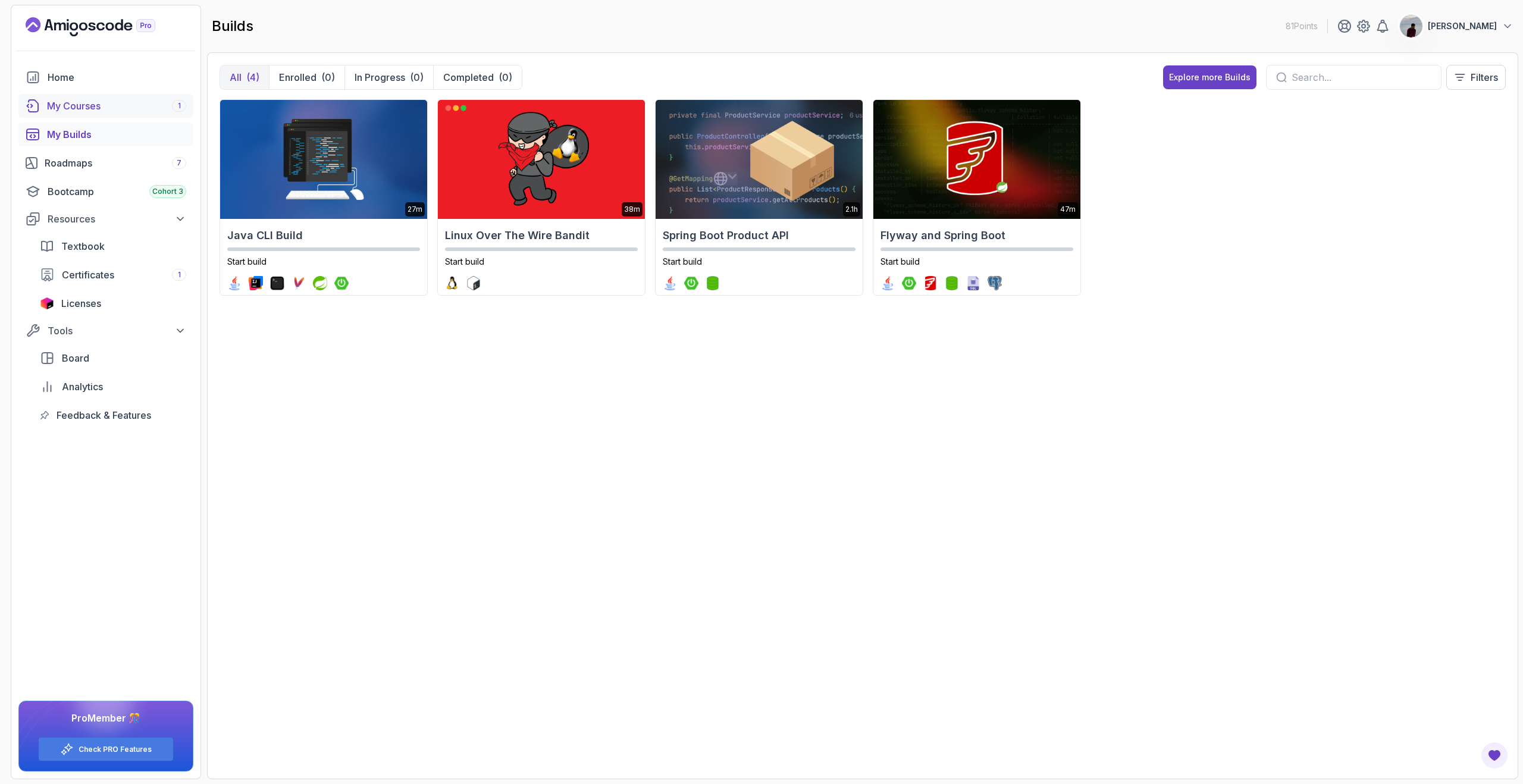
click at [83, 110] on div "My Courses 1" at bounding box center [116, 106] width 139 height 14
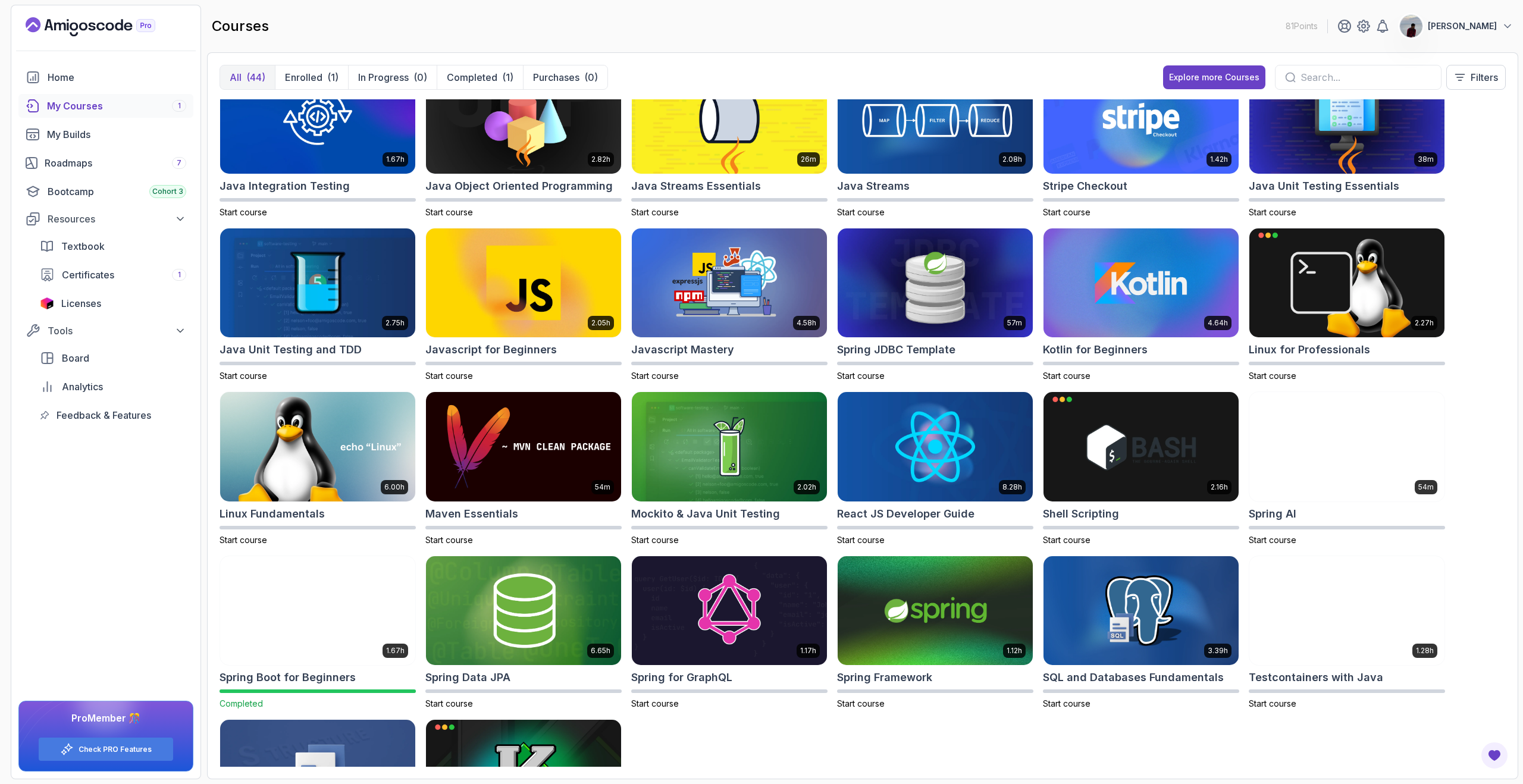
scroll to position [649, 0]
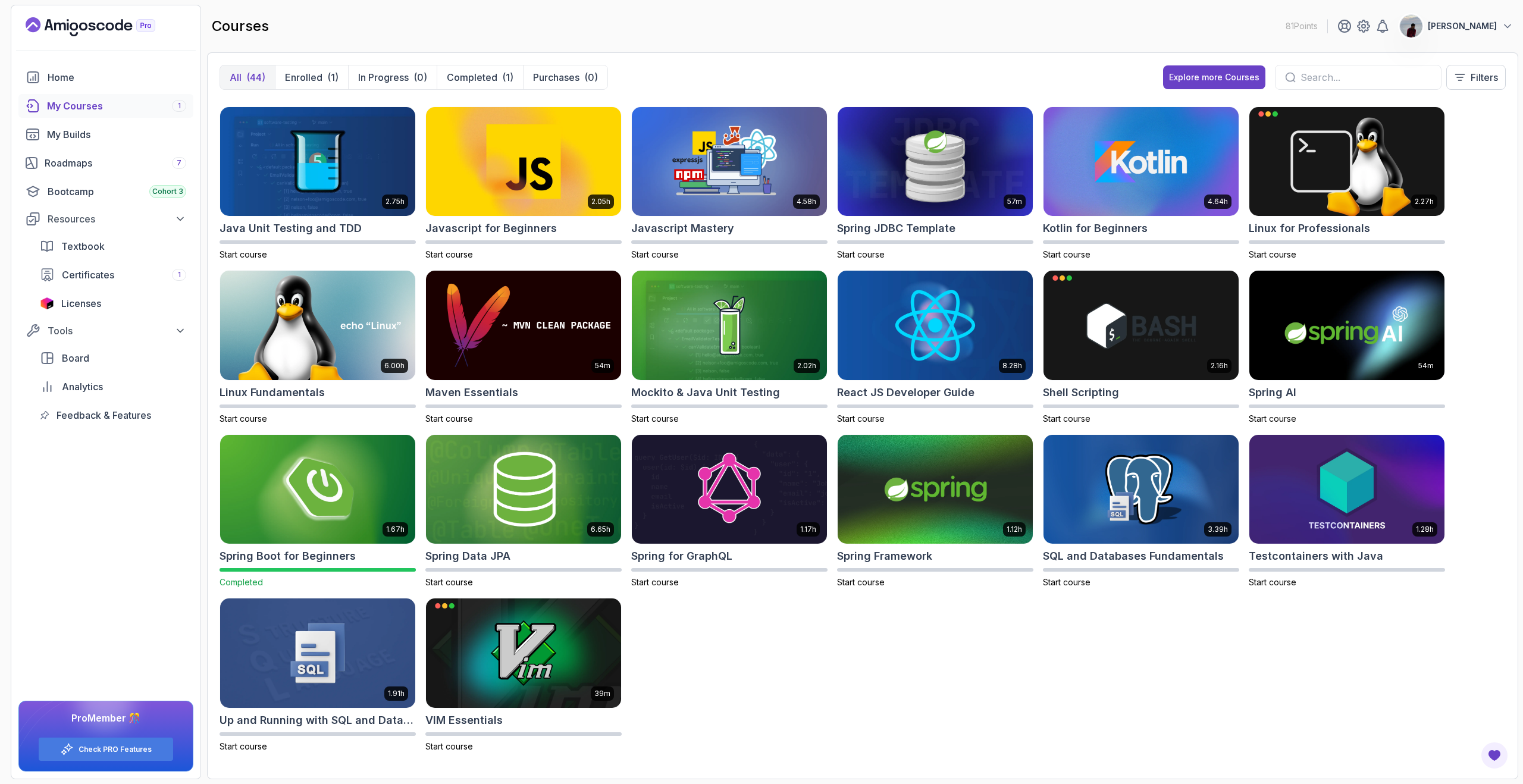
click at [689, 655] on div "8.31h Advanced Databases Start course 5.18h Advanced Spring Boot Start course 2…" at bounding box center [862, 433] width 1286 height 668
click at [119, 155] on link "Roadmaps 7" at bounding box center [106, 163] width 175 height 24
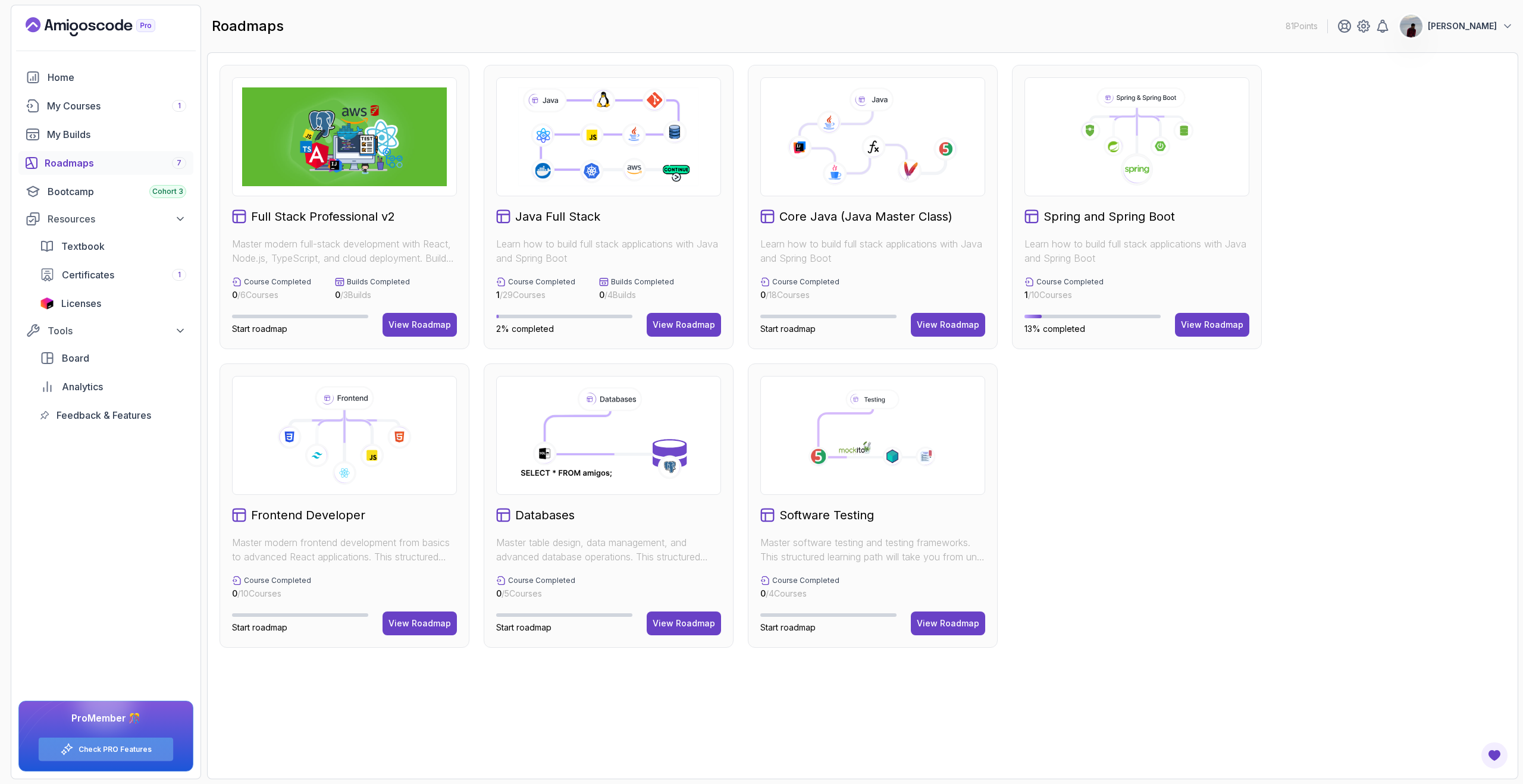
click at [140, 748] on link "Check PRO Features" at bounding box center [115, 749] width 73 height 9
click at [778, 671] on div "Full Stack Professional v2 Master modern full-stack development with React, Nod…" at bounding box center [862, 415] width 1311 height 727
click at [957, 626] on div "View Roadmap" at bounding box center [948, 623] width 62 height 12
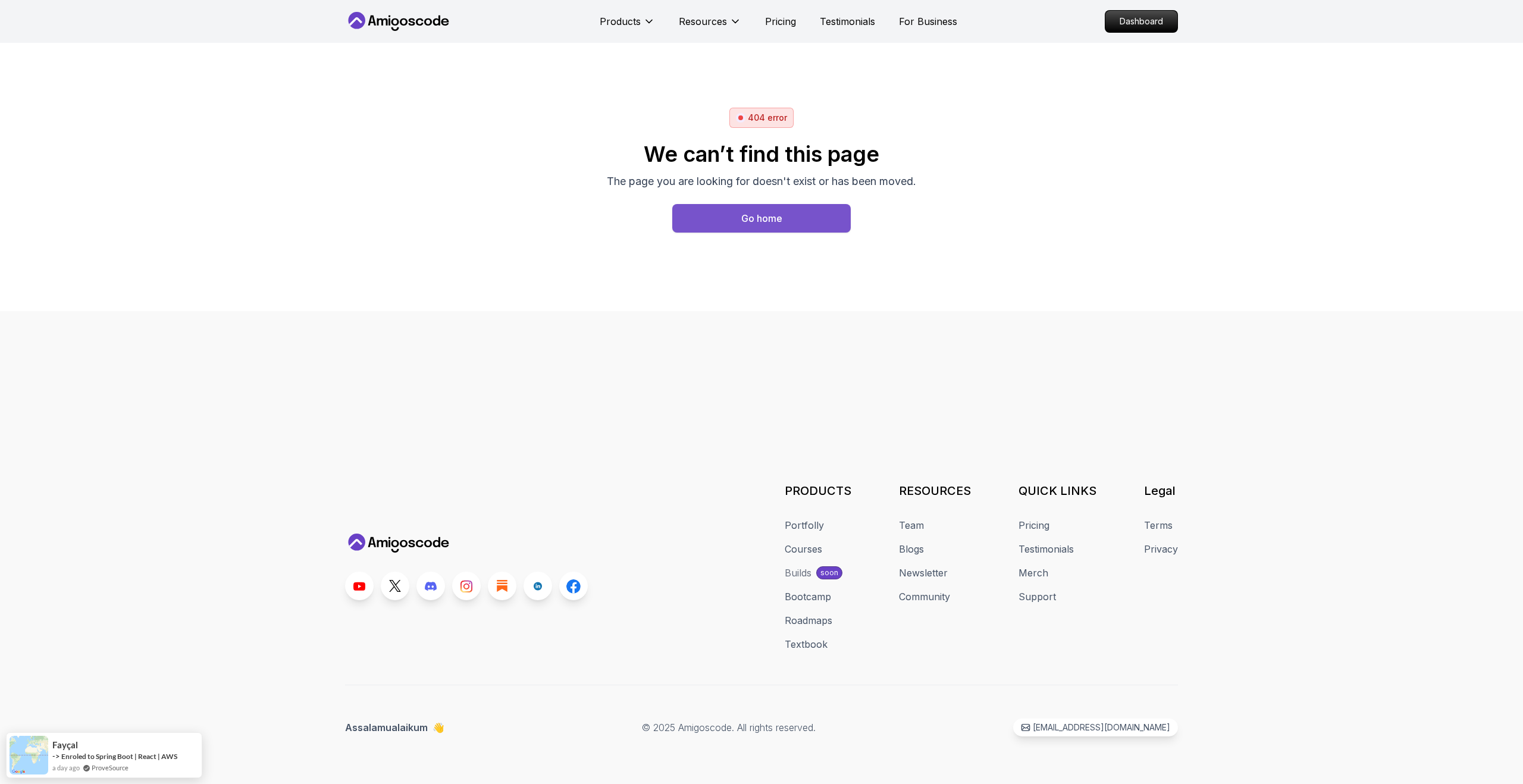
click at [821, 214] on button "Go home" at bounding box center [762, 218] width 179 height 28
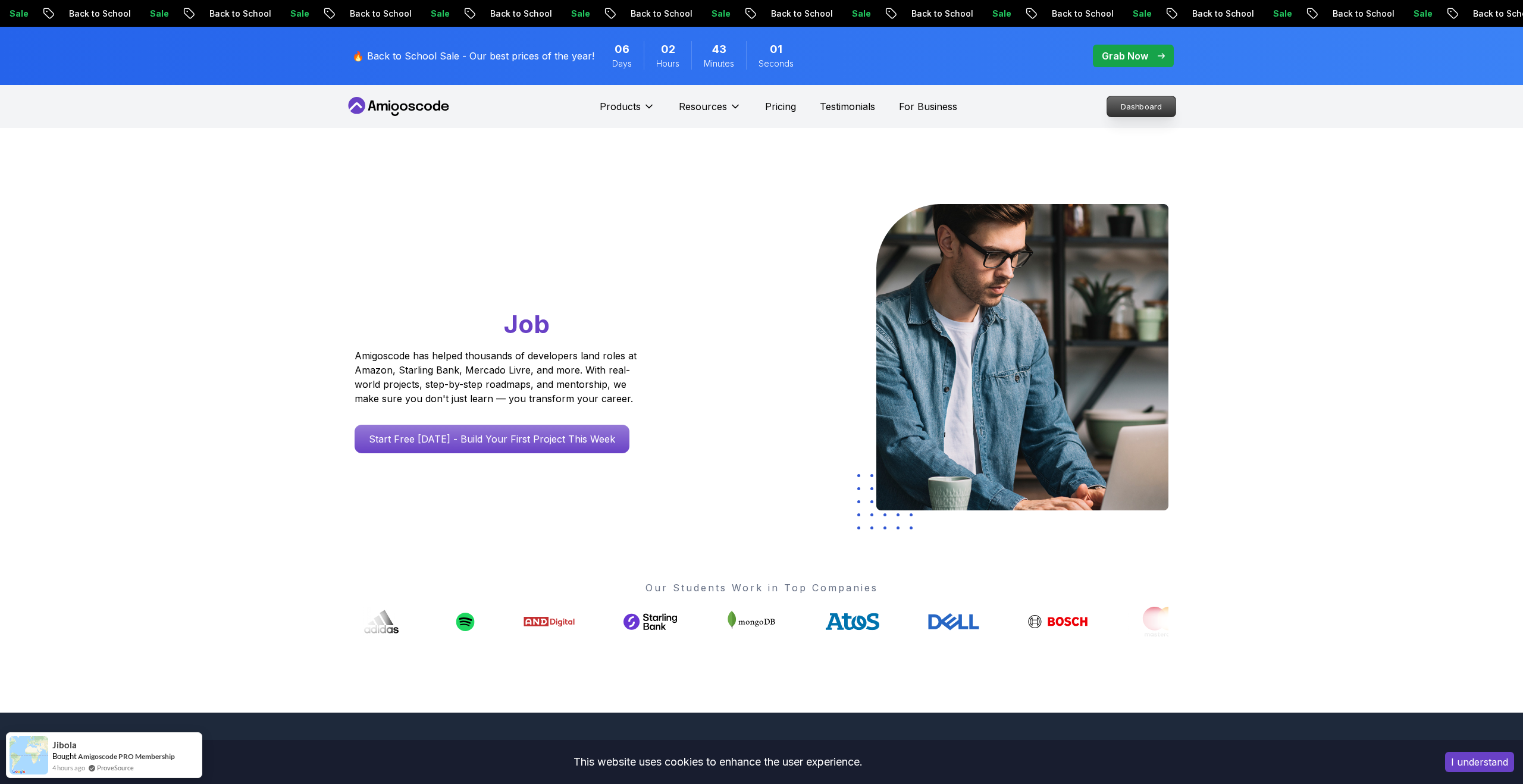
click at [1121, 108] on p "Dashboard" at bounding box center [1141, 106] width 69 height 20
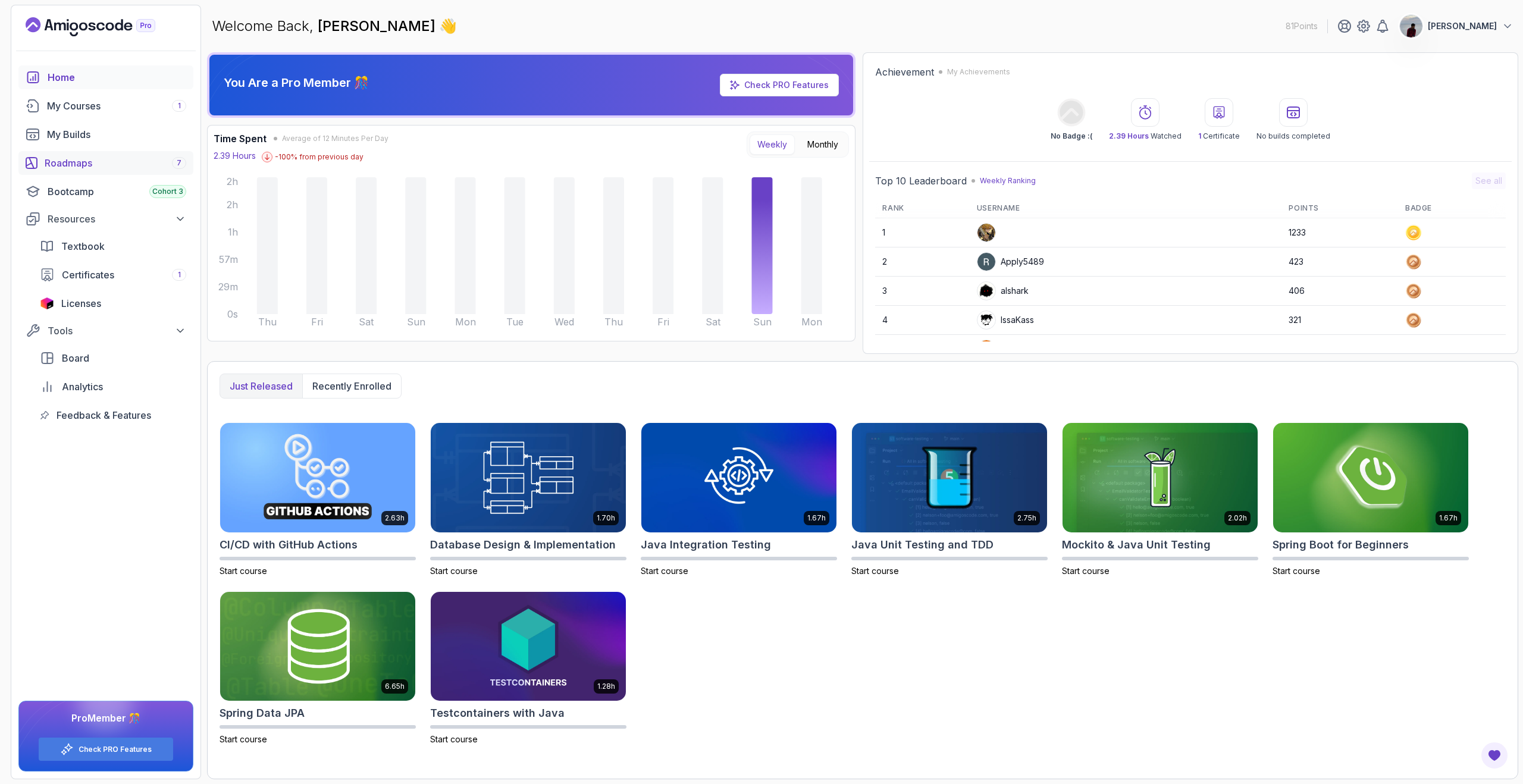
click at [108, 156] on div "Roadmaps 7" at bounding box center [115, 163] width 142 height 14
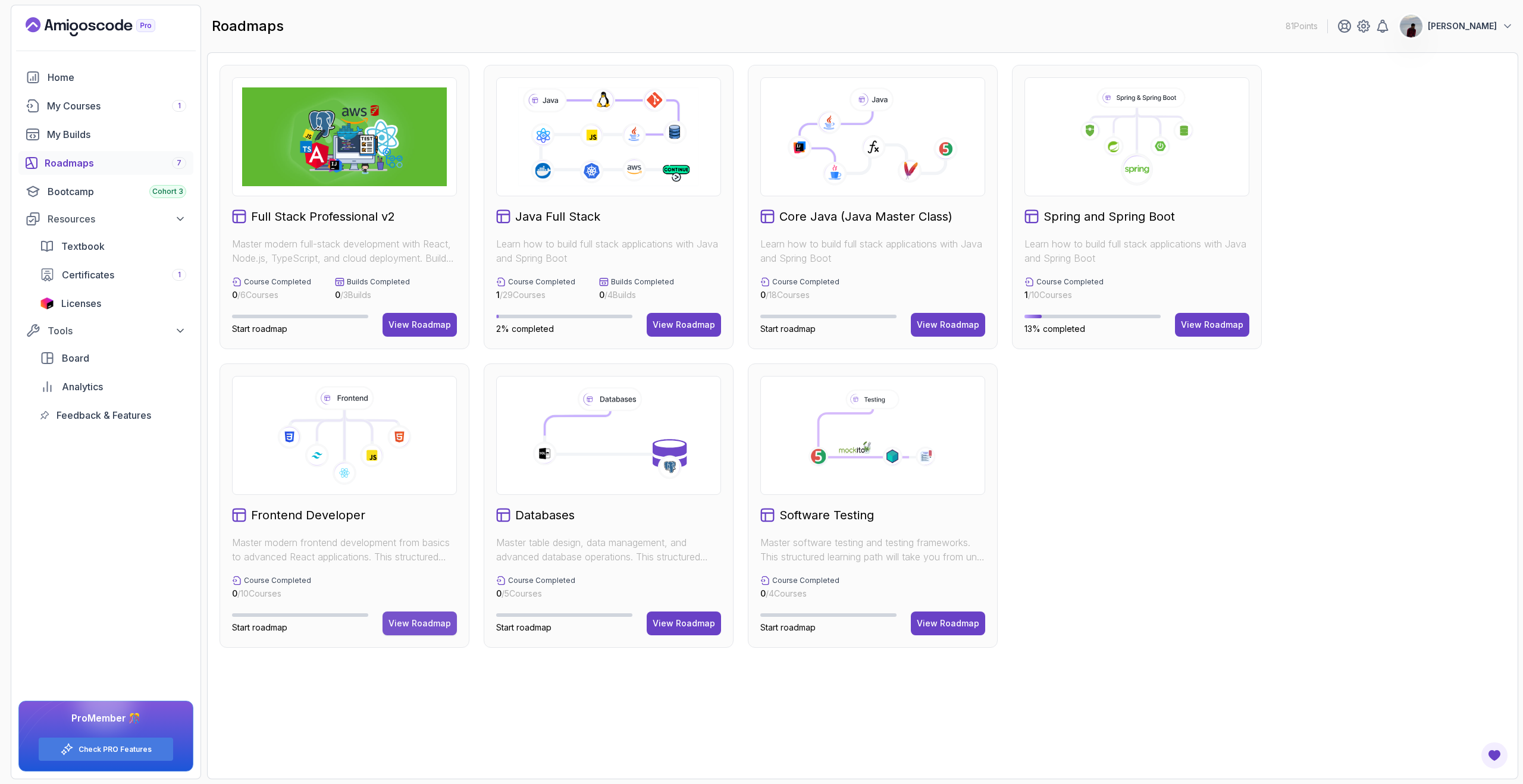
click at [398, 628] on div "View Roadmap" at bounding box center [419, 623] width 62 height 12
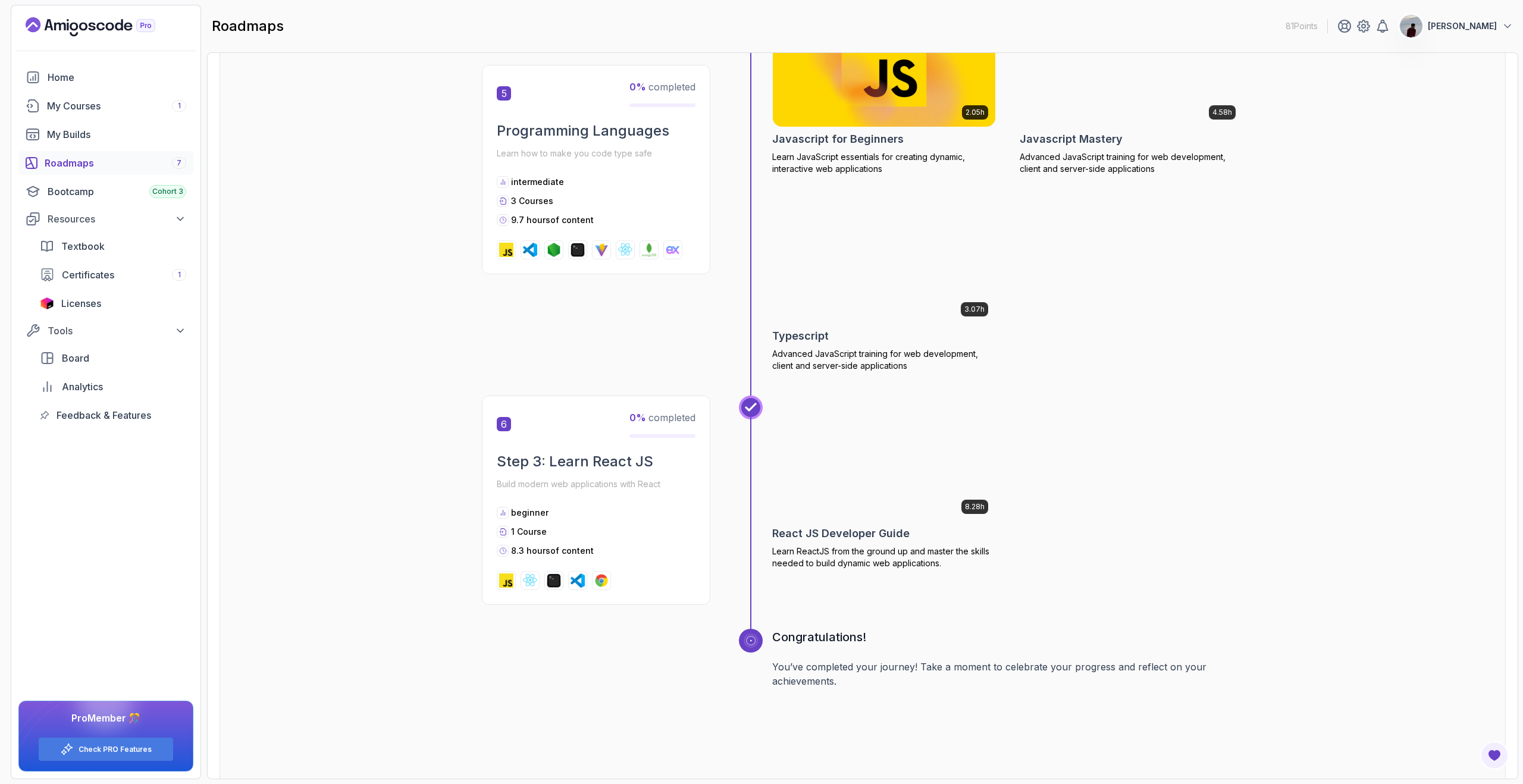
scroll to position [1259, 0]
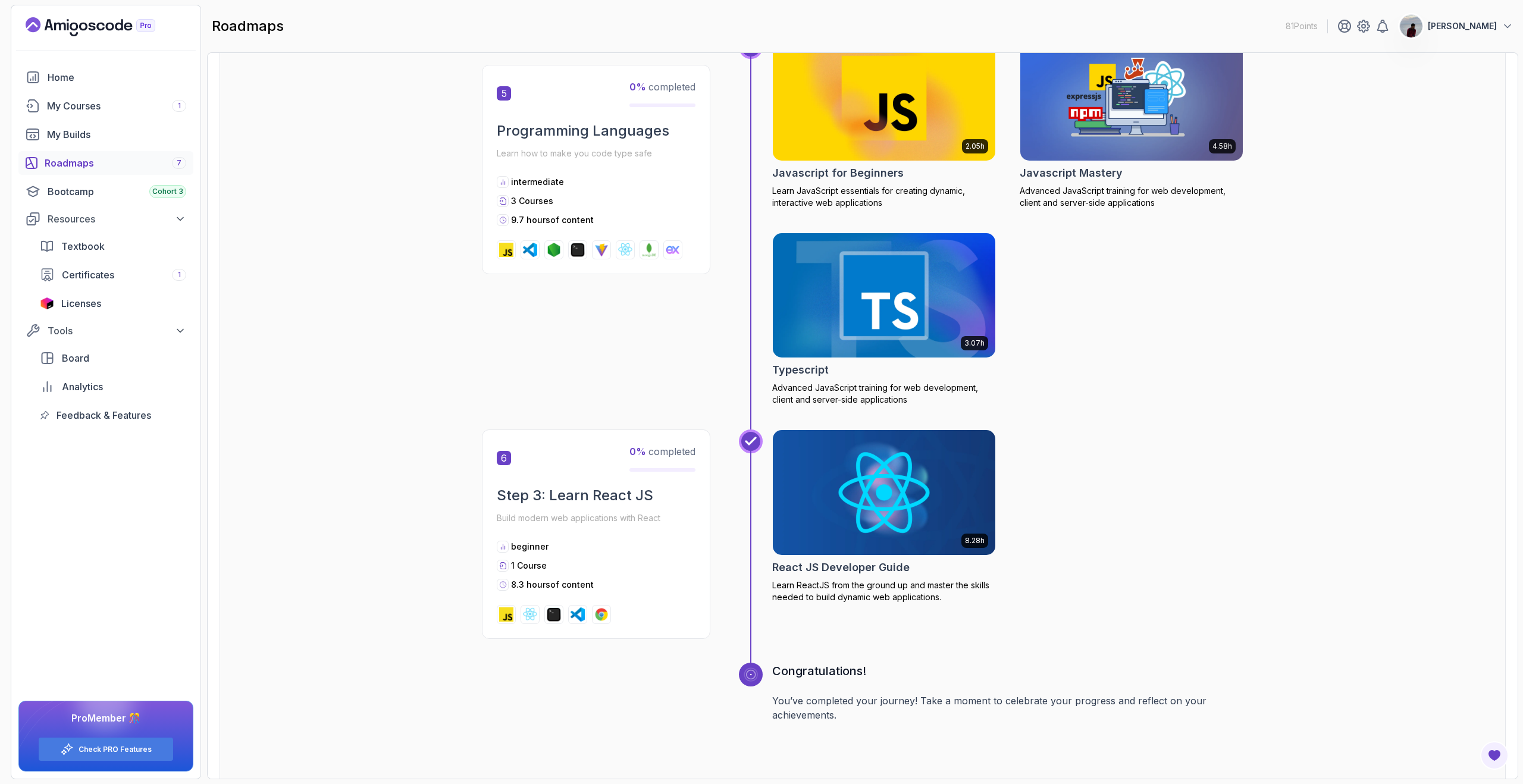
click at [789, 380] on div "3.07h Typescript Advanced JavaScript training for web development, client and s…" at bounding box center [884, 320] width 223 height 174
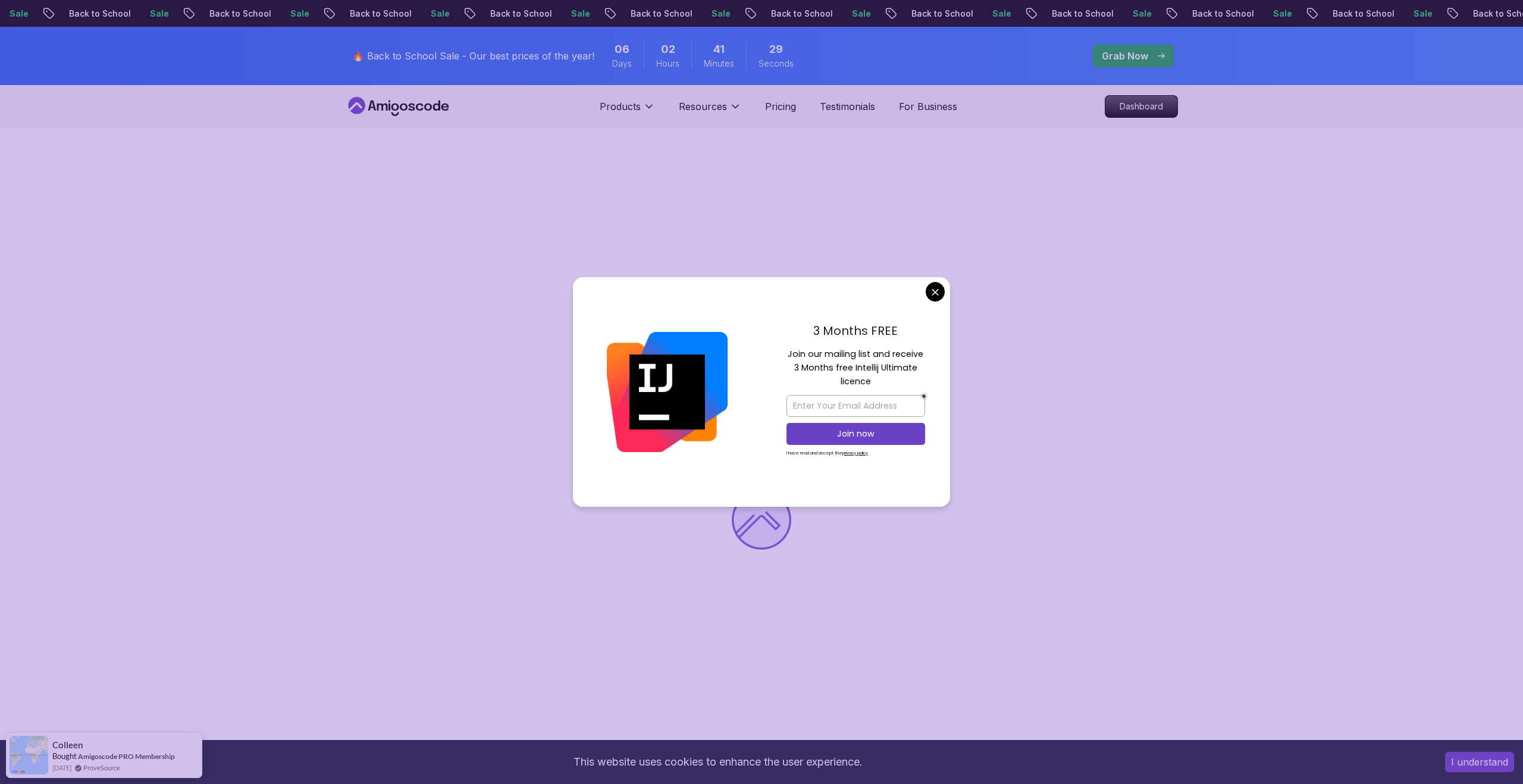
click at [927, 289] on body "Sale Back to School Sale Back to School Sale Back to School Sale Back to School…" at bounding box center [762, 746] width 1523 height 1492
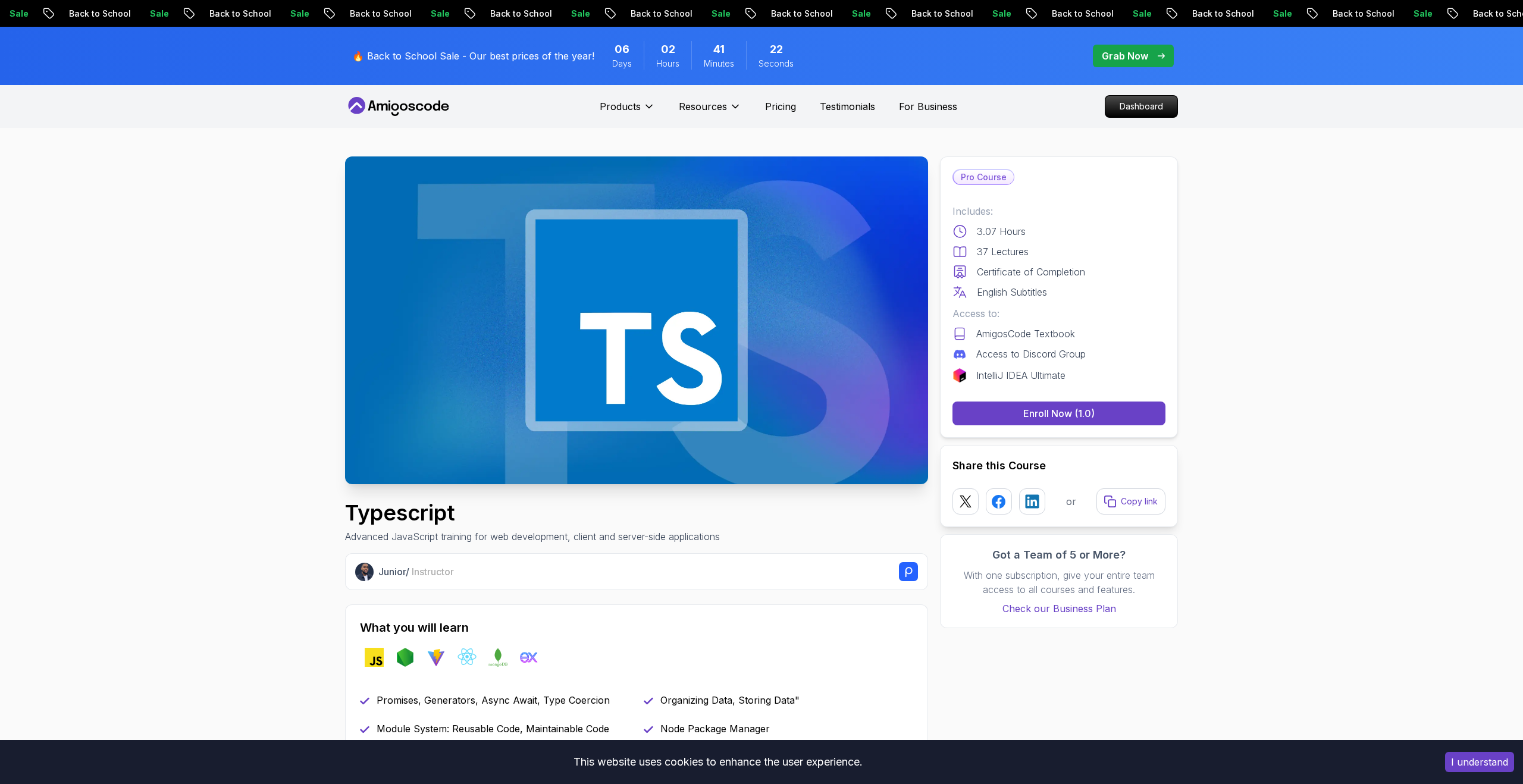
click at [960, 223] on div "Includes: 3.07 Hours 37 Lectures Certificate of Completion English Subtitles" at bounding box center [1059, 251] width 213 height 95
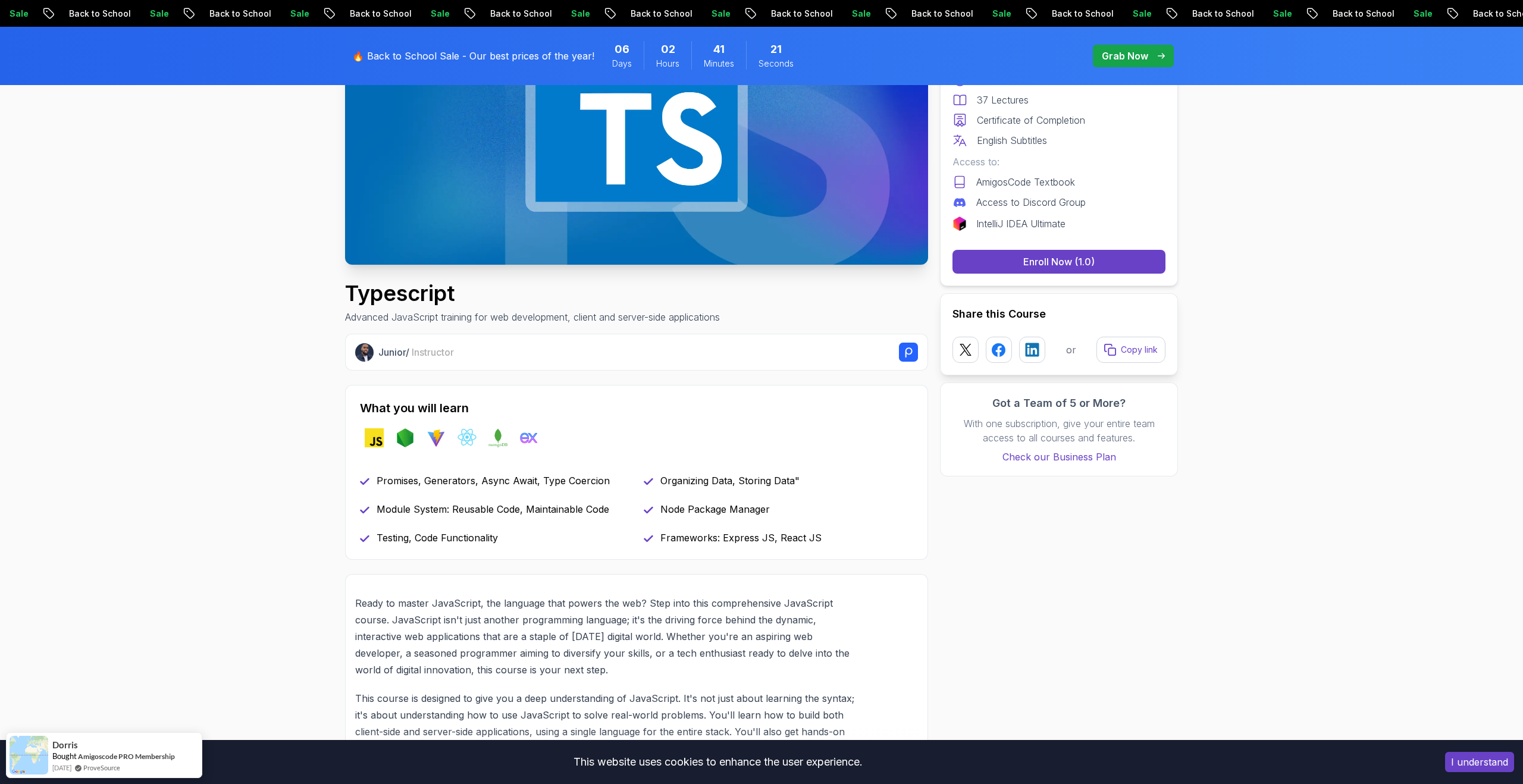
scroll to position [593, 0]
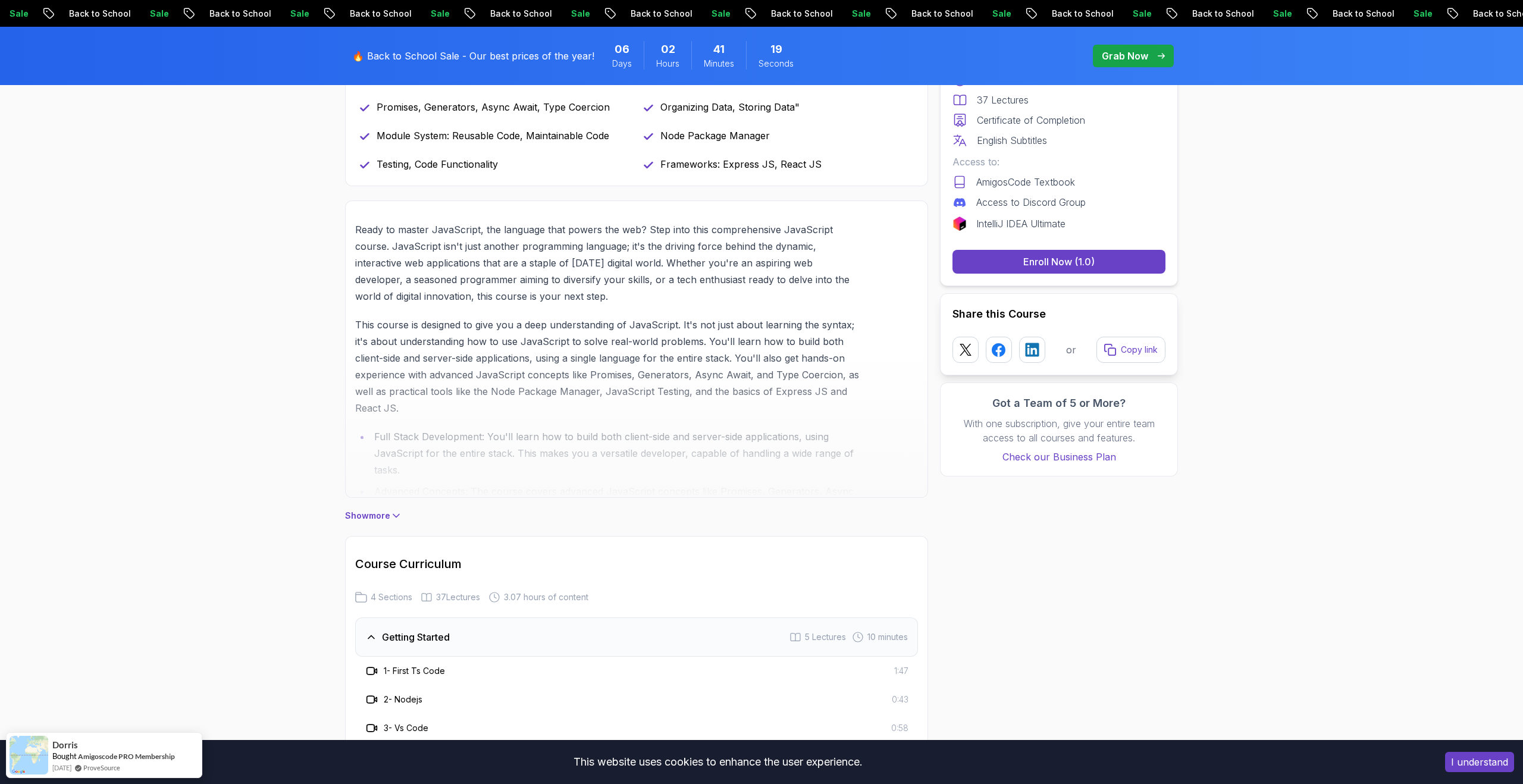
click at [364, 513] on p "Show more" at bounding box center [368, 515] width 45 height 12
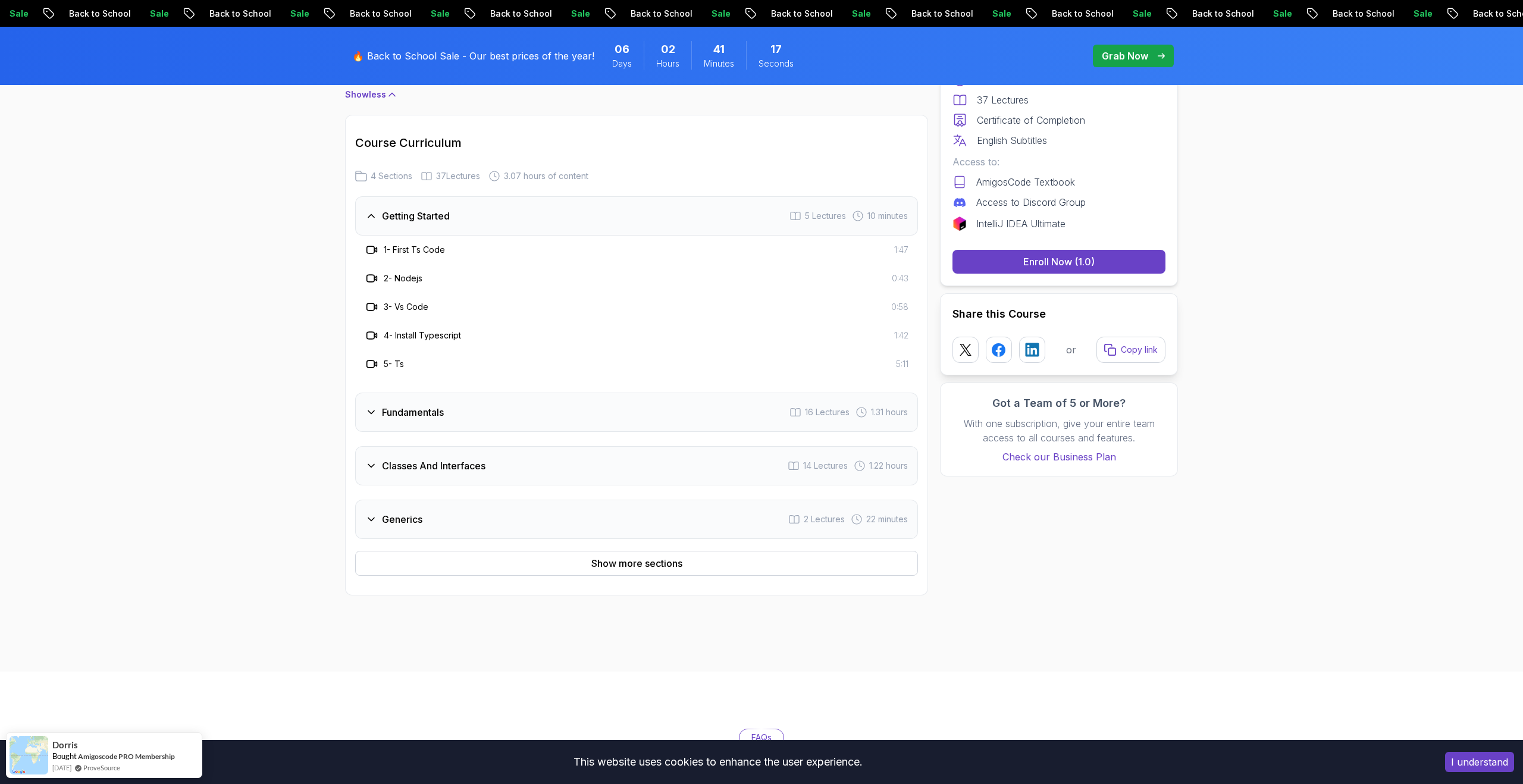
scroll to position [2291, 0]
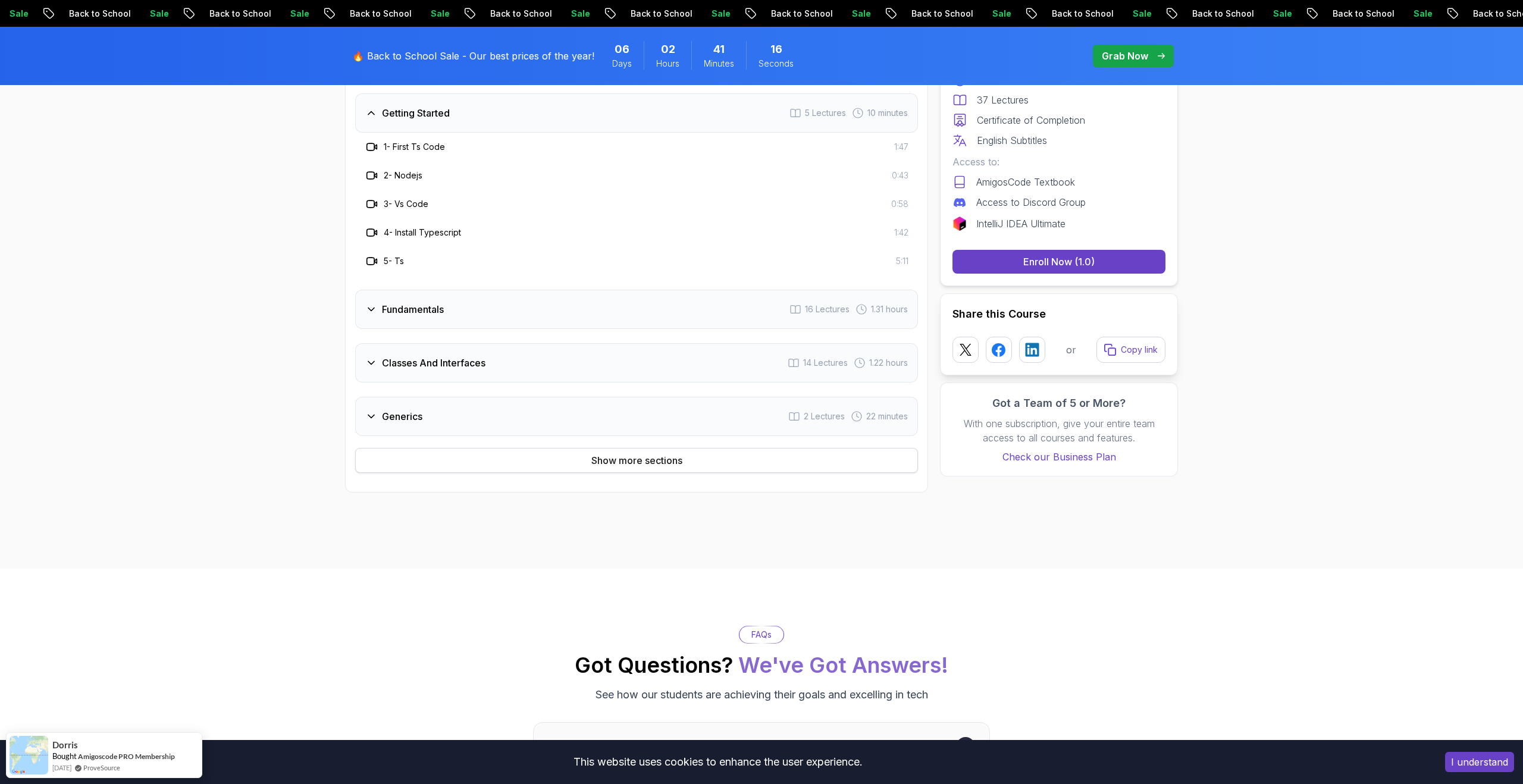
click at [612, 469] on button "Show more sections" at bounding box center [636, 461] width 563 height 25
click at [612, 469] on button "Show less sections" at bounding box center [636, 461] width 563 height 25
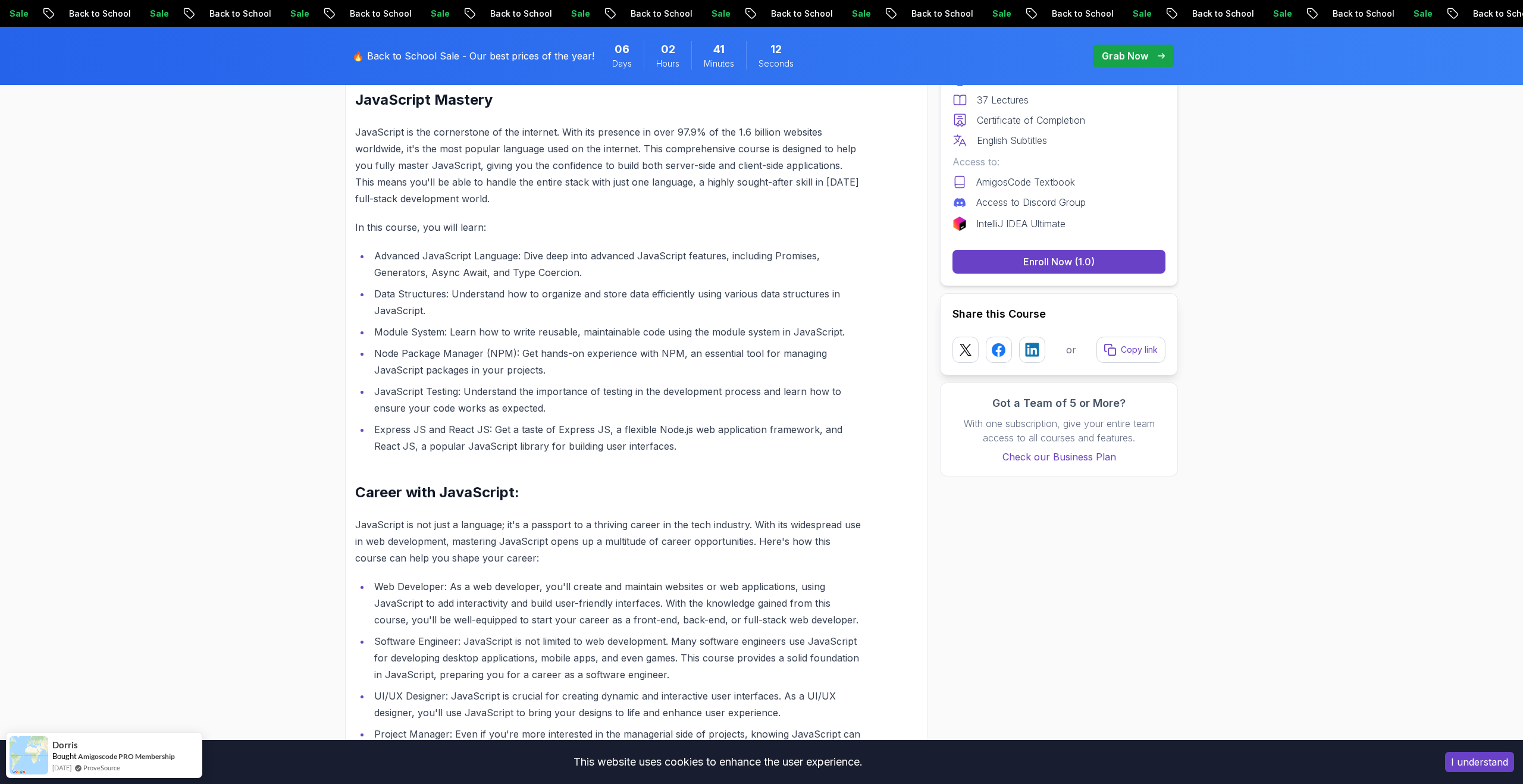
scroll to position [1308, 0]
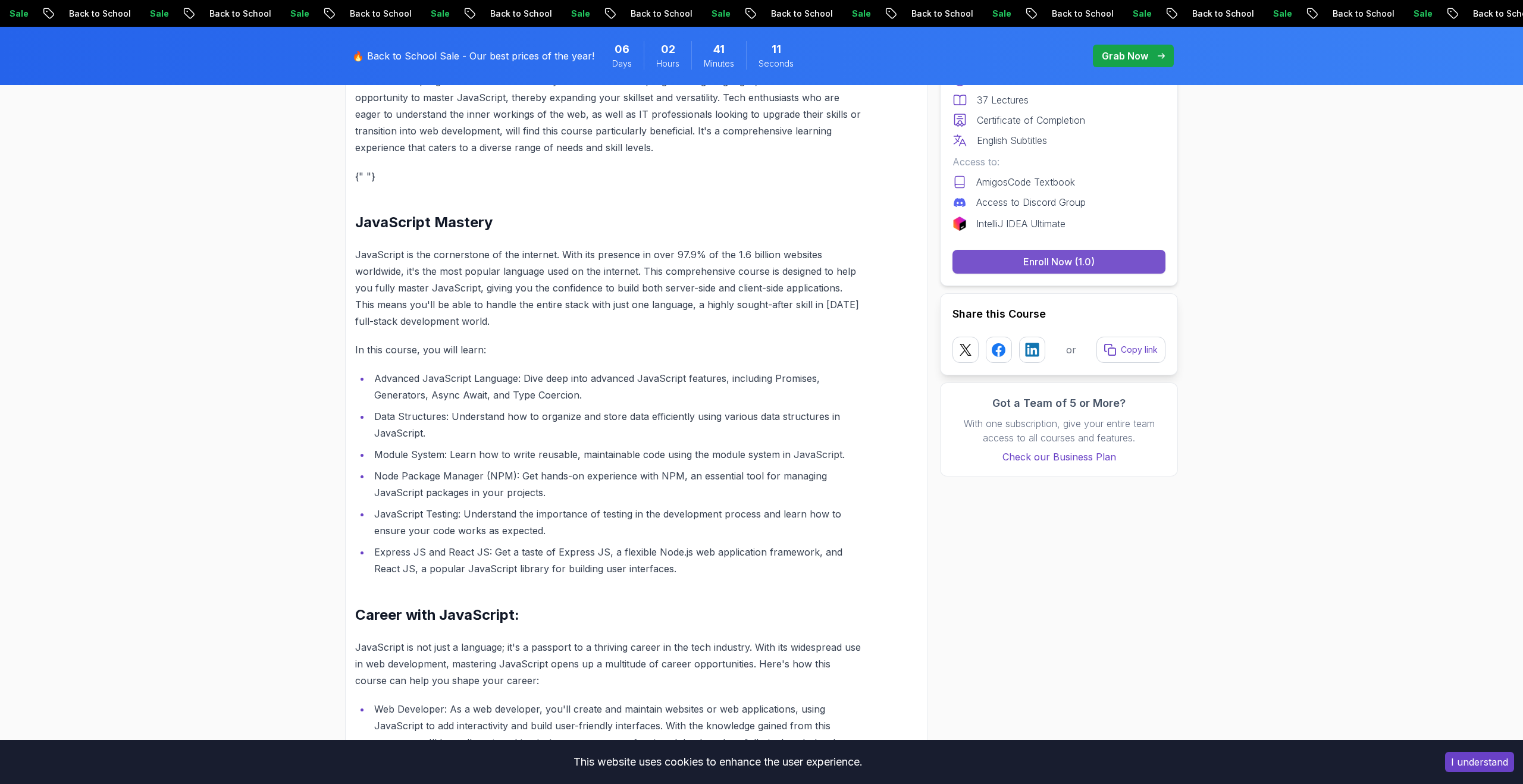
click at [1009, 269] on button "Enroll Now (1.0)" at bounding box center [1059, 262] width 213 height 24
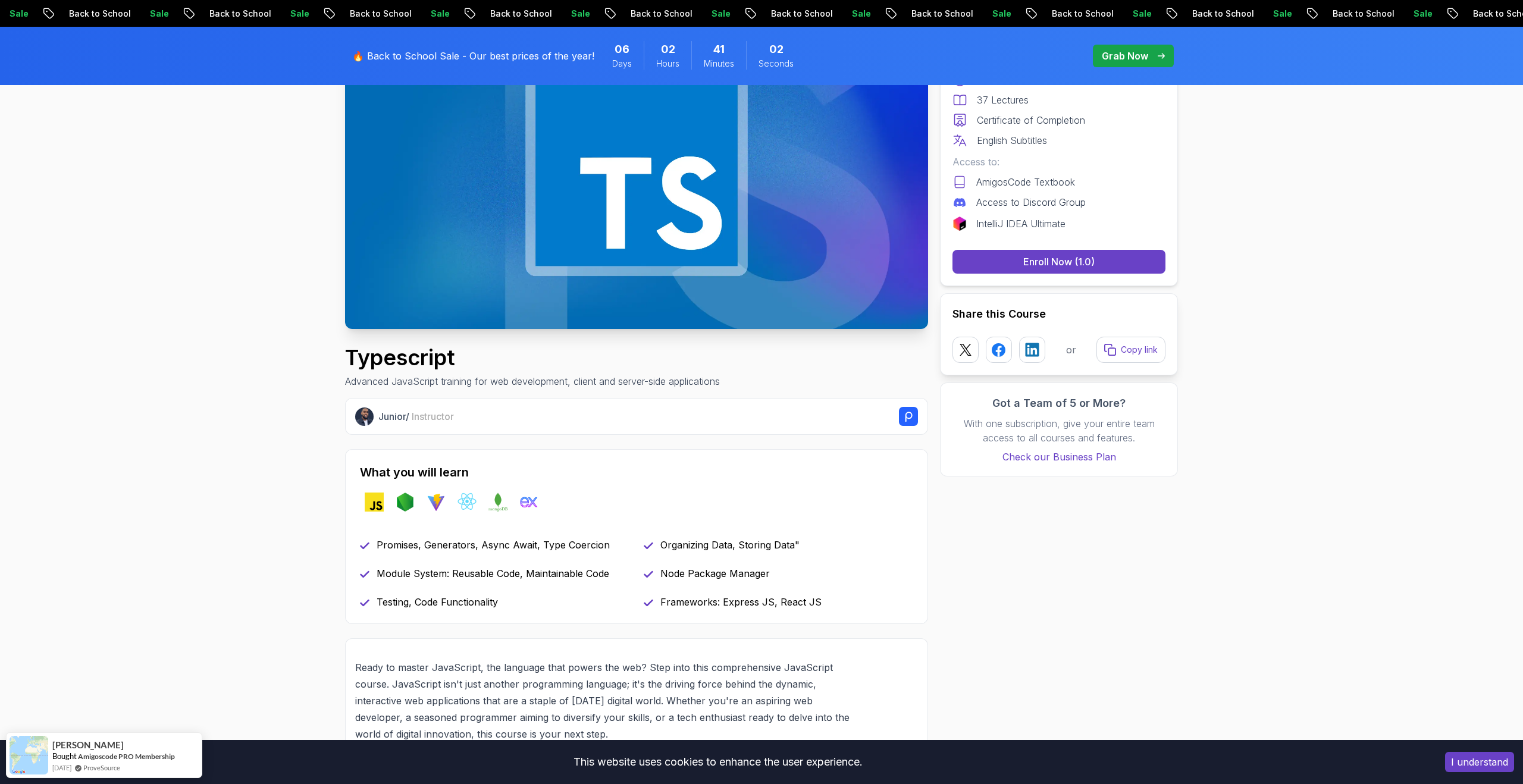
scroll to position [0, 0]
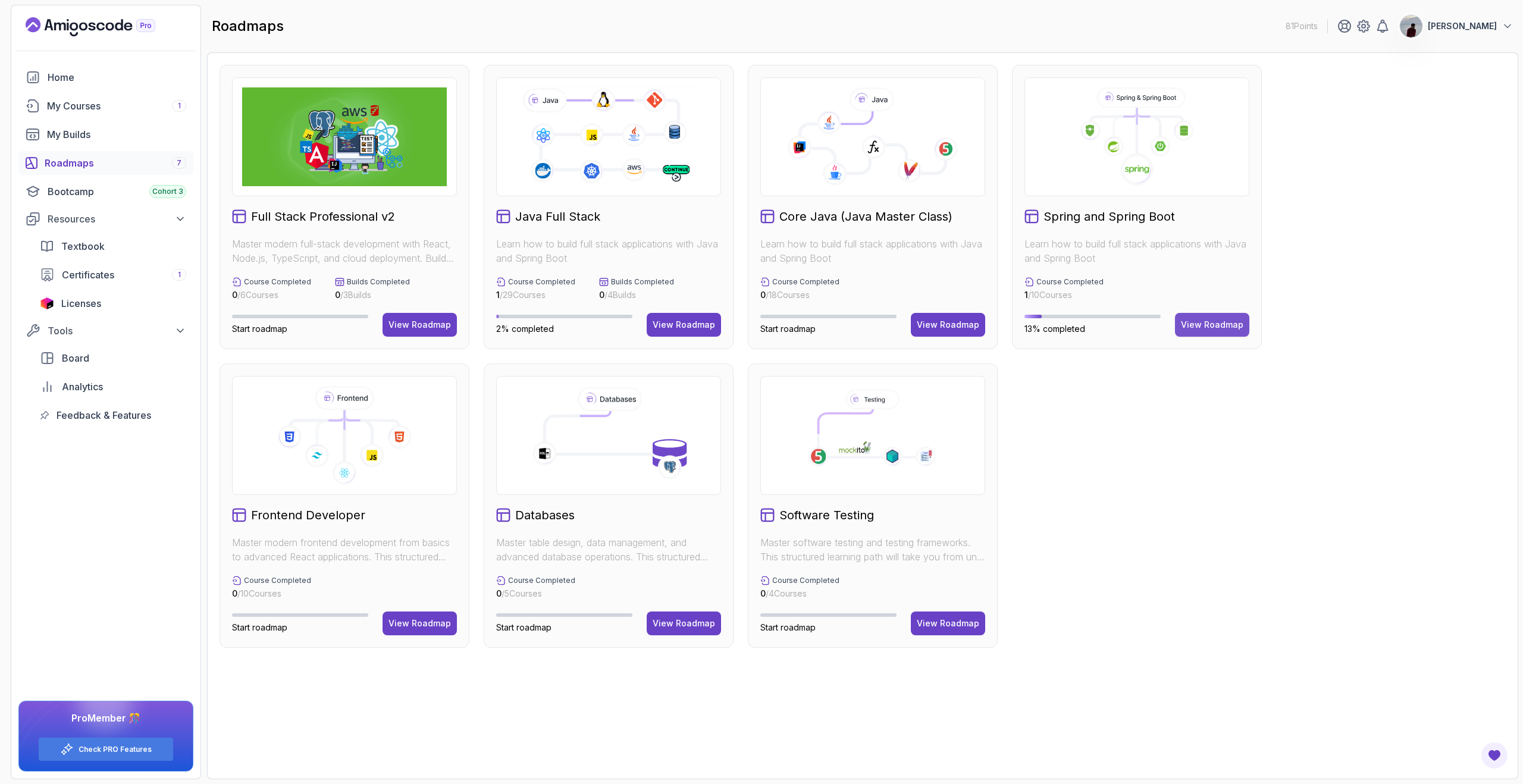
click at [1186, 328] on div "View Roadmap" at bounding box center [1211, 325] width 62 height 12
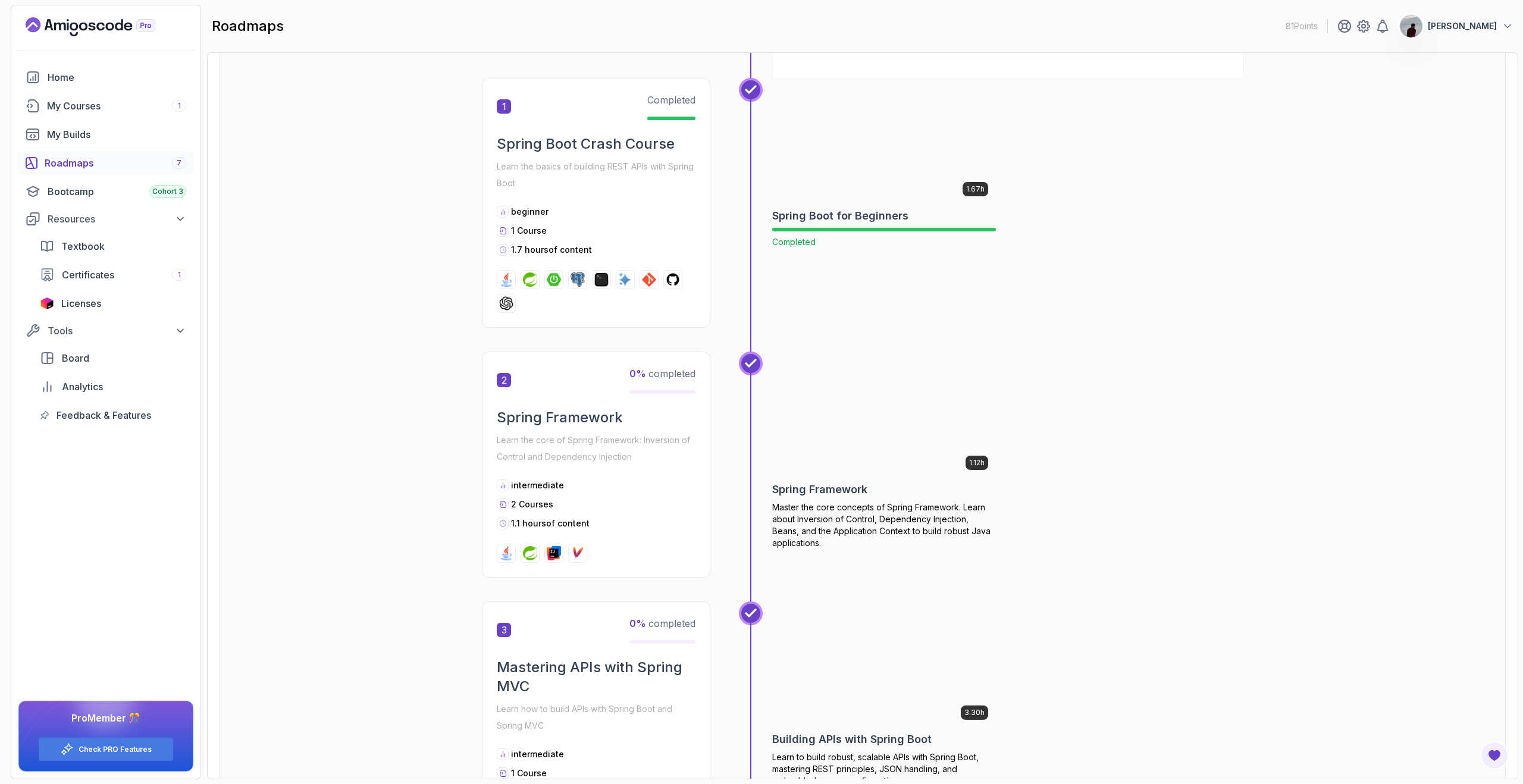
scroll to position [201, 0]
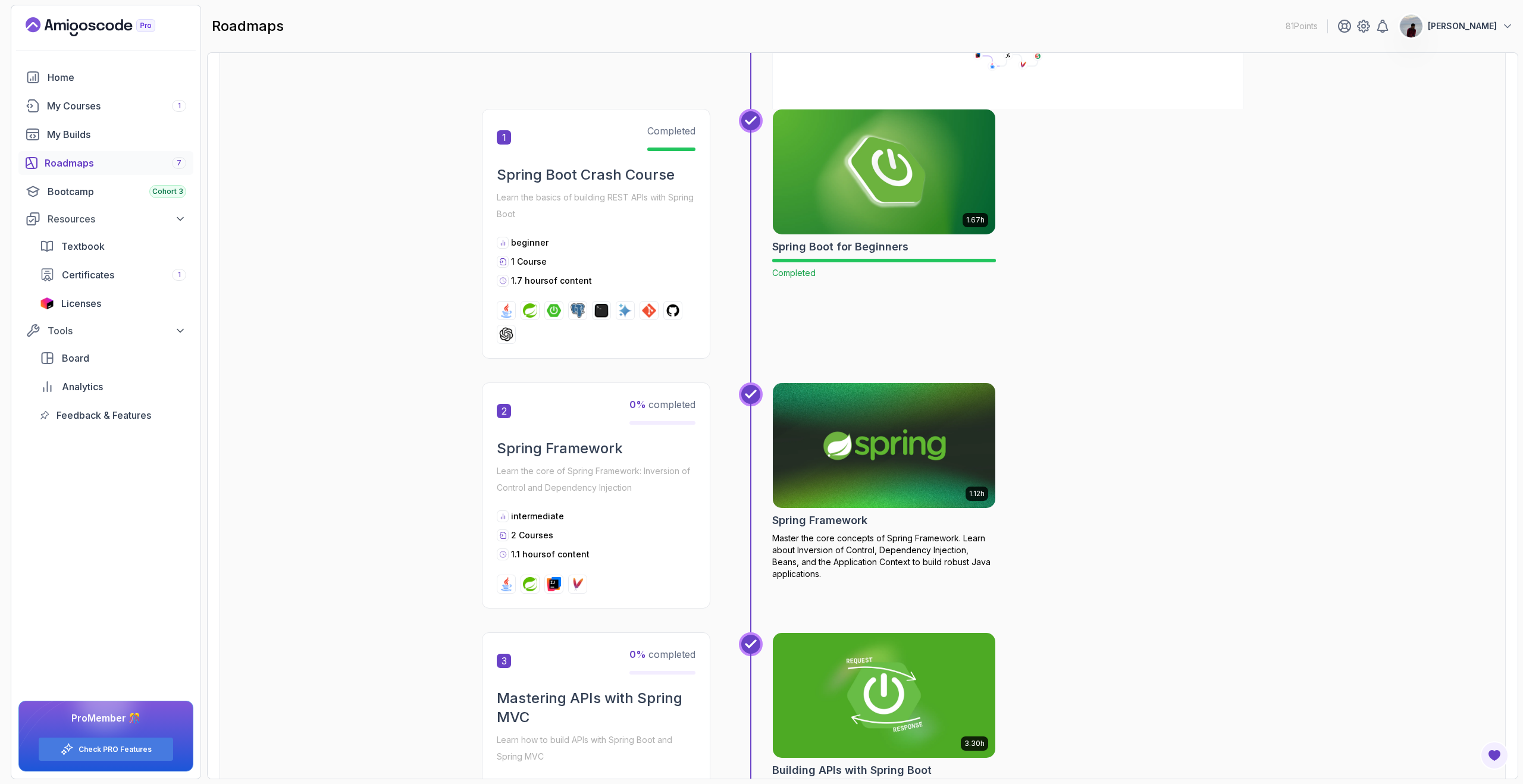
click at [833, 520] on h2 "Spring Framework" at bounding box center [819, 520] width 95 height 16
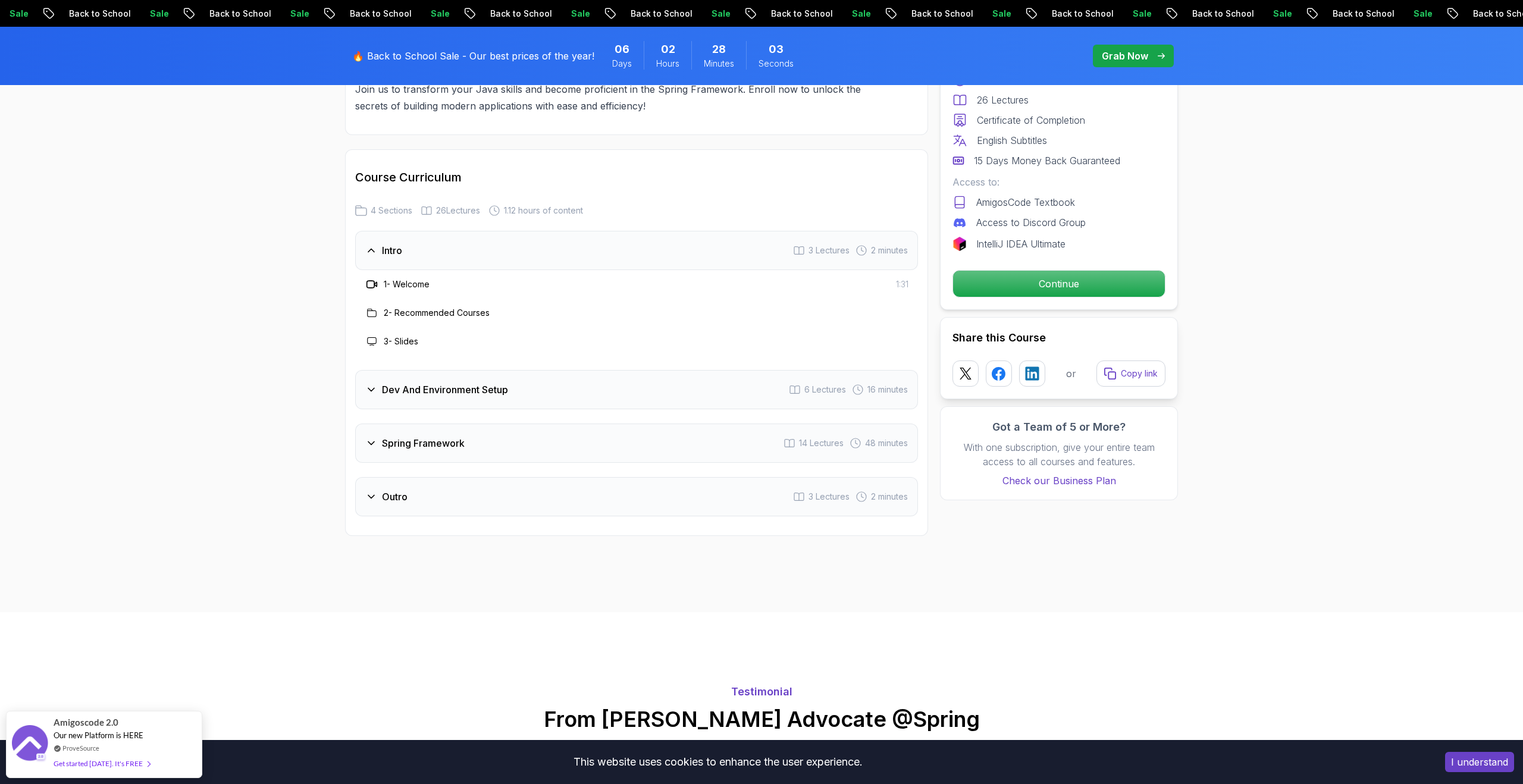
scroll to position [1494, 0]
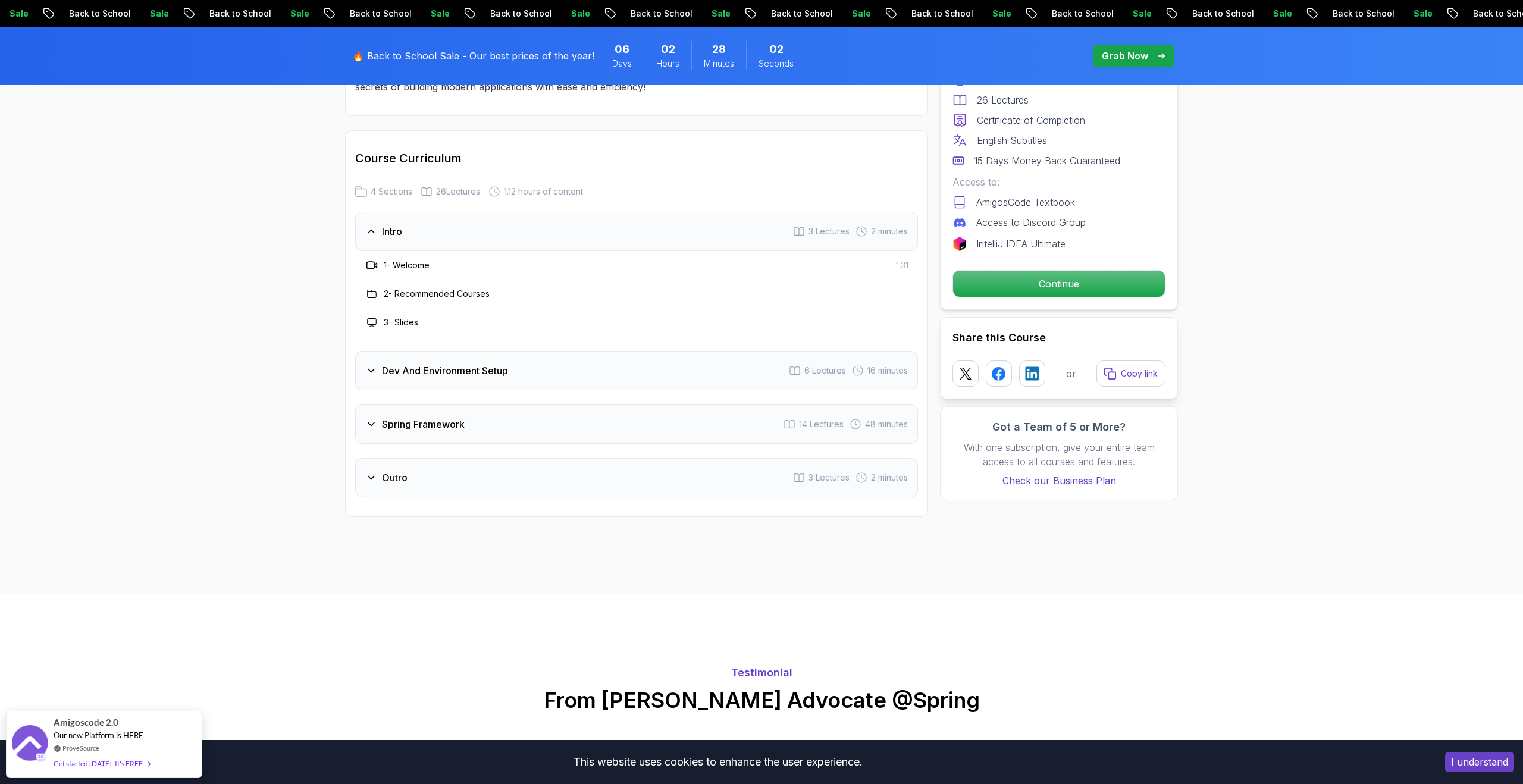
click at [759, 353] on div "Dev And Environment Setup 6 Lectures 16 minutes" at bounding box center [636, 371] width 563 height 39
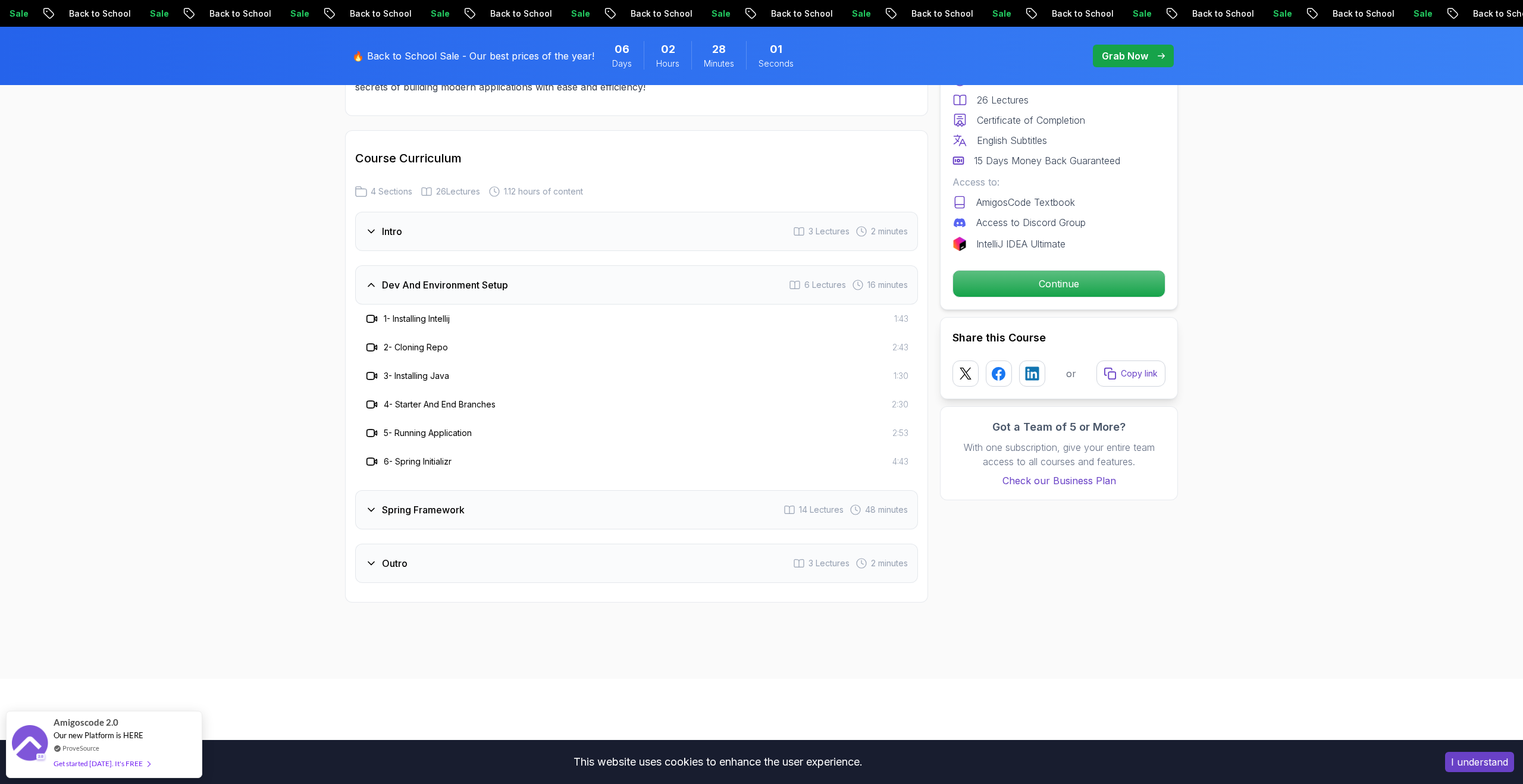
click at [556, 494] on div "Spring Framework 14 Lectures 48 minutes" at bounding box center [636, 510] width 563 height 39
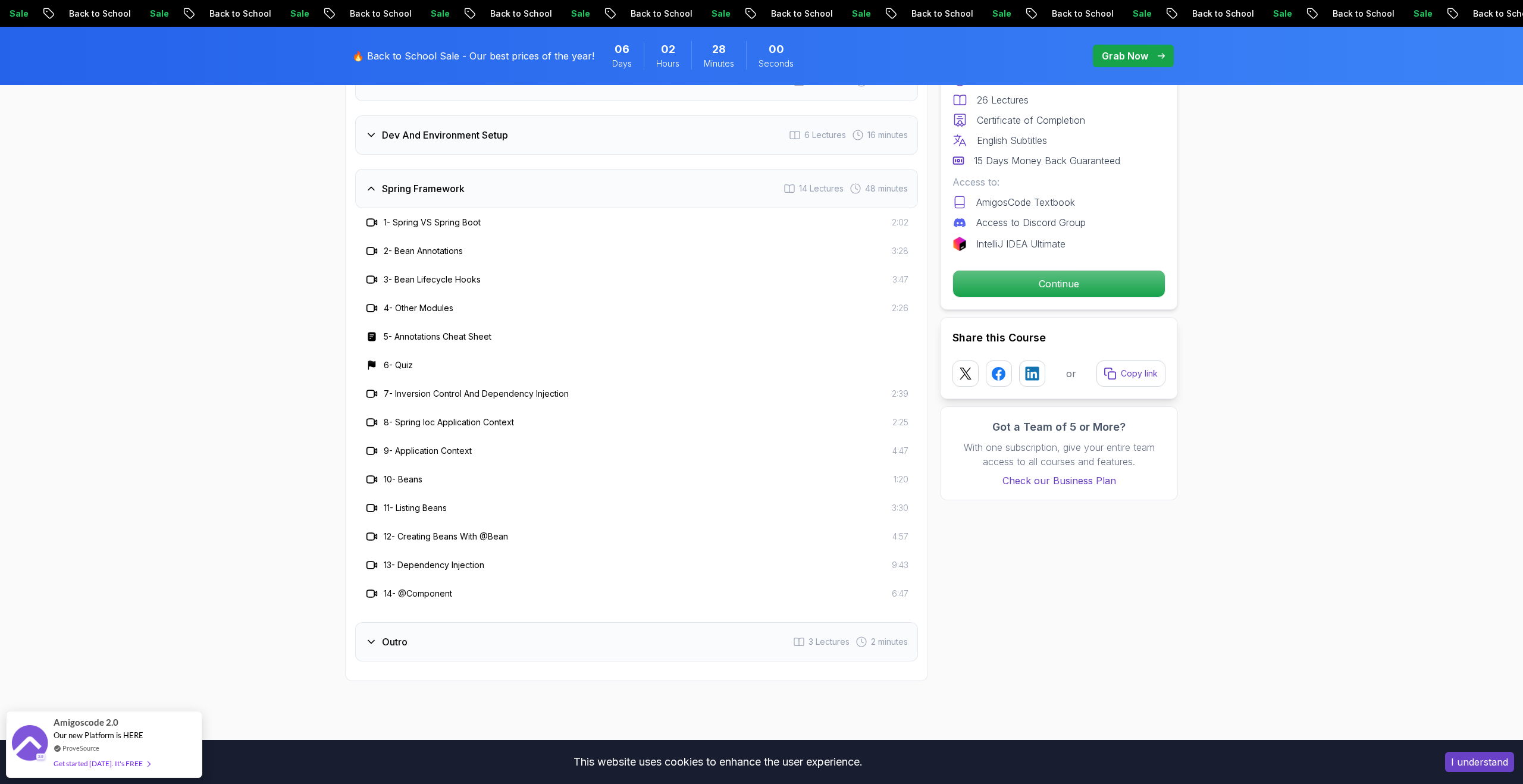
scroll to position [1694, 0]
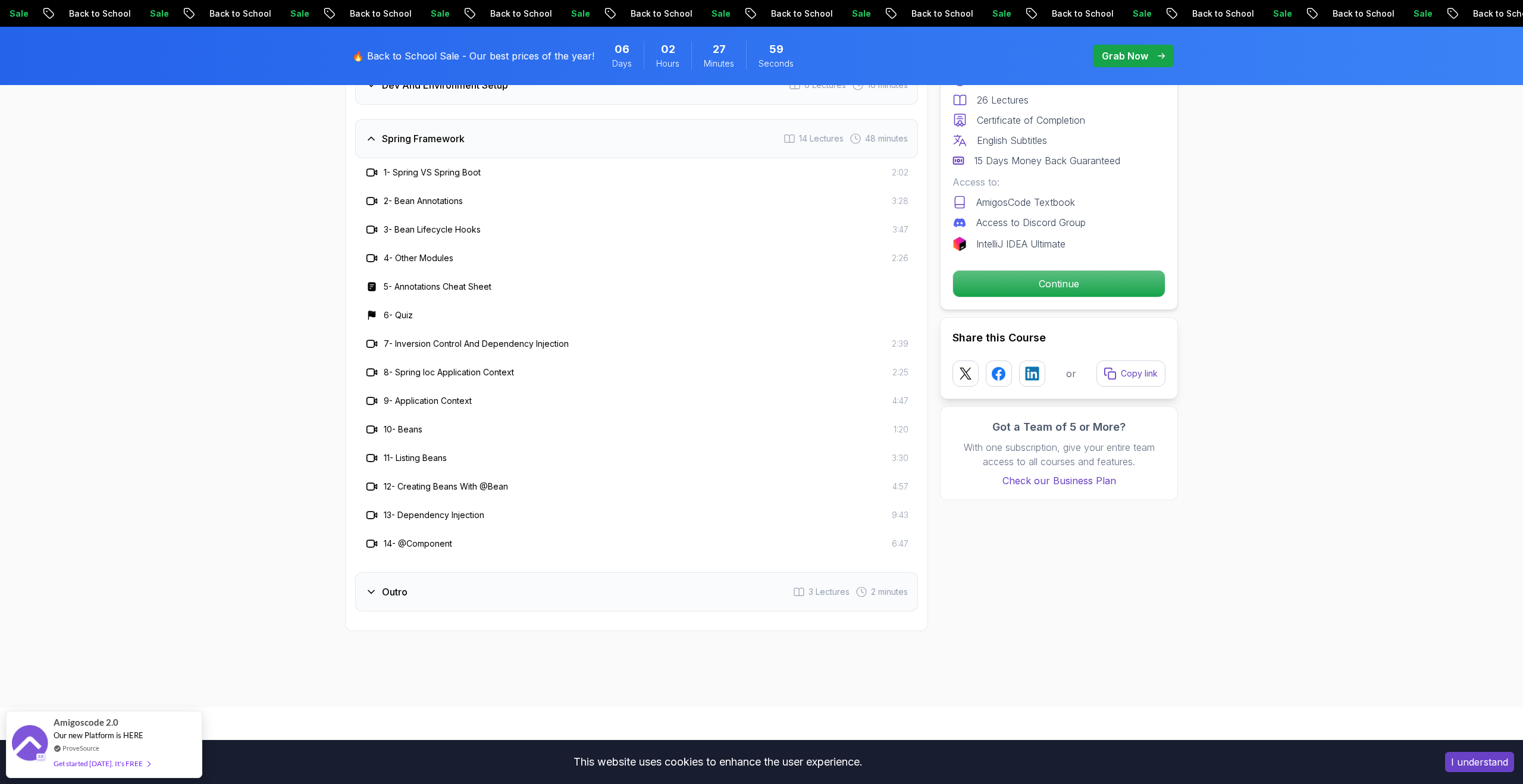
click at [538, 554] on div "Intro 3 Lectures 2 minutes Dev And Environment Setup 6 Lectures 16 minutes Spri…" at bounding box center [636, 311] width 563 height 600
click at [528, 576] on div "Outro 3 Lectures 2 minutes" at bounding box center [636, 591] width 563 height 39
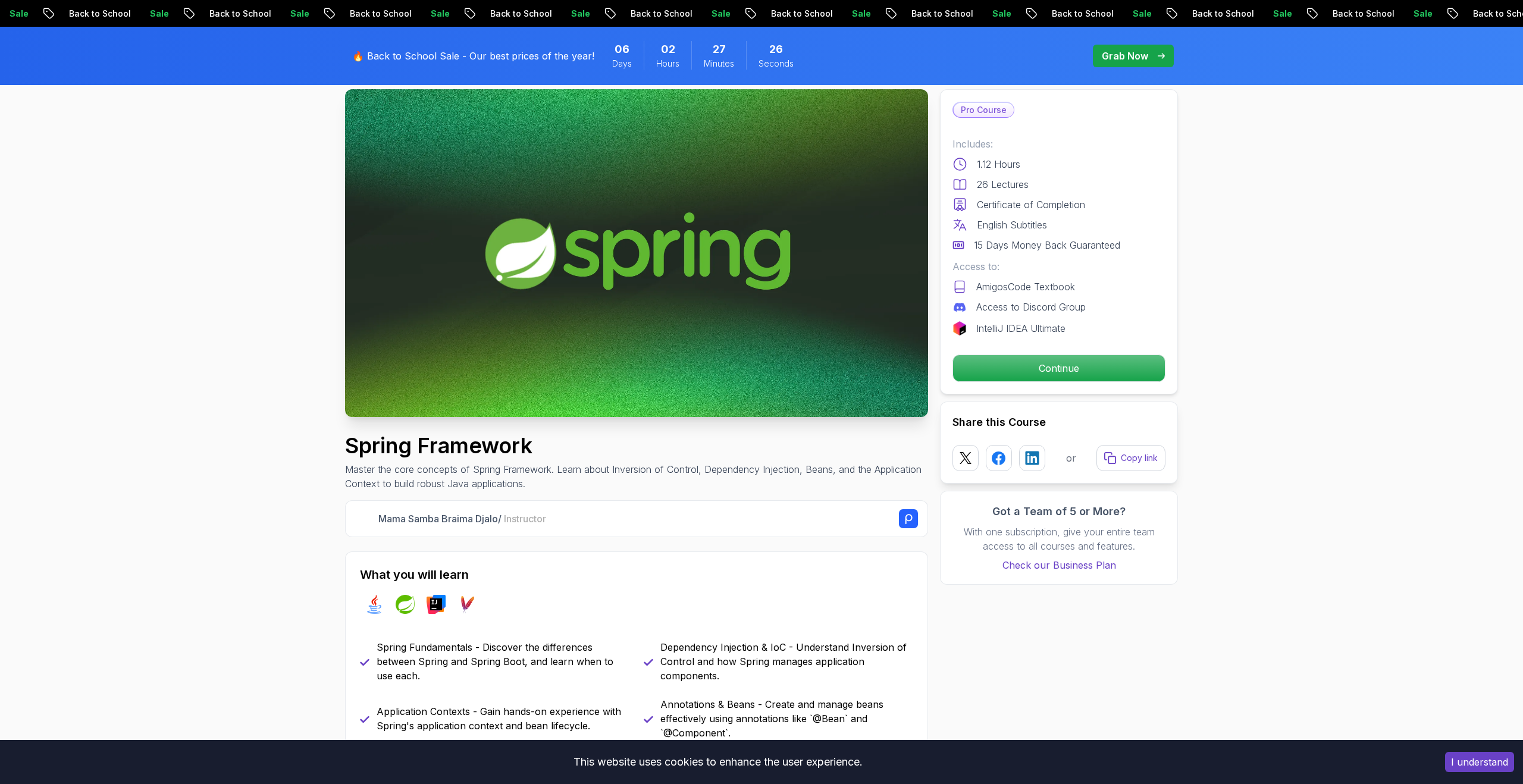
scroll to position [0, 0]
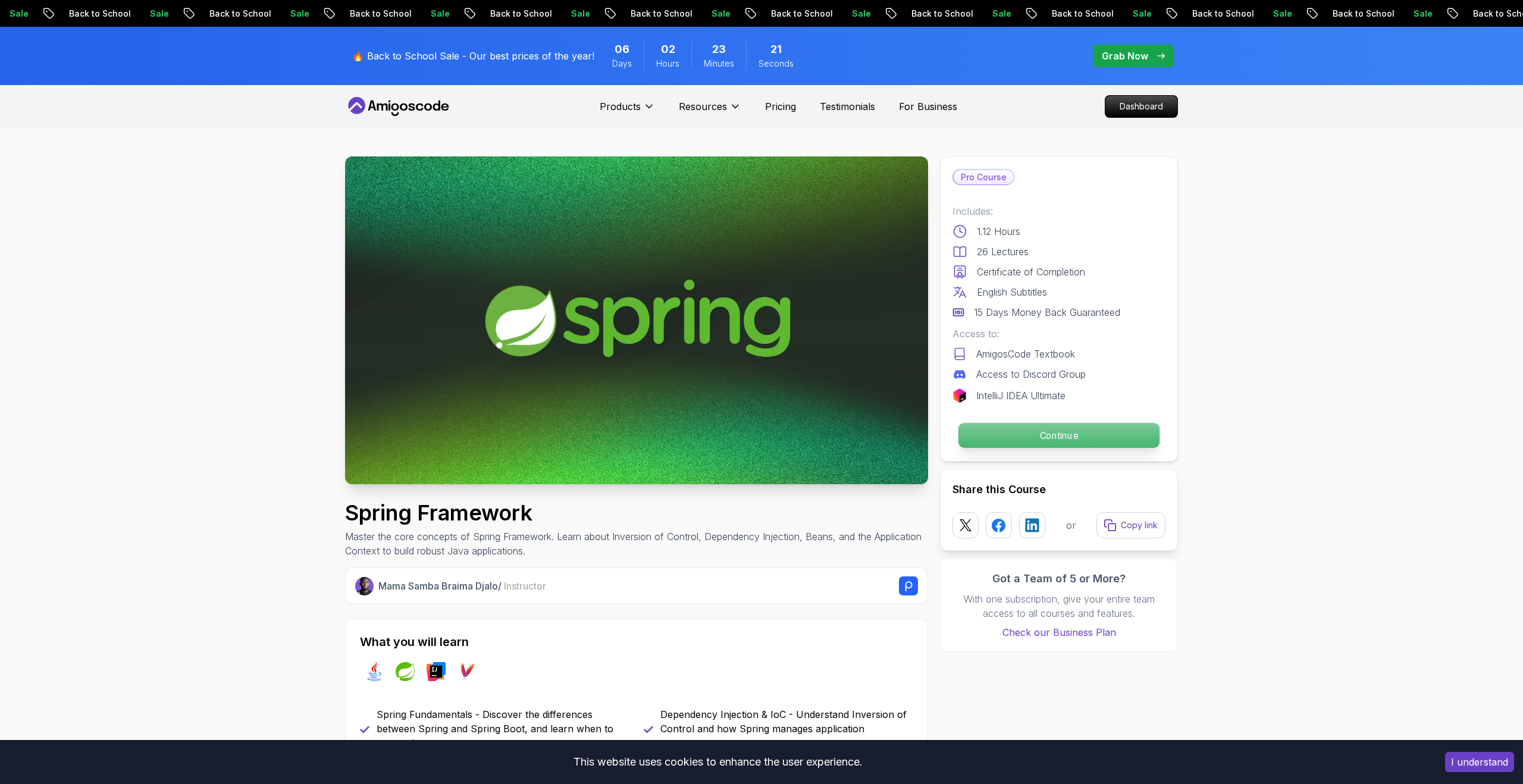
click at [1061, 430] on p "Continue" at bounding box center [1059, 435] width 201 height 25
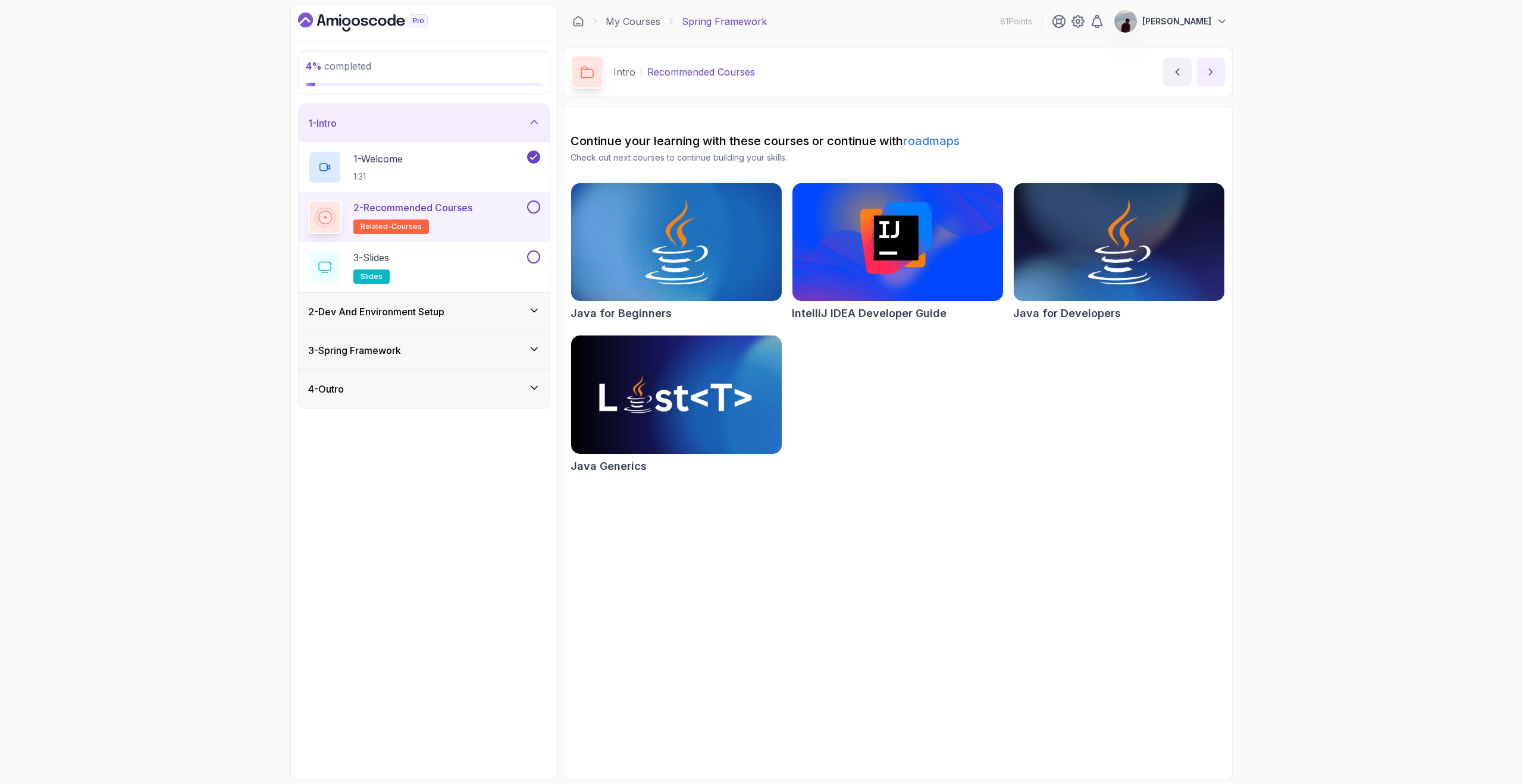
click at [1213, 70] on icon "next content" at bounding box center [1210, 72] width 12 height 12
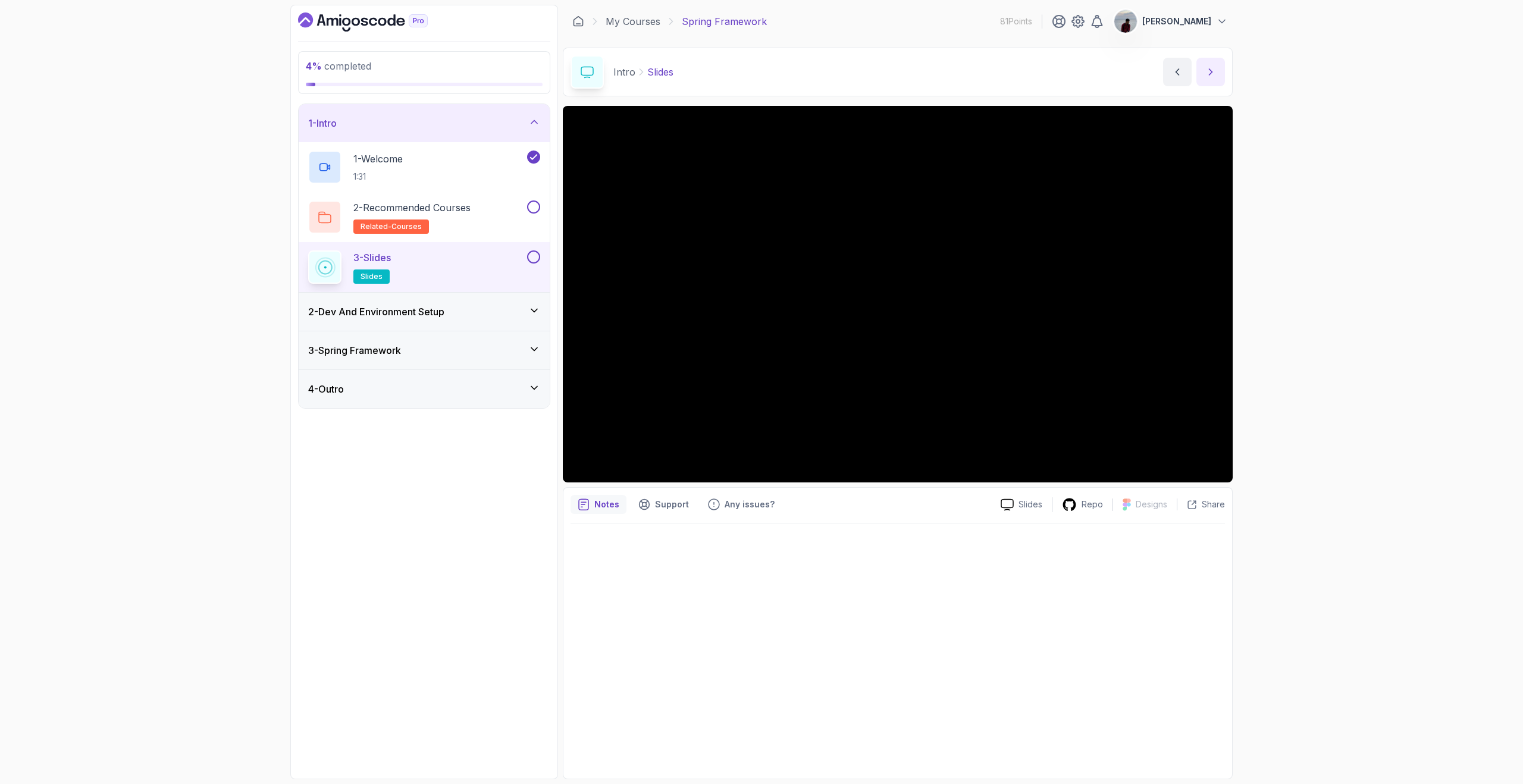
click at [1215, 76] on icon "next content" at bounding box center [1210, 72] width 12 height 12
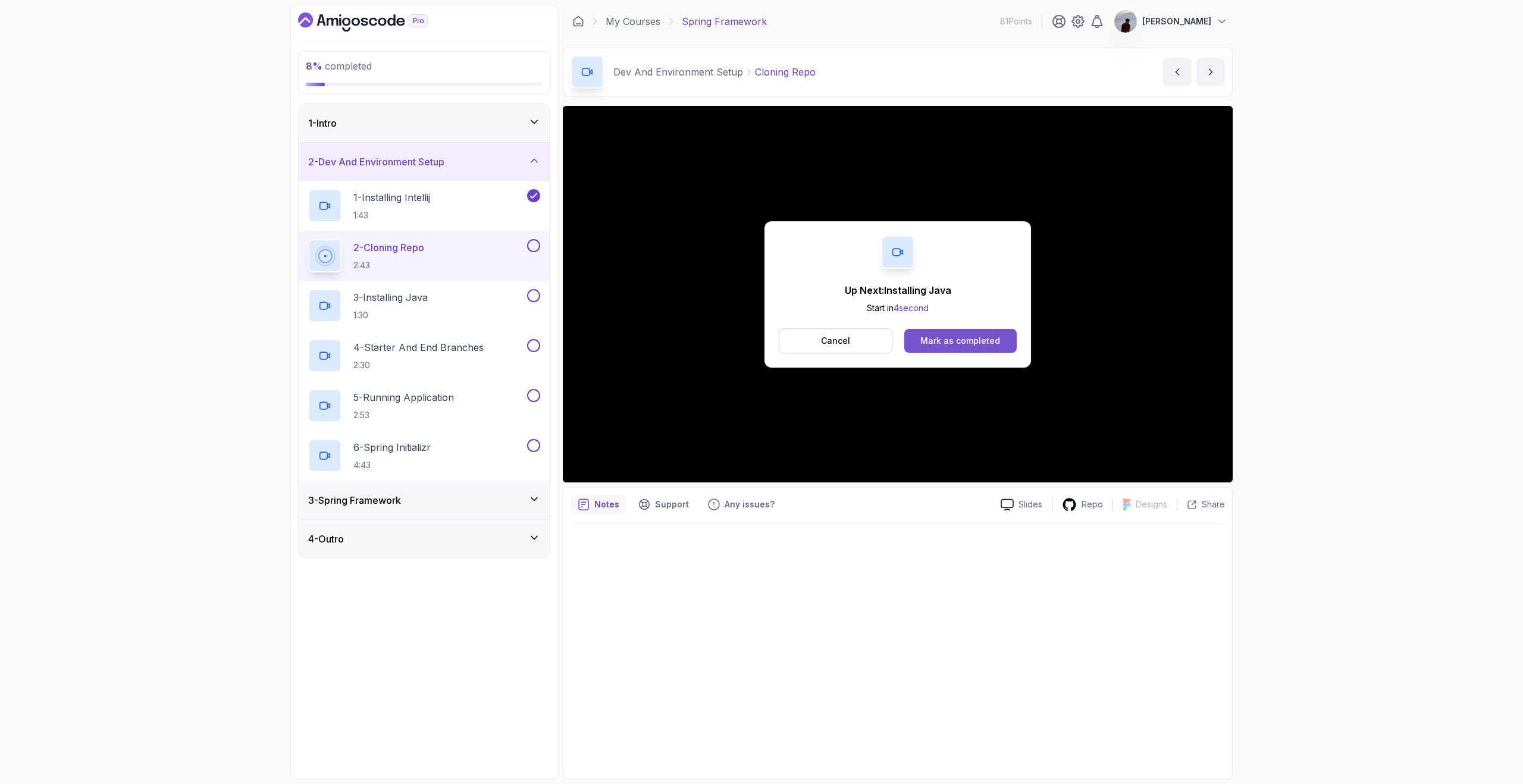
click at [945, 340] on div "Mark as completed" at bounding box center [960, 340] width 80 height 12
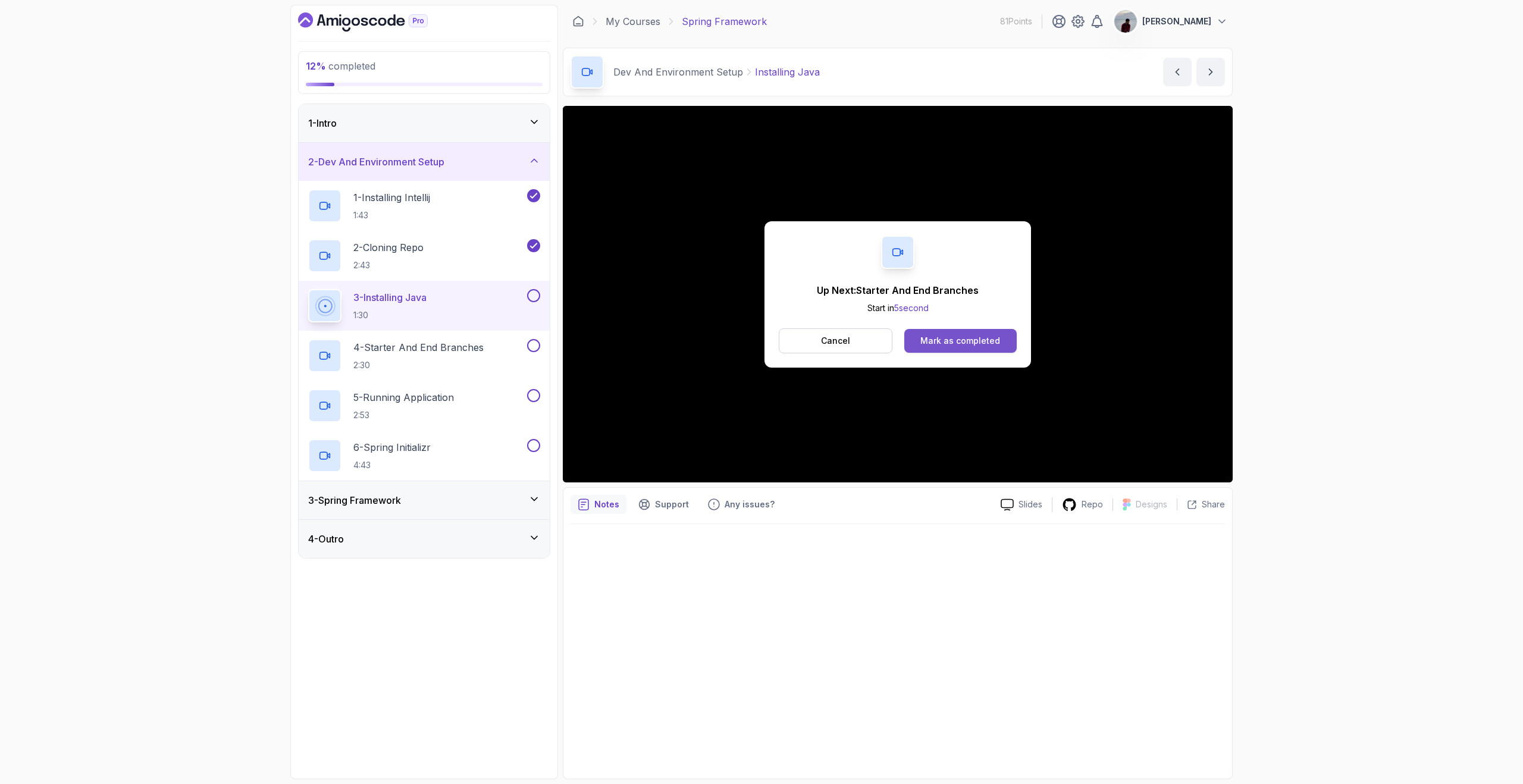
click at [933, 335] on div "Mark as completed" at bounding box center [960, 340] width 80 height 12
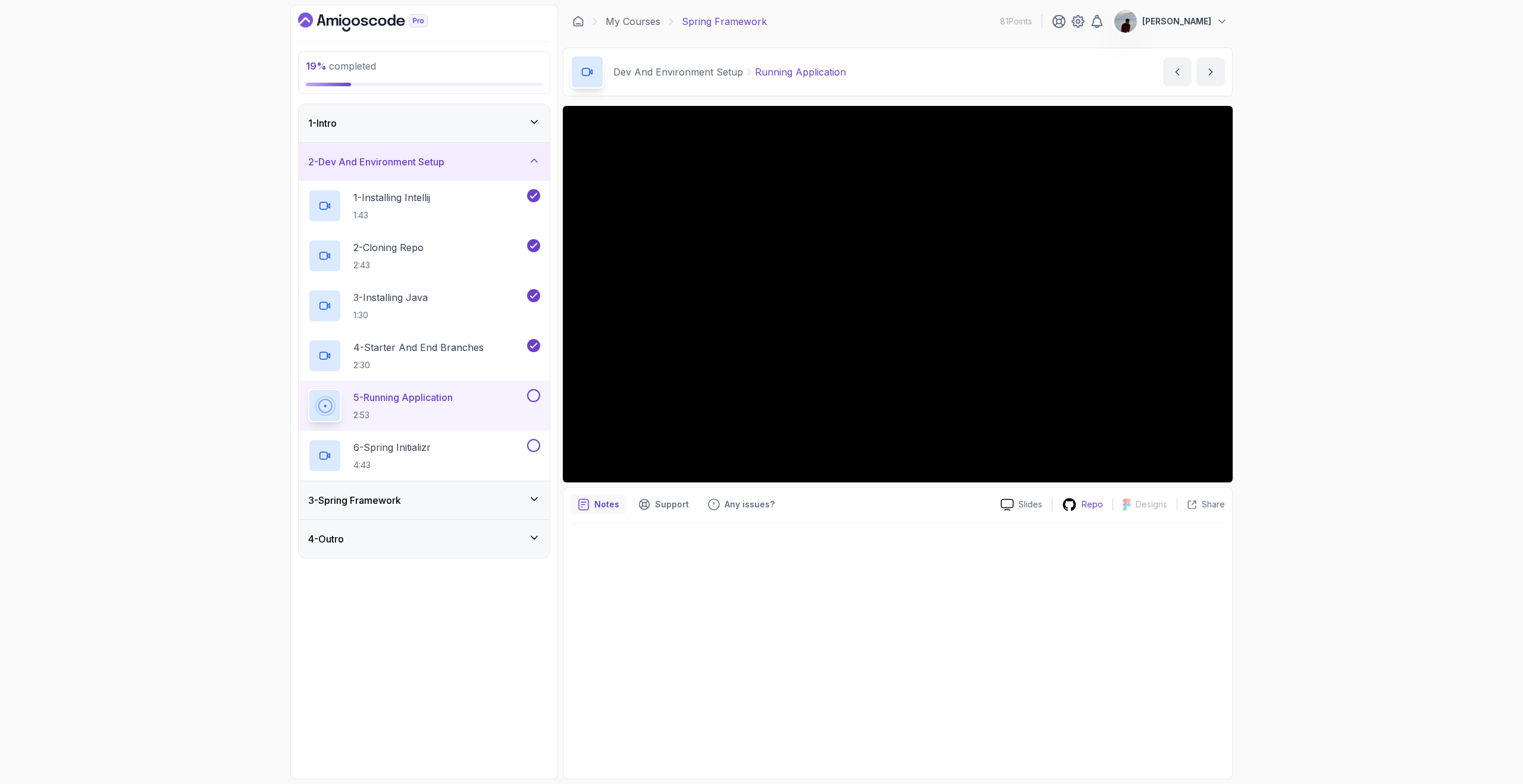
click at [1088, 507] on p "Repo" at bounding box center [1092, 504] width 21 height 12
click at [532, 500] on icon at bounding box center [534, 499] width 12 height 12
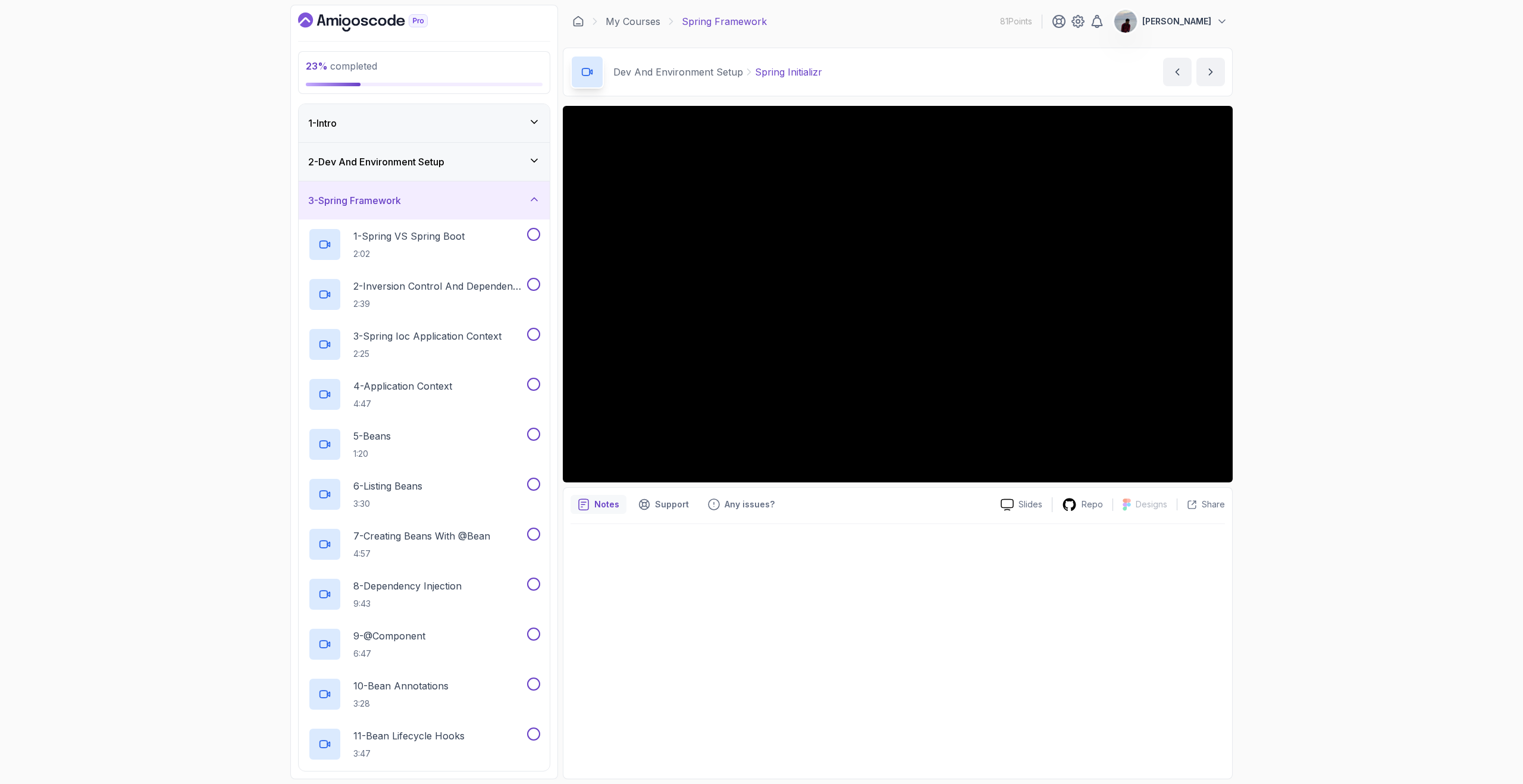
click at [533, 196] on icon at bounding box center [534, 199] width 12 height 12
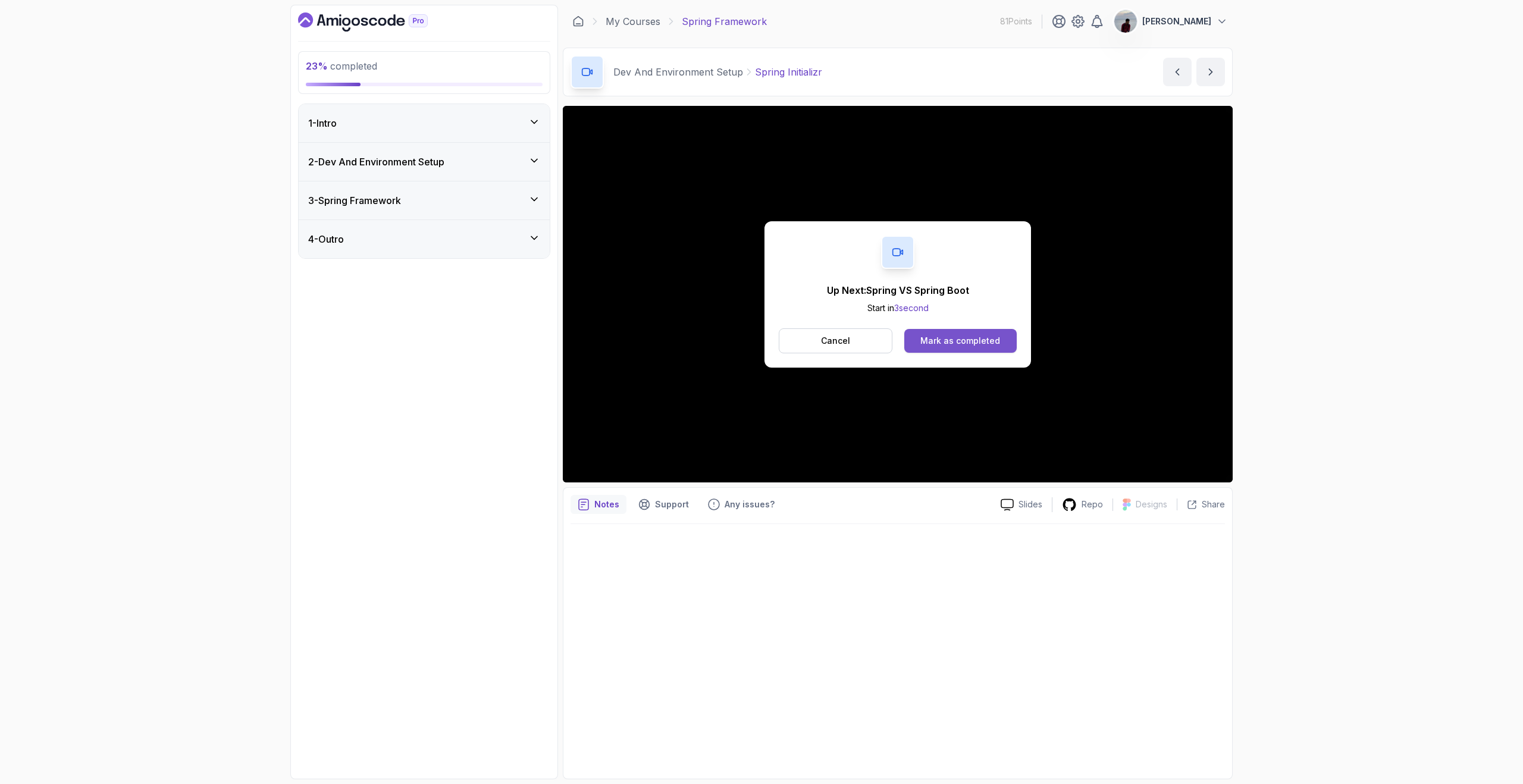
click at [973, 340] on div "Mark as completed" at bounding box center [960, 340] width 80 height 12
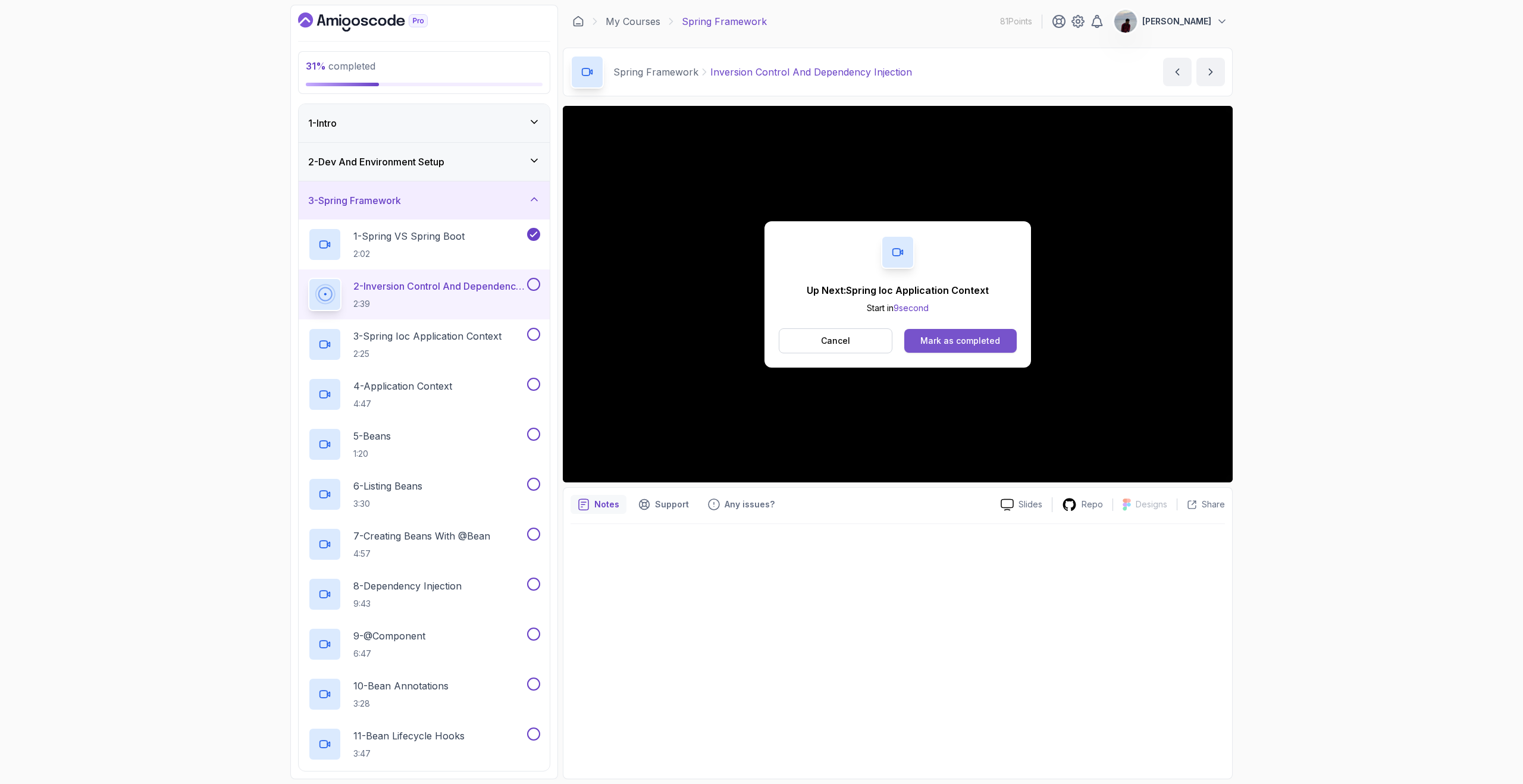
click at [994, 345] on div "Mark as completed" at bounding box center [960, 340] width 80 height 12
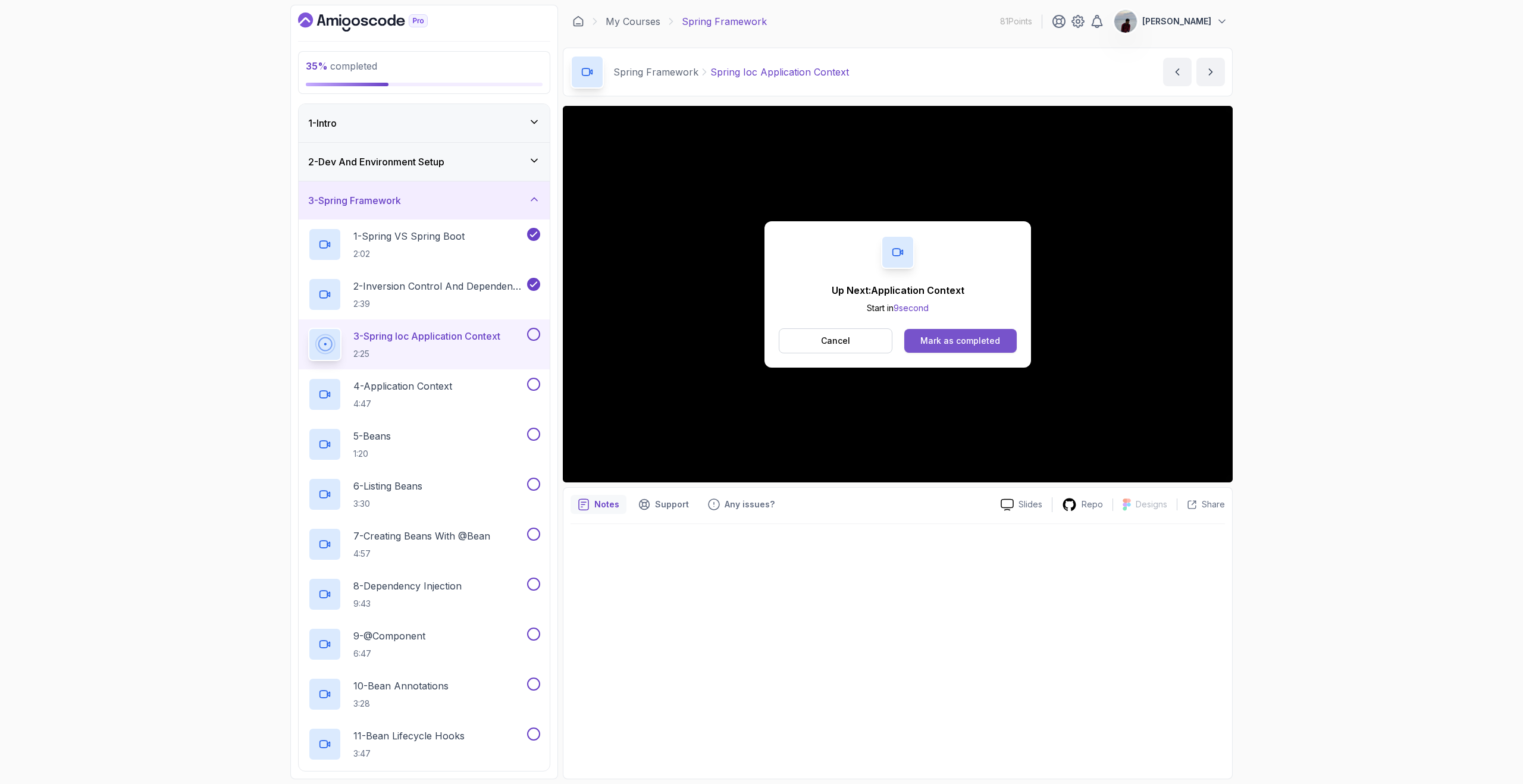
click at [999, 341] on button "Mark as completed" at bounding box center [960, 341] width 113 height 24
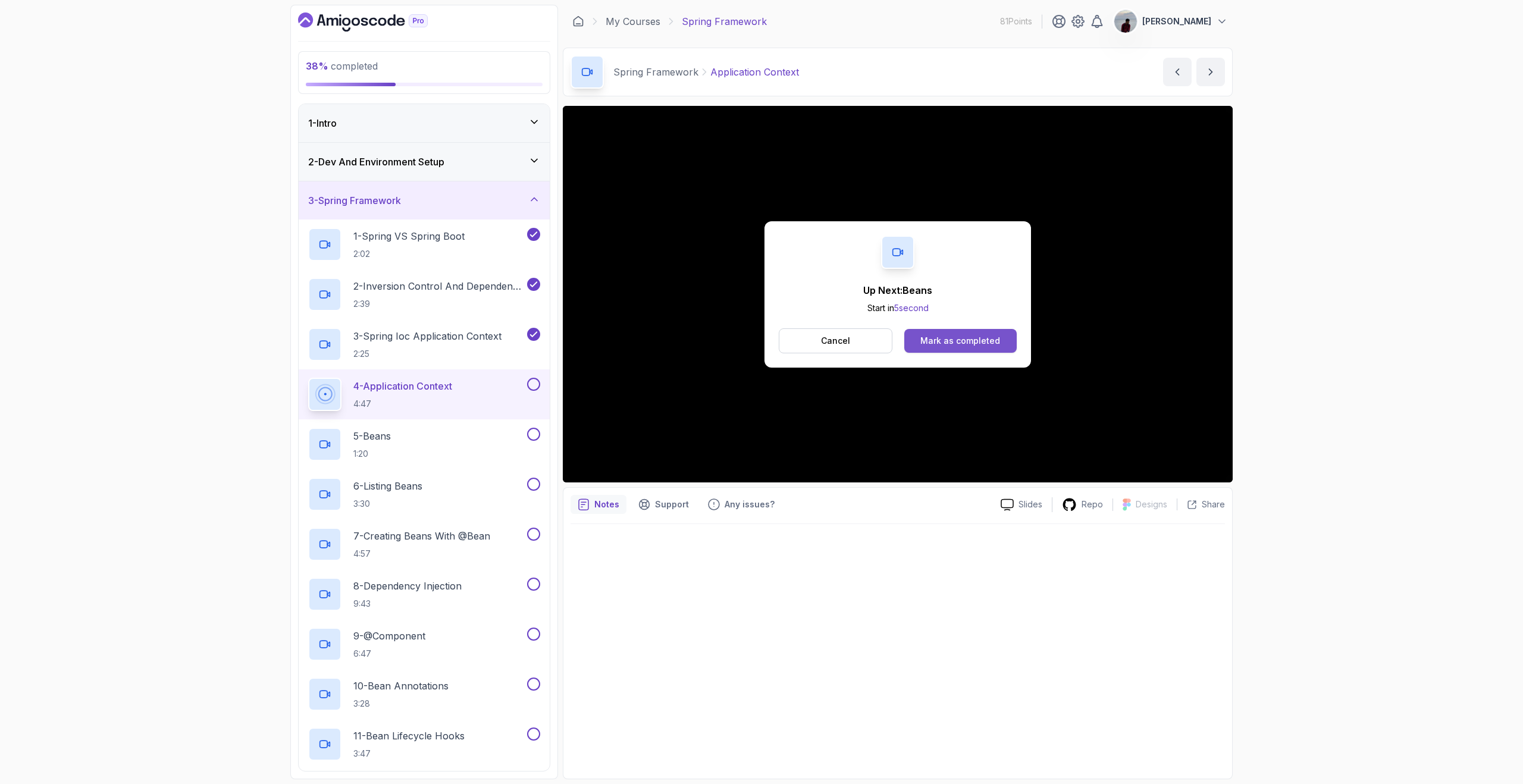
click at [984, 340] on div "Mark as completed" at bounding box center [960, 340] width 80 height 12
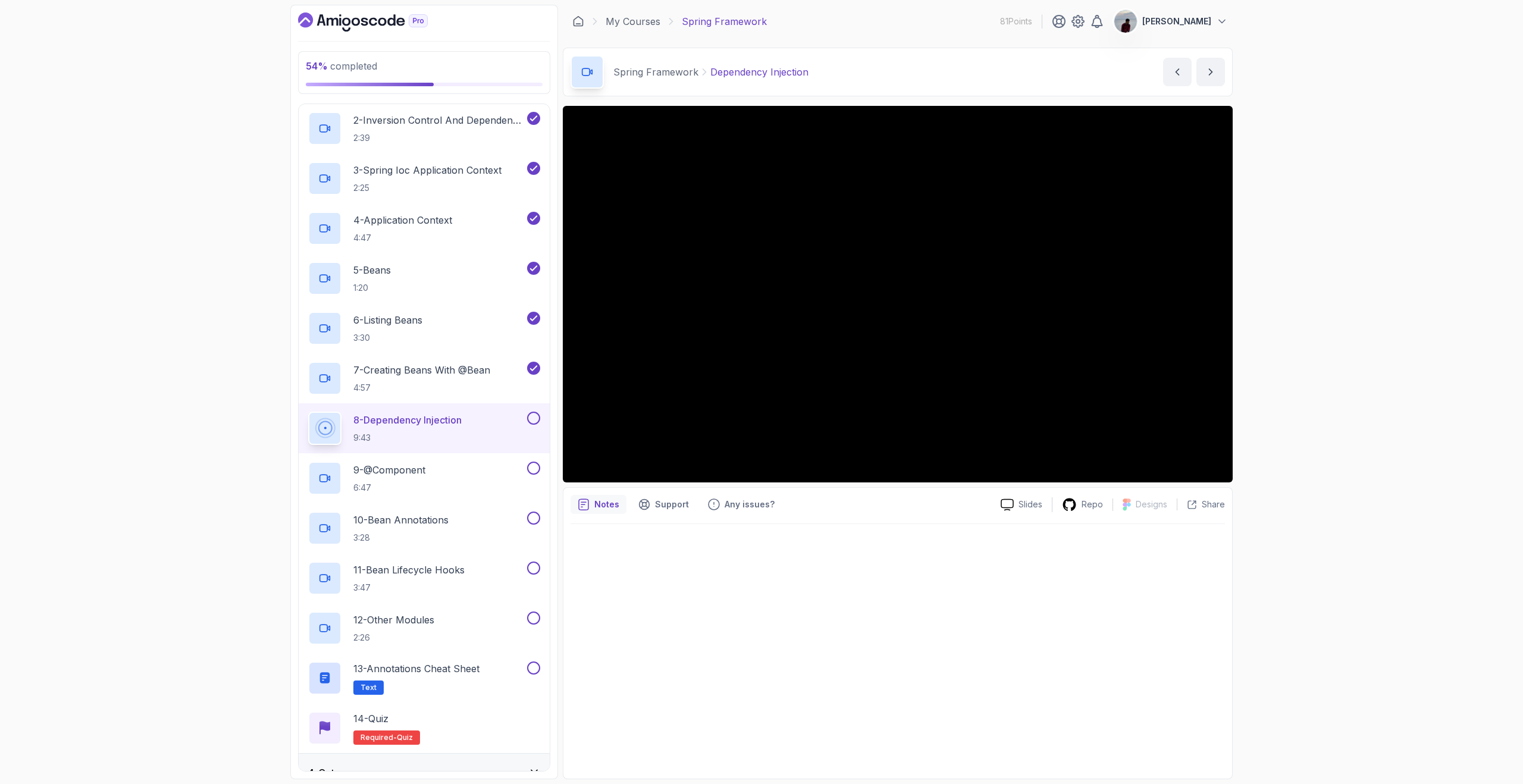
scroll to position [187, 0]
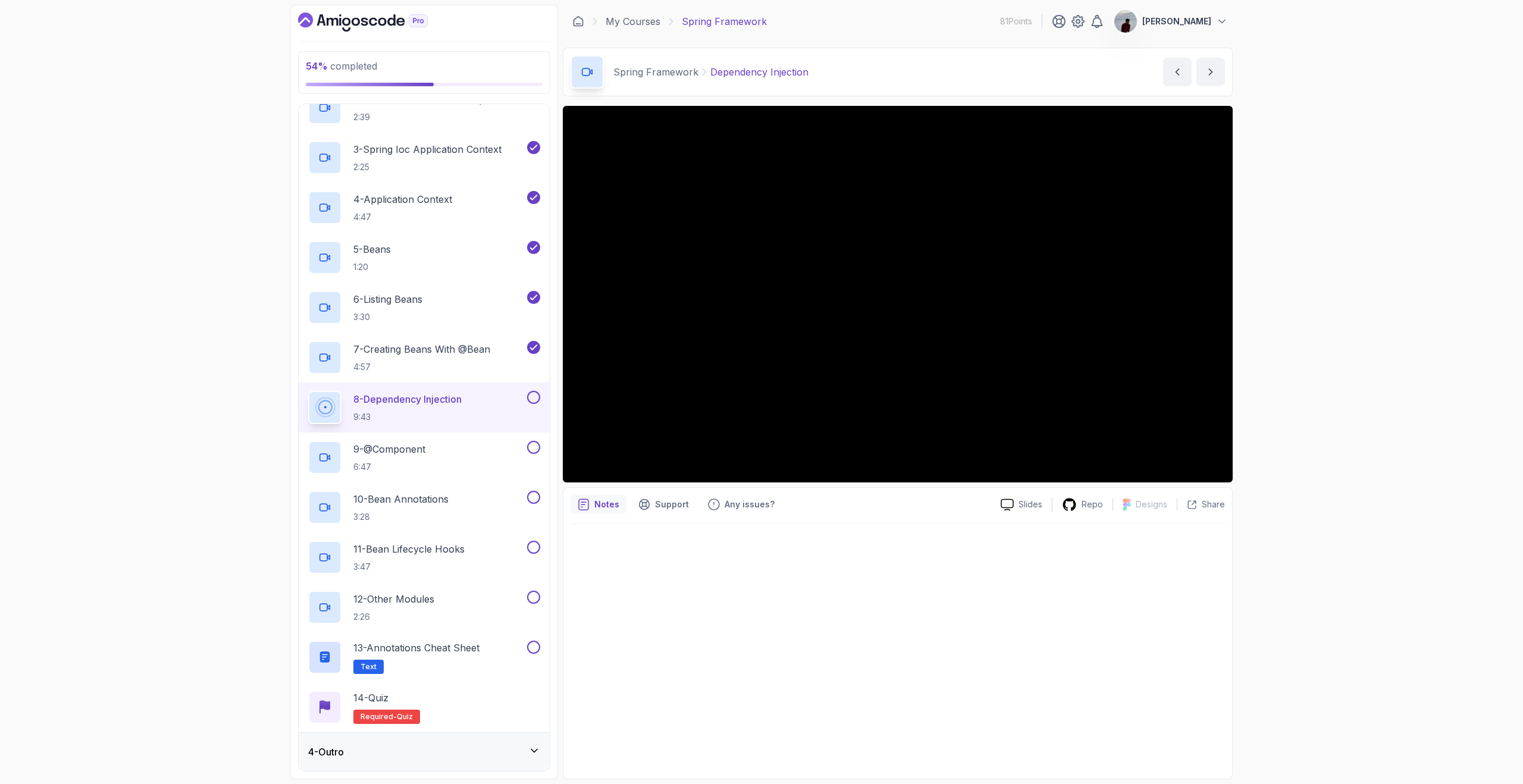
click at [533, 750] on icon at bounding box center [534, 750] width 12 height 12
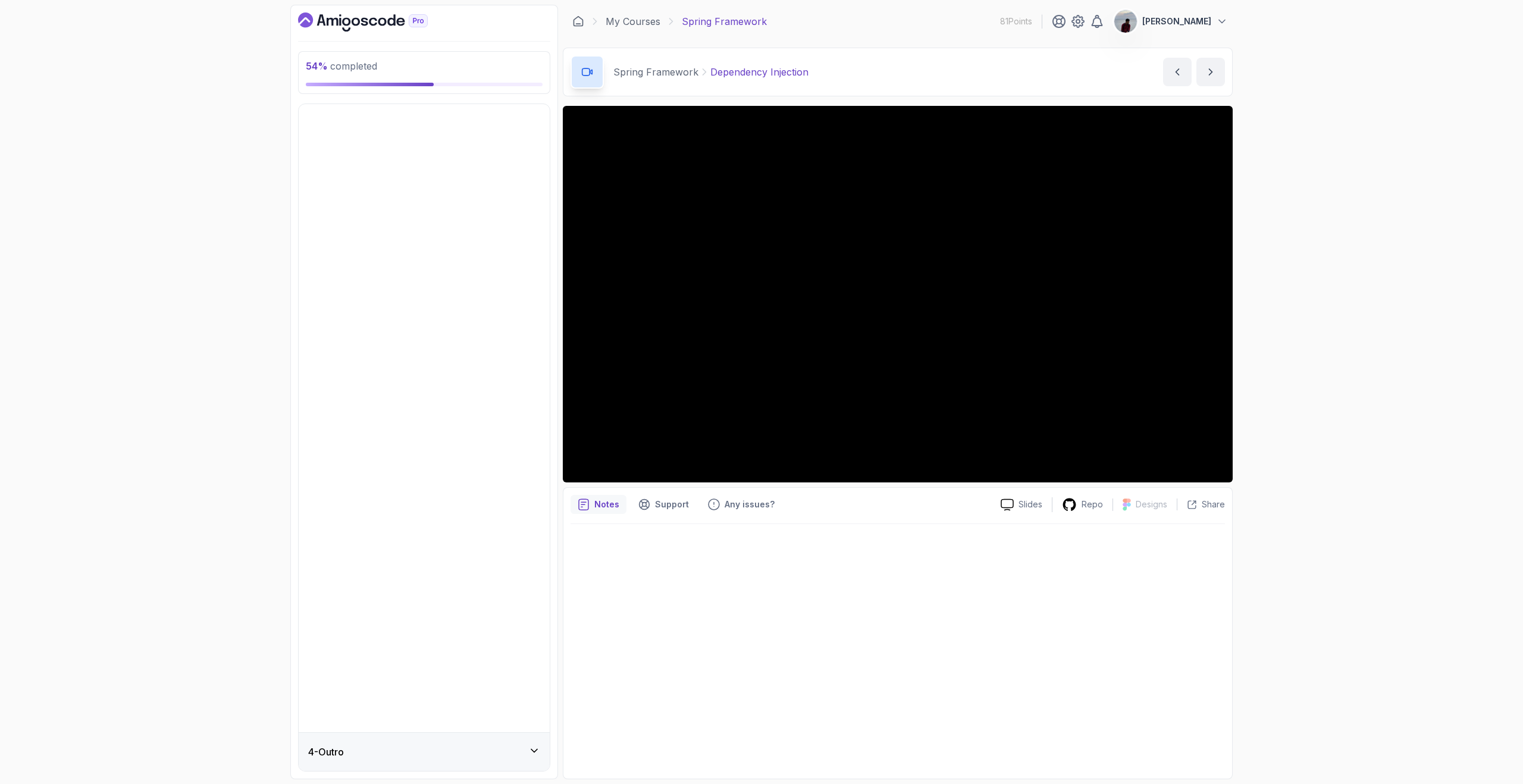
scroll to position [0, 0]
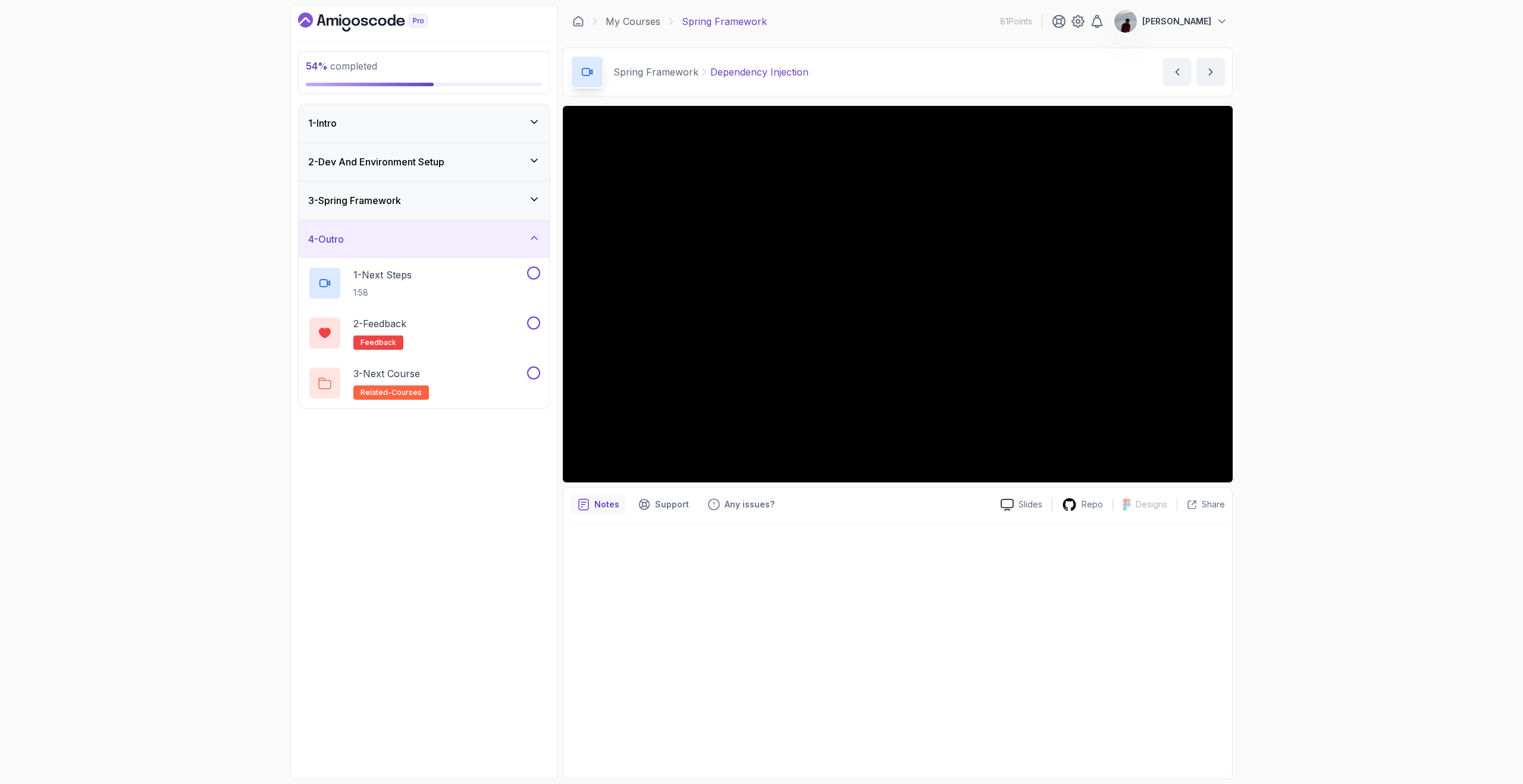
click at [533, 237] on icon at bounding box center [534, 238] width 6 height 3
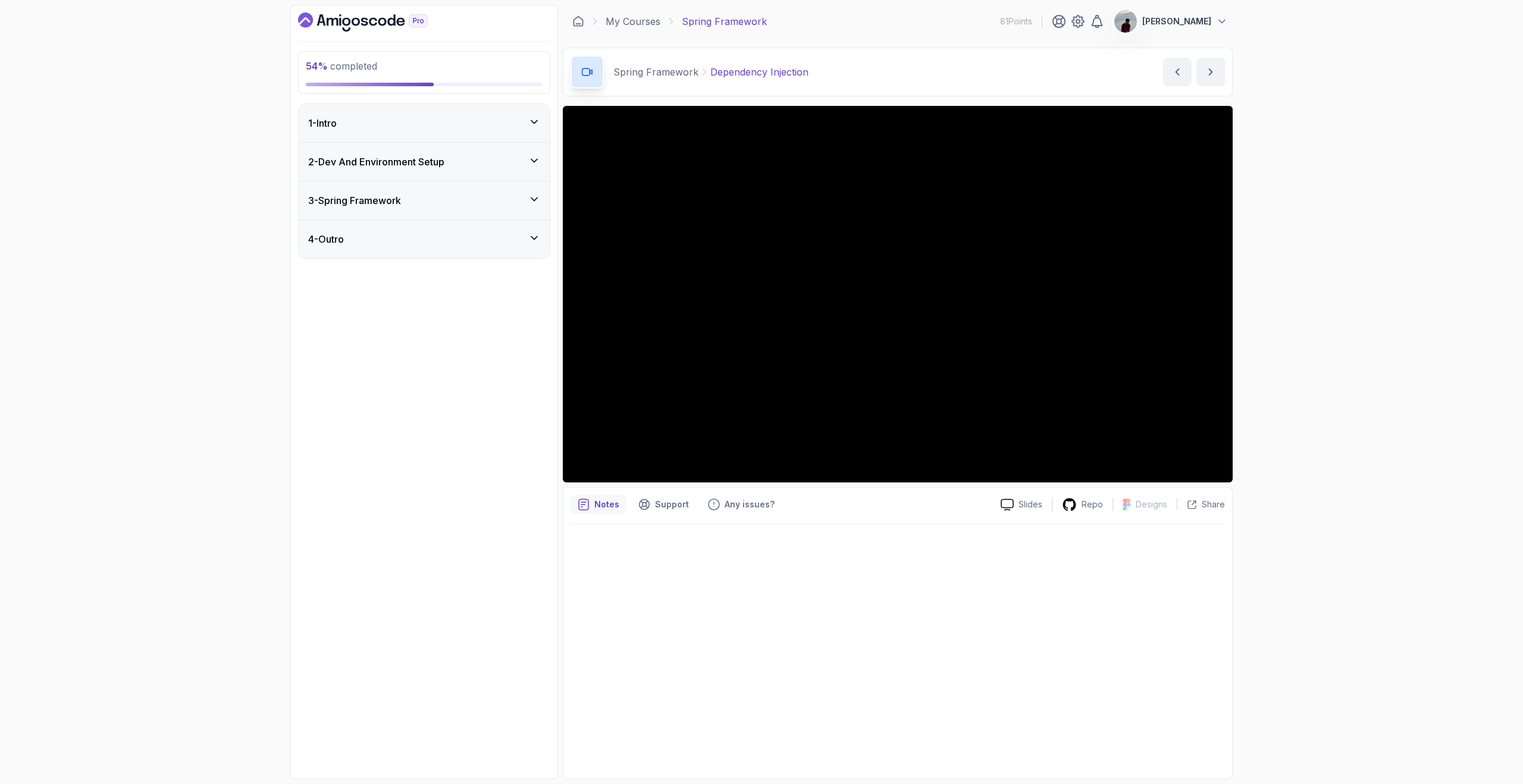
click at [520, 200] on div "3 - Spring Framework" at bounding box center [424, 200] width 232 height 14
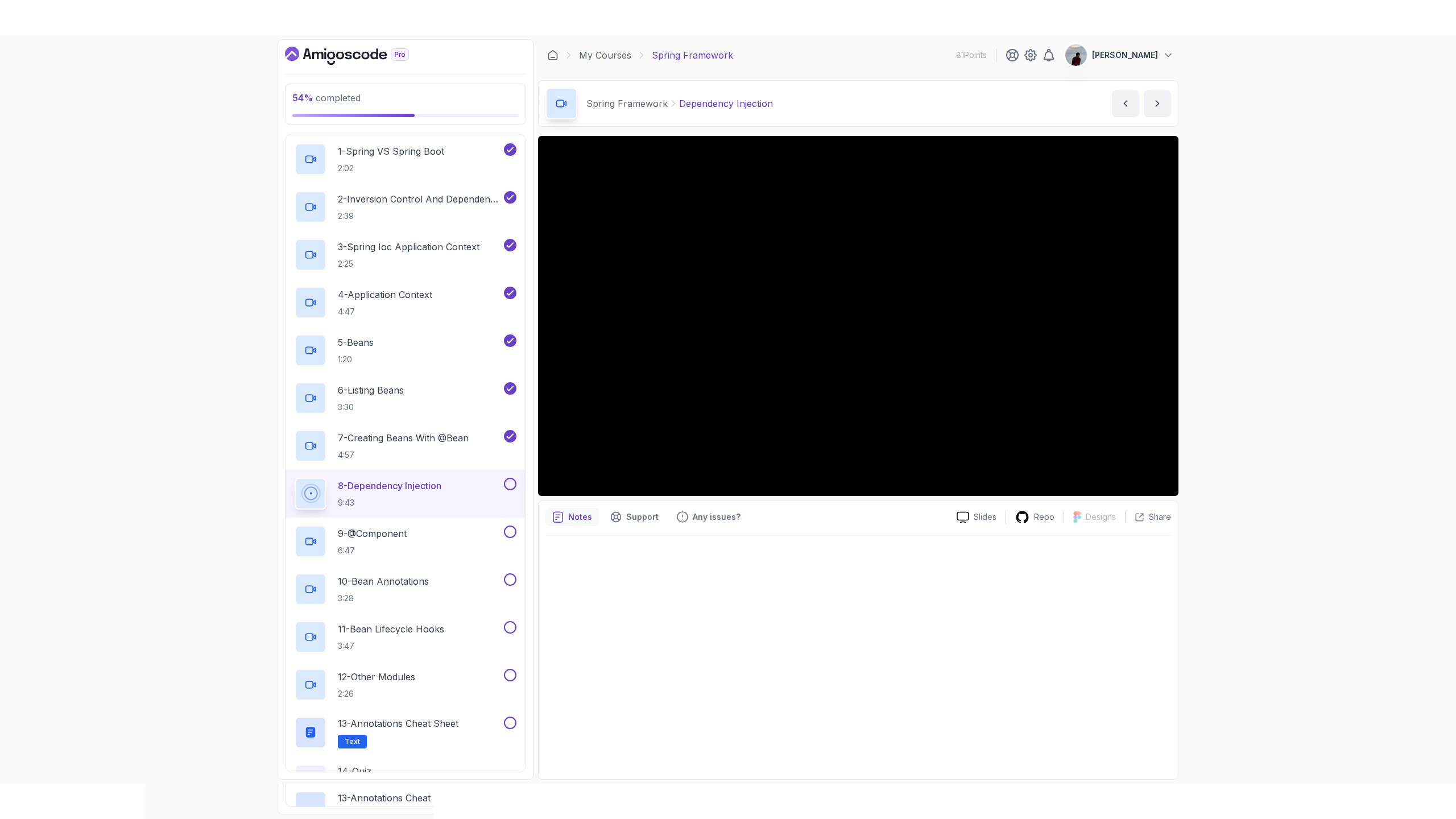
scroll to position [179, 0]
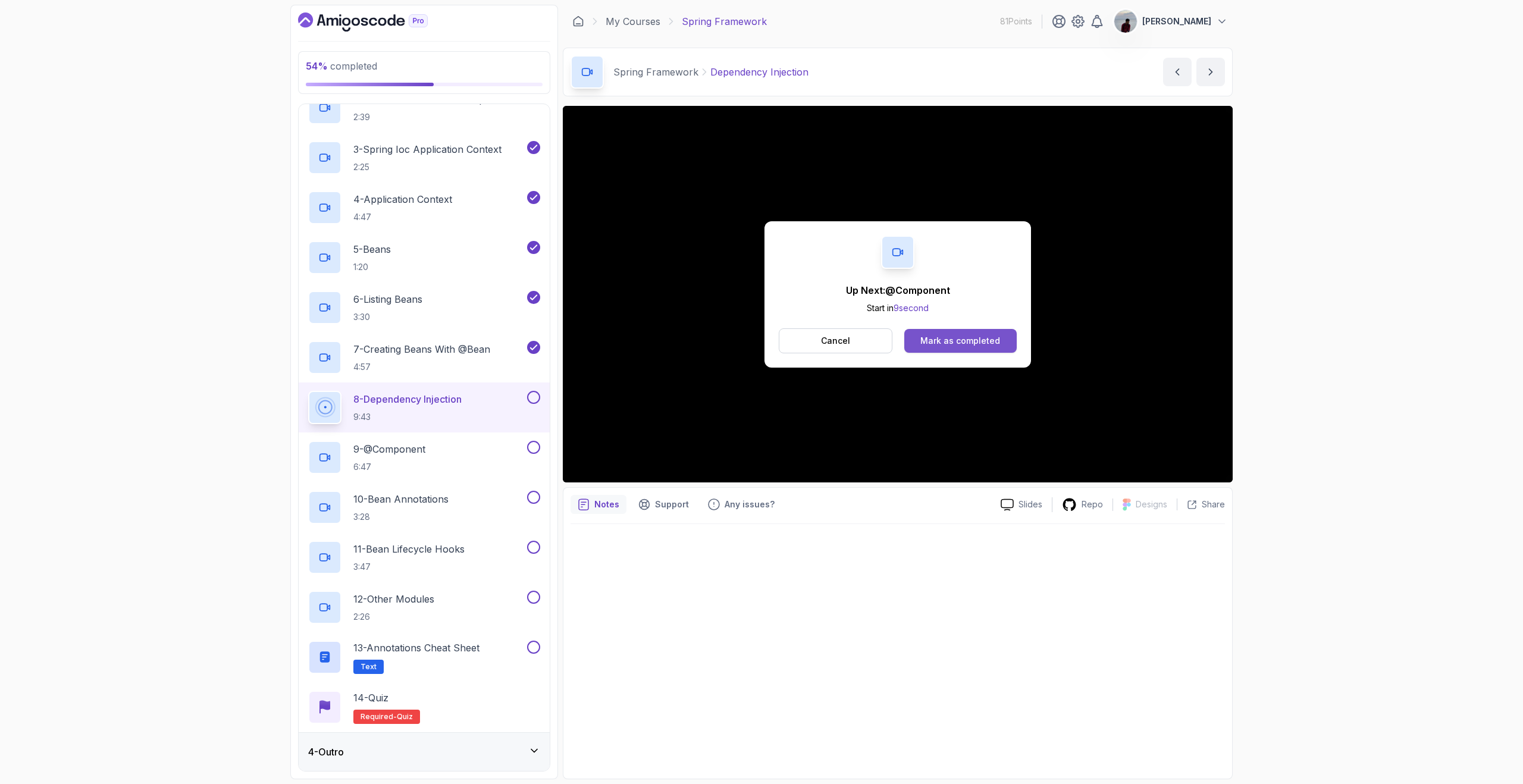
click at [958, 330] on button "Mark as completed" at bounding box center [960, 341] width 113 height 24
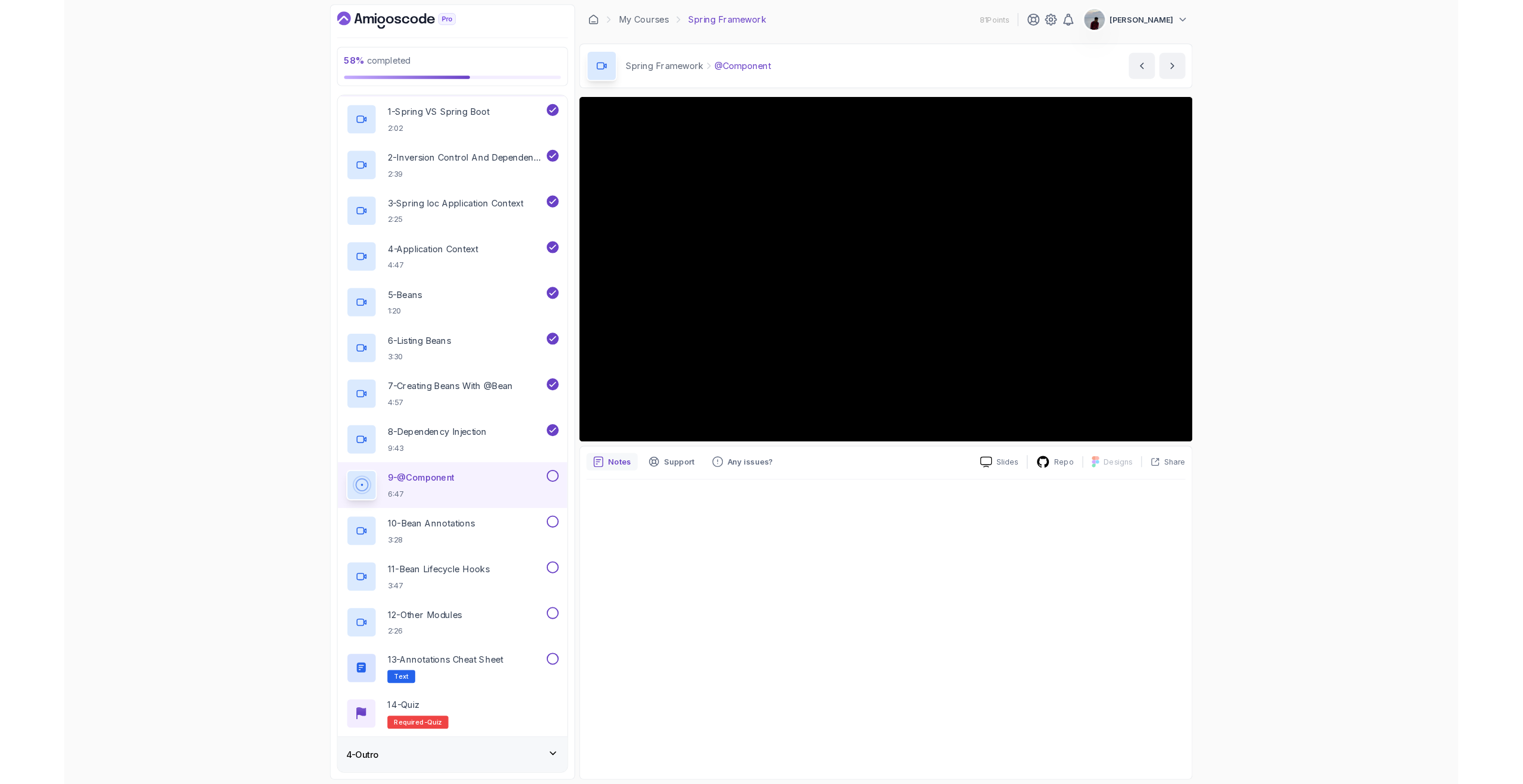
scroll to position [114, 0]
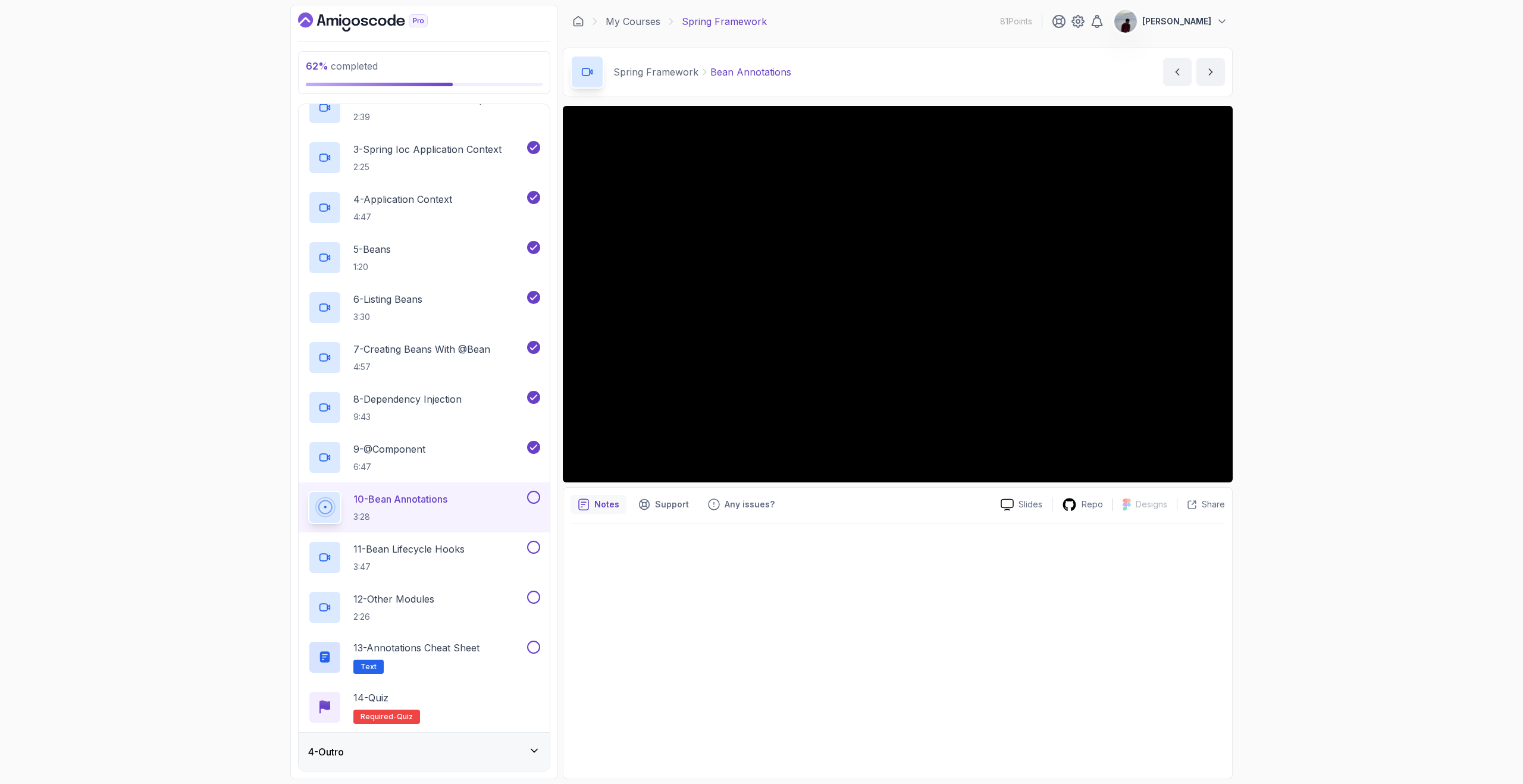
scroll to position [114, 0]
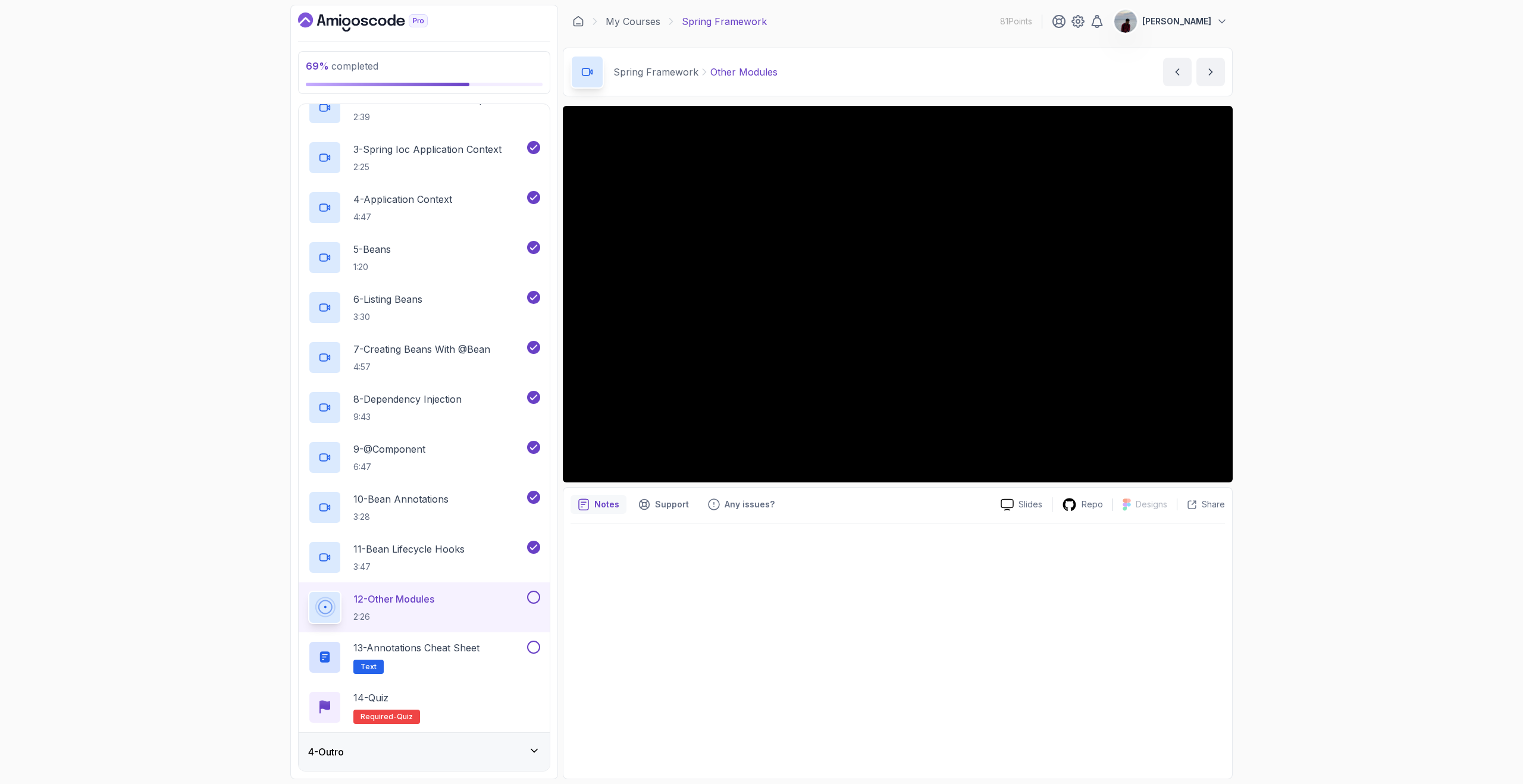
scroll to position [114, 0]
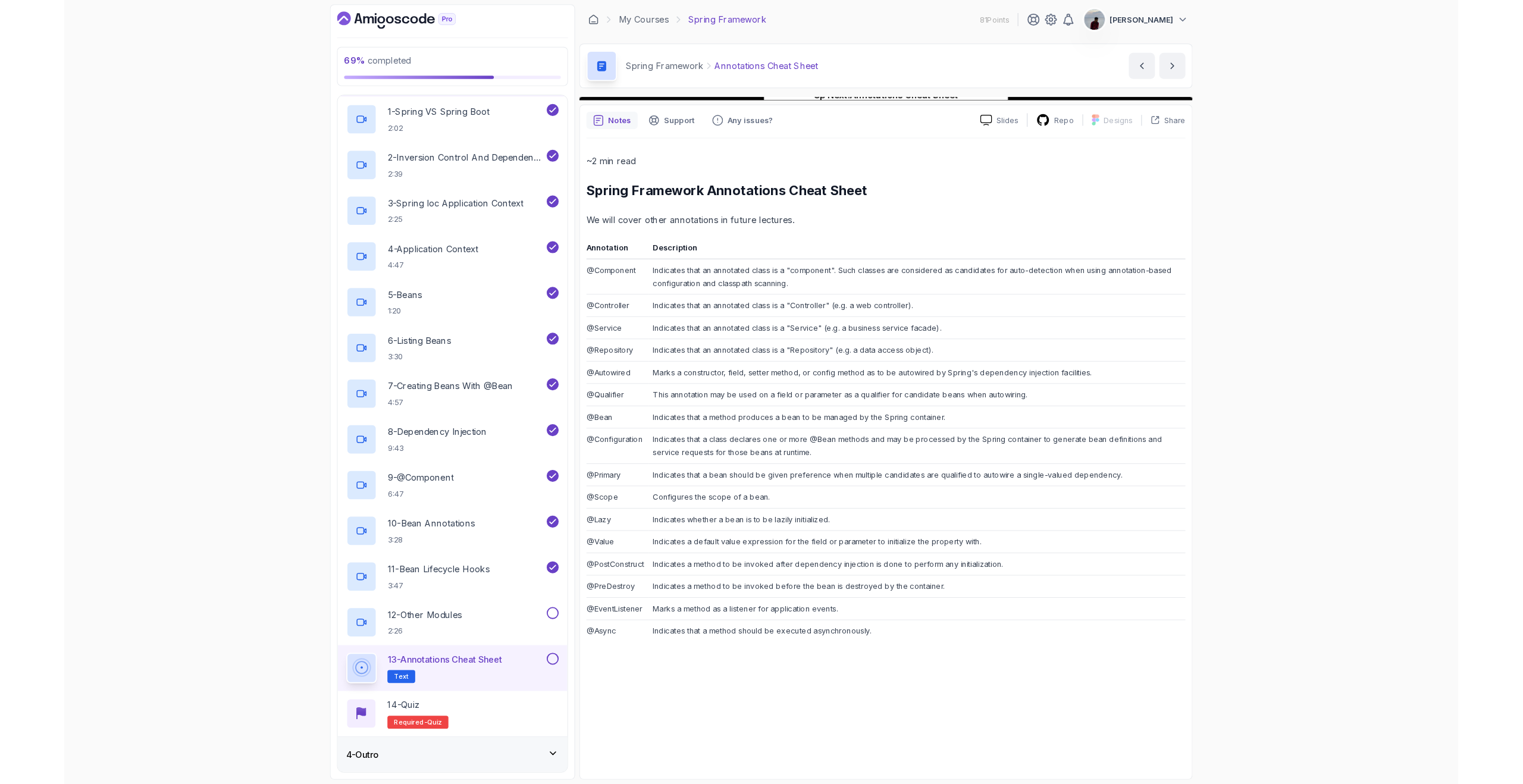
scroll to position [187, 0]
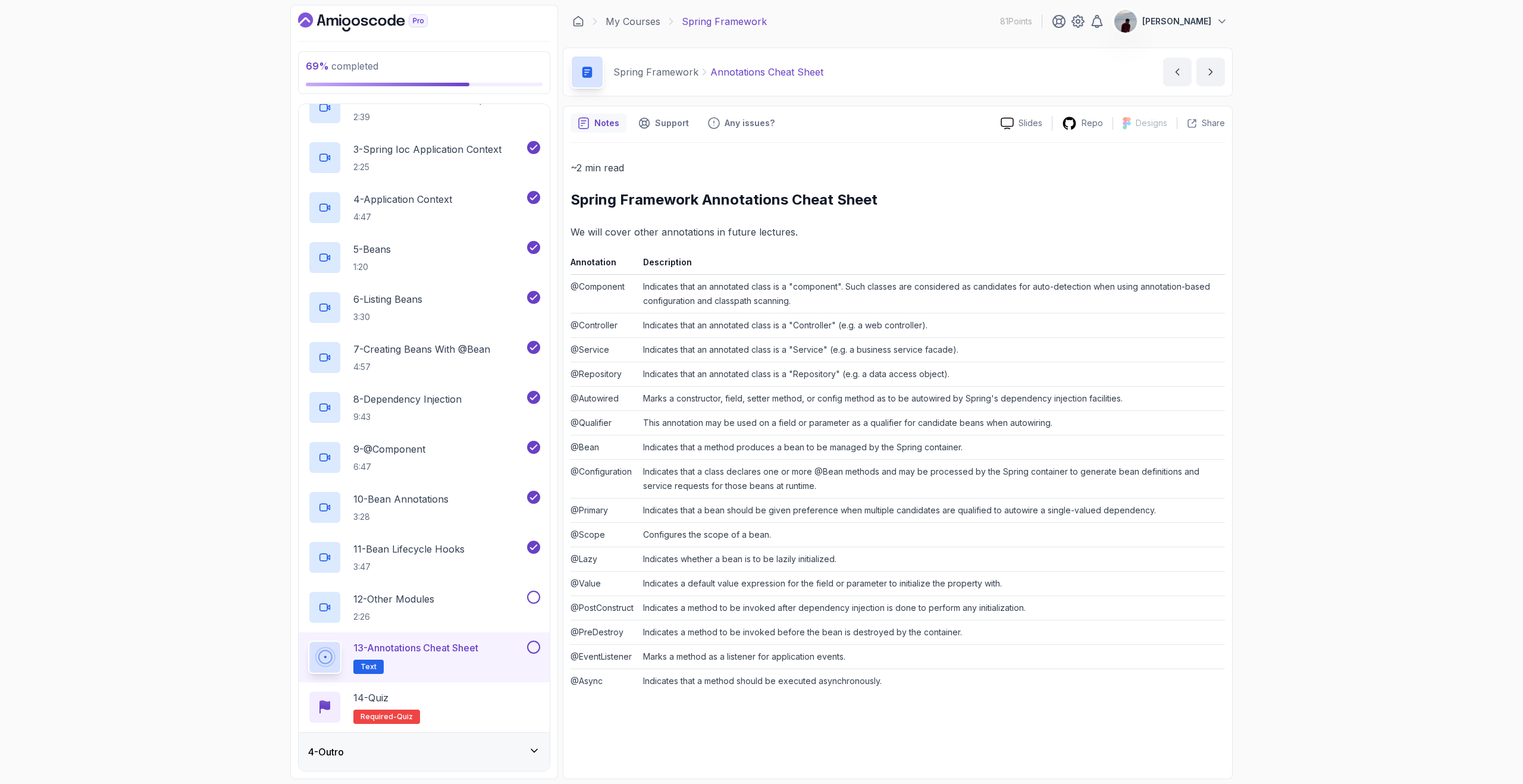
click at [994, 326] on td "Indicates that an annotated class is a "Controller" (e.g. a web controller)." at bounding box center [931, 325] width 587 height 25
click at [1217, 76] on button "next content" at bounding box center [1210, 72] width 28 height 28
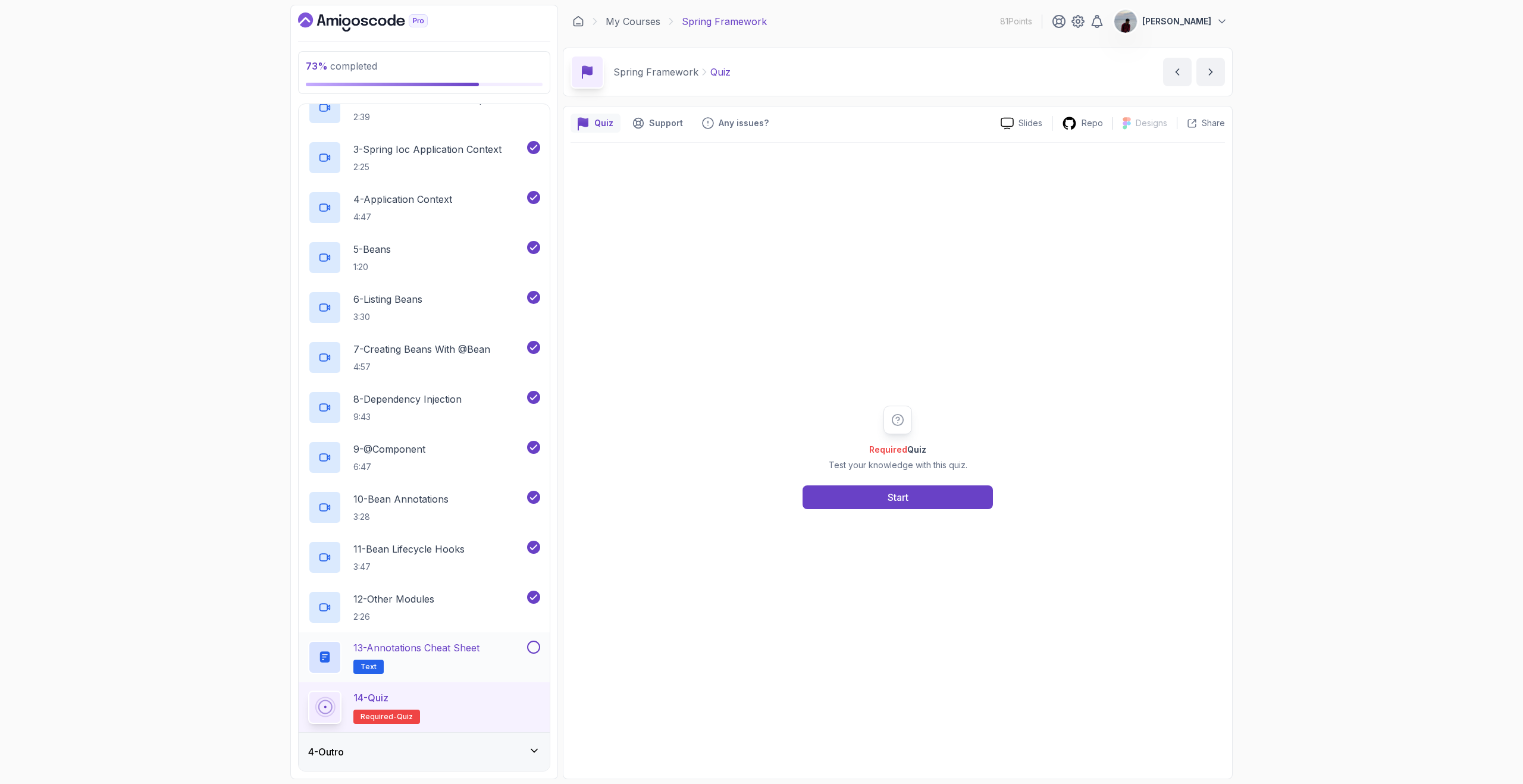
click at [531, 646] on button at bounding box center [533, 647] width 13 height 13
click at [852, 496] on button "Start" at bounding box center [897, 497] width 190 height 24
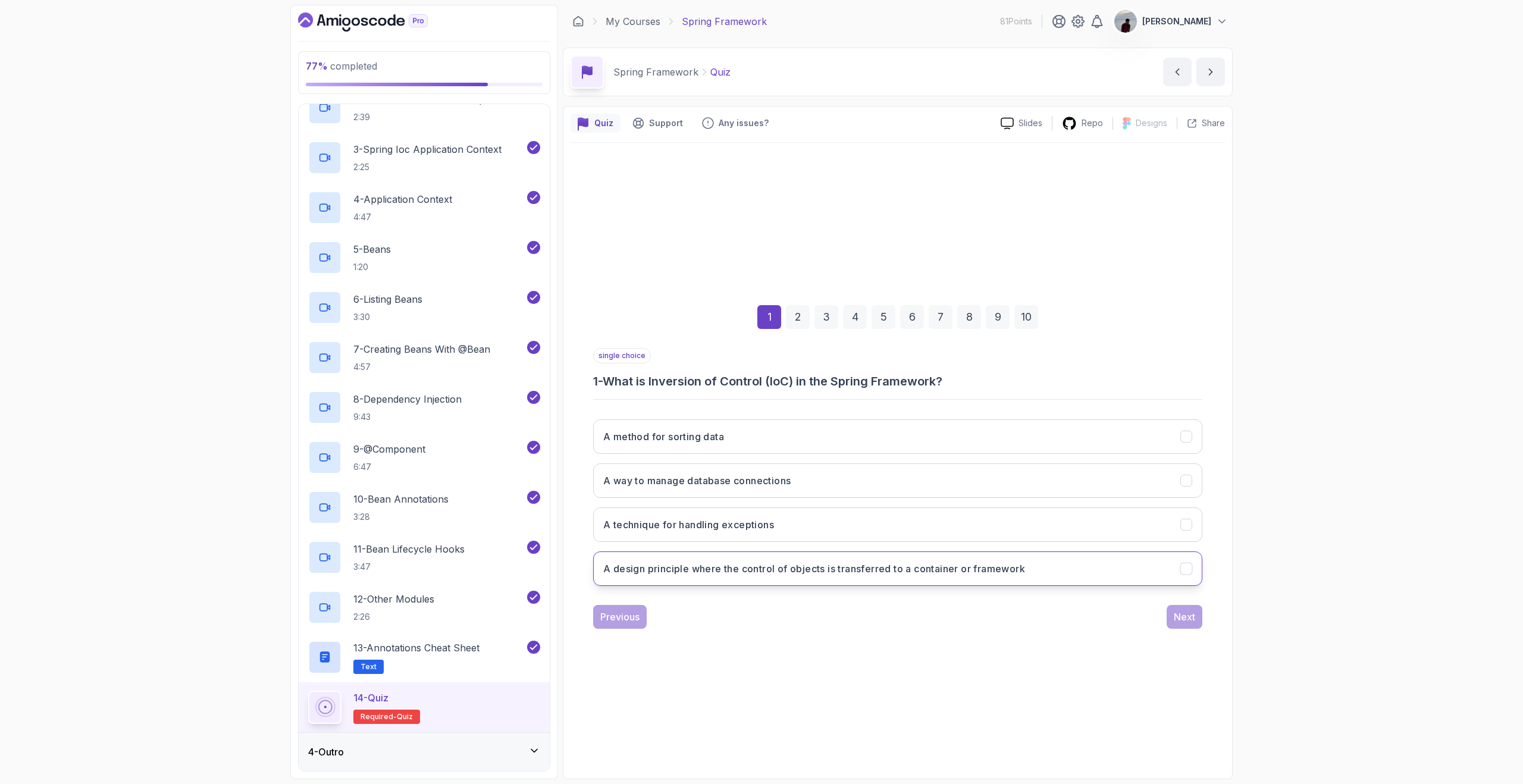
click at [843, 568] on h3 "A design principle where the control of objects is transferred to a container o…" at bounding box center [814, 568] width 422 height 14
click at [1176, 608] on button "Next" at bounding box center [1184, 617] width 36 height 24
click at [1110, 571] on h3 "Spring Boot provides a faster and easier way to set up, configure, and run both…" at bounding box center [874, 568] width 541 height 14
click at [1189, 617] on div "Next" at bounding box center [1184, 617] width 21 height 14
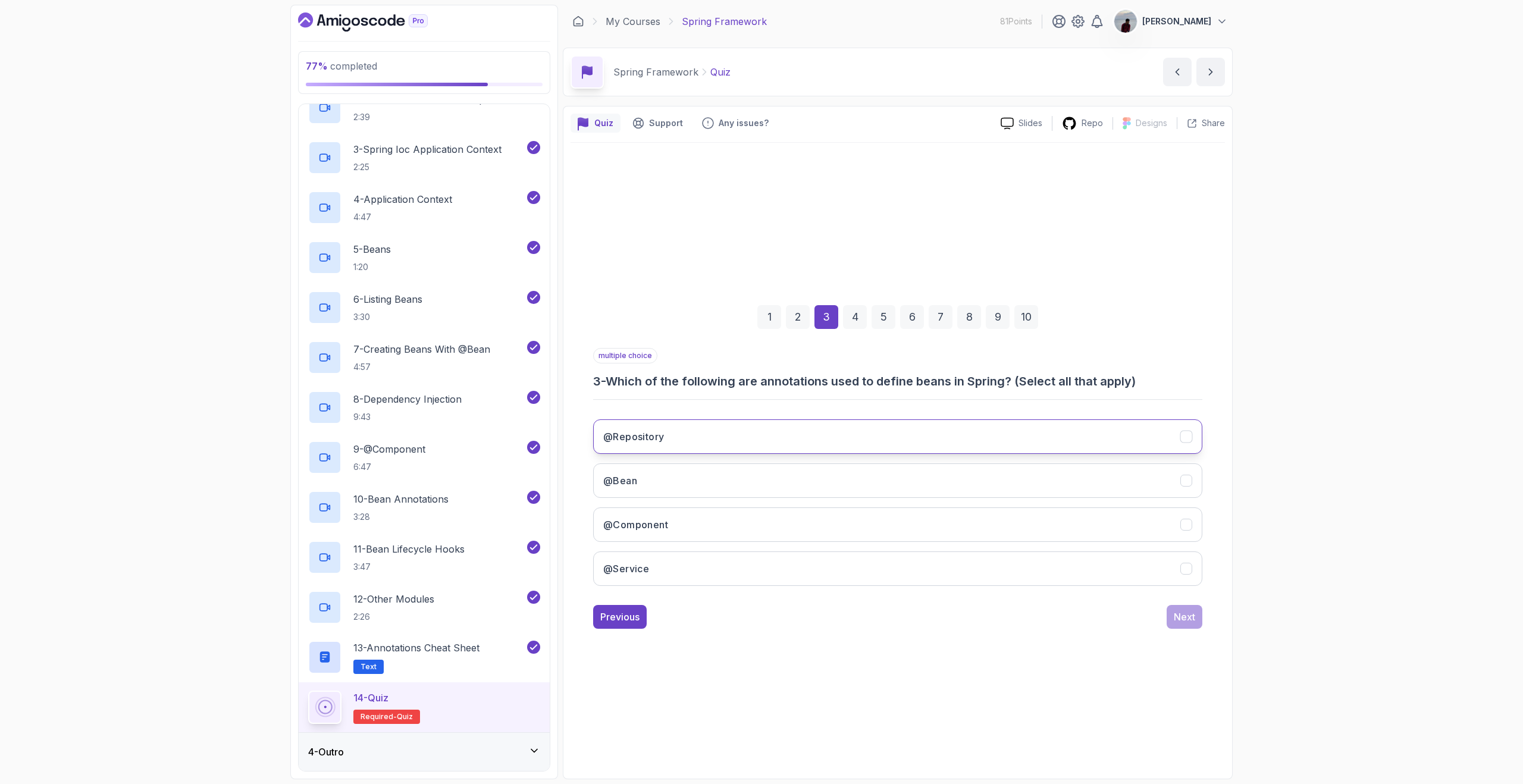
click at [1082, 440] on button "@Repository" at bounding box center [897, 436] width 609 height 35
click at [1051, 474] on button "@Bean" at bounding box center [897, 480] width 609 height 35
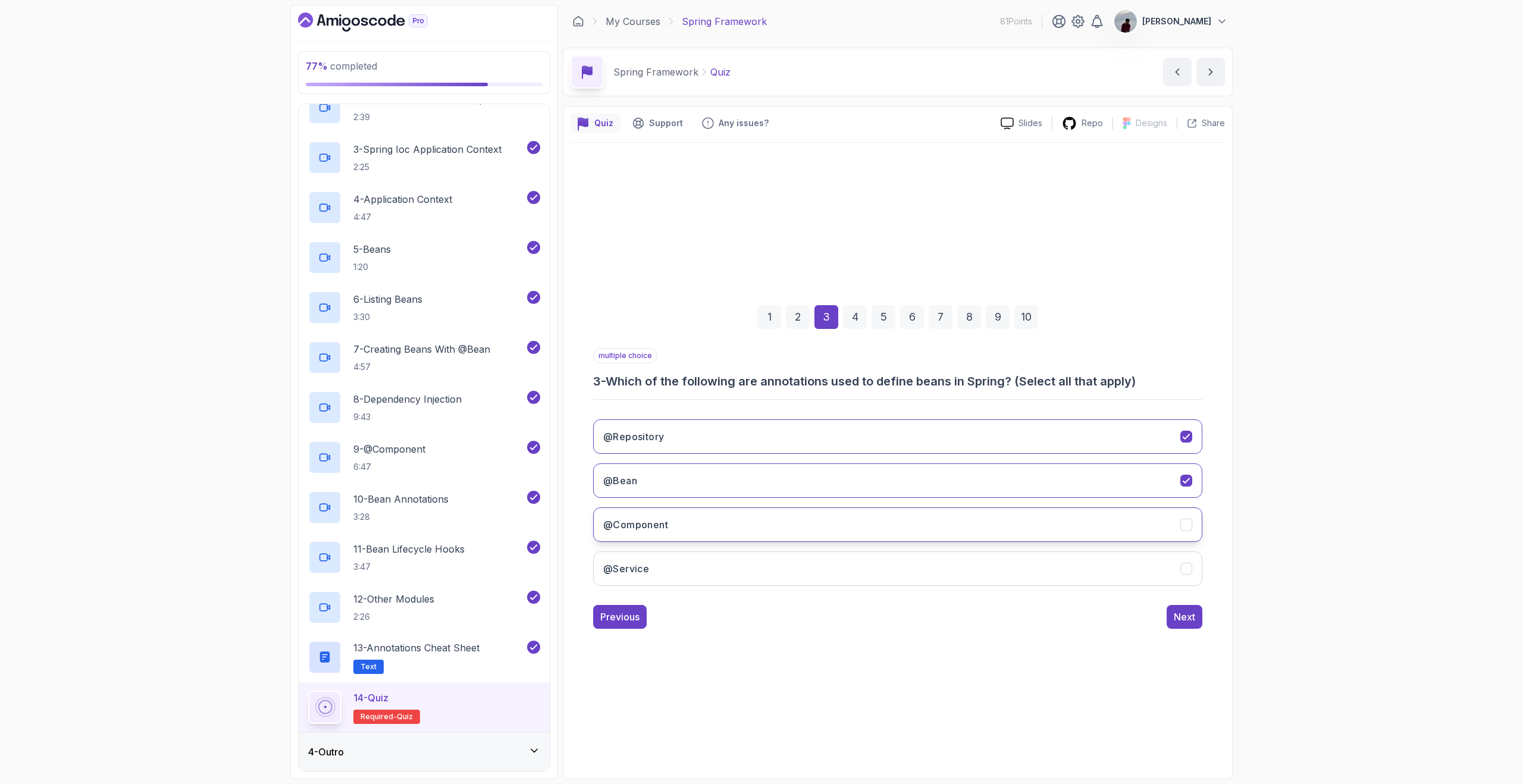
click at [1031, 515] on button "@Component" at bounding box center [897, 524] width 609 height 35
click at [1023, 560] on button "@Service" at bounding box center [897, 568] width 609 height 35
click at [1186, 612] on div "Next" at bounding box center [1184, 617] width 21 height 14
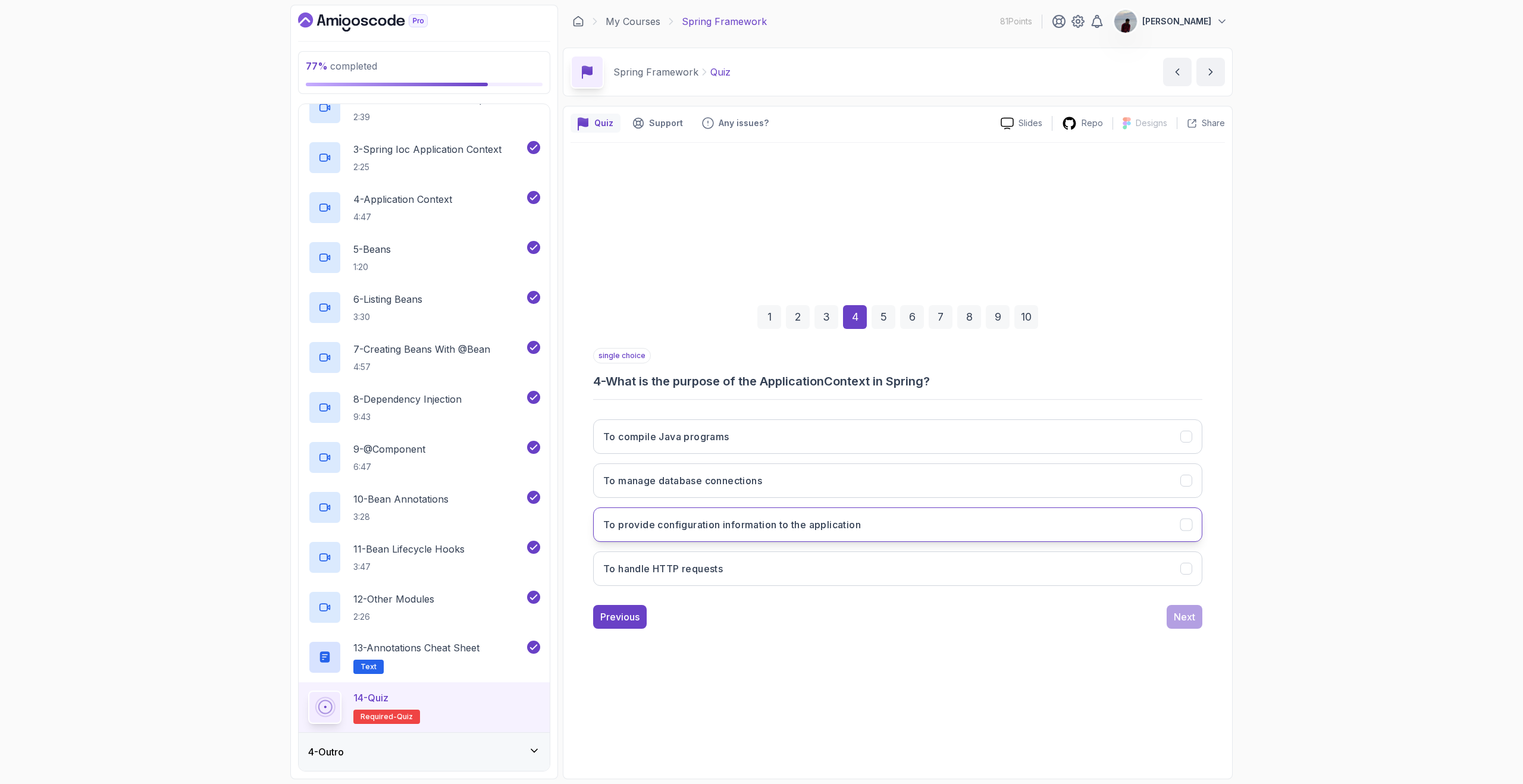
click at [1014, 530] on button "To provide configuration information to the application" at bounding box center [897, 524] width 609 height 35
click at [1190, 615] on div "Next" at bounding box center [1184, 617] width 21 height 14
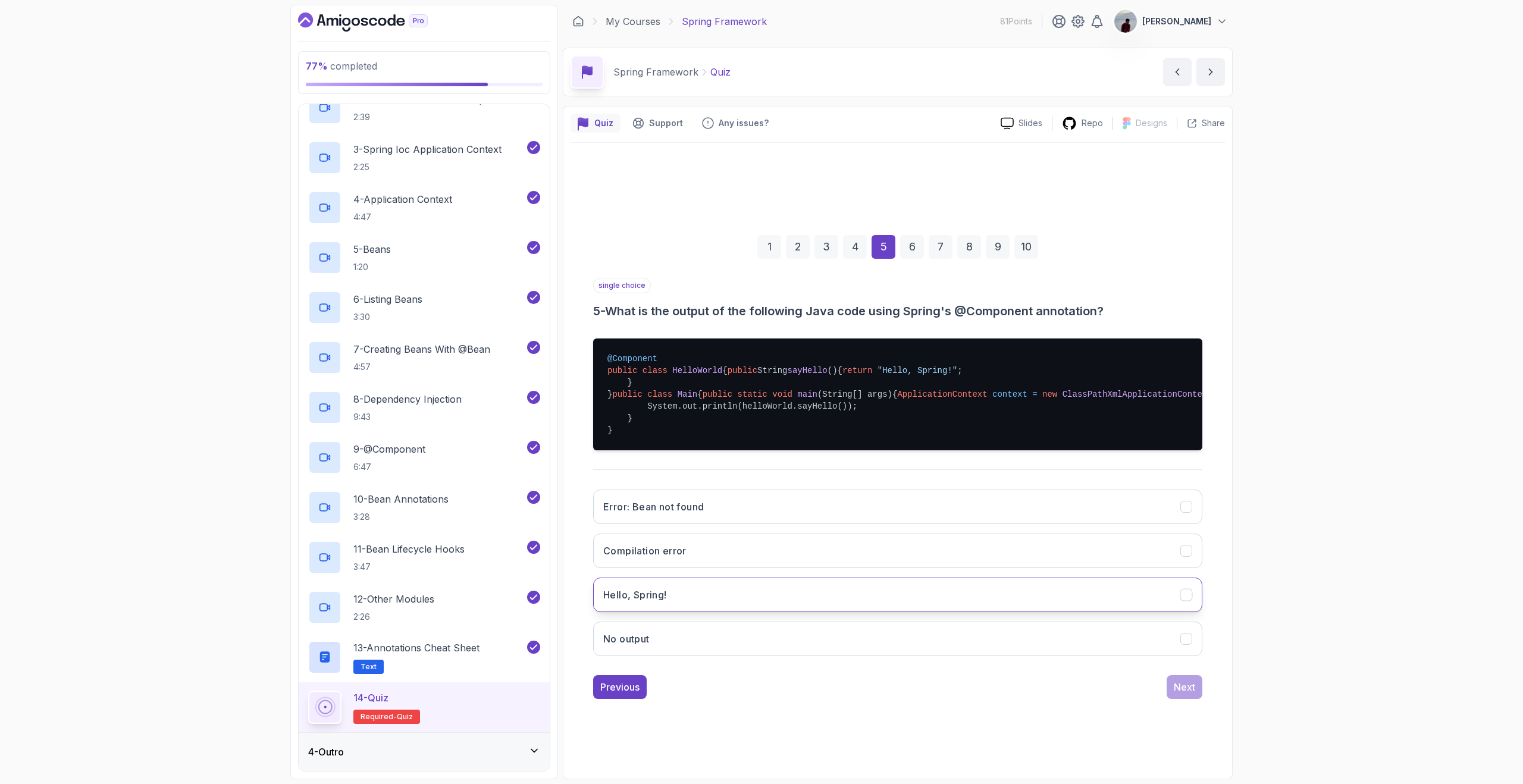
click at [1023, 612] on button "Hello, Spring!" at bounding box center [897, 595] width 609 height 35
click at [1186, 699] on button "Next" at bounding box center [1184, 687] width 36 height 24
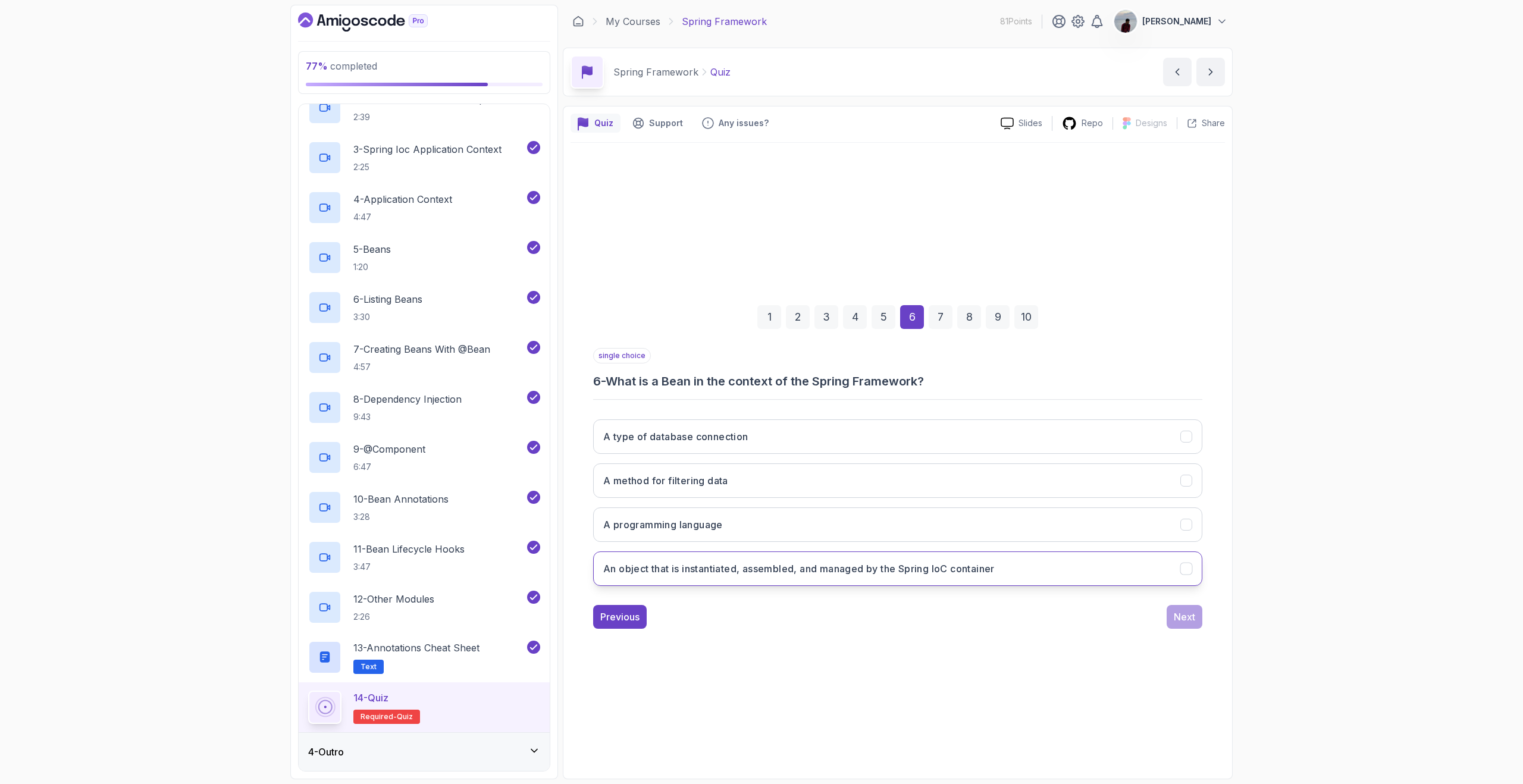
click at [966, 566] on h3 "An object that is instantiated, assembled, and managed by the Spring IoC contai…" at bounding box center [799, 568] width 391 height 14
click at [1177, 615] on div "Next" at bounding box center [1184, 617] width 21 height 14
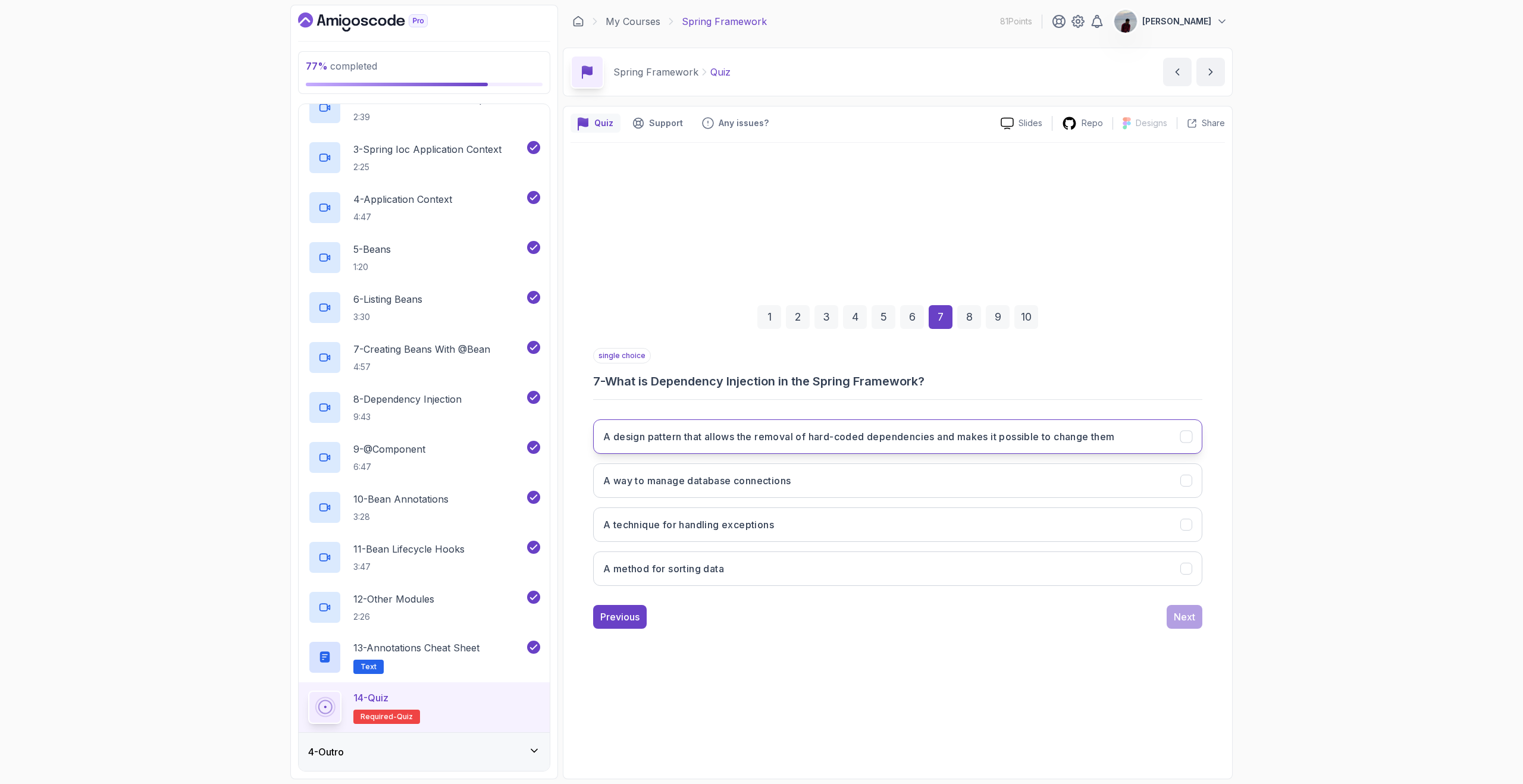
click at [1066, 446] on button "A design pattern that allows the removal of hard-coded dependencies and makes i…" at bounding box center [897, 436] width 609 height 35
click at [1181, 612] on div "Next" at bounding box center [1184, 617] width 21 height 14
click at [865, 427] on button "To indicate that a class is a Spring-managed component" at bounding box center [897, 436] width 609 height 35
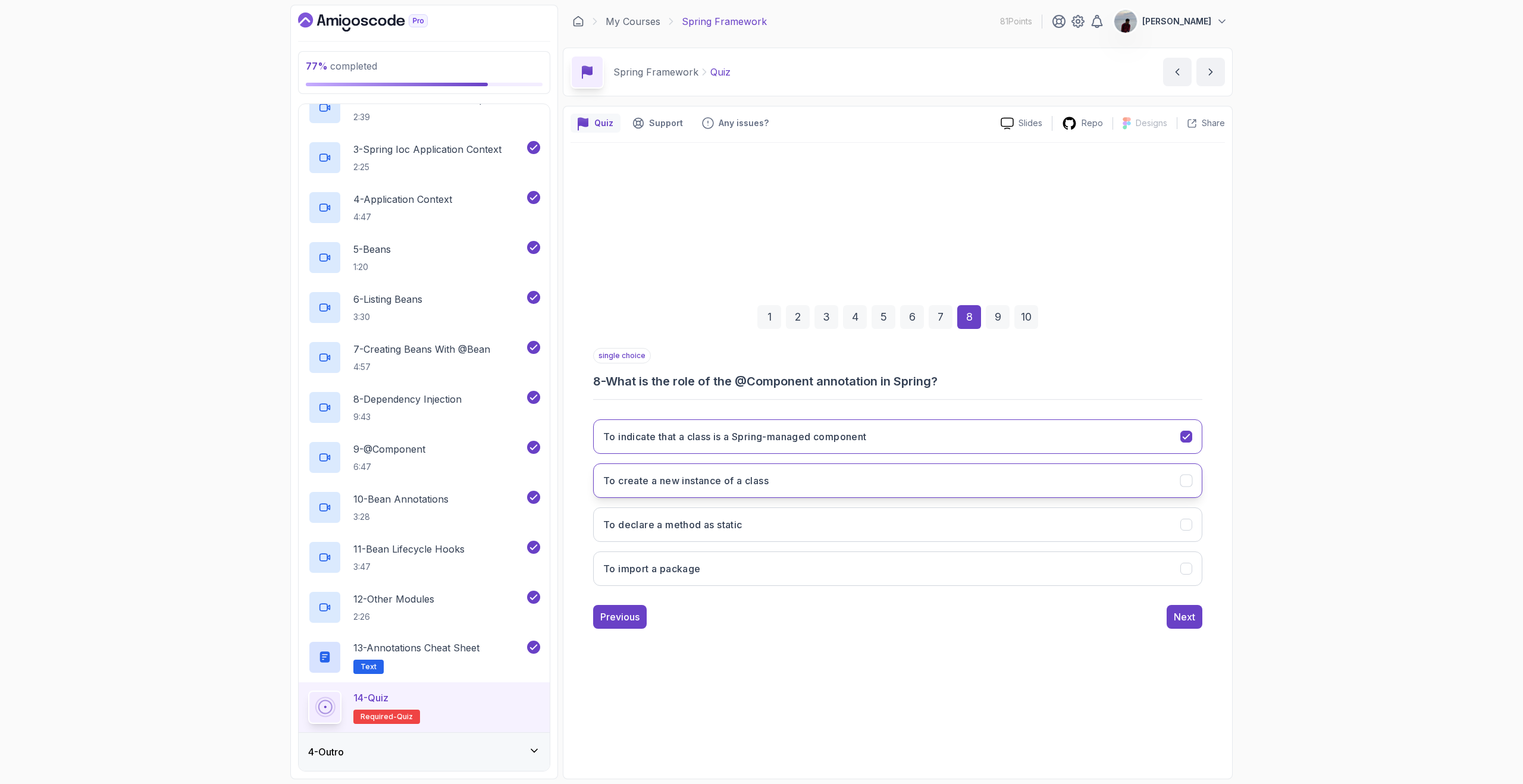
click at [1189, 490] on button "To create a new instance of a class" at bounding box center [897, 480] width 609 height 35
click at [1186, 445] on button "To indicate that a class is a Spring-managed component" at bounding box center [897, 436] width 609 height 35
click at [1188, 608] on button "Next" at bounding box center [1184, 617] width 36 height 24
click at [1079, 487] on button "Using the getBeanDefinitionNames() method" at bounding box center [897, 480] width 609 height 35
click at [1189, 620] on div "Next" at bounding box center [1184, 617] width 21 height 14
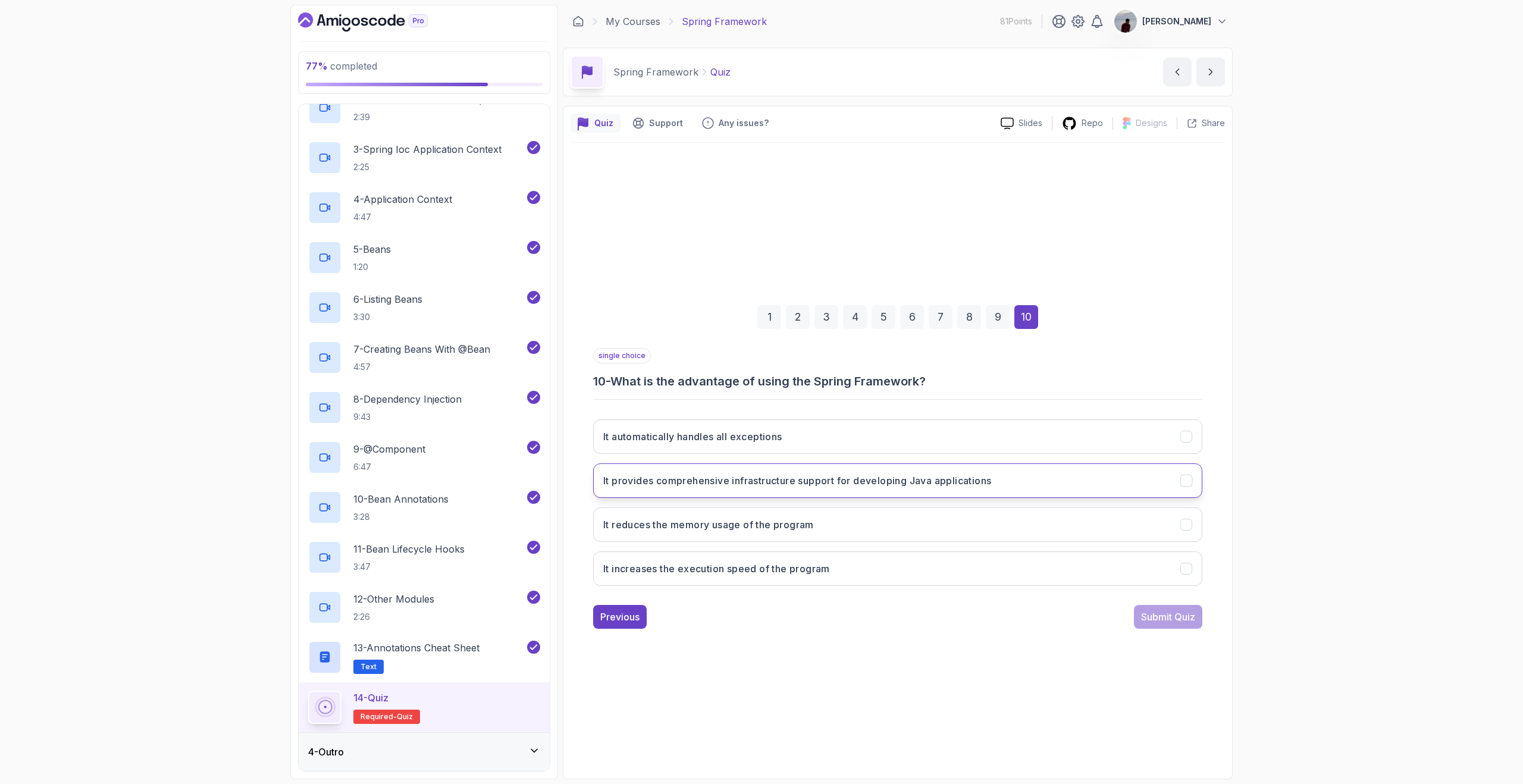
click at [896, 476] on h3 "It provides comprehensive infrastructure support for developing Java applicatio…" at bounding box center [797, 480] width 388 height 14
click at [1150, 616] on div "Submit Quiz" at bounding box center [1168, 617] width 54 height 14
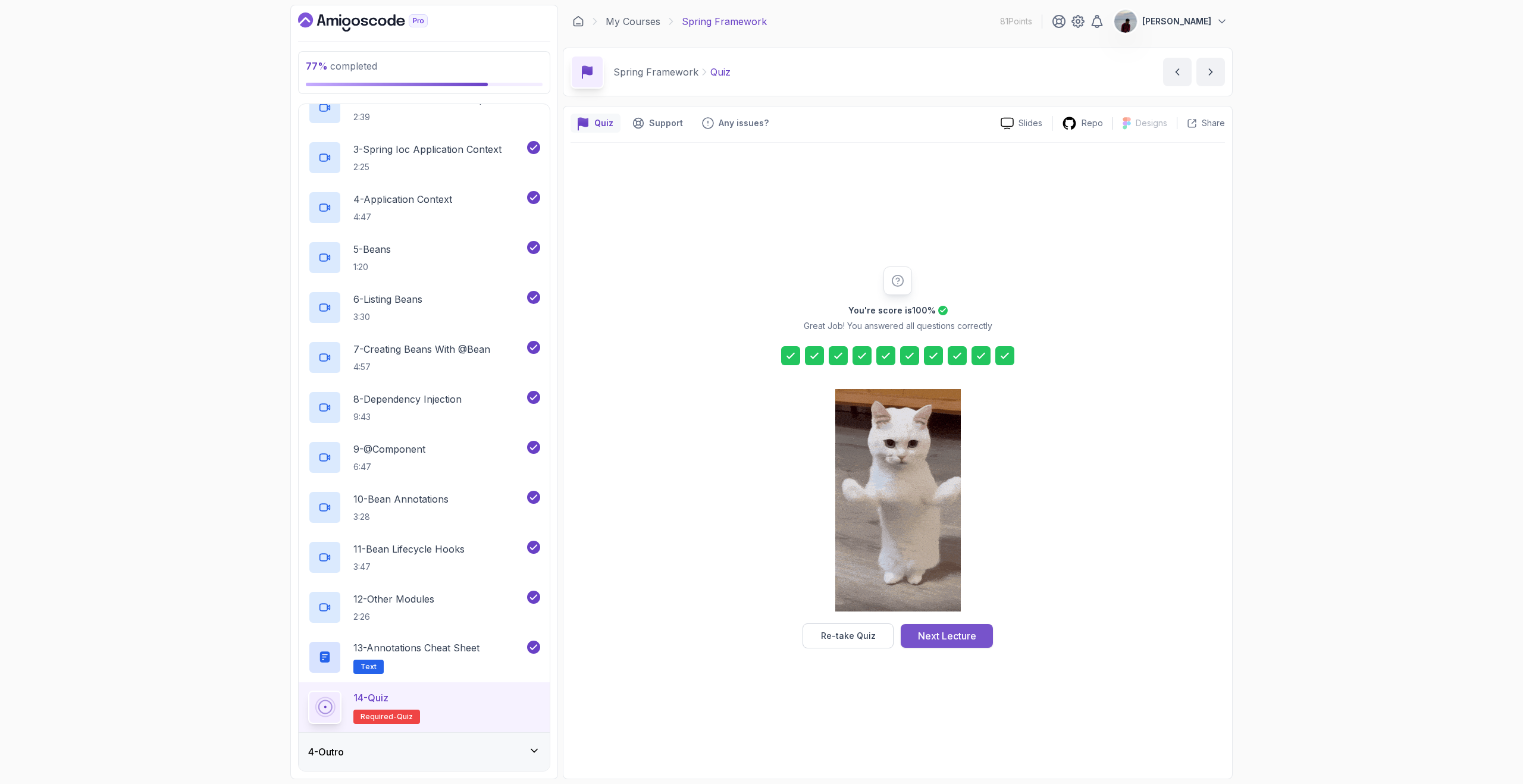
click at [979, 630] on button "Next Lecture" at bounding box center [947, 636] width 93 height 24
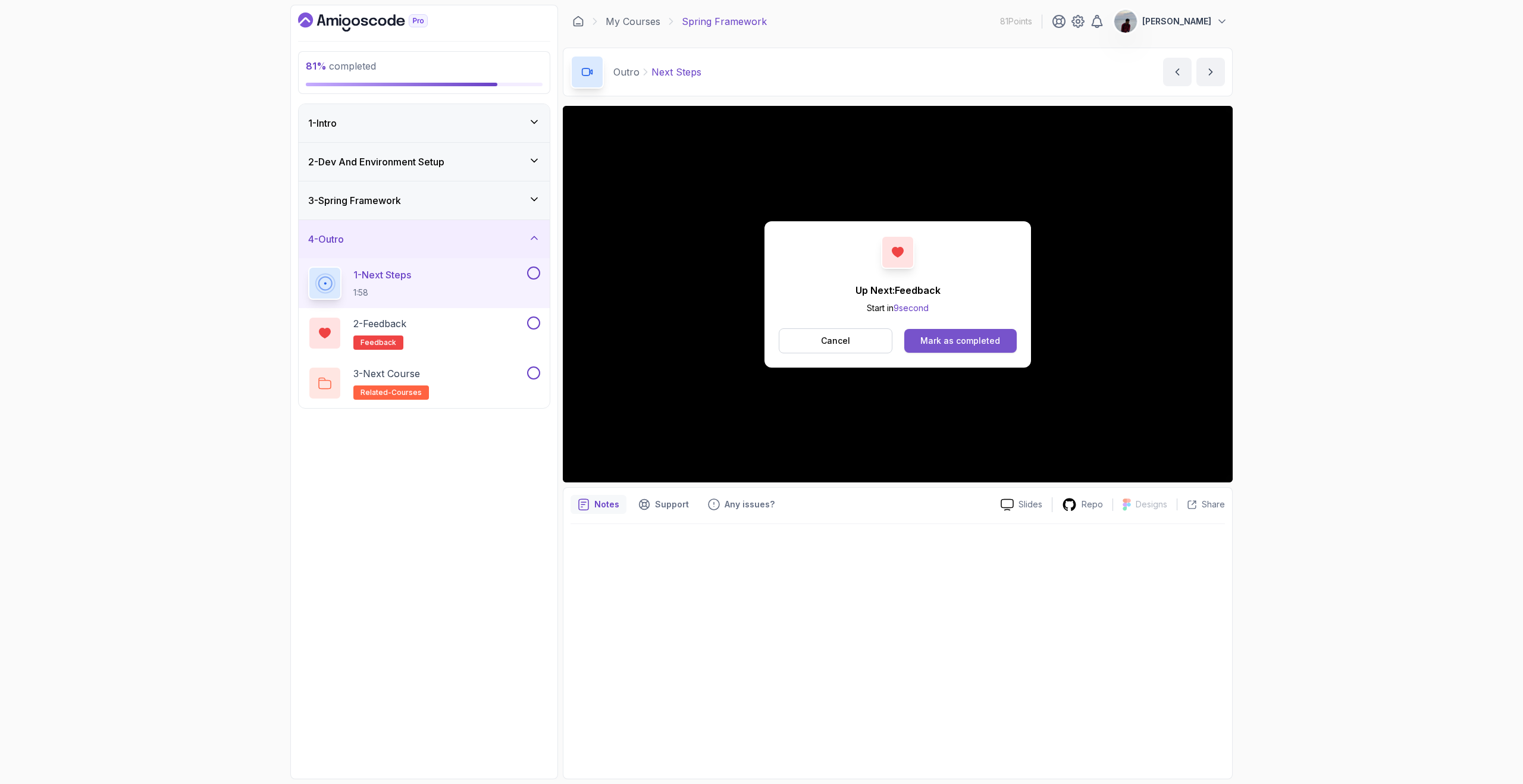
click at [965, 342] on div "Mark as completed" at bounding box center [960, 340] width 80 height 12
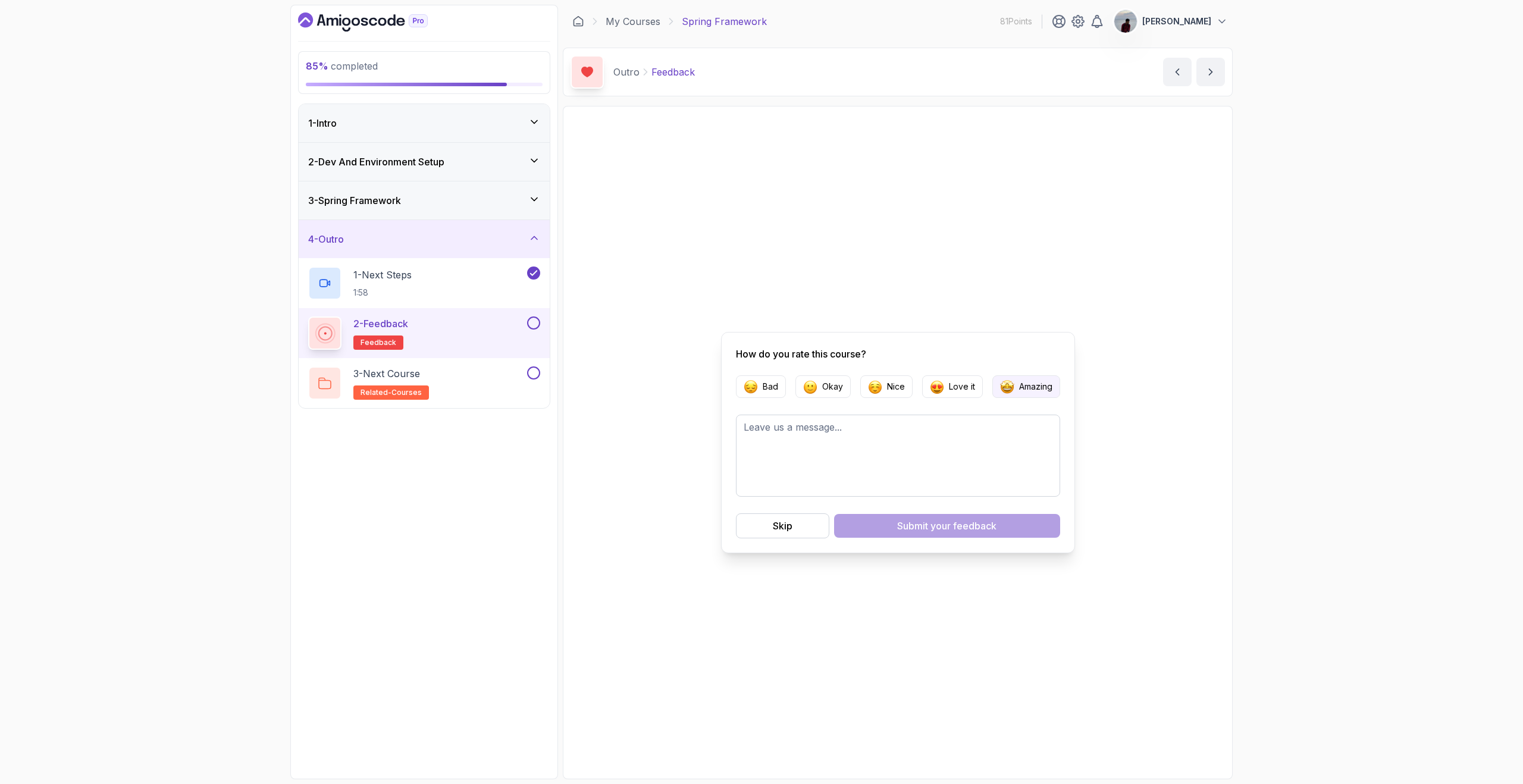
click at [1007, 393] on img "button" at bounding box center [1007, 386] width 14 height 14
click at [969, 530] on span "your feedback" at bounding box center [963, 525] width 66 height 14
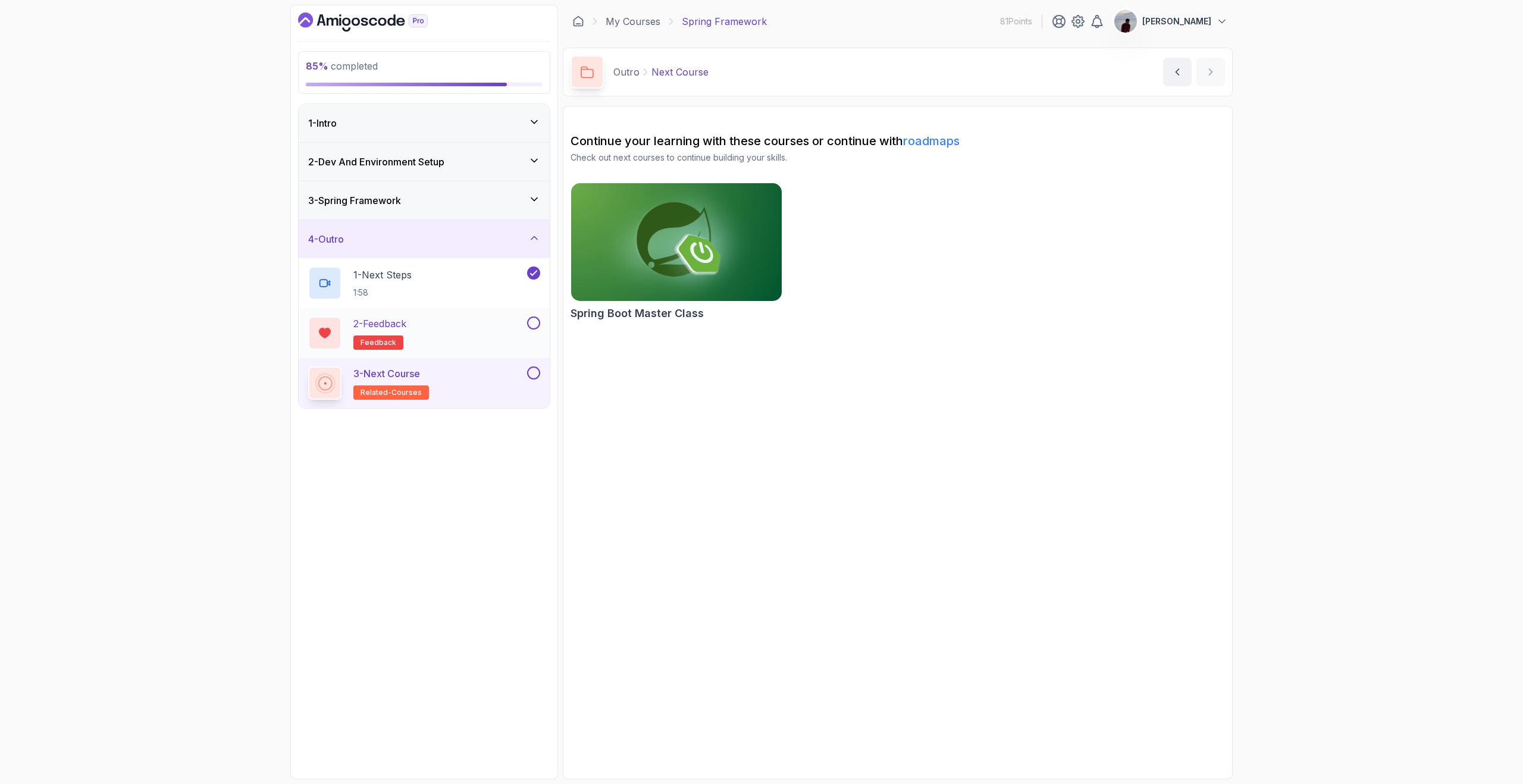
click at [537, 323] on button at bounding box center [533, 323] width 13 height 13
click at [605, 312] on h2 "Spring Boot Master Class" at bounding box center [637, 313] width 133 height 16
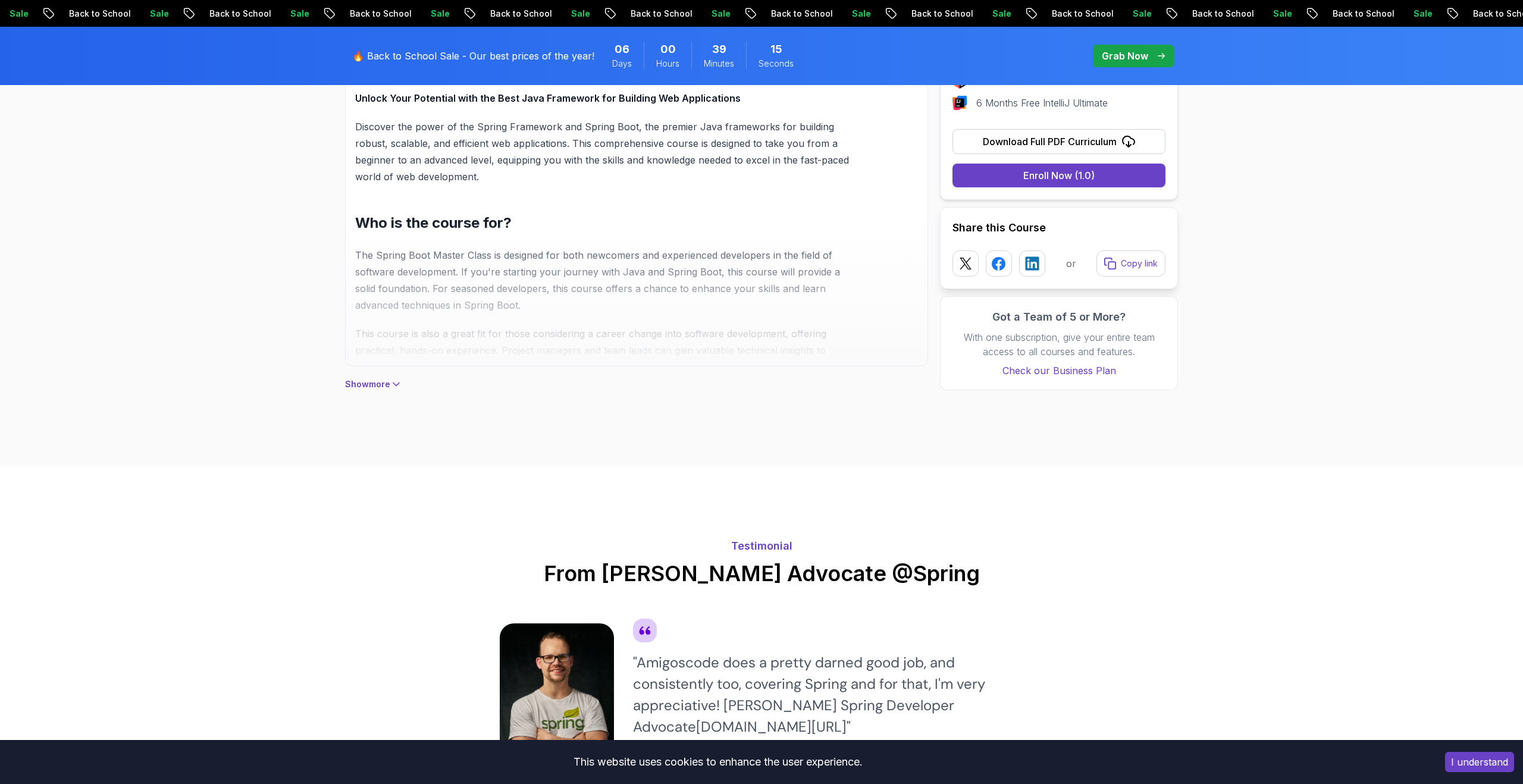
scroll to position [922, 0]
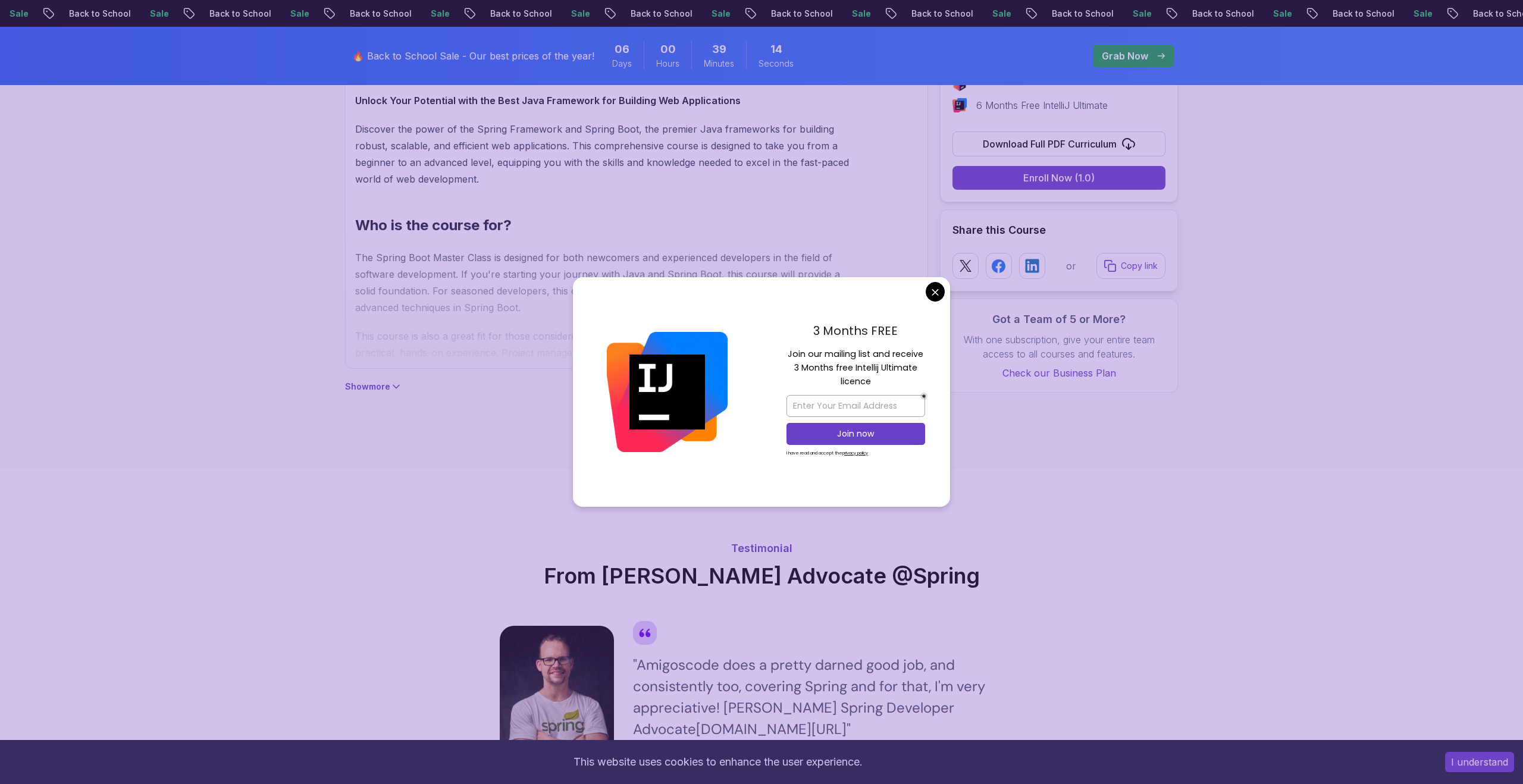
click at [387, 384] on p "Show more" at bounding box center [368, 386] width 45 height 12
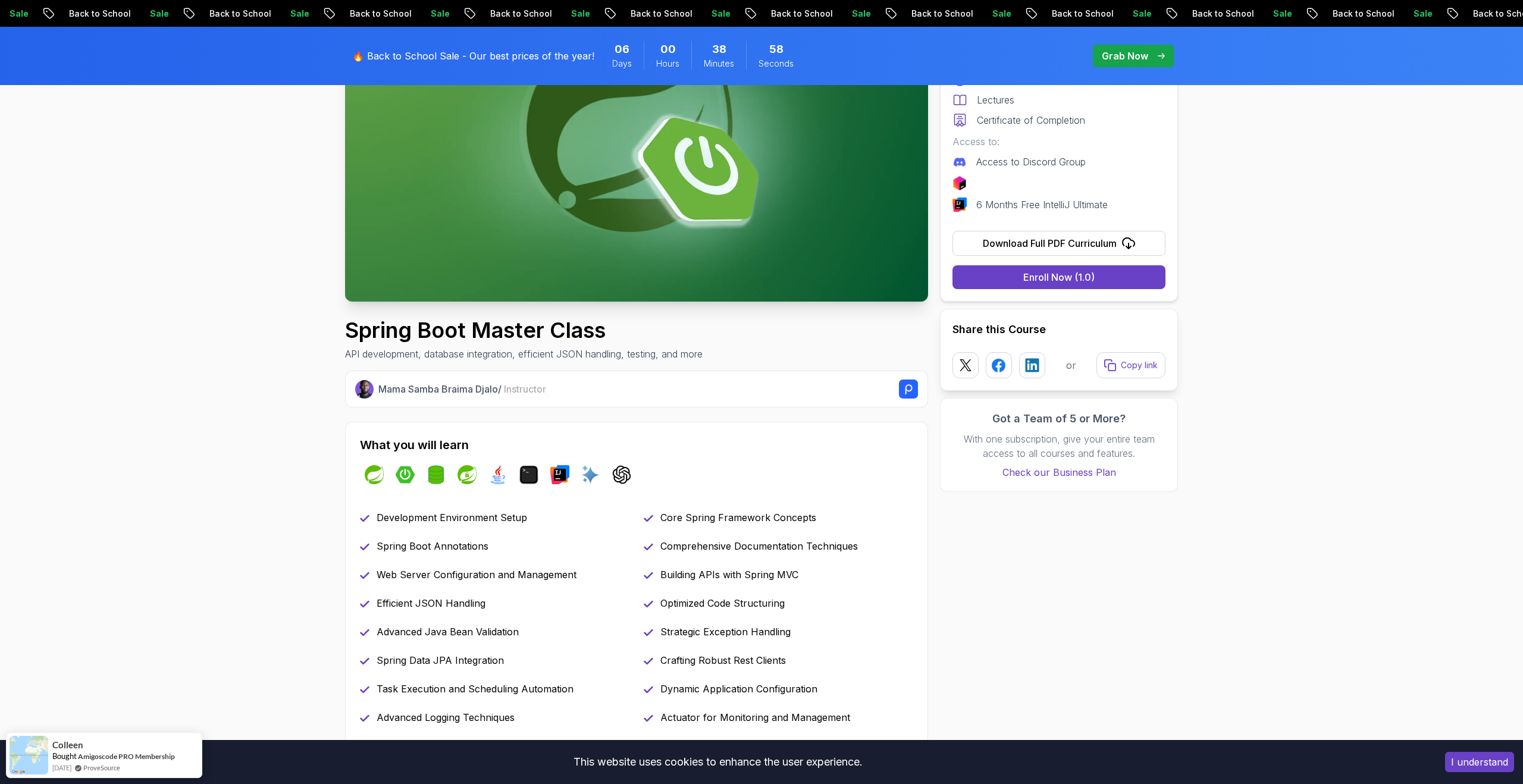
scroll to position [155, 0]
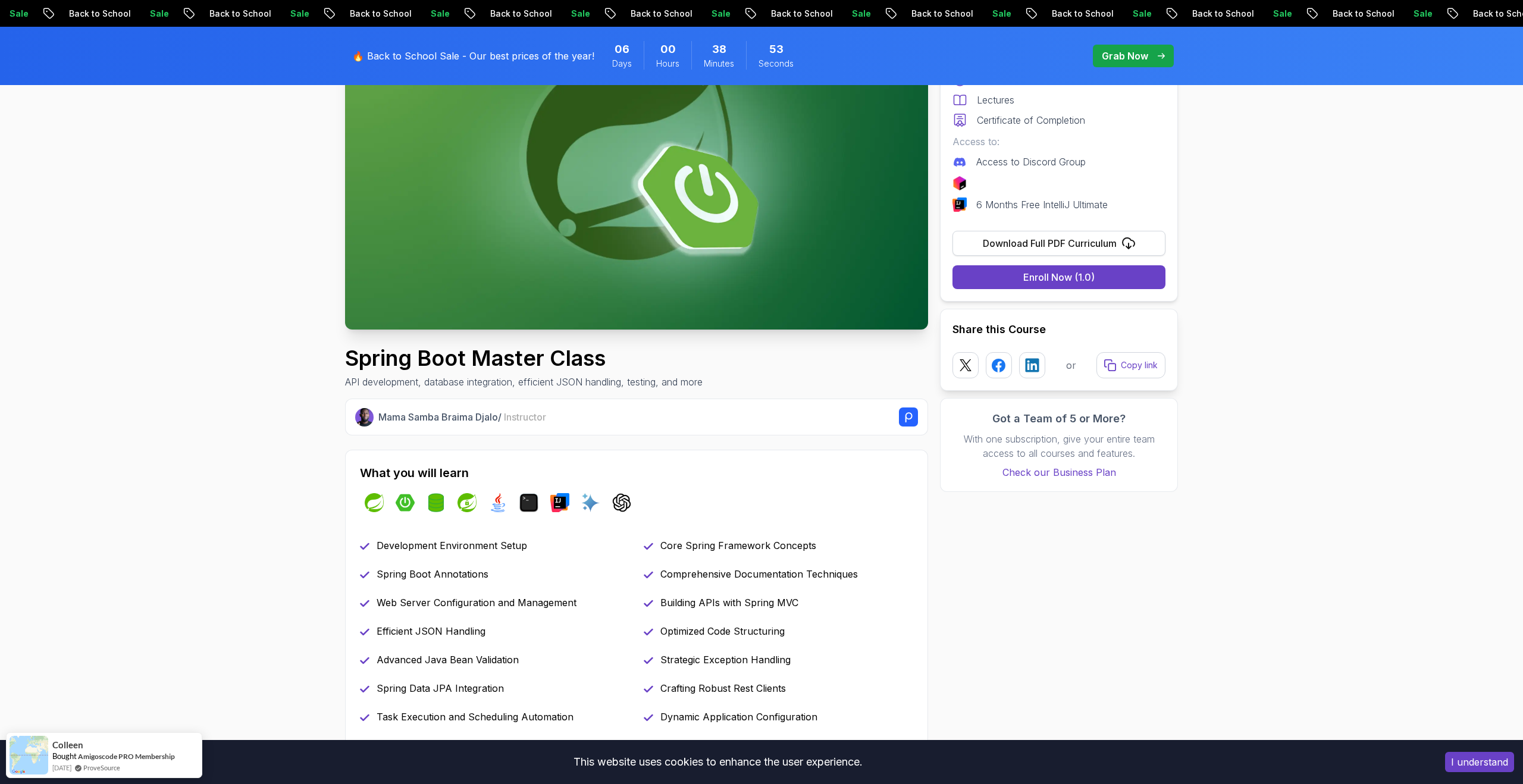
click at [1048, 241] on div "Download Full PDF Curriculum" at bounding box center [1049, 243] width 134 height 14
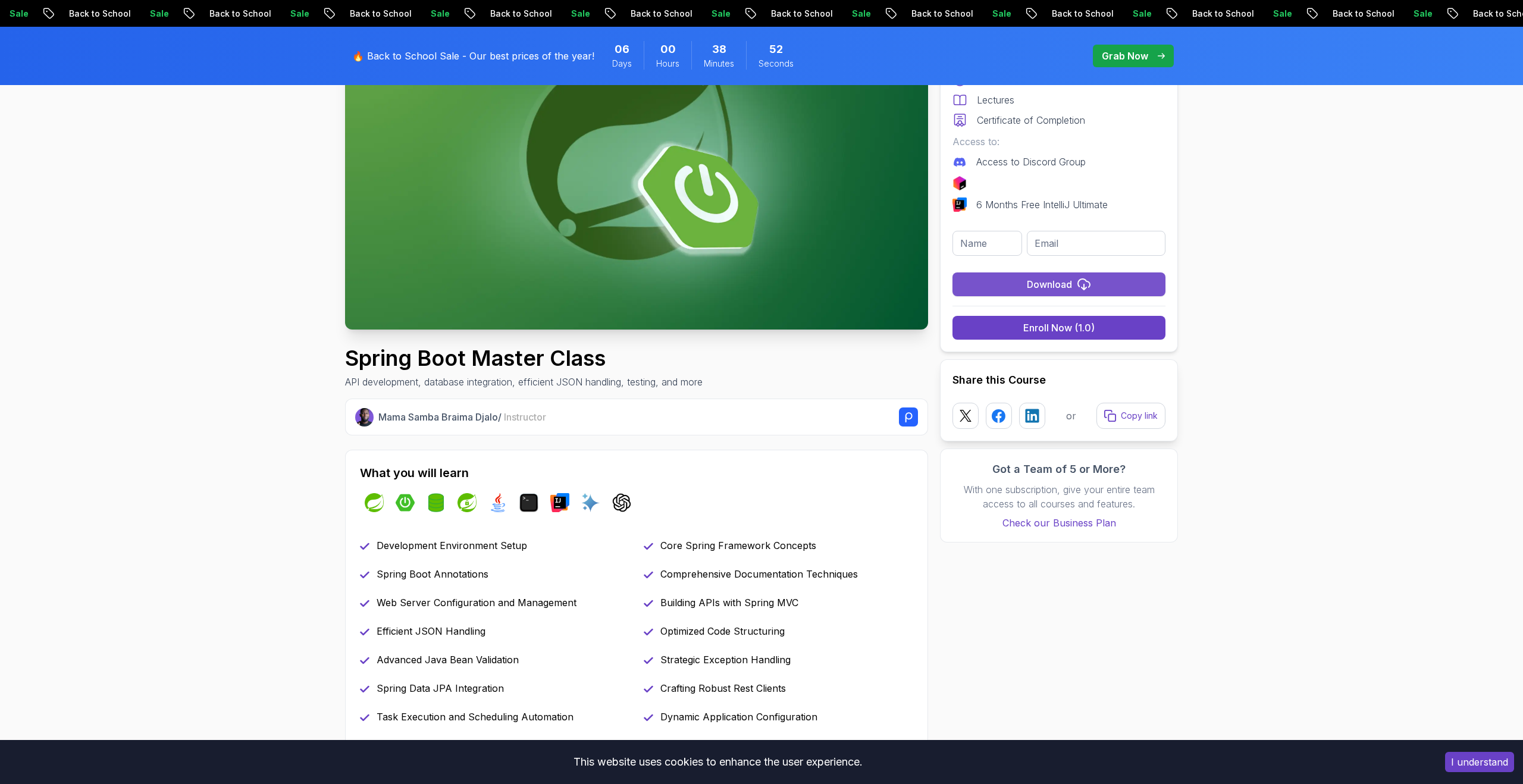
click at [1056, 282] on div "Download" at bounding box center [1049, 284] width 45 height 14
click at [1006, 240] on input "text" at bounding box center [987, 244] width 70 height 25
type input "Shoaib"
click at [1060, 244] on input "email" at bounding box center [1096, 244] width 138 height 25
type input "Shoaib.Hasan1801@gmail.com"
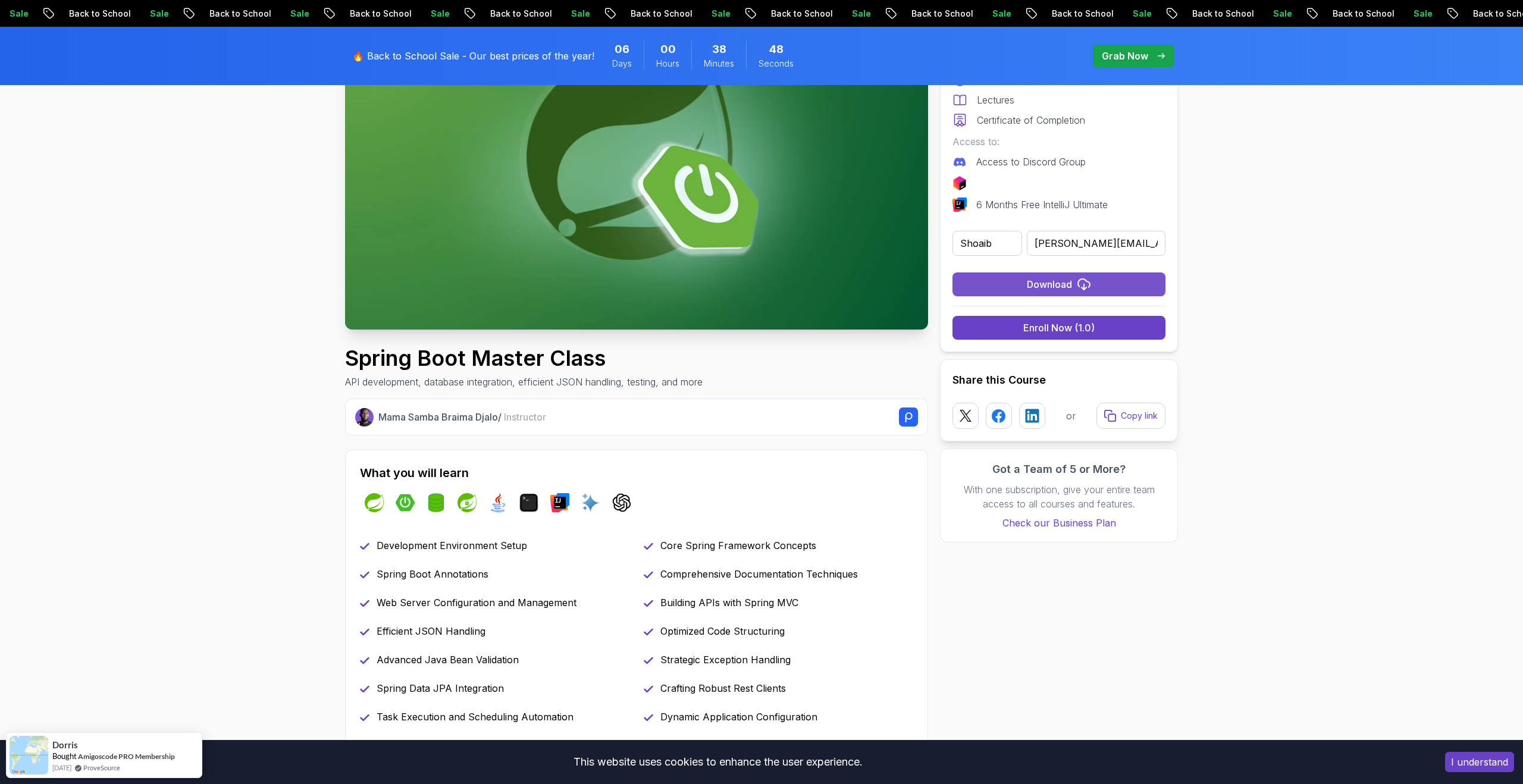
click at [1089, 281] on icon "submit" at bounding box center [1084, 284] width 14 height 14
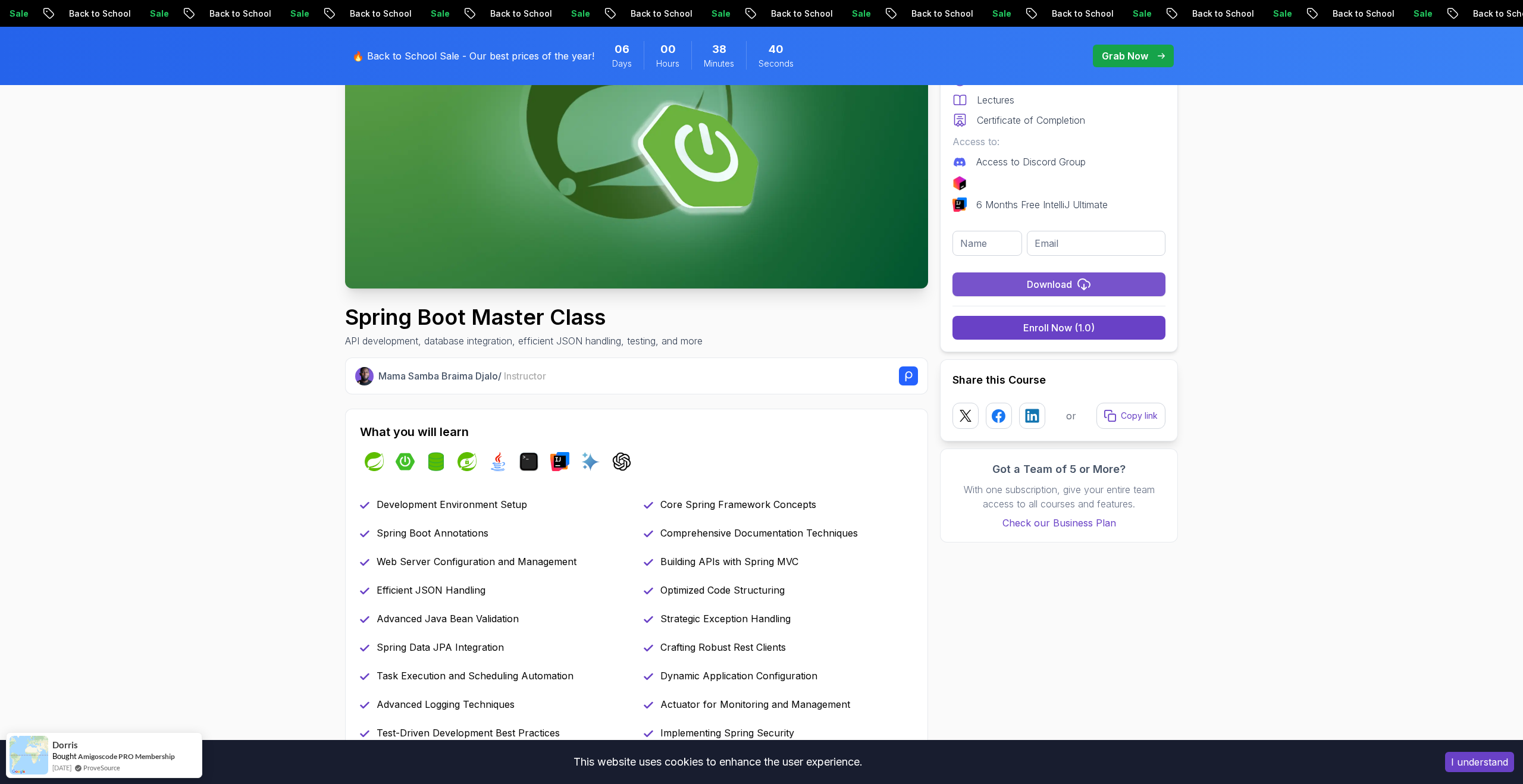
scroll to position [155, 0]
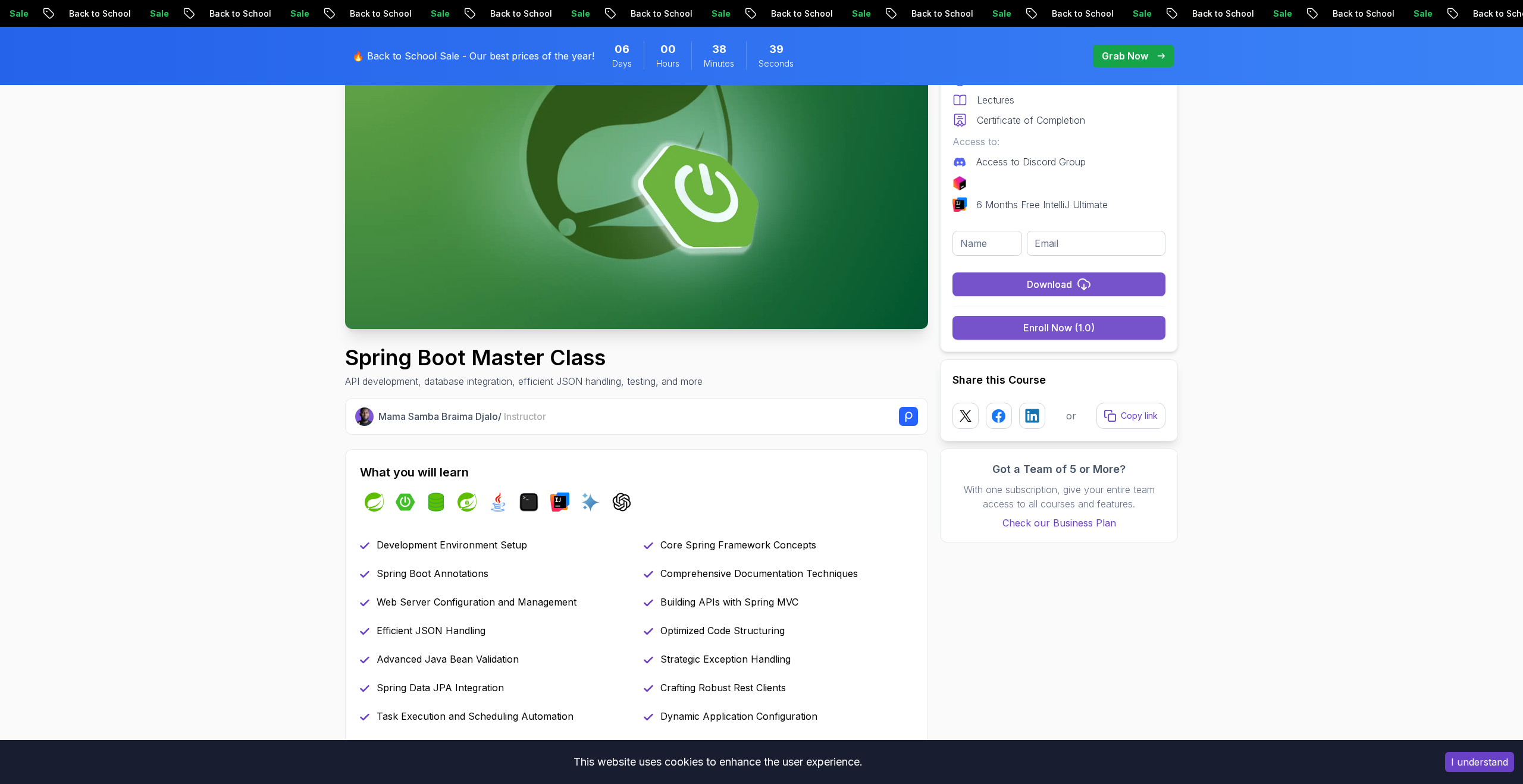
click at [1091, 327] on div "Enroll Now (1.0)" at bounding box center [1059, 327] width 71 height 14
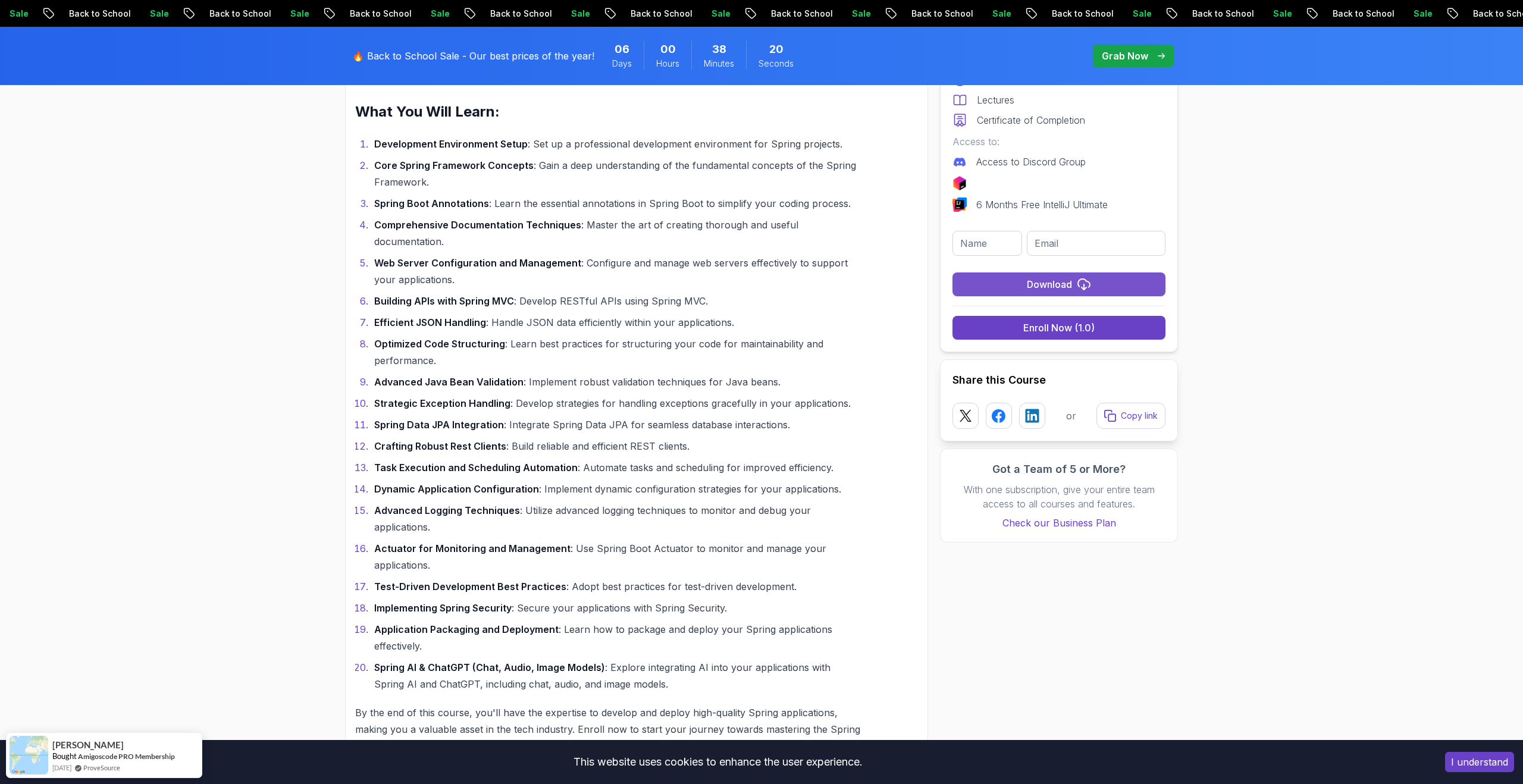
scroll to position [1396, 0]
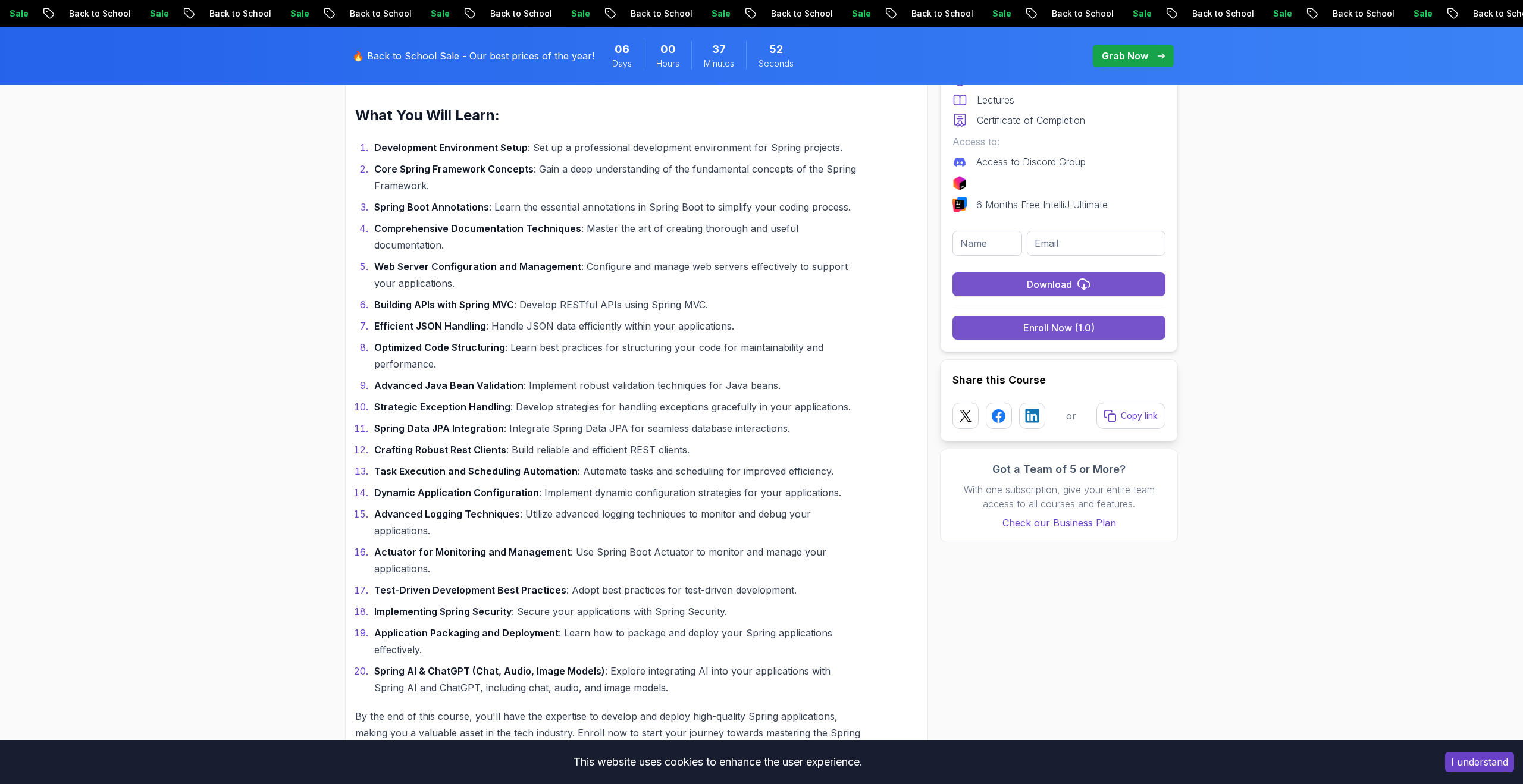
click at [1056, 332] on div "Enroll Now (1.0)" at bounding box center [1059, 327] width 71 height 14
click at [1091, 276] on button "Download" at bounding box center [1059, 284] width 213 height 24
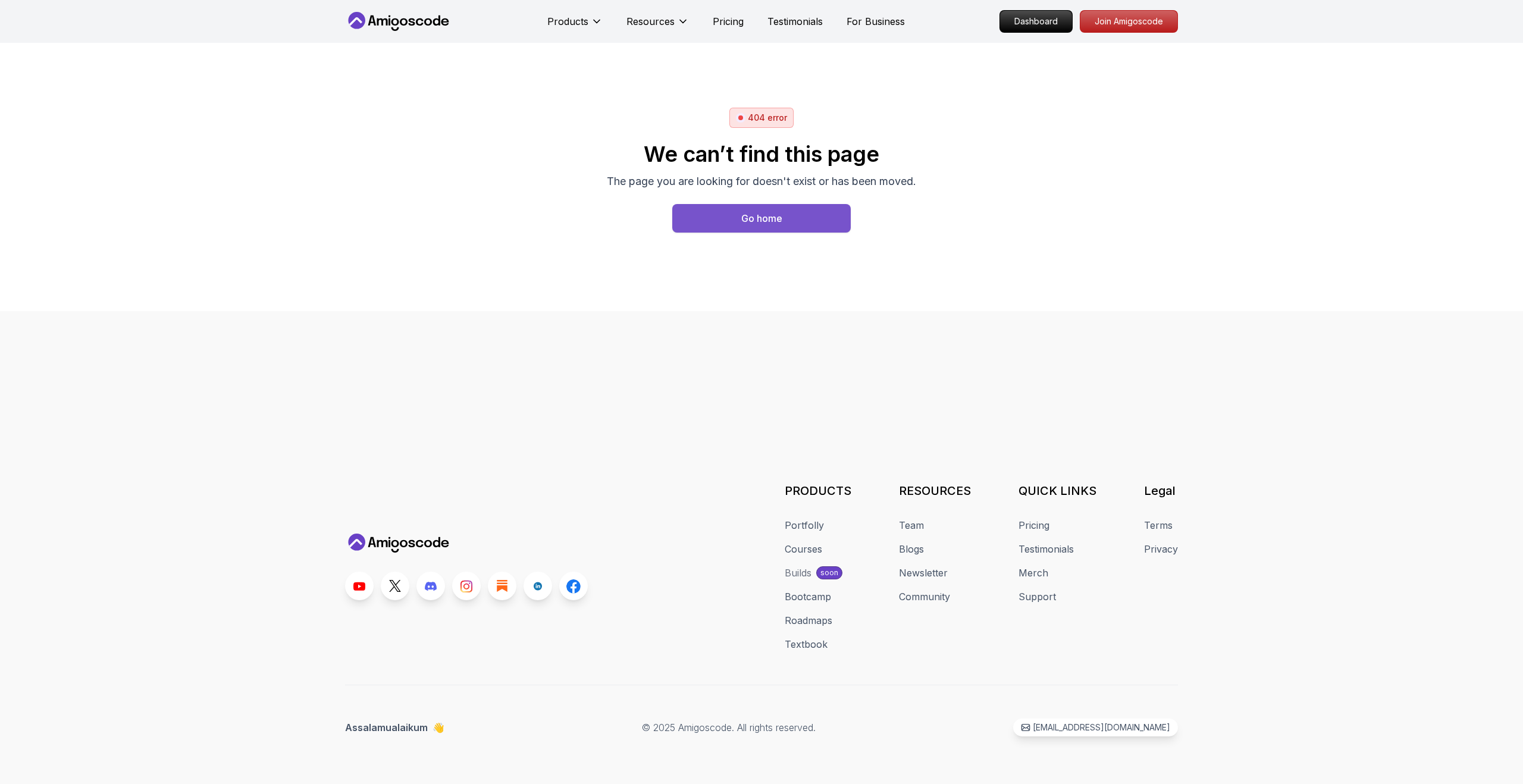
click at [792, 217] on button "Go home" at bounding box center [762, 218] width 179 height 28
